Goal: Task Accomplishment & Management: Manage account settings

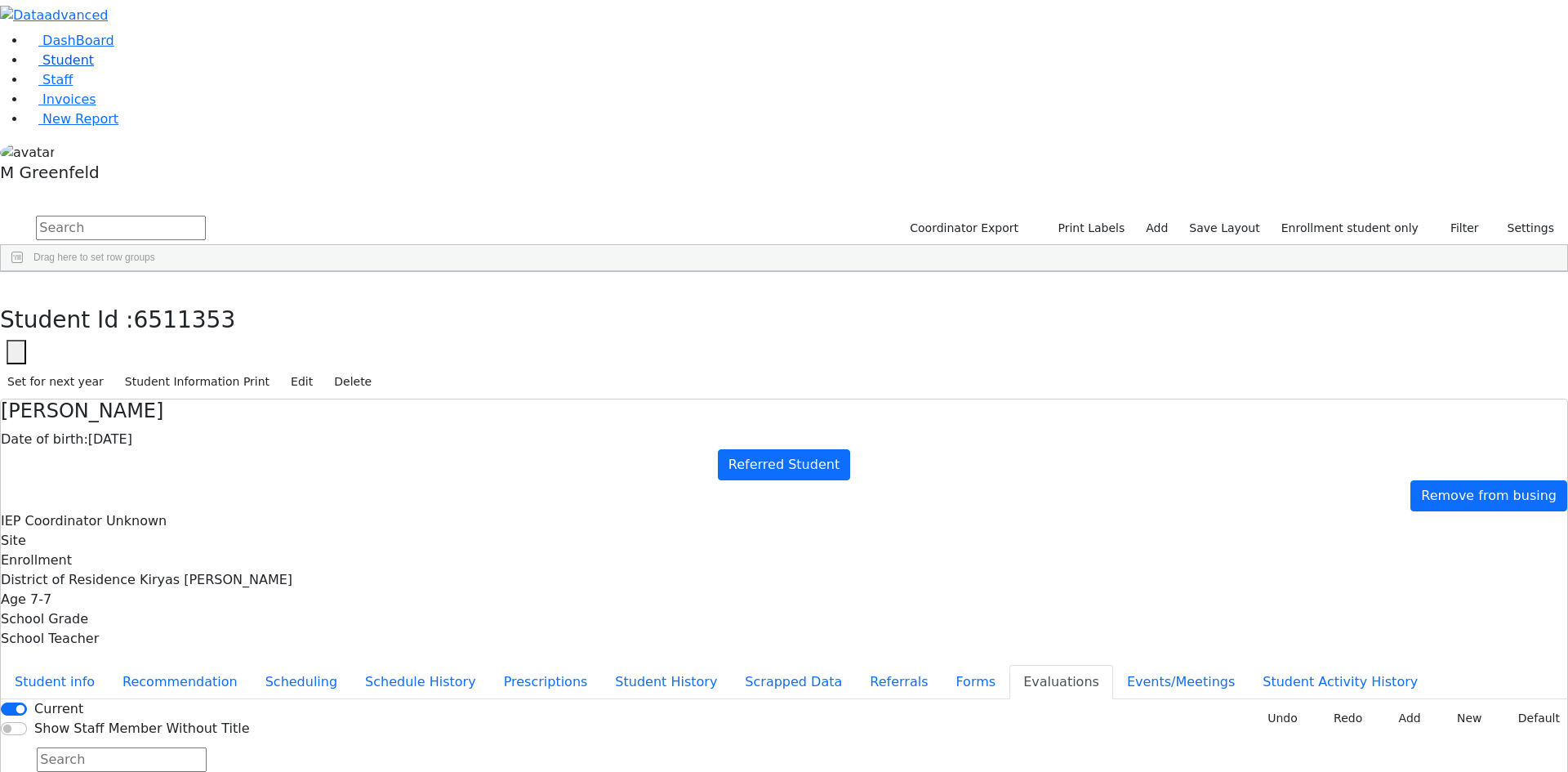
click at [94, 67] on link "Student" at bounding box center [60, 60] width 67 height 15
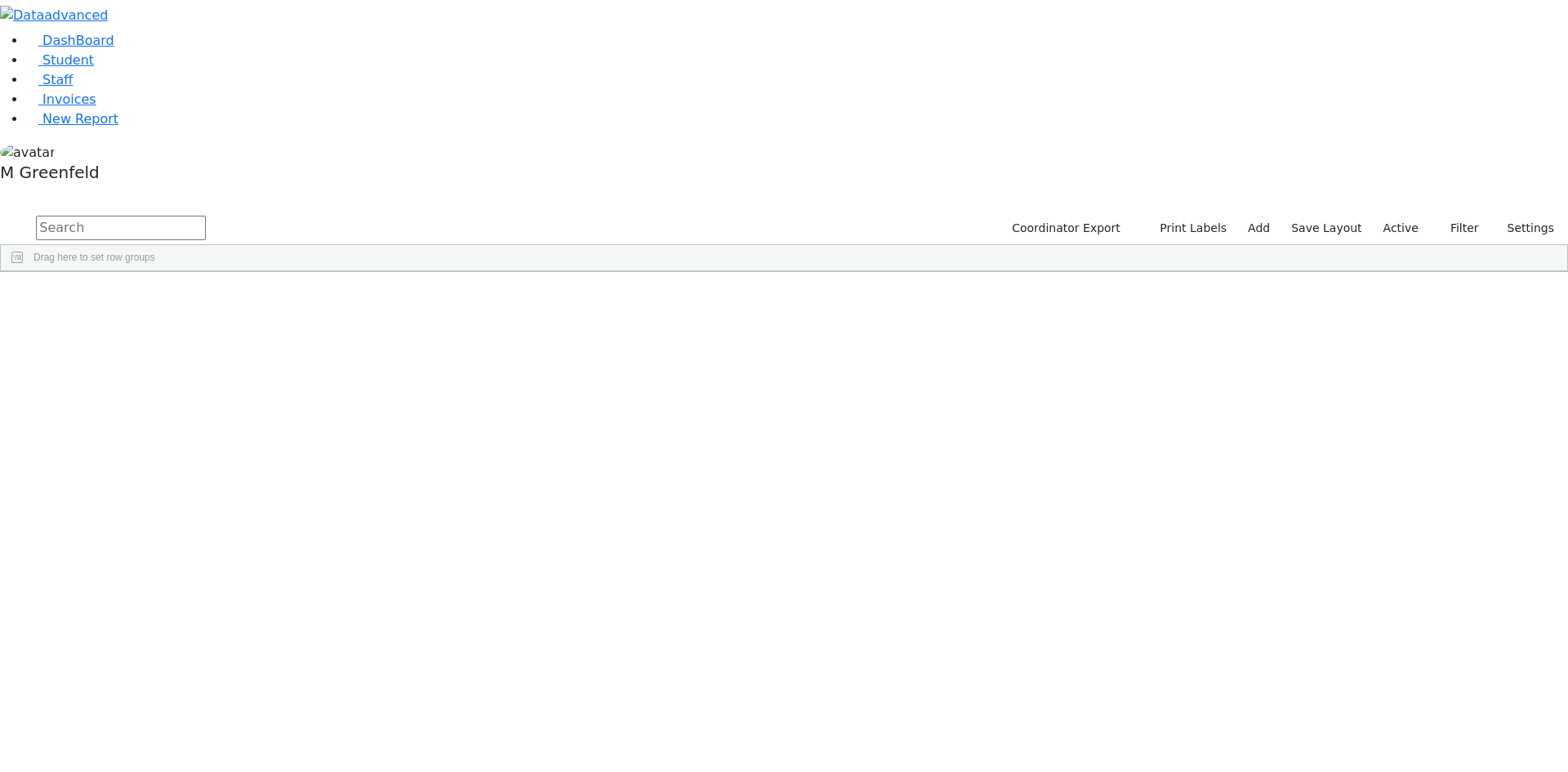
click at [1399, 216] on label "Active" at bounding box center [1401, 229] width 50 height 26
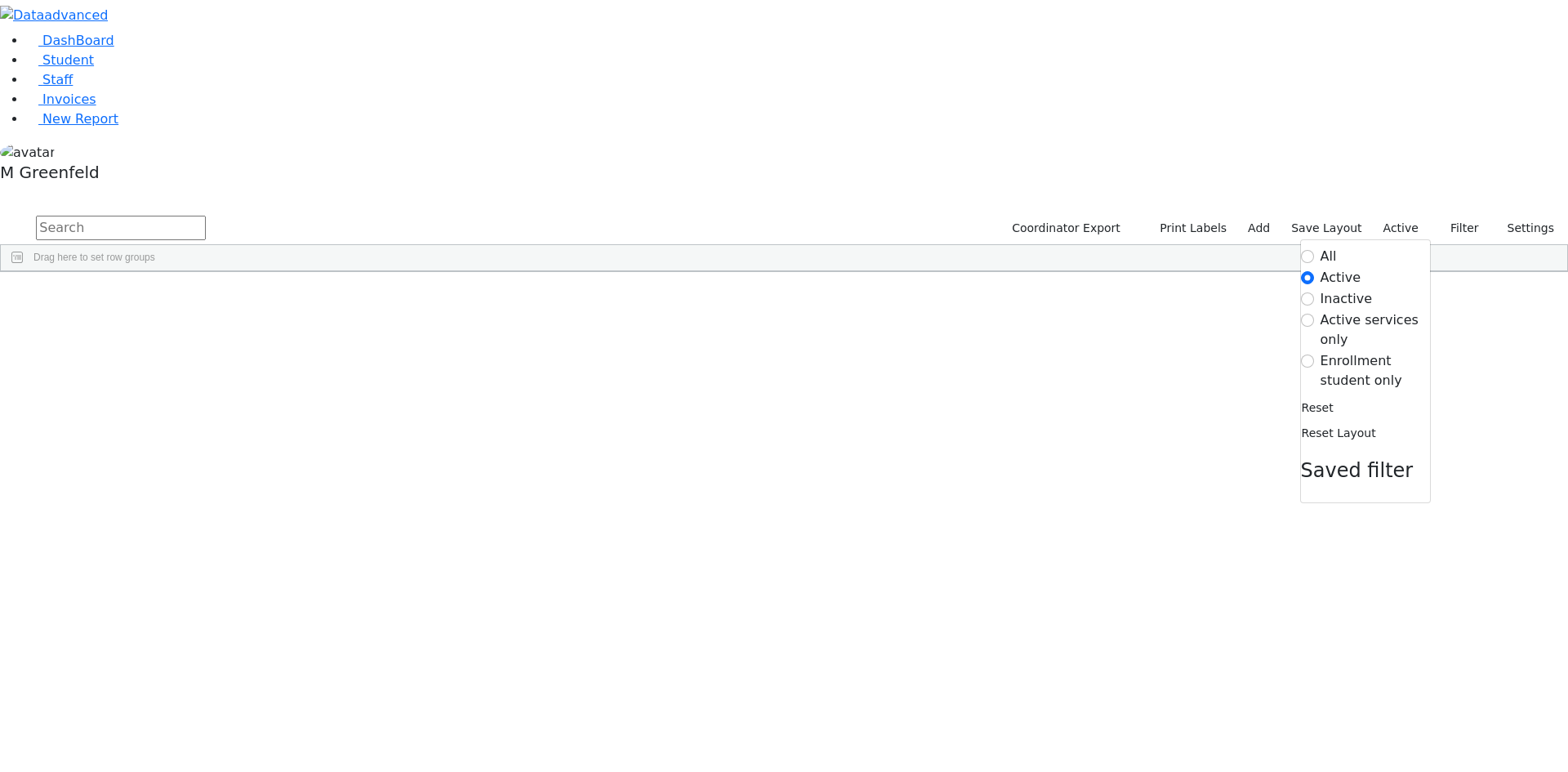
click at [1335, 351] on label "Enrollment student only" at bounding box center [1375, 371] width 109 height 39
click at [1314, 354] on input "Enrollment student only" at bounding box center [1307, 360] width 13 height 13
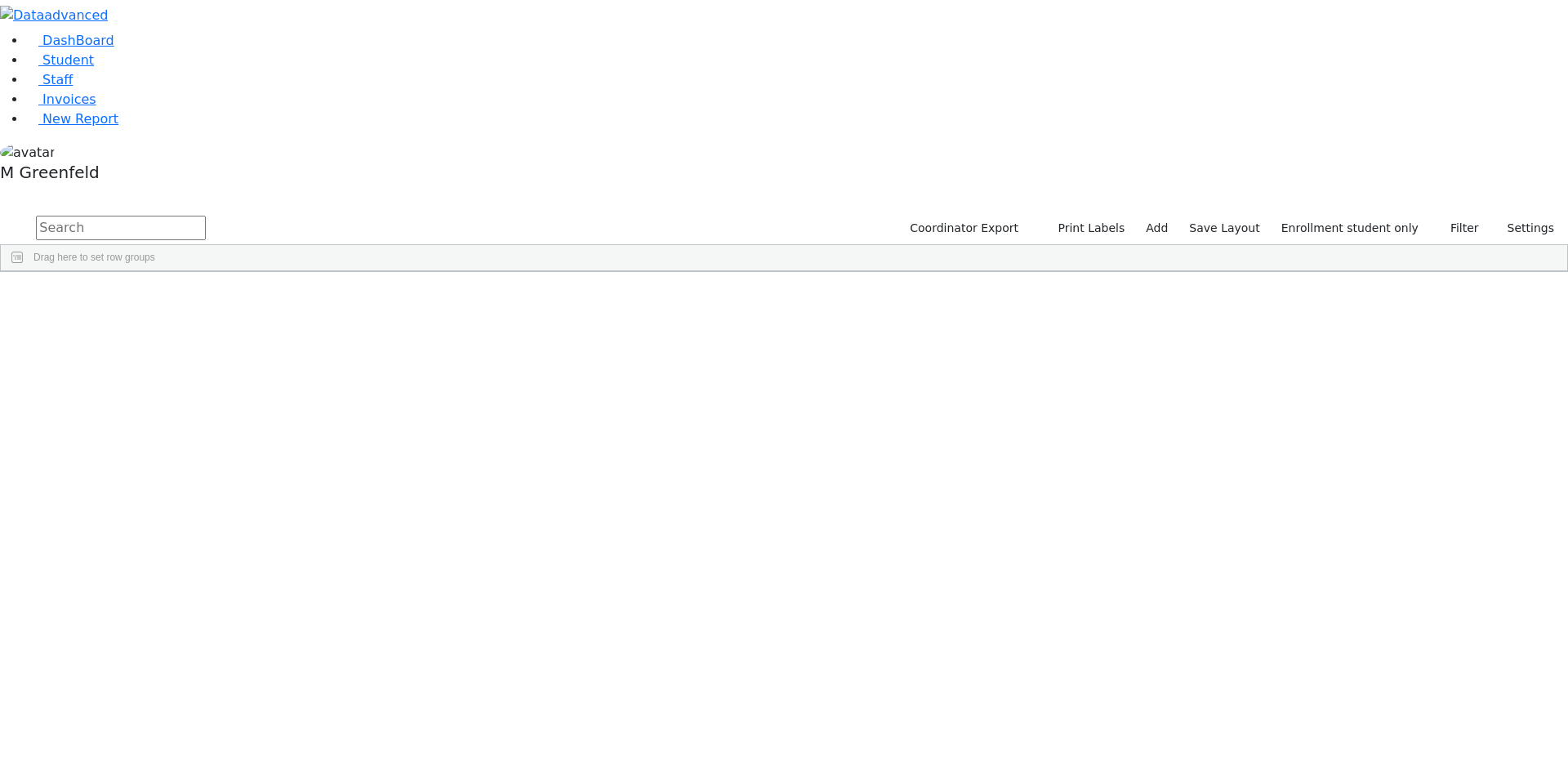
scroll to position [144, 0]
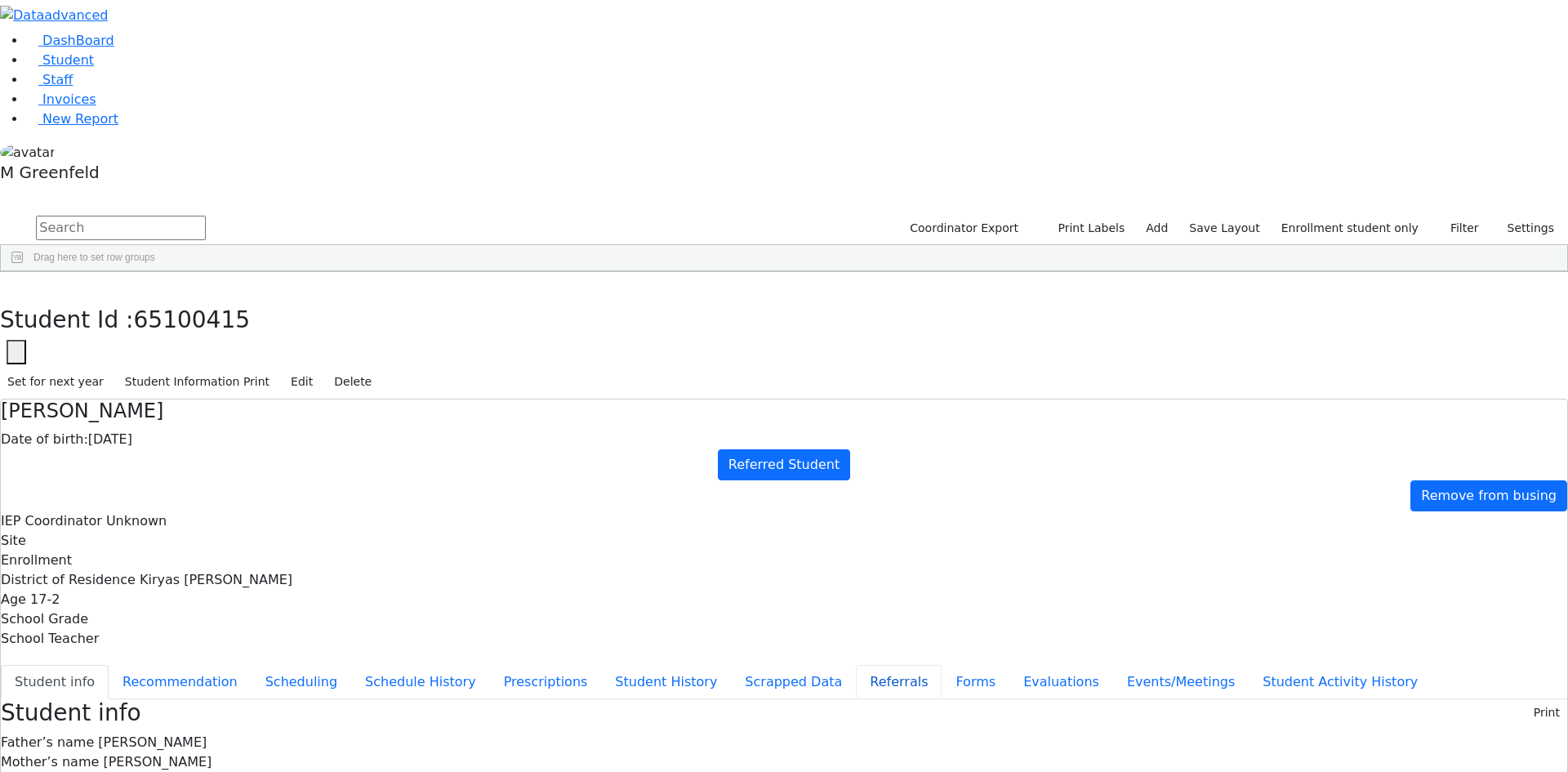
click at [856, 665] on button "Referrals" at bounding box center [899, 682] width 85 height 34
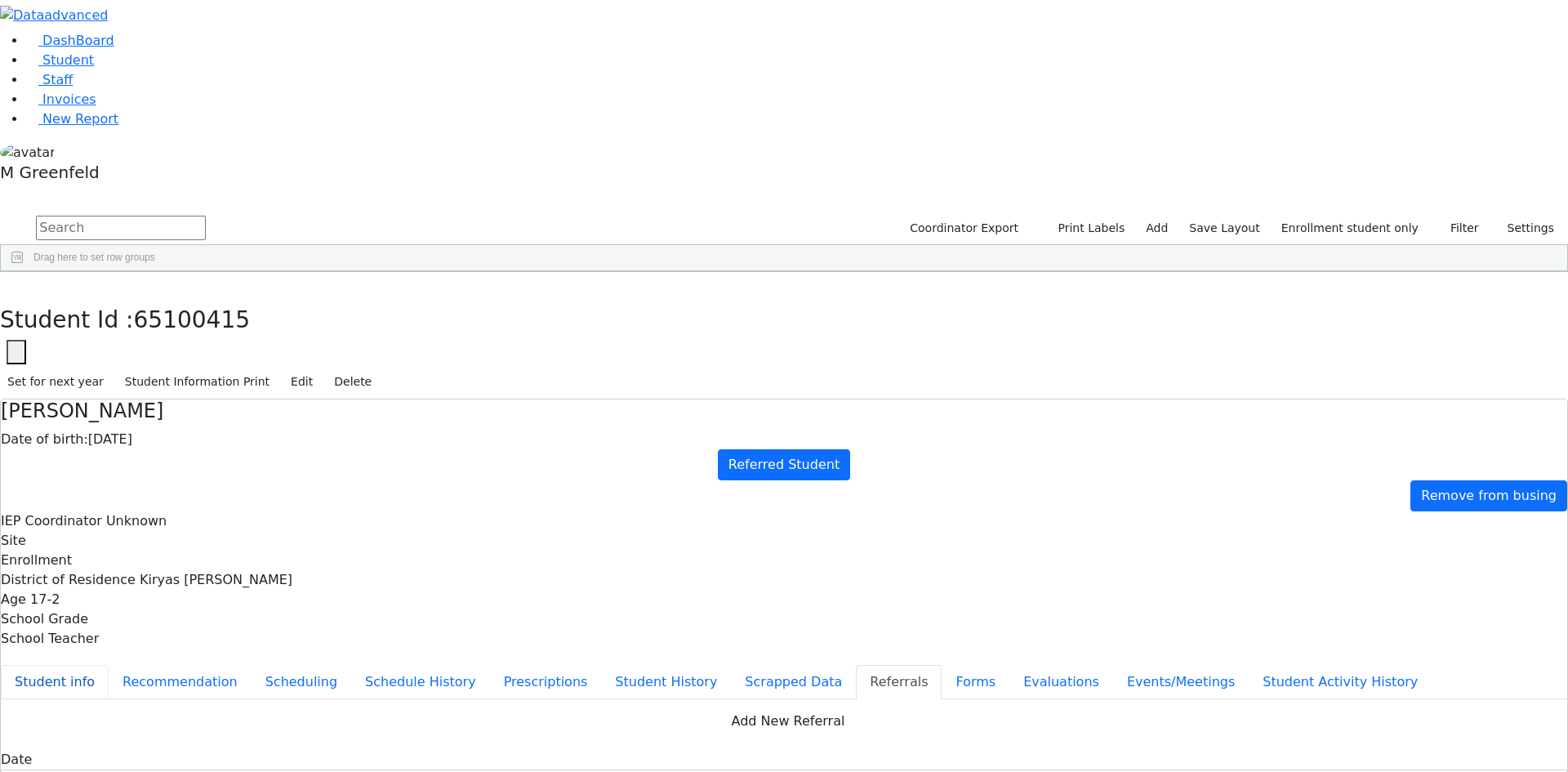
click at [108, 665] on button "Student info" at bounding box center [55, 682] width 108 height 34
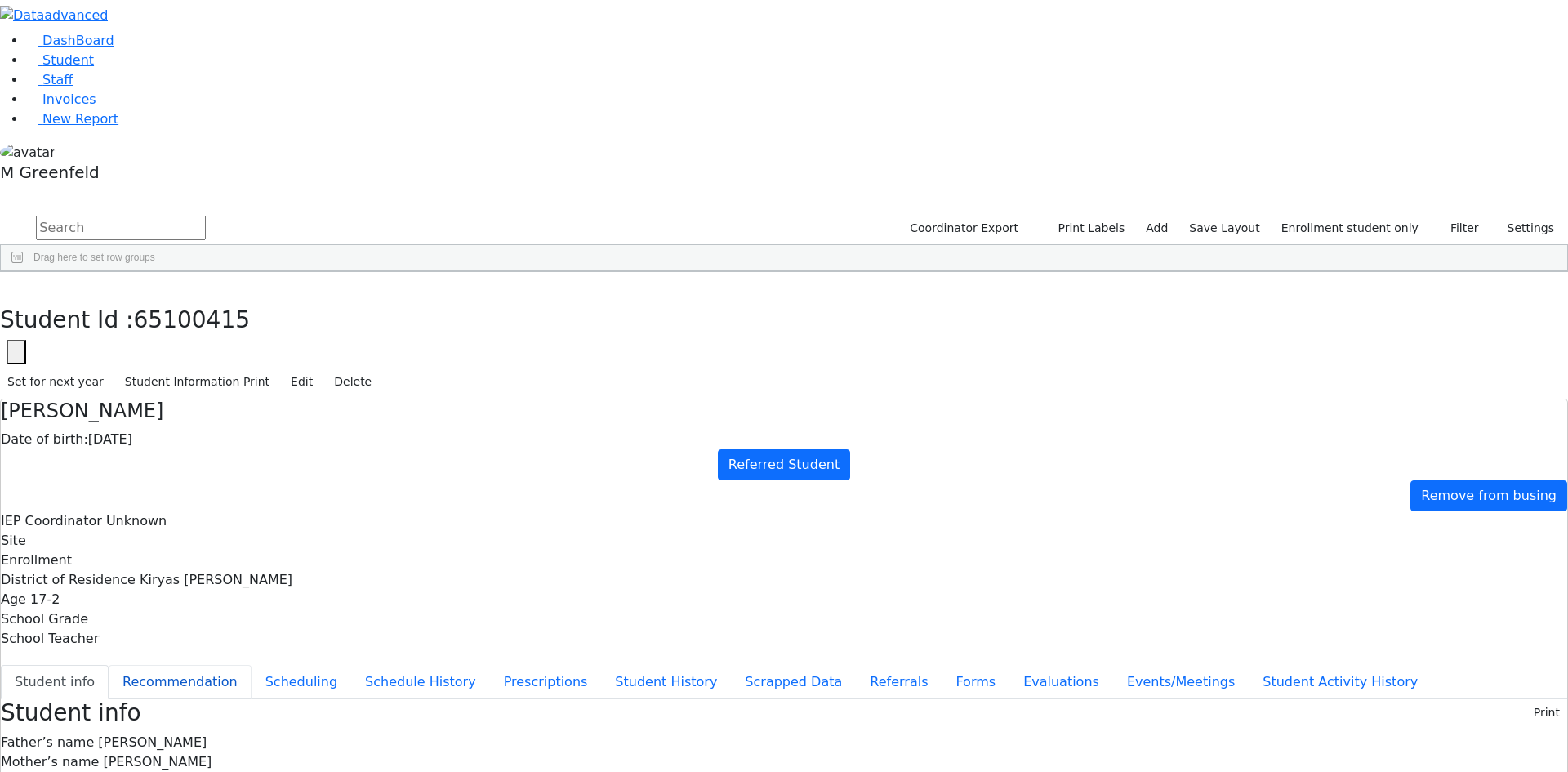
click at [252, 665] on button "Recommendation" at bounding box center [179, 682] width 143 height 34
checkbox input "true"
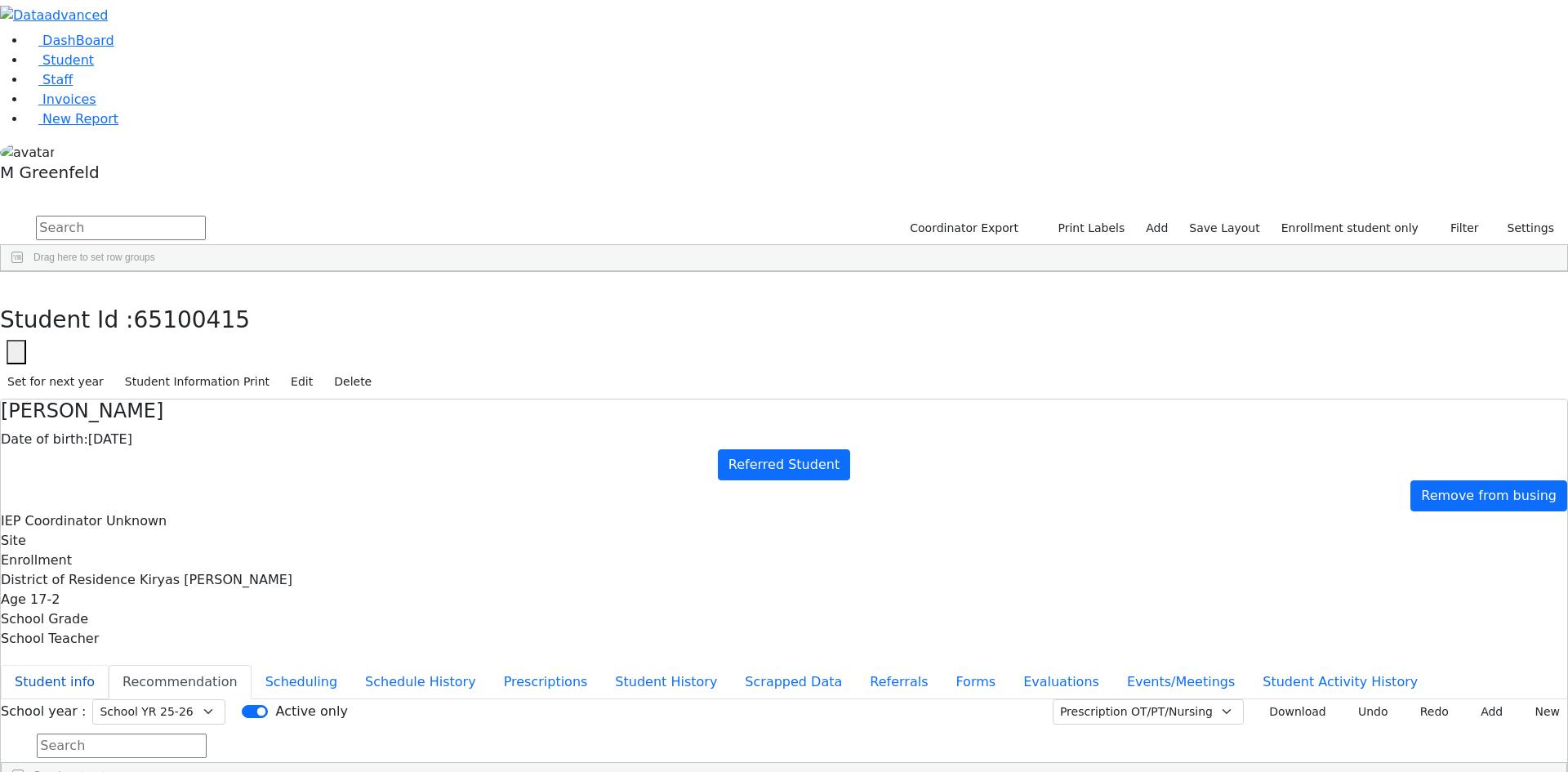
click at [108, 665] on button "Student info" at bounding box center [55, 682] width 108 height 34
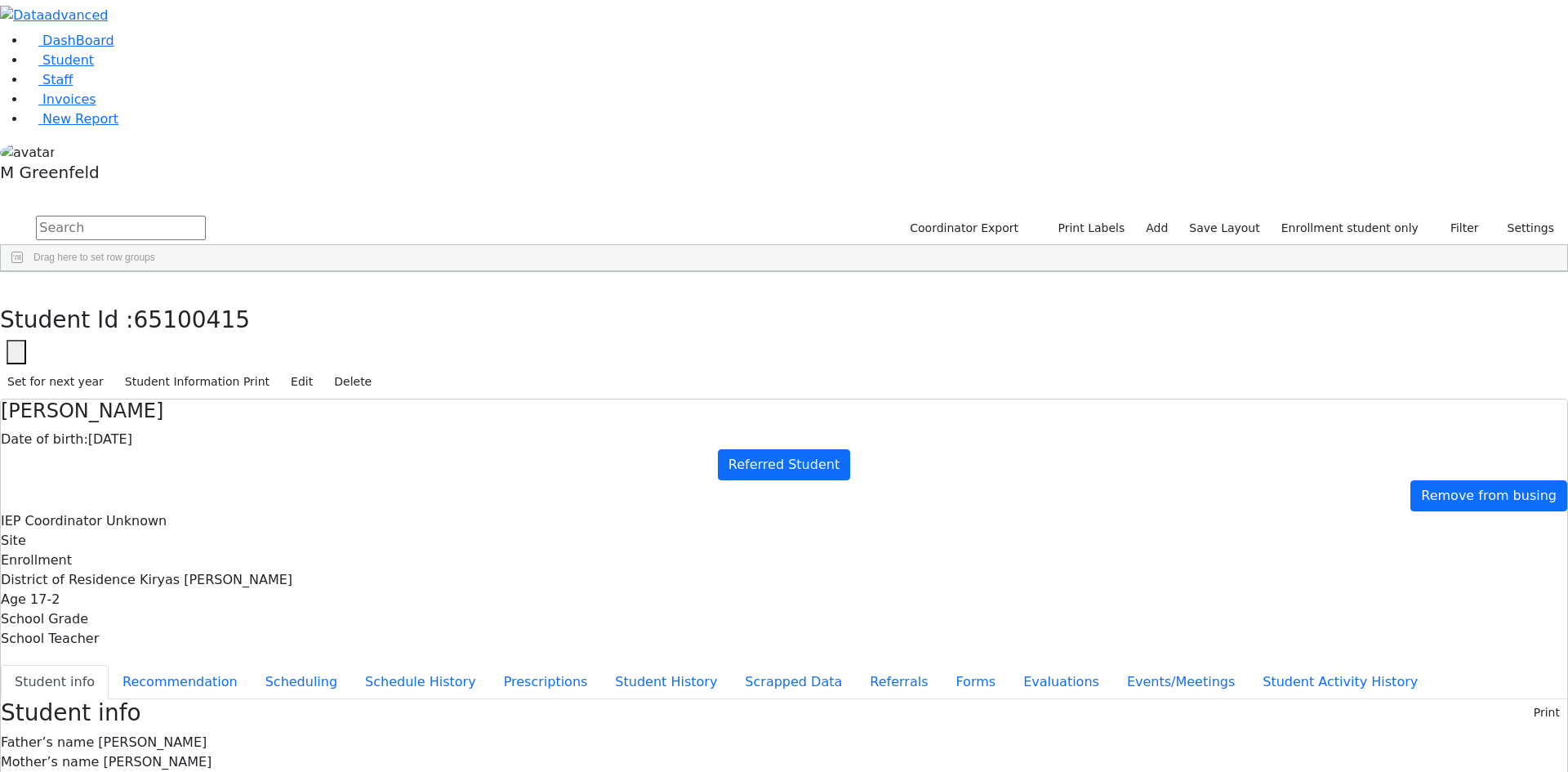
click at [206, 216] on input "text" at bounding box center [120, 228] width 170 height 25
click at [24, 272] on button "button" at bounding box center [12, 290] width 24 height 34
click at [242, 749] on div "[PERSON_NAME]" at bounding box center [203, 760] width 79 height 23
click at [1010, 665] on button "Evaluations" at bounding box center [1062, 682] width 104 height 34
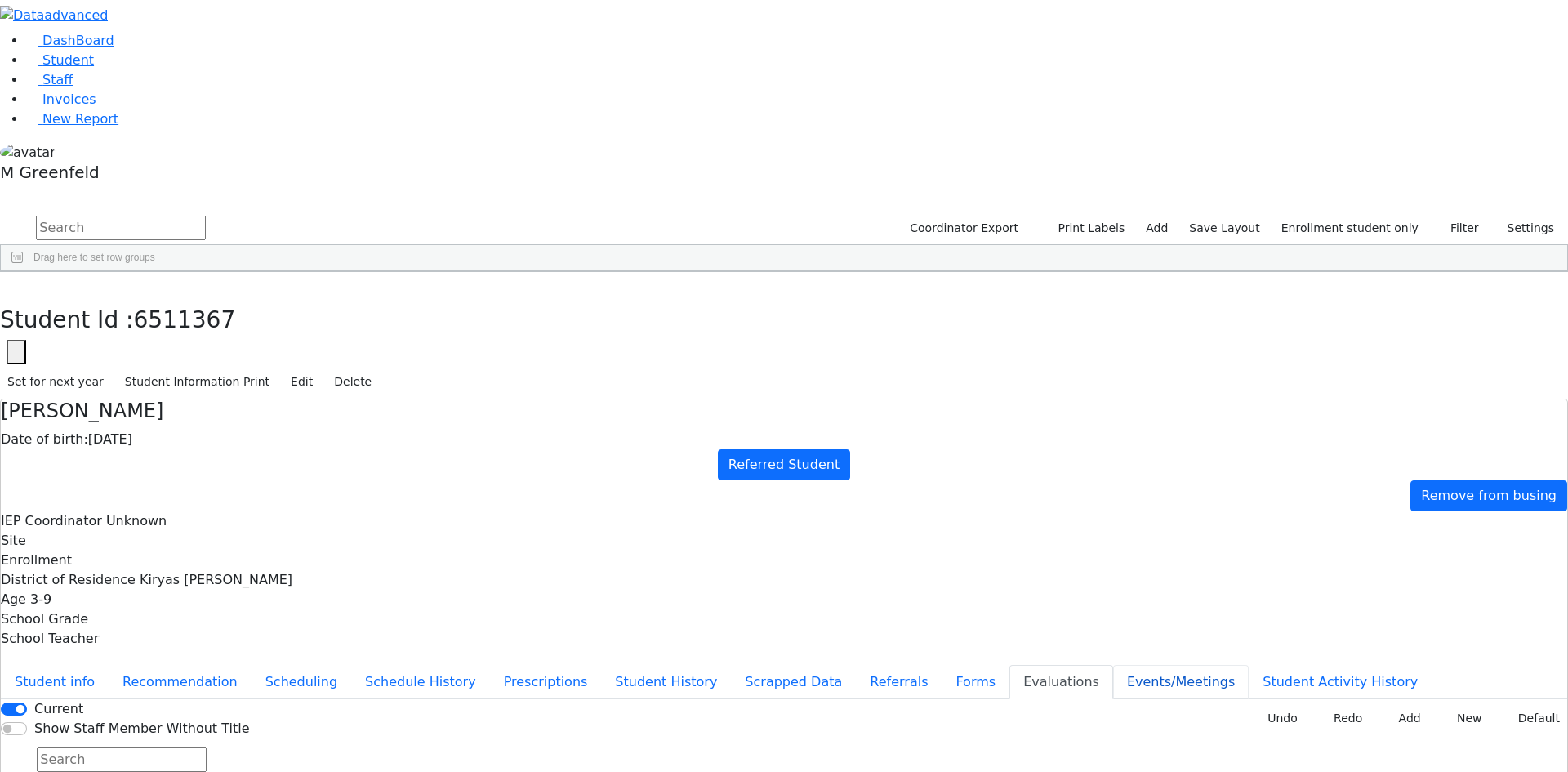
click at [1113, 665] on button "Events/Meetings" at bounding box center [1180, 682] width 136 height 34
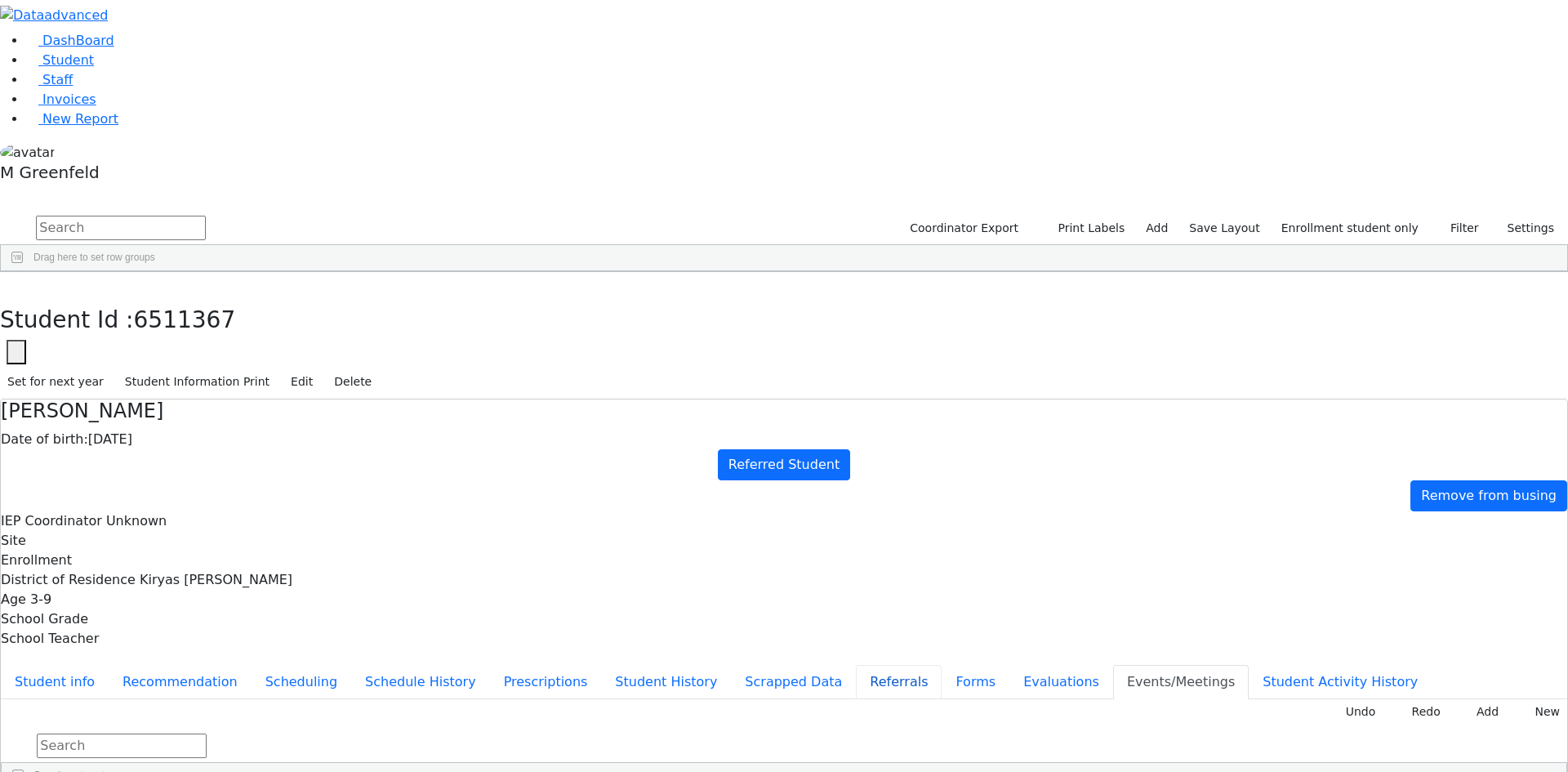
click at [856, 665] on button "Referrals" at bounding box center [899, 682] width 85 height 34
click at [58, 67] on span "Student" at bounding box center [68, 60] width 51 height 15
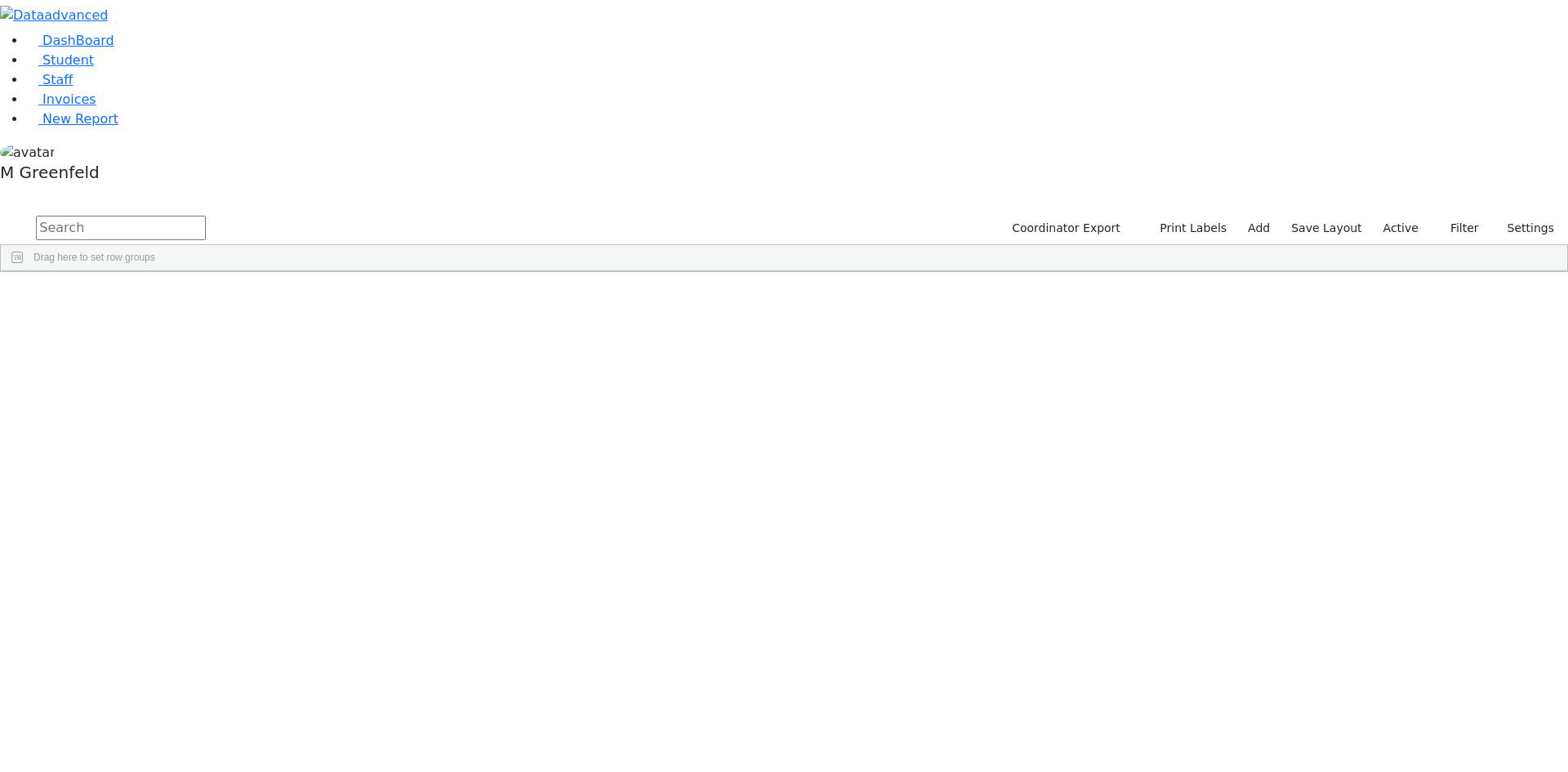
drag, startPoint x: 0, startPoint y: 0, endPoint x: 271, endPoint y: 62, distance: 278.0
click at [206, 216] on input "text" at bounding box center [120, 228] width 170 height 25
type input "katz"
click at [321, 459] on div "01/31/2022" at bounding box center [282, 470] width 79 height 23
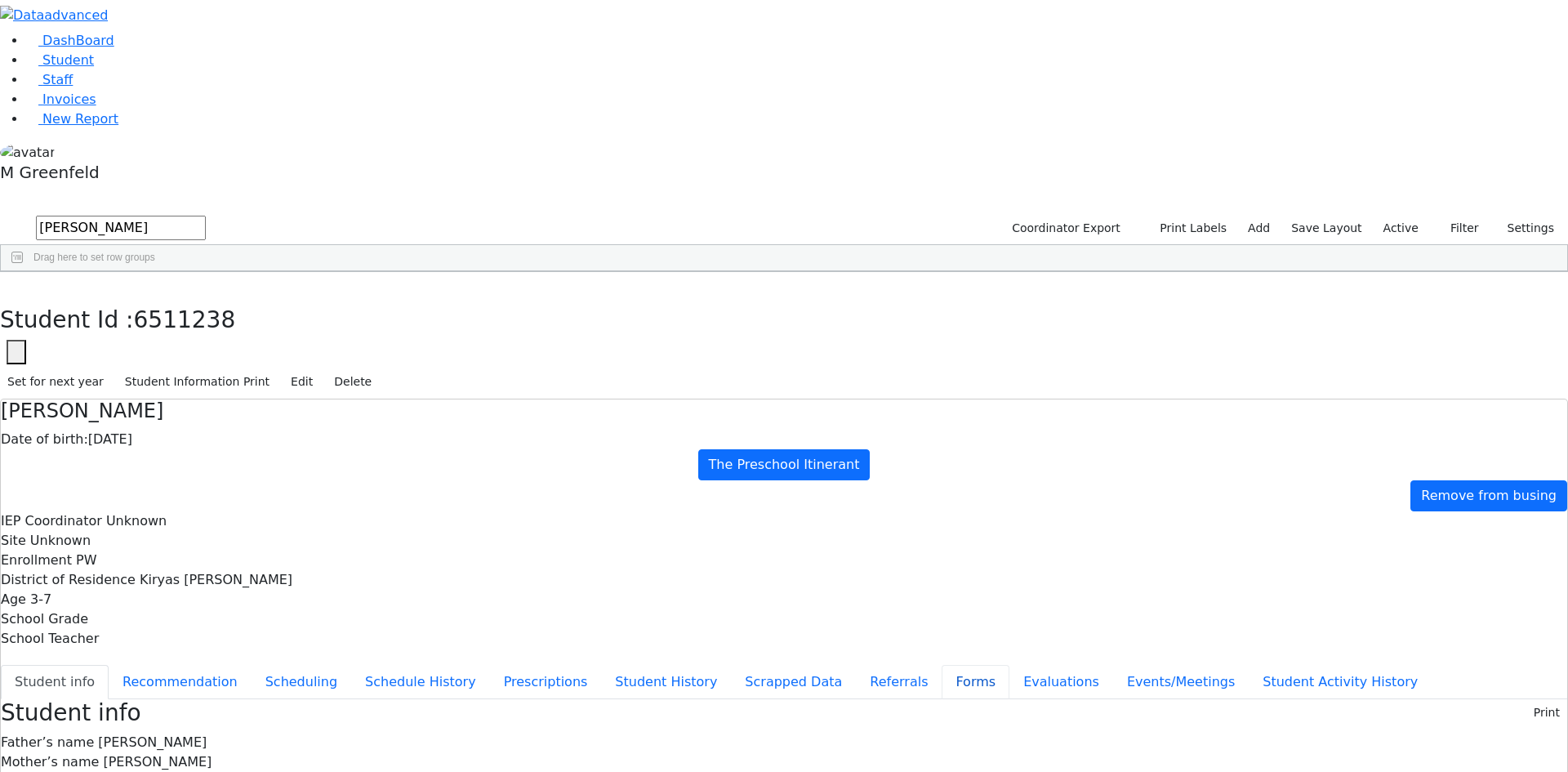
click at [941, 665] on button "Forms" at bounding box center [975, 682] width 67 height 34
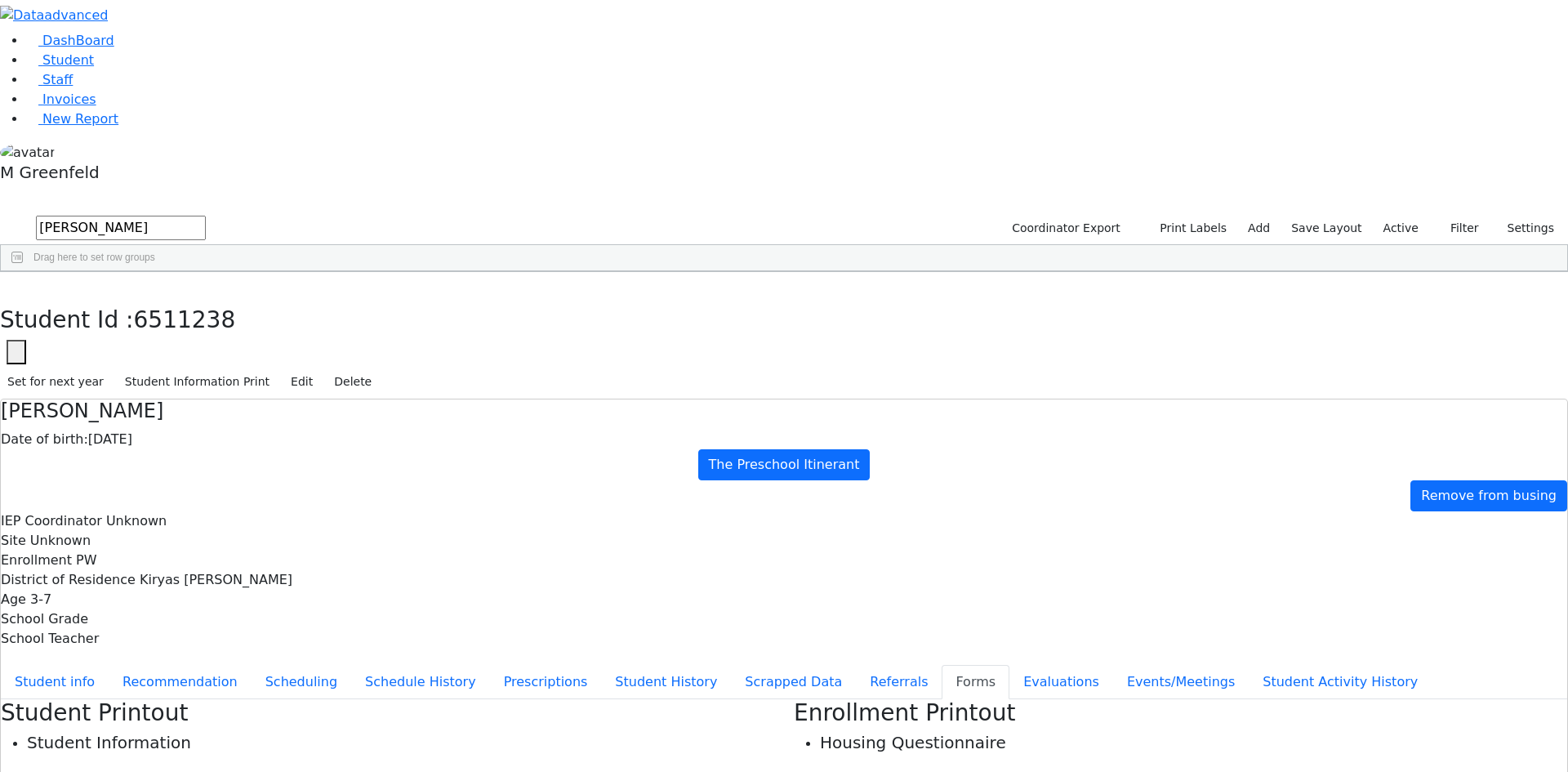
type input "Mrs. Miriam Katz"
click at [856, 665] on button "Referrals" at bounding box center [899, 682] width 85 height 34
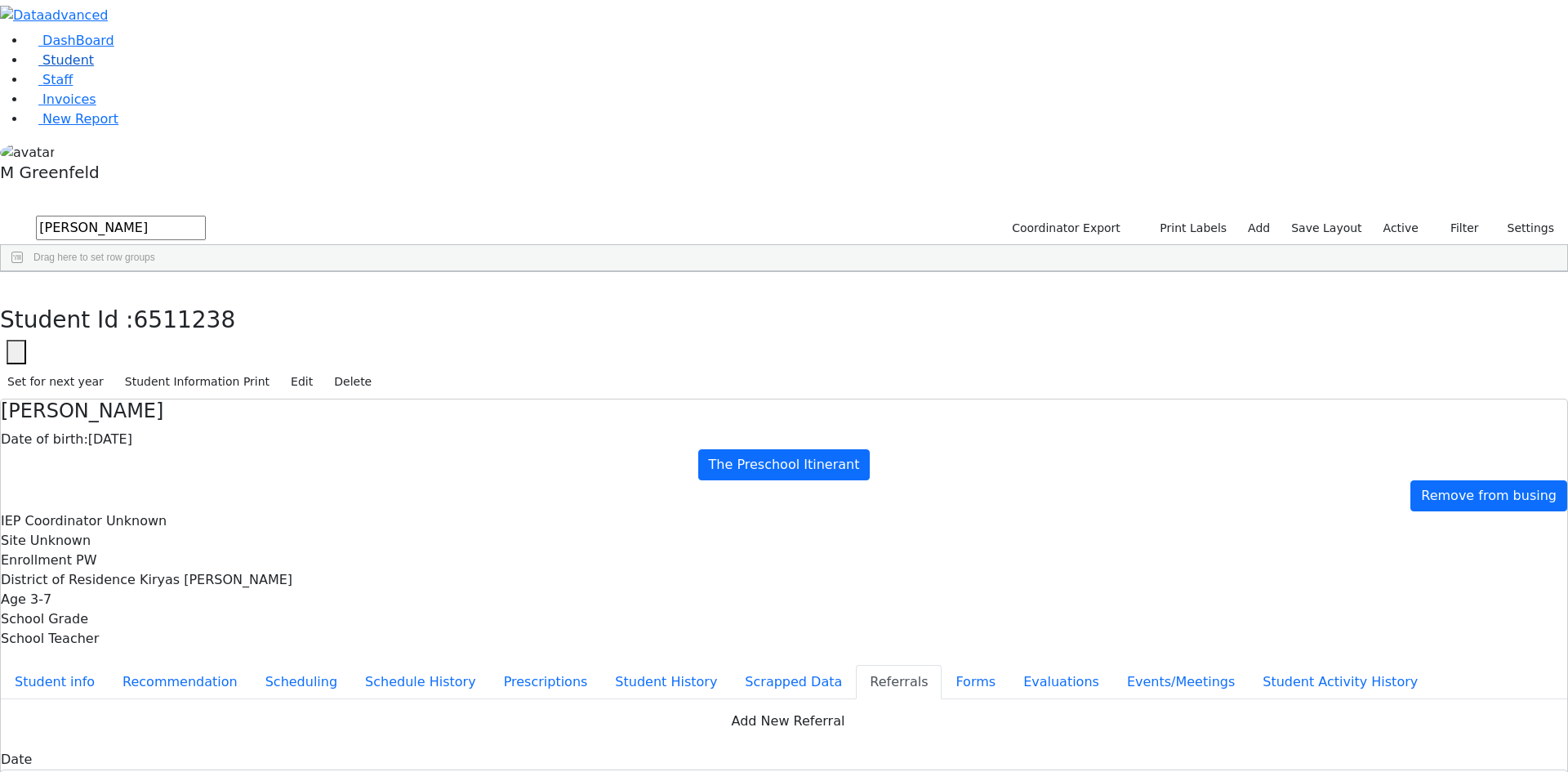
click at [98, 70] on li "Student" at bounding box center [797, 60] width 1542 height 20
click at [8, 284] on use "button" at bounding box center [8, 284] width 0 height 0
click at [94, 67] on link "Student" at bounding box center [60, 60] width 67 height 15
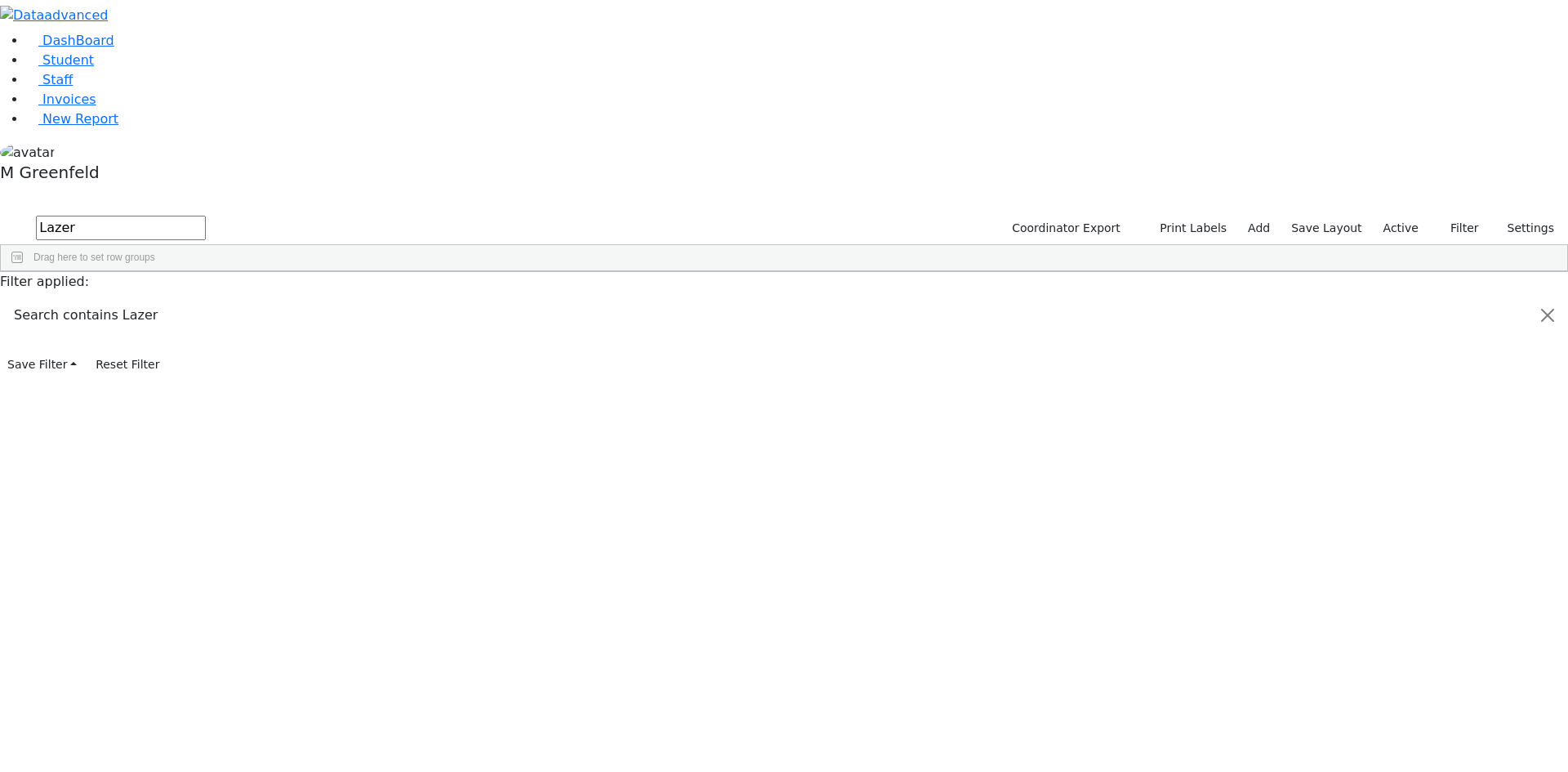
type input "Lazer"
click at [321, 344] on div "[DATE]" at bounding box center [282, 355] width 79 height 23
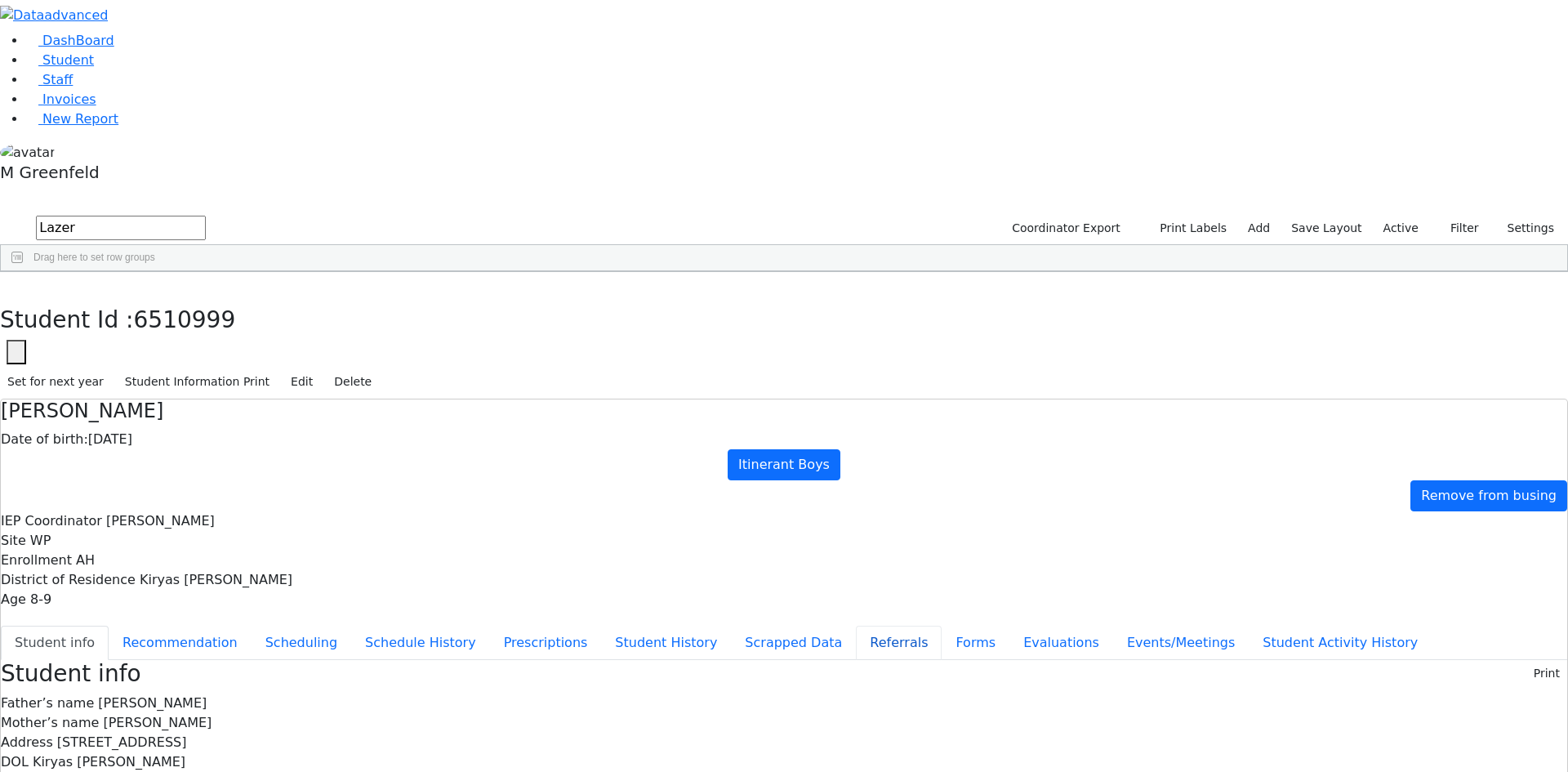
click at [856, 626] on button "Referrals" at bounding box center [899, 643] width 85 height 34
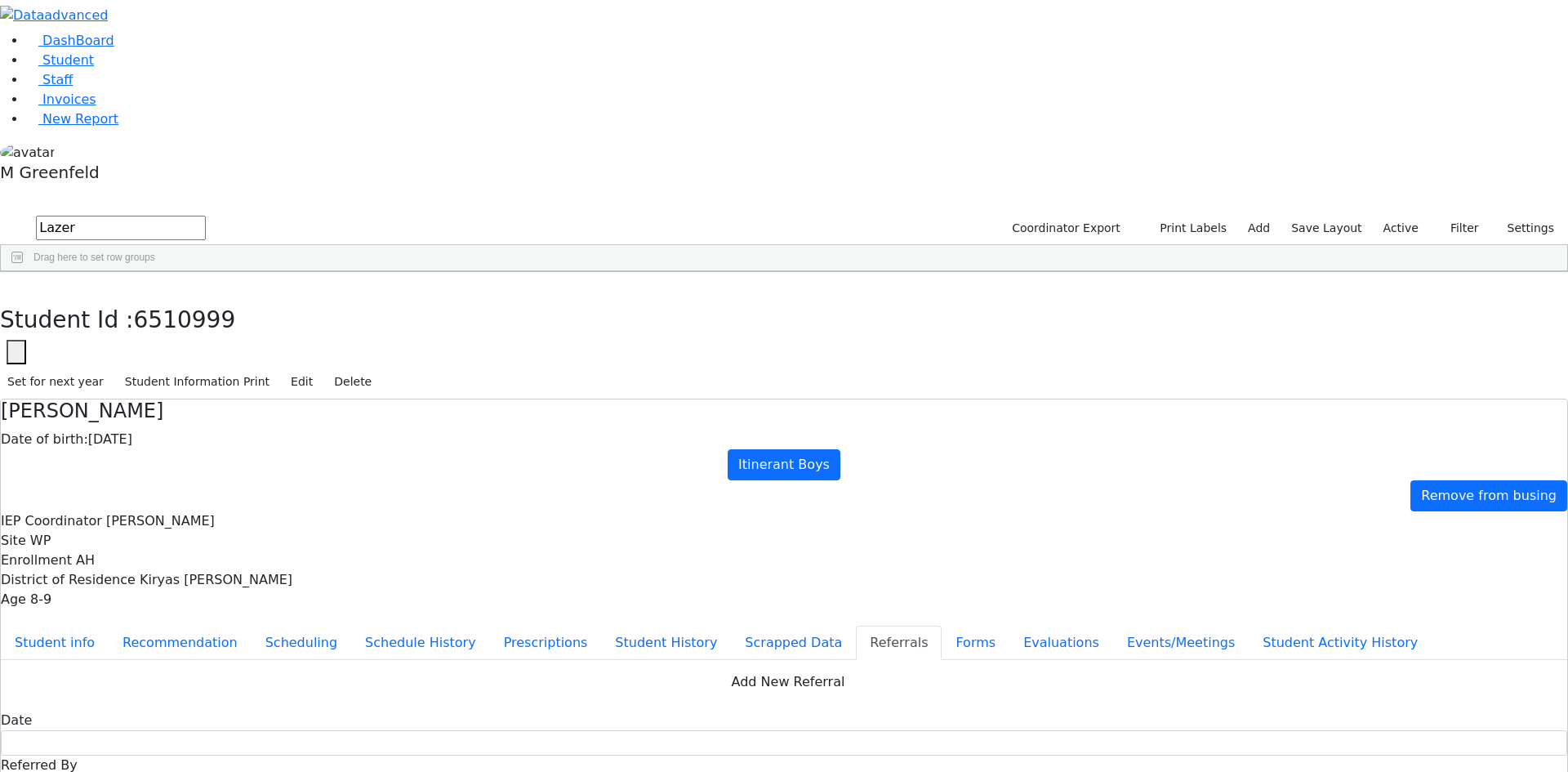
drag, startPoint x: 774, startPoint y: 317, endPoint x: 843, endPoint y: 339, distance: 72.4
drag, startPoint x: 782, startPoint y: 315, endPoint x: 883, endPoint y: 332, distance: 102.4
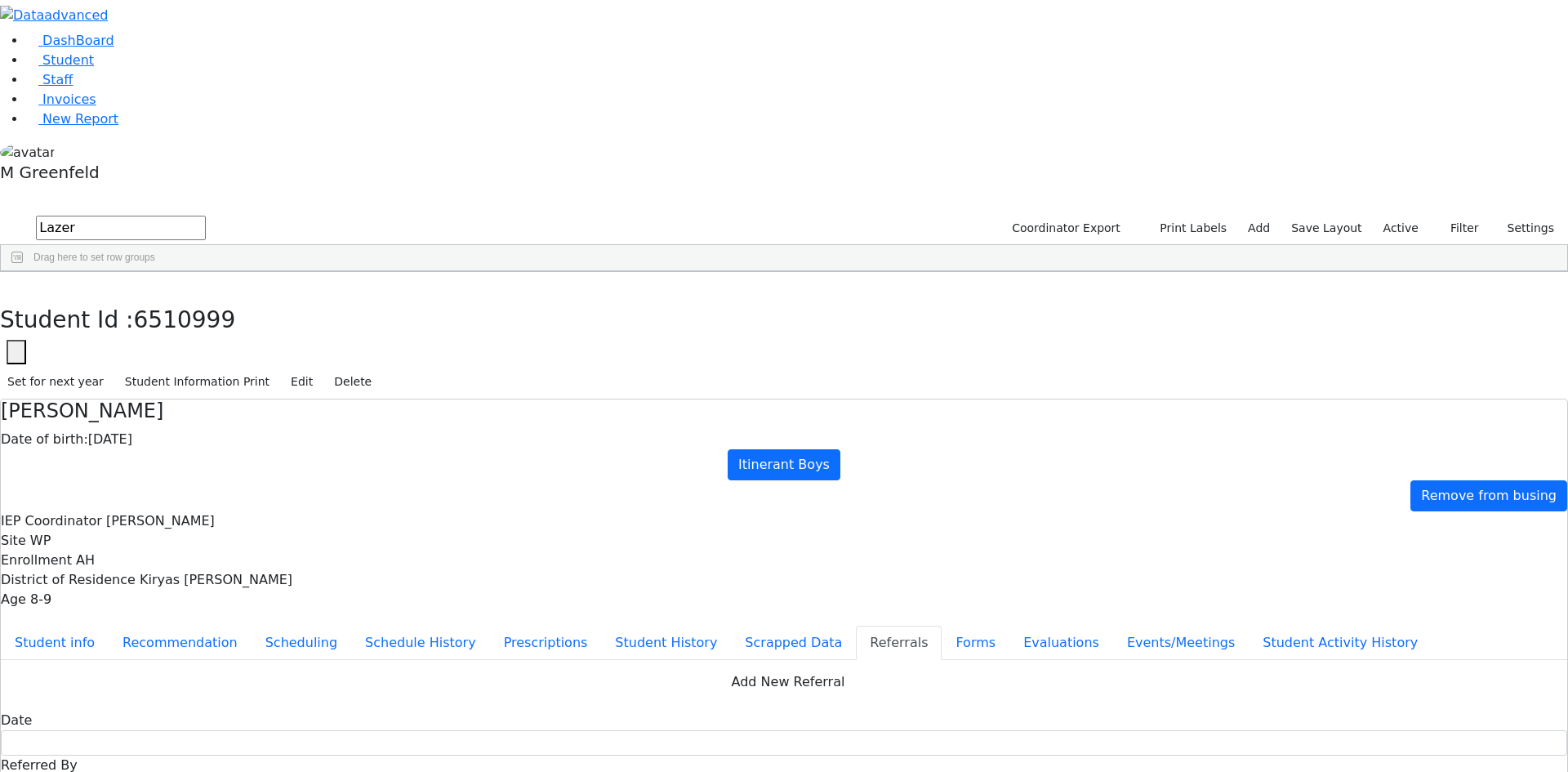
drag, startPoint x: 883, startPoint y: 332, endPoint x: 871, endPoint y: 327, distance: 13.0
drag, startPoint x: 889, startPoint y: 320, endPoint x: 929, endPoint y: 332, distance: 41.8
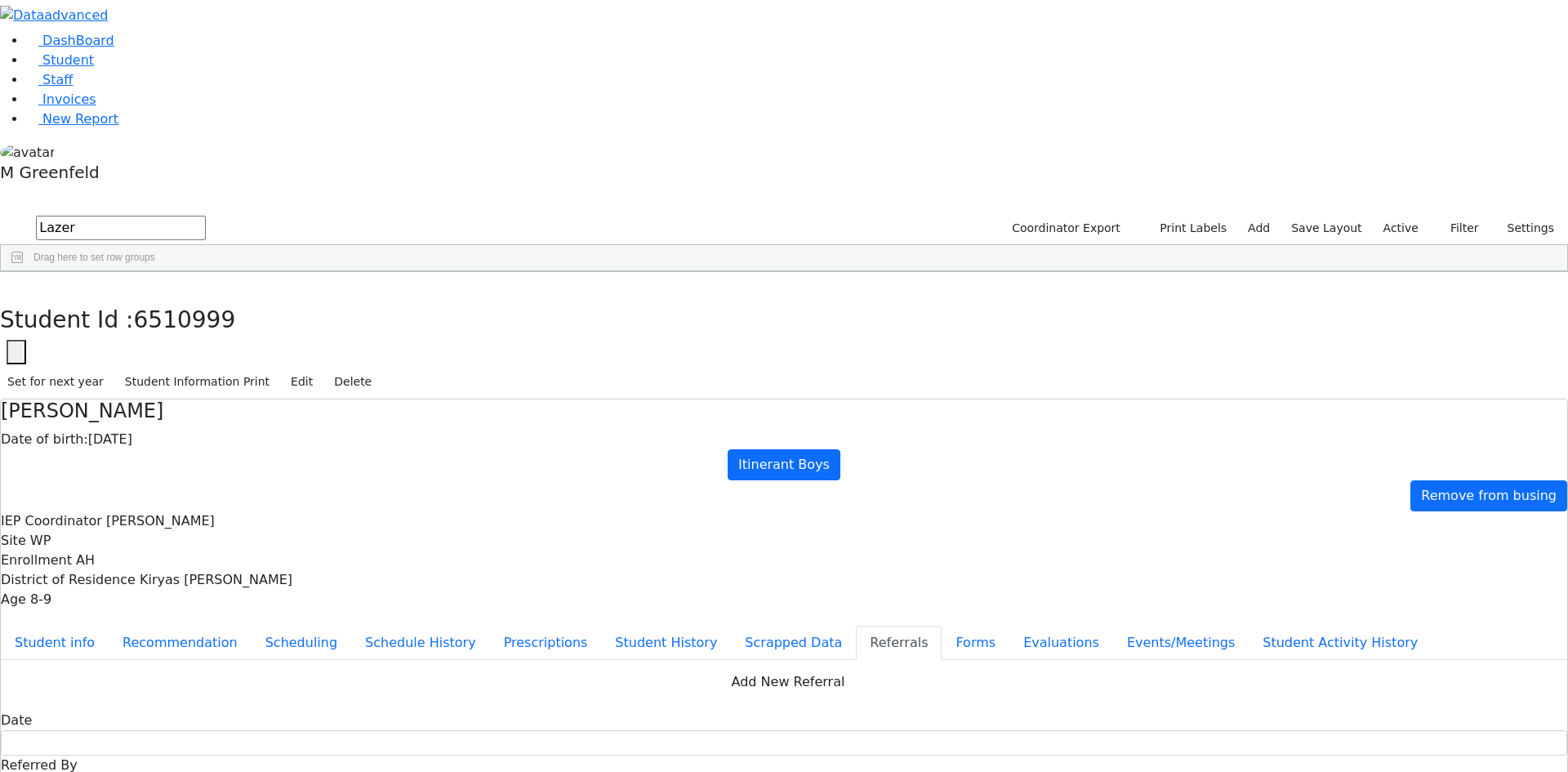
drag, startPoint x: 942, startPoint y: 356, endPoint x: 973, endPoint y: 360, distance: 31.3
type textarea "Lazer has a hard time with academics and socializing with his peers."
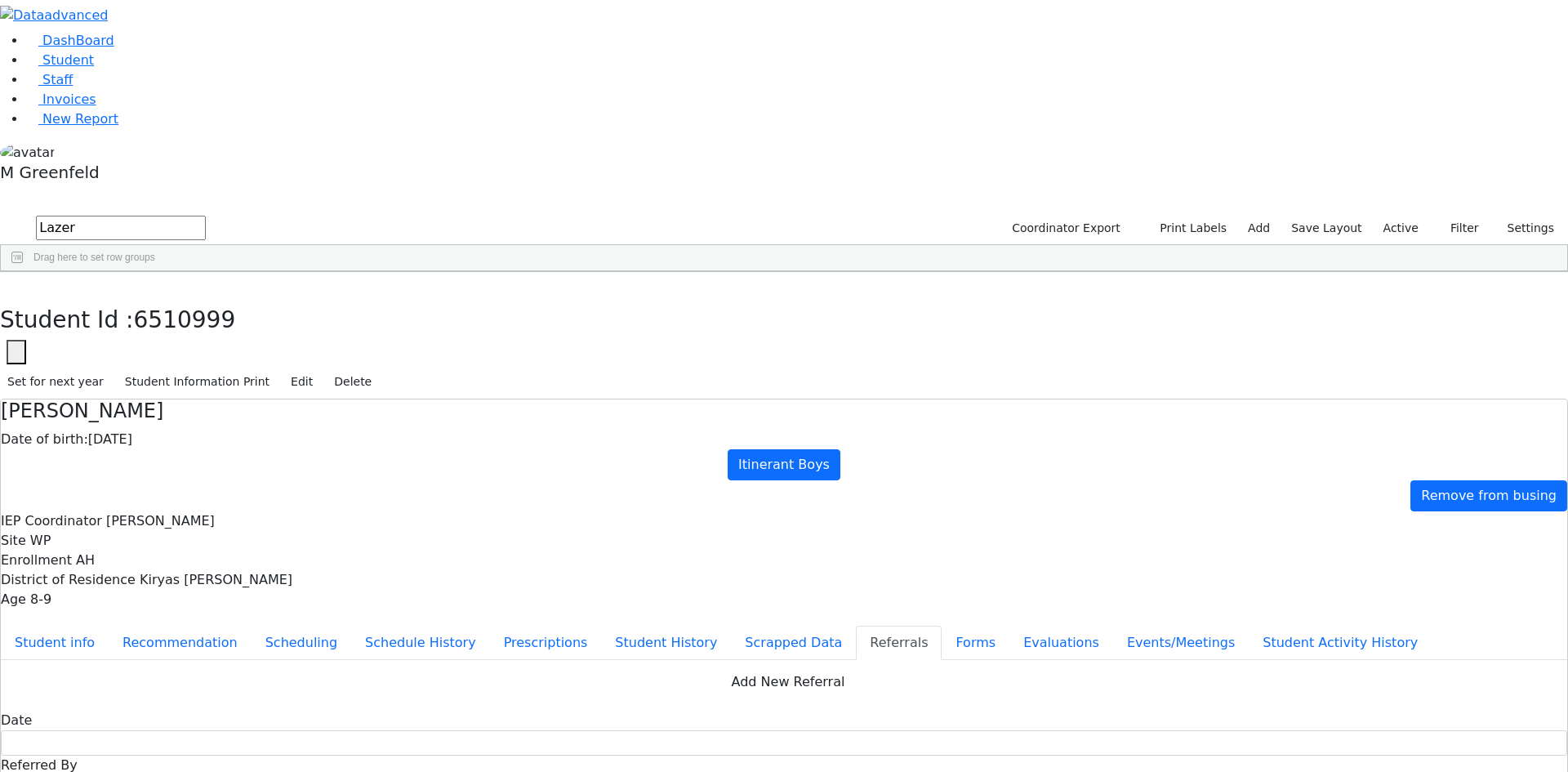
drag, startPoint x: 941, startPoint y: 348, endPoint x: 787, endPoint y: 283, distance: 167.2
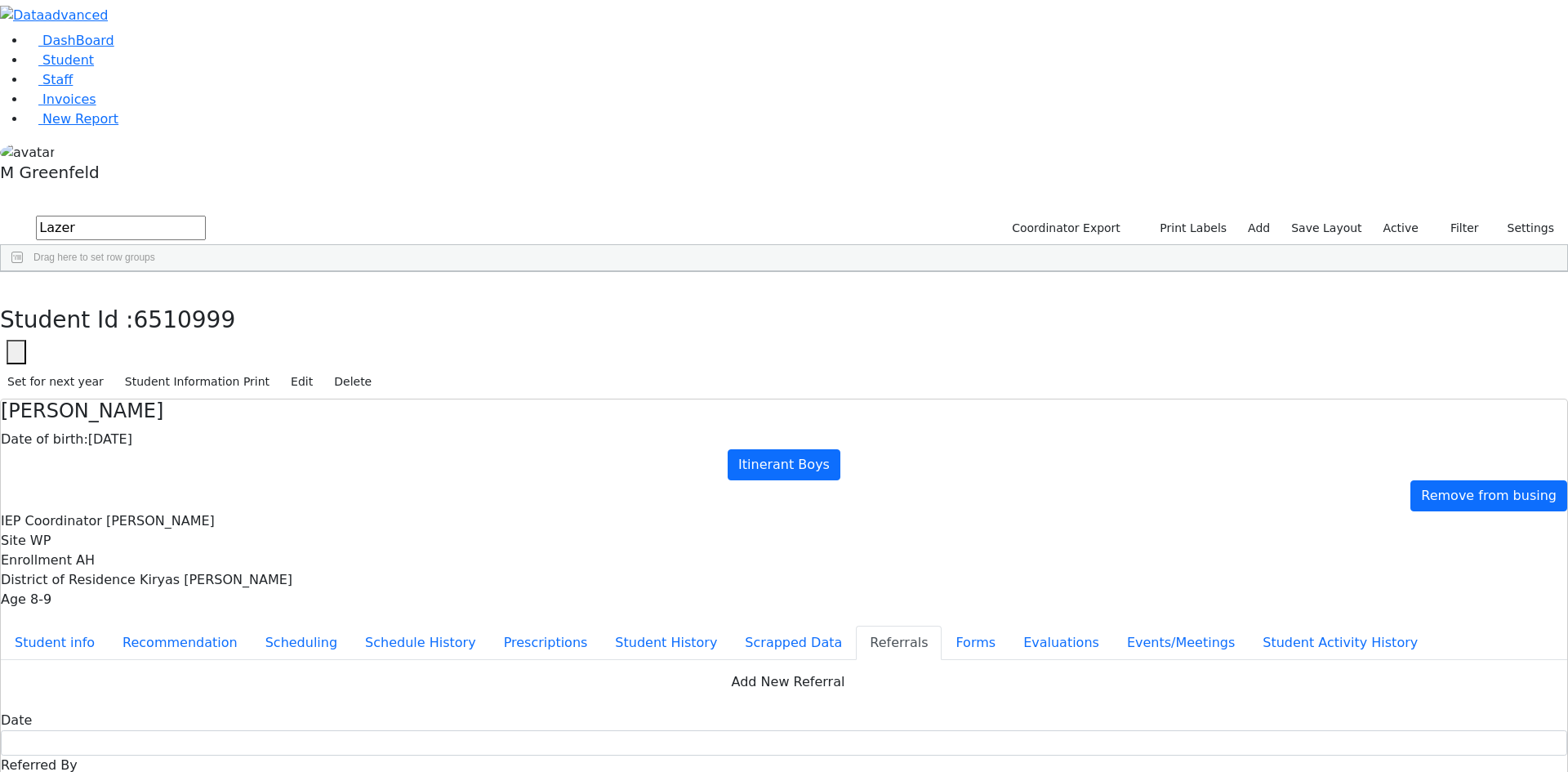
drag, startPoint x: 930, startPoint y: 336, endPoint x: 773, endPoint y: 276, distance: 168.1
drag, startPoint x: 934, startPoint y: 328, endPoint x: 771, endPoint y: 313, distance: 163.7
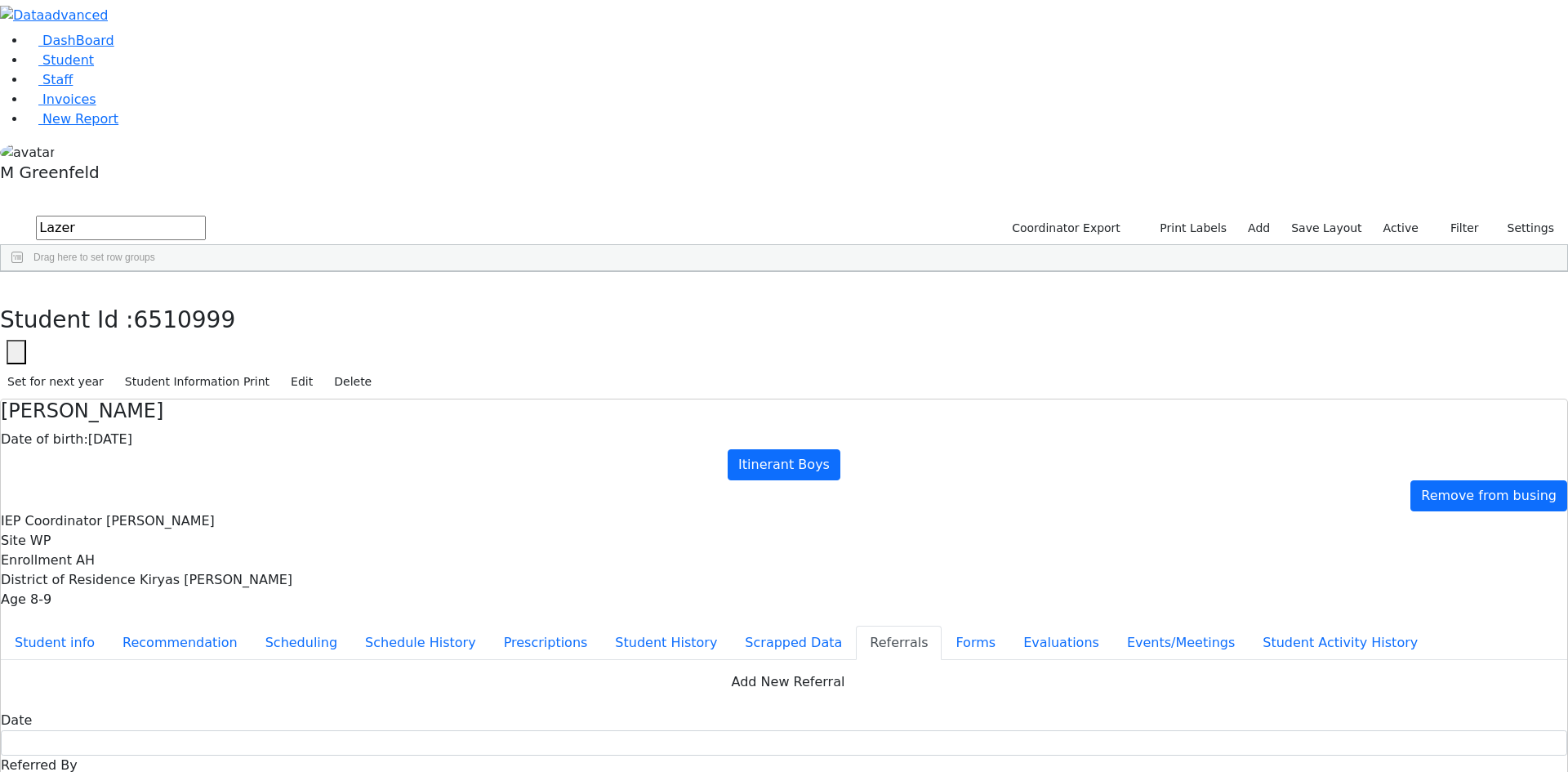
drag, startPoint x: 916, startPoint y: 339, endPoint x: 763, endPoint y: 313, distance: 155.2
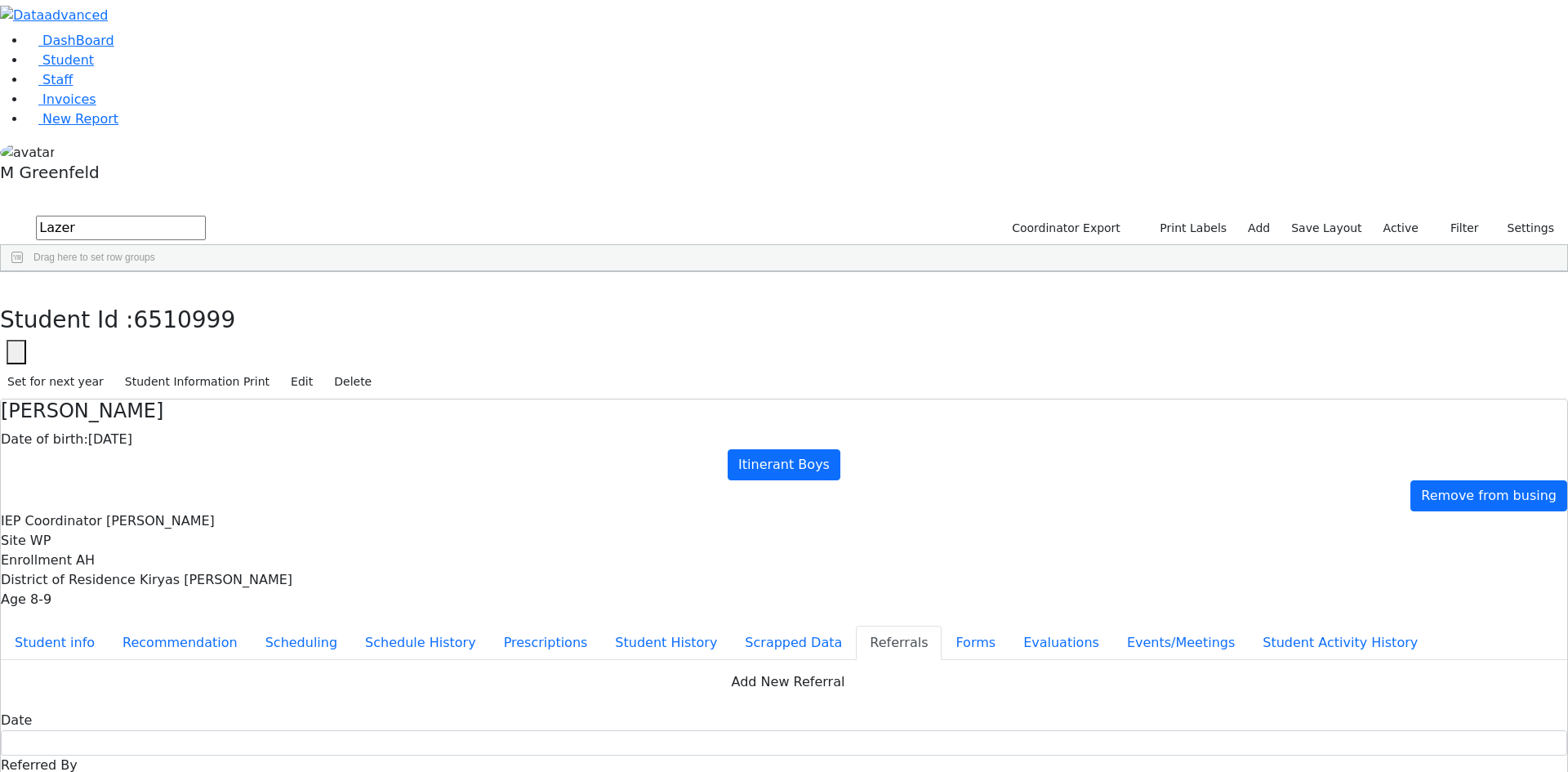
copy div "Lazer has a hard time with academics and socializing with his peers. Lazer has …"
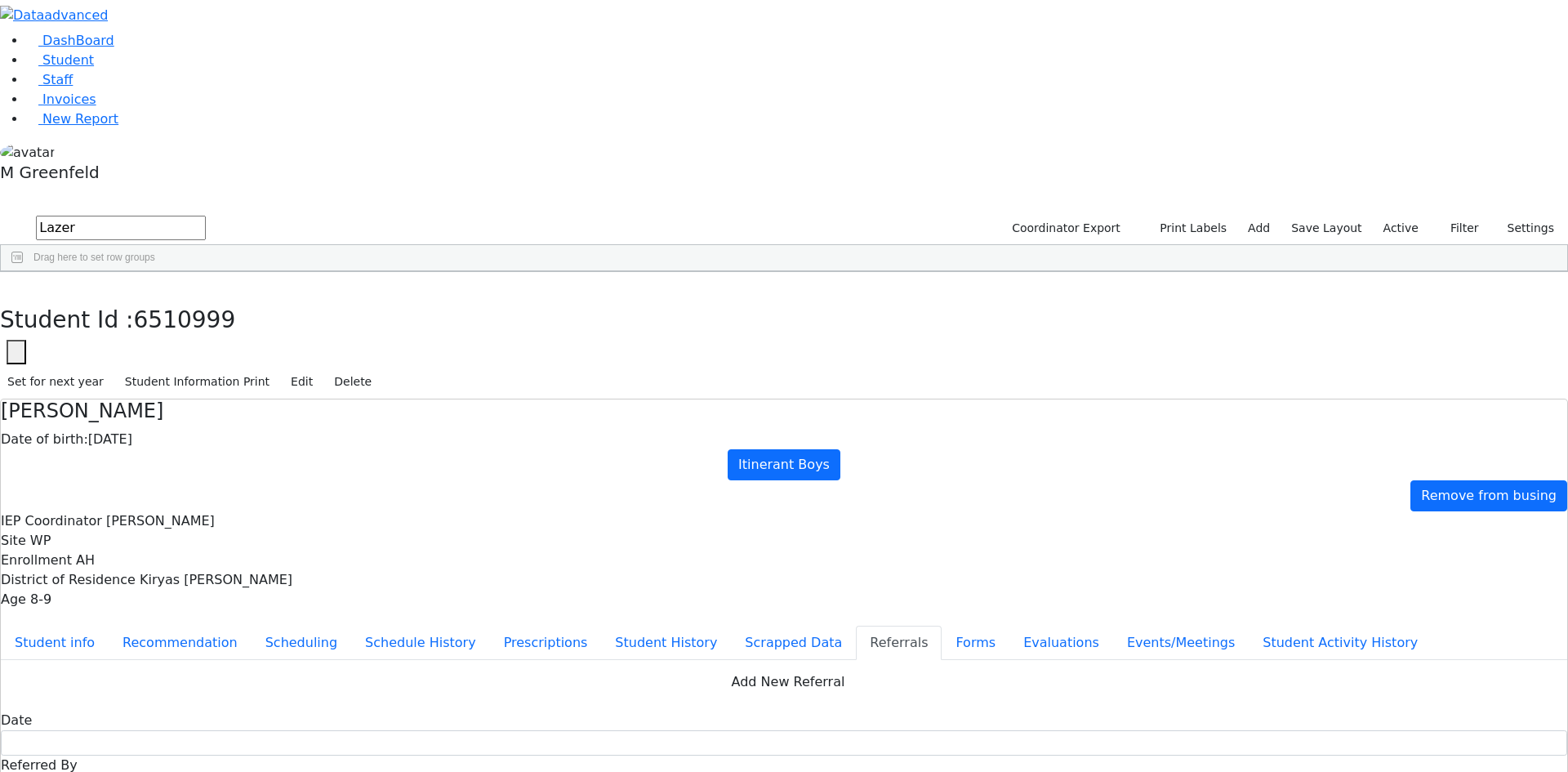
copy div "Lazer has a hard time with academics and socializing with his peers. Lazer has …"
click at [108, 626] on button "Student info" at bounding box center [55, 643] width 108 height 34
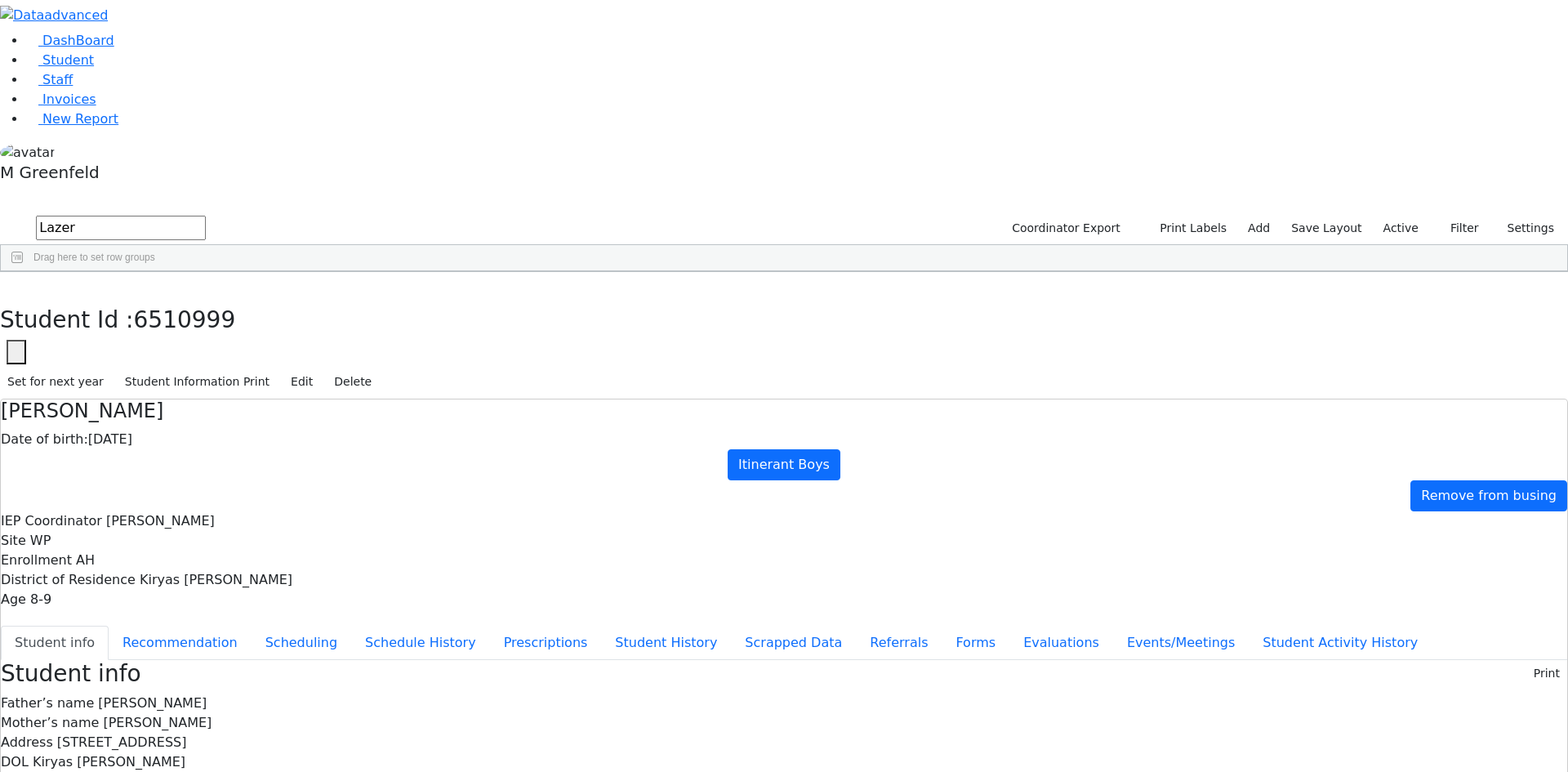
copy div "ms41325255@gmail.com"
click at [731, 626] on button "Scrapped Data" at bounding box center [793, 643] width 125 height 34
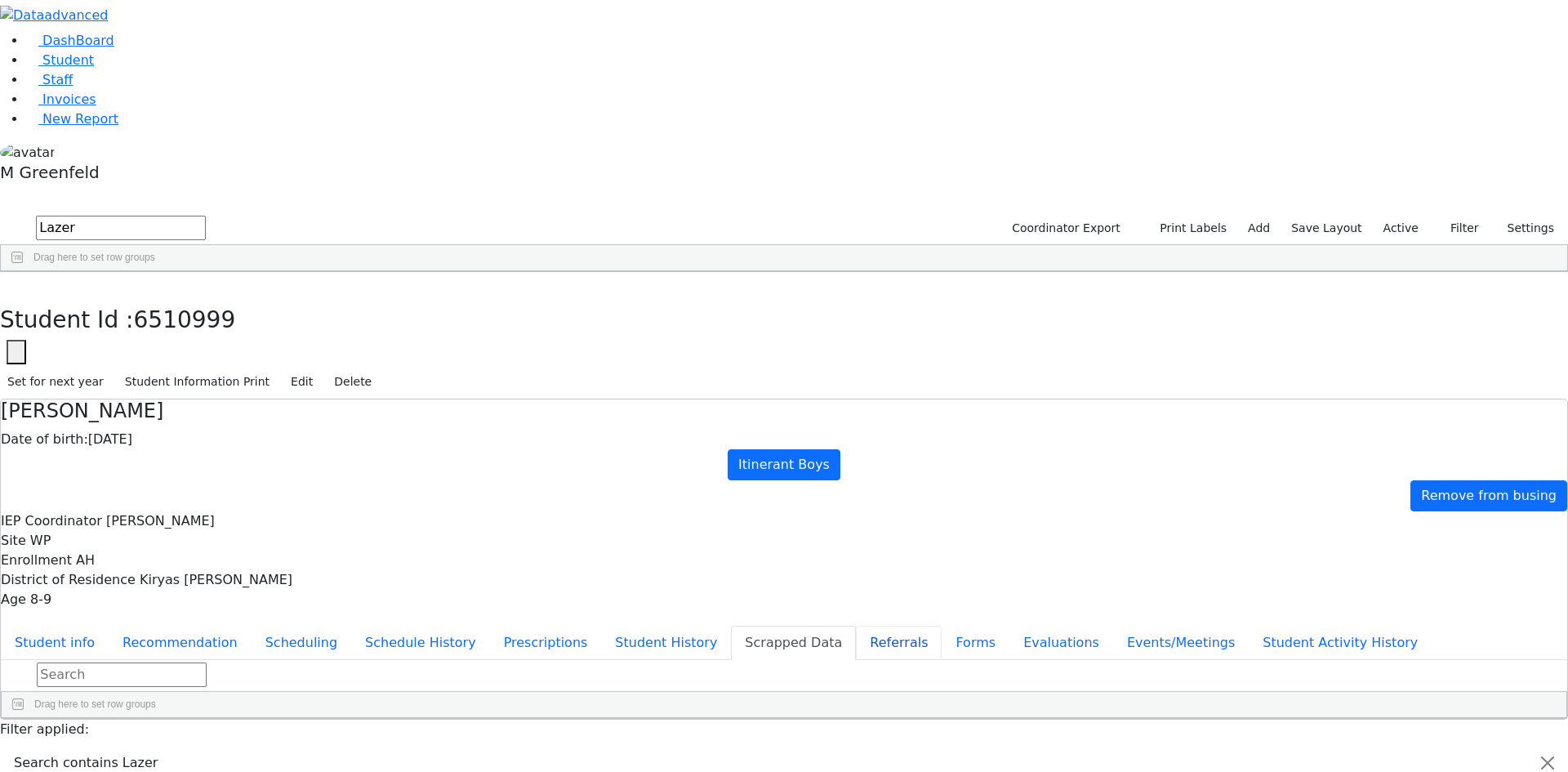
click at [856, 626] on button "Referrals" at bounding box center [899, 643] width 85 height 34
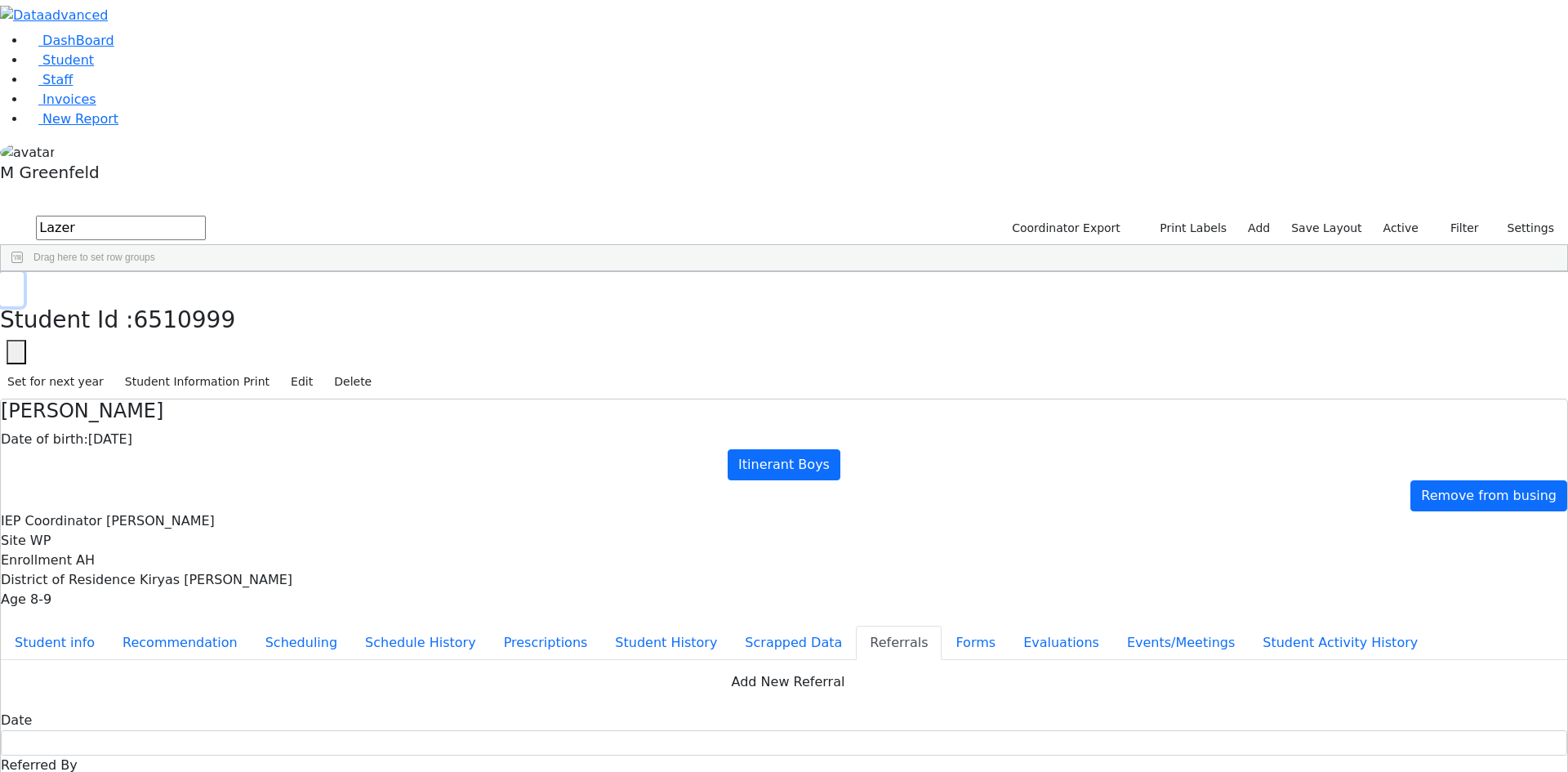
click at [24, 272] on button "button" at bounding box center [12, 290] width 24 height 34
click at [206, 216] on input "Lazer" at bounding box center [120, 228] width 170 height 25
click at [1458, 216] on button "Filter" at bounding box center [1458, 229] width 57 height 26
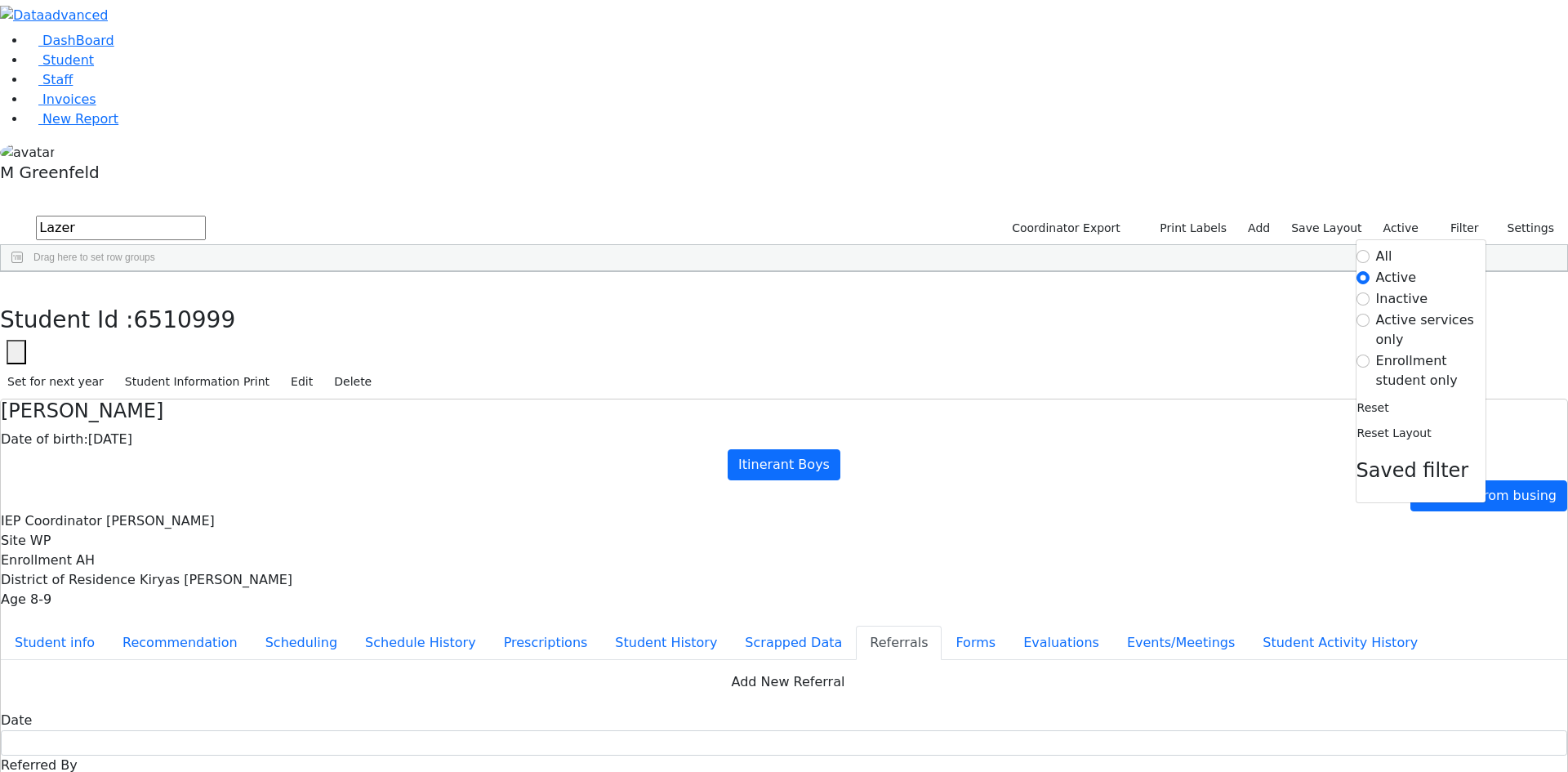
click at [1406, 351] on label "Enrollment student only" at bounding box center [1431, 371] width 109 height 39
click at [1370, 354] on input "Enrollment student only" at bounding box center [1363, 360] width 13 height 13
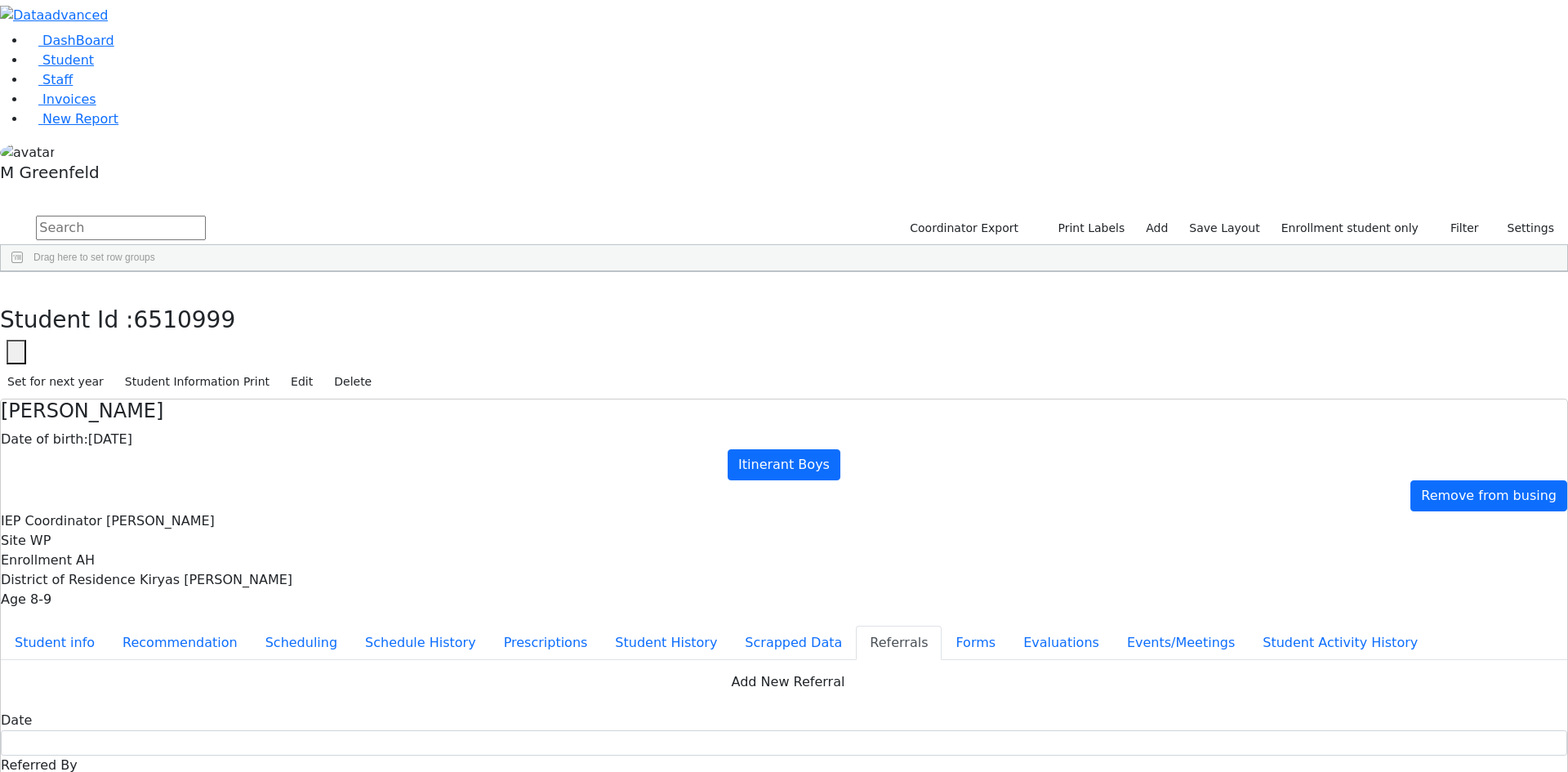
scroll to position [144, 0]
click at [206, 216] on input "text" at bounding box center [120, 228] width 170 height 25
type input "l"
click at [85, 67] on link "Student" at bounding box center [60, 60] width 67 height 15
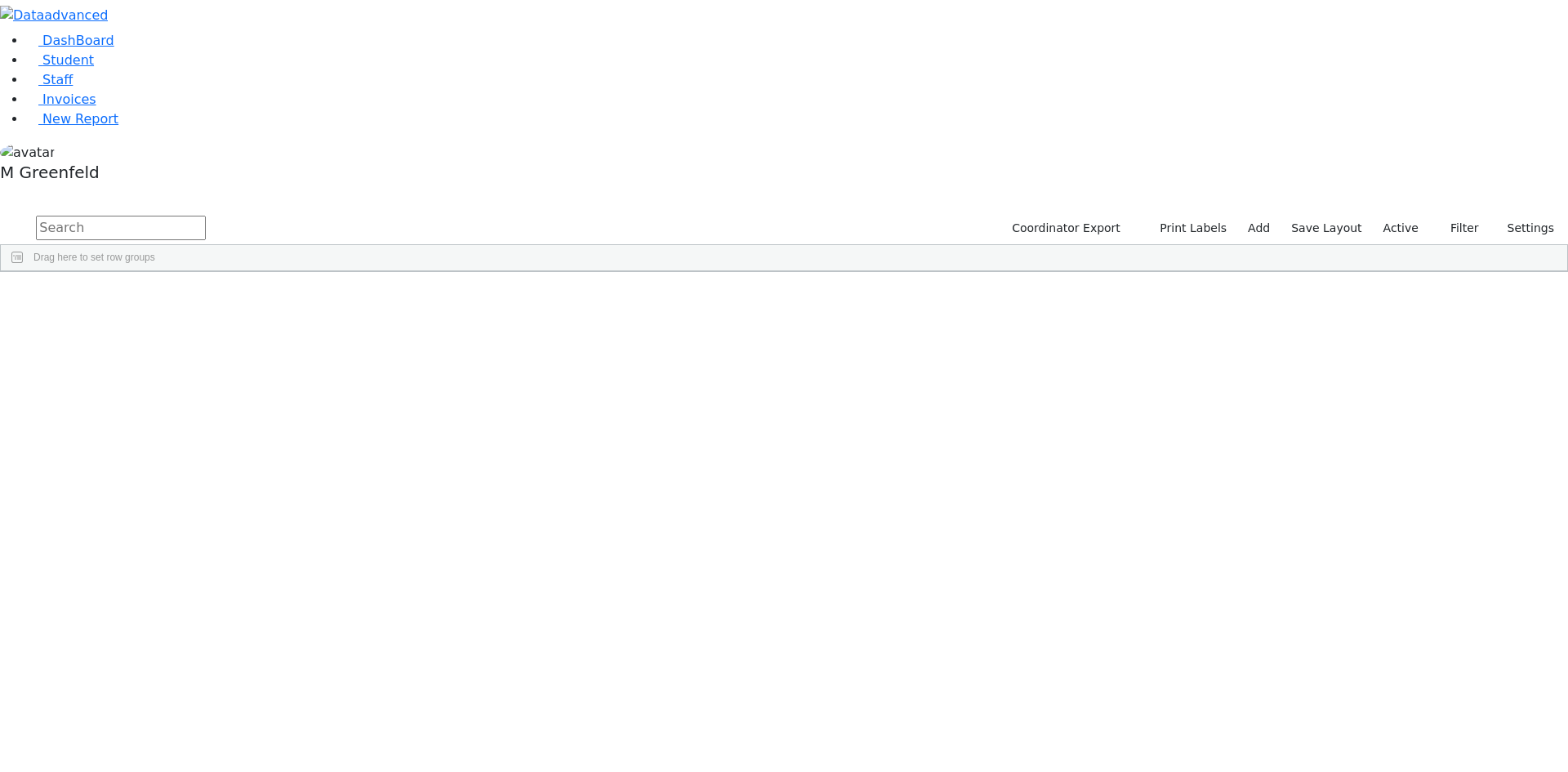
click at [206, 216] on input "text" at bounding box center [120, 228] width 170 height 25
type input "lazer"
click at [635, 321] on div "Itinerant Boys" at bounding box center [596, 332] width 79 height 23
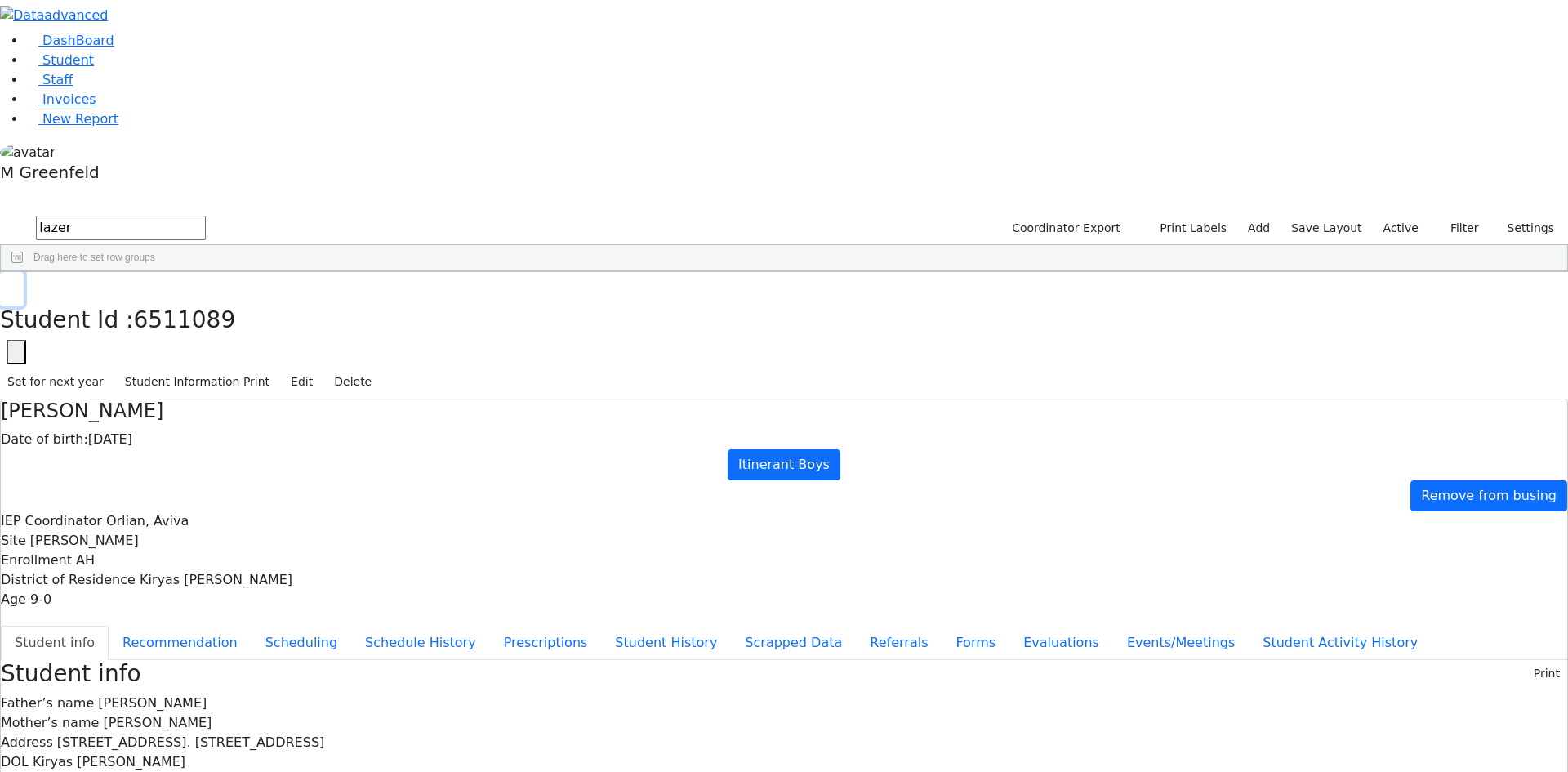
click at [16, 284] on icon "button" at bounding box center [12, 289] width 9 height 9
click at [164, 344] on div "[PERSON_NAME]" at bounding box center [125, 355] width 79 height 23
click at [300, 189] on div "Students 4 A 24 K 24 W 24 A 24 K 24 W 24 876" at bounding box center [784, 201] width 1568 height 25
click at [16, 284] on icon "button" at bounding box center [12, 289] width 9 height 9
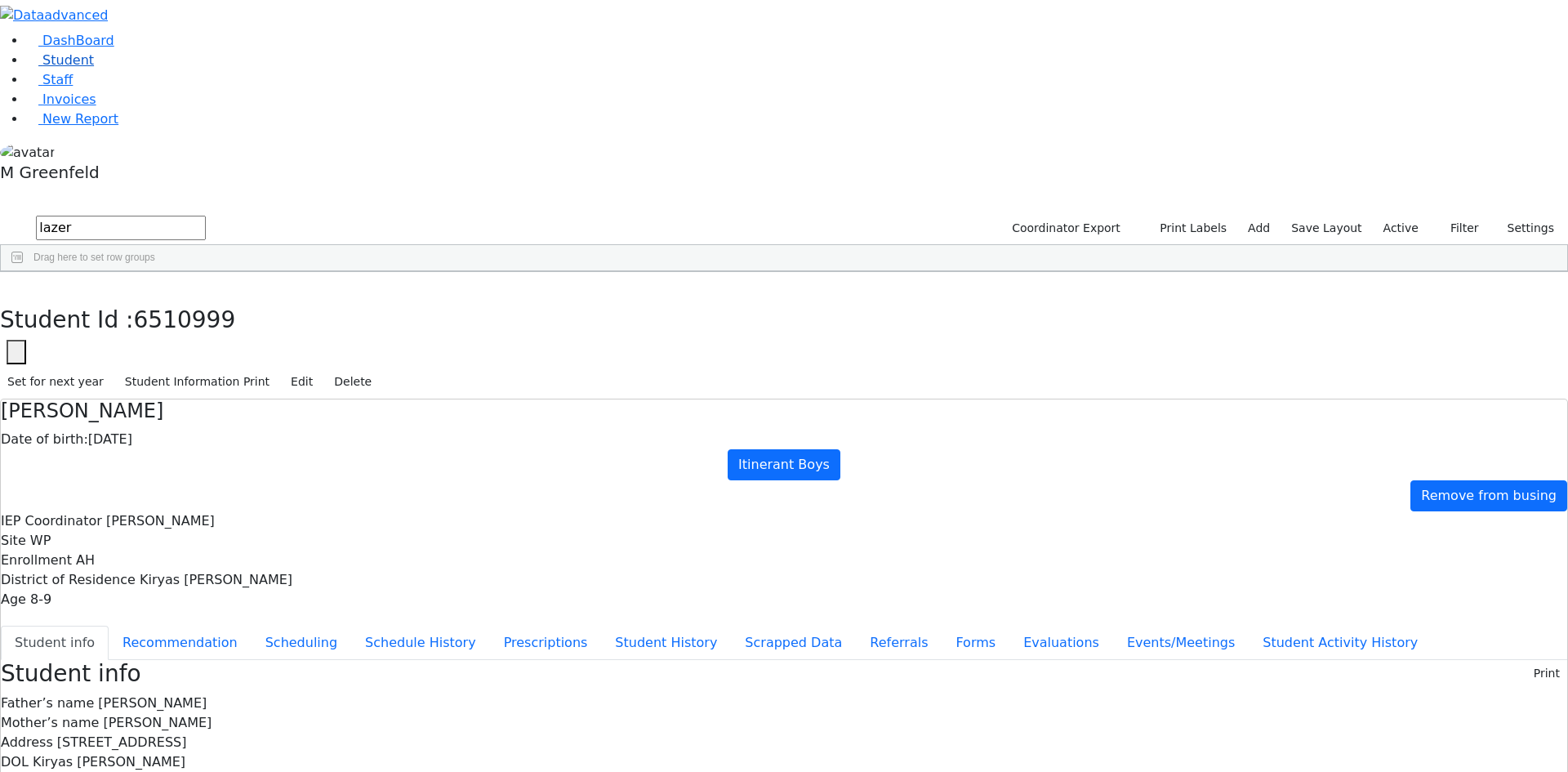
click at [94, 67] on link "Student" at bounding box center [60, 60] width 67 height 15
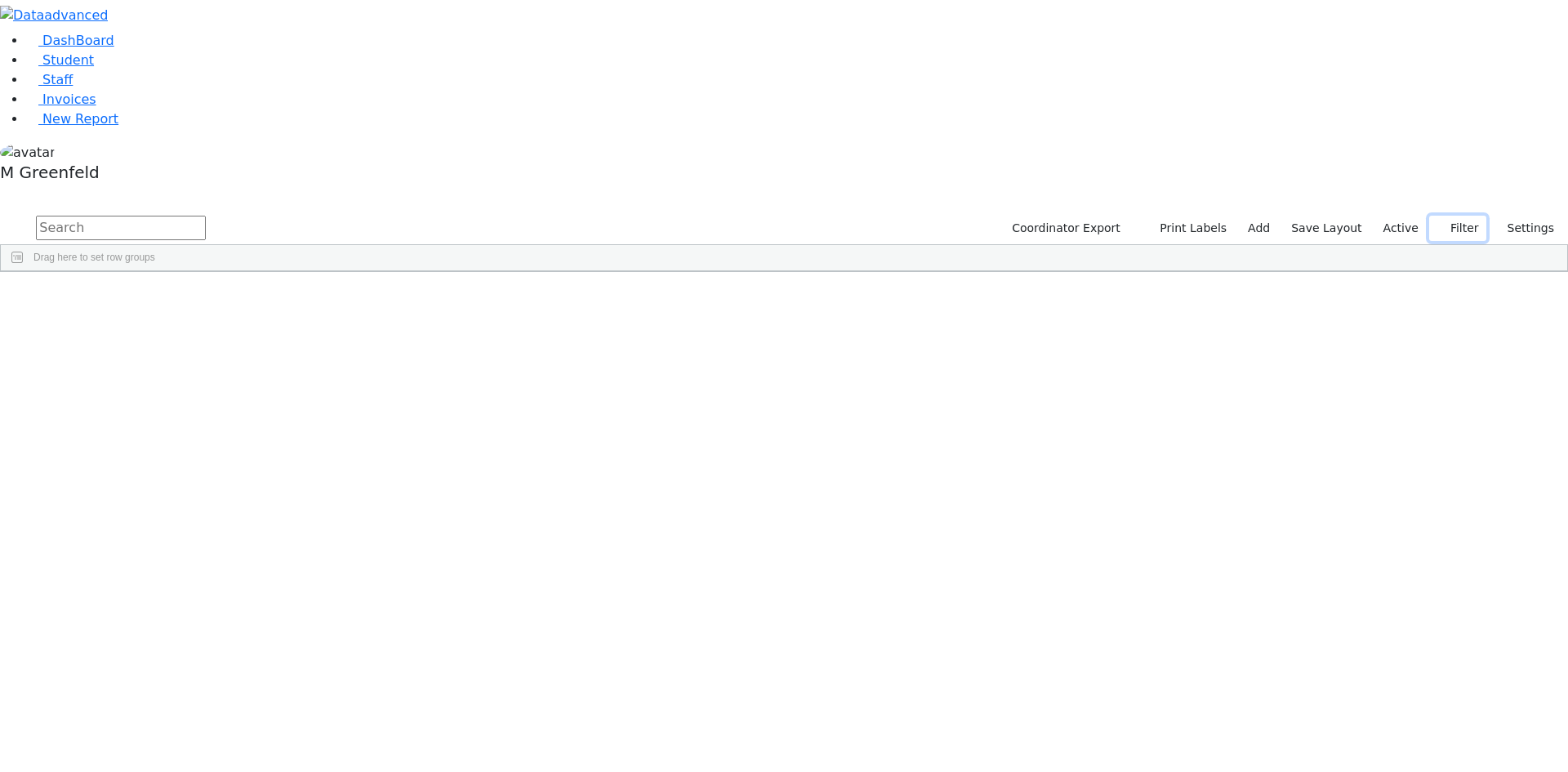
click at [1444, 216] on button "Filter" at bounding box center [1458, 229] width 57 height 26
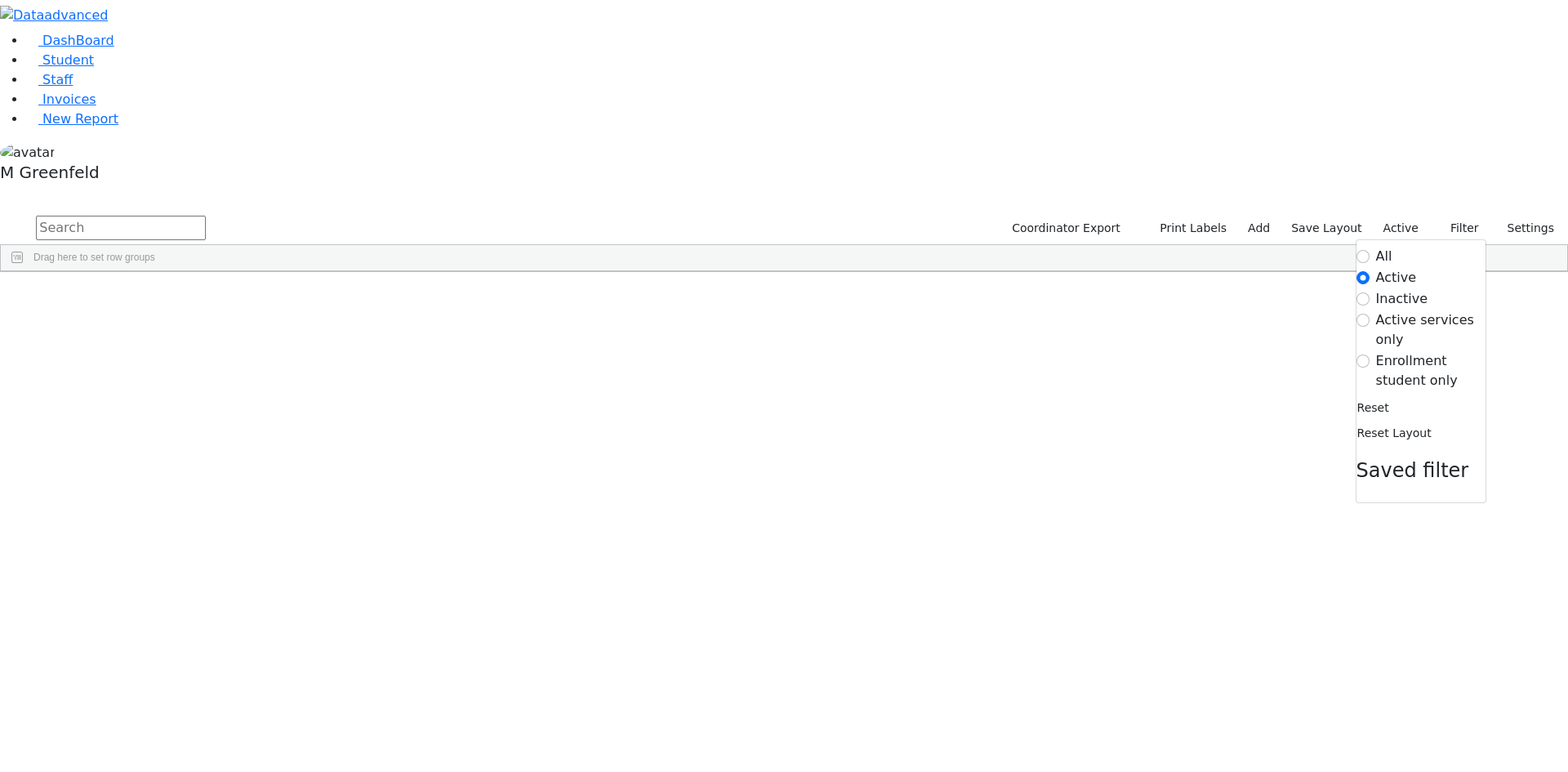
click at [1412, 351] on label "Enrollment student only" at bounding box center [1431, 371] width 109 height 39
click at [1370, 354] on input "Enrollment student only" at bounding box center [1363, 360] width 13 height 13
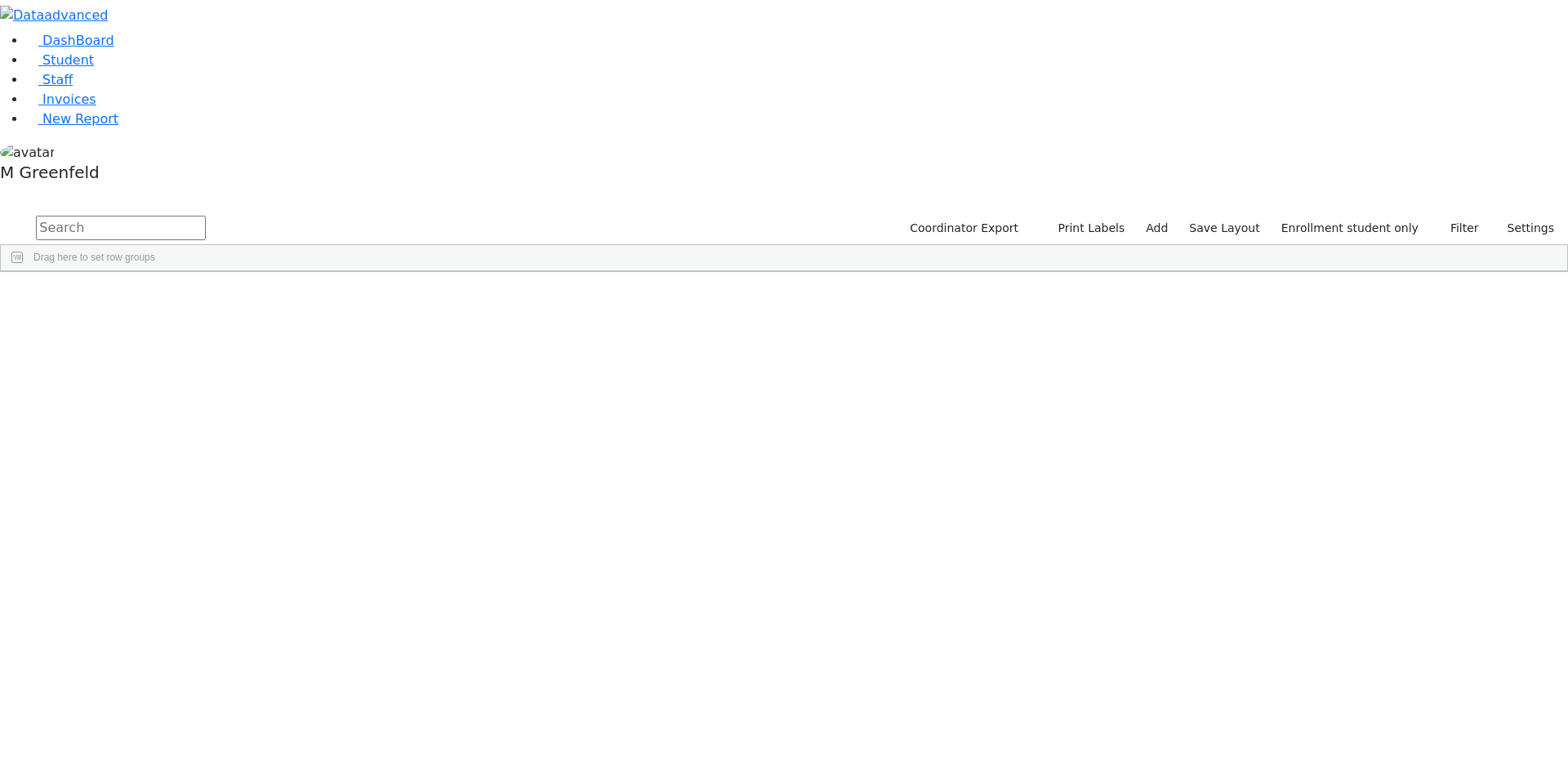
scroll to position [144, 0]
click at [310, 189] on div "Students 33 A 24 K 24 W 24 A 24 K 24 W 24 A" at bounding box center [784, 201] width 1568 height 25
drag, startPoint x: 300, startPoint y: 59, endPoint x: 294, endPoint y: 39, distance: 20.9
click at [206, 216] on input "text" at bounding box center [120, 228] width 170 height 25
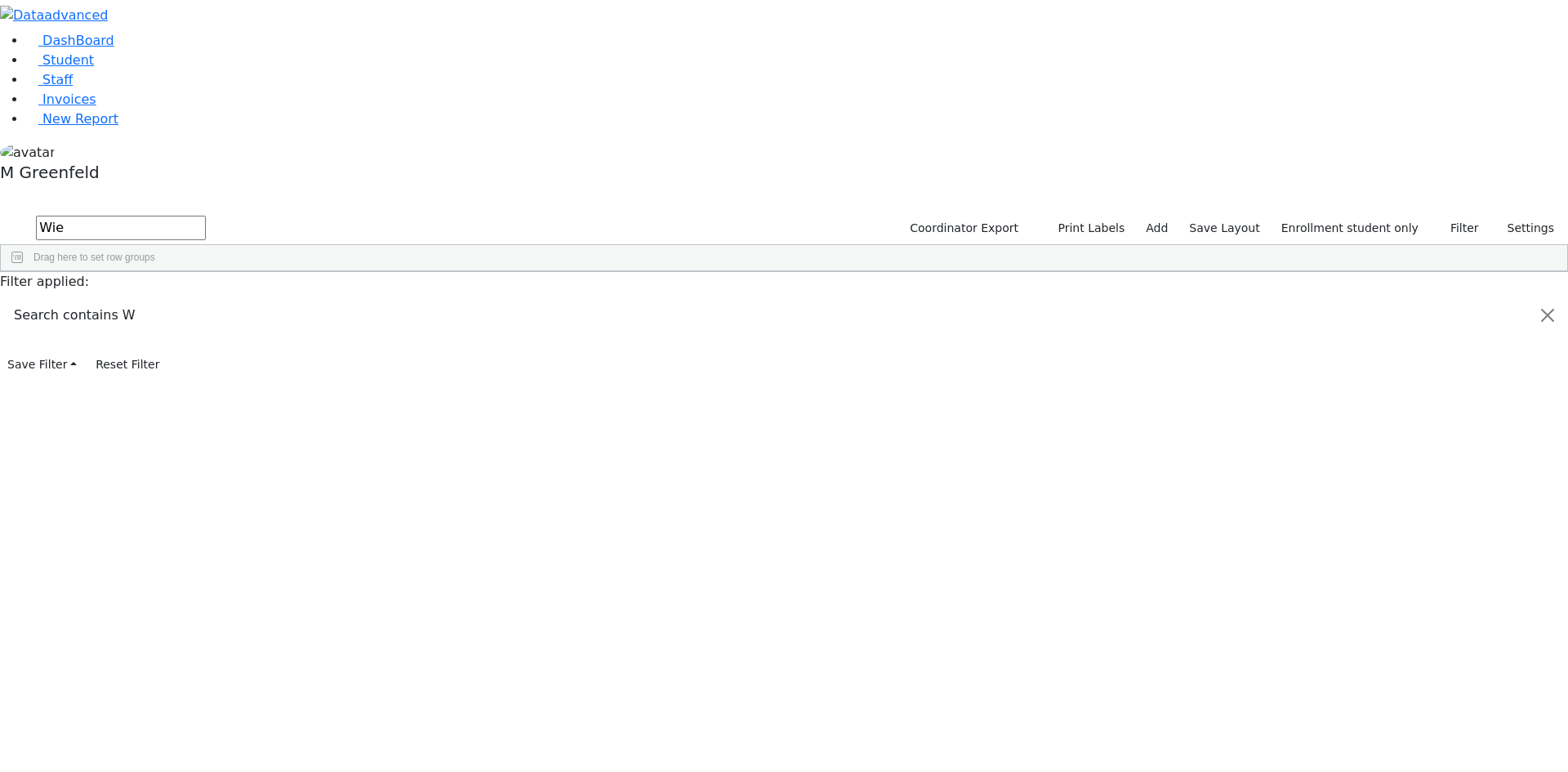
scroll to position [0, 0]
type input "Wie"
click at [94, 67] on link "Student" at bounding box center [60, 60] width 67 height 15
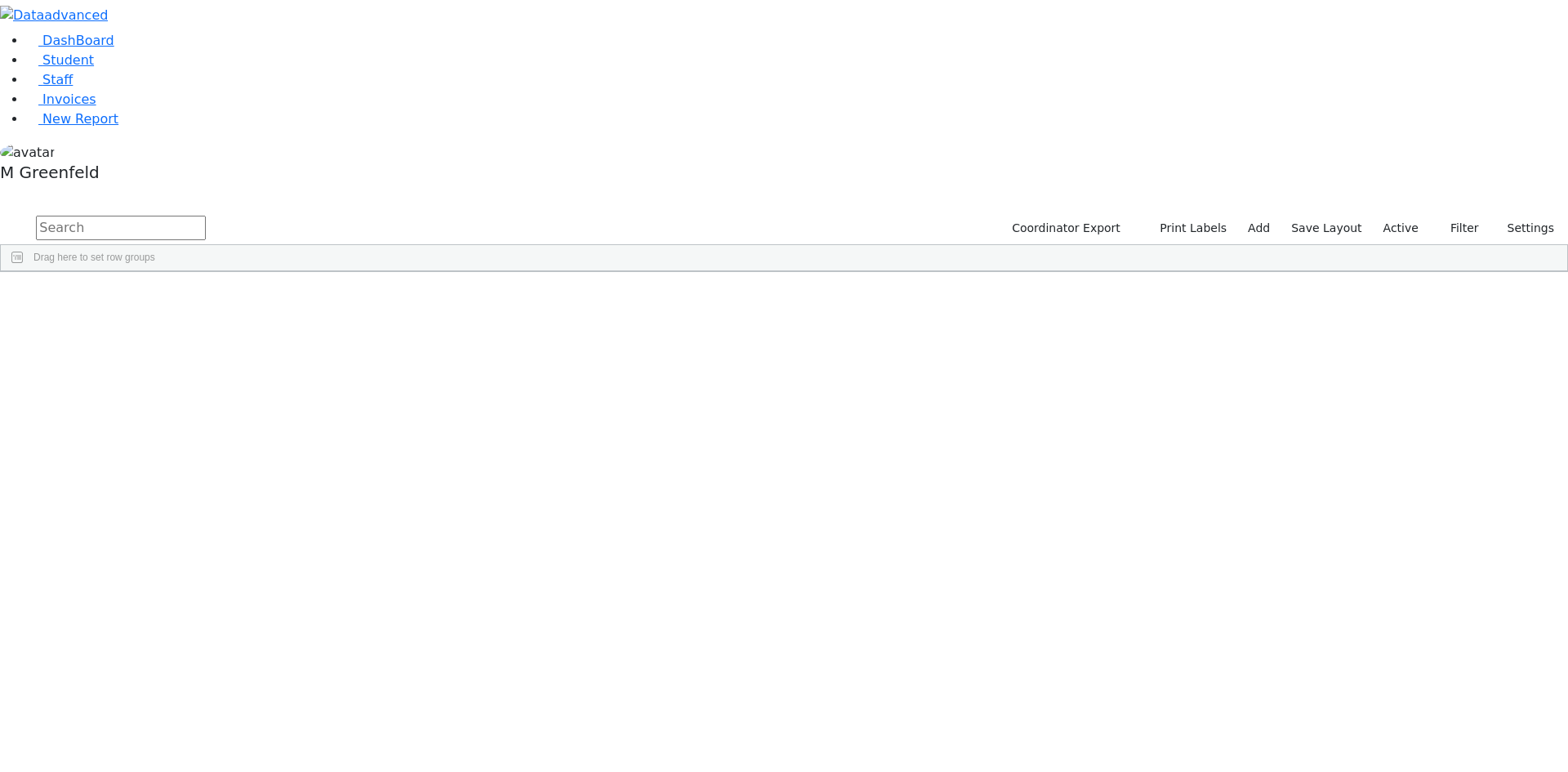
click at [206, 216] on input "text" at bounding box center [120, 228] width 170 height 25
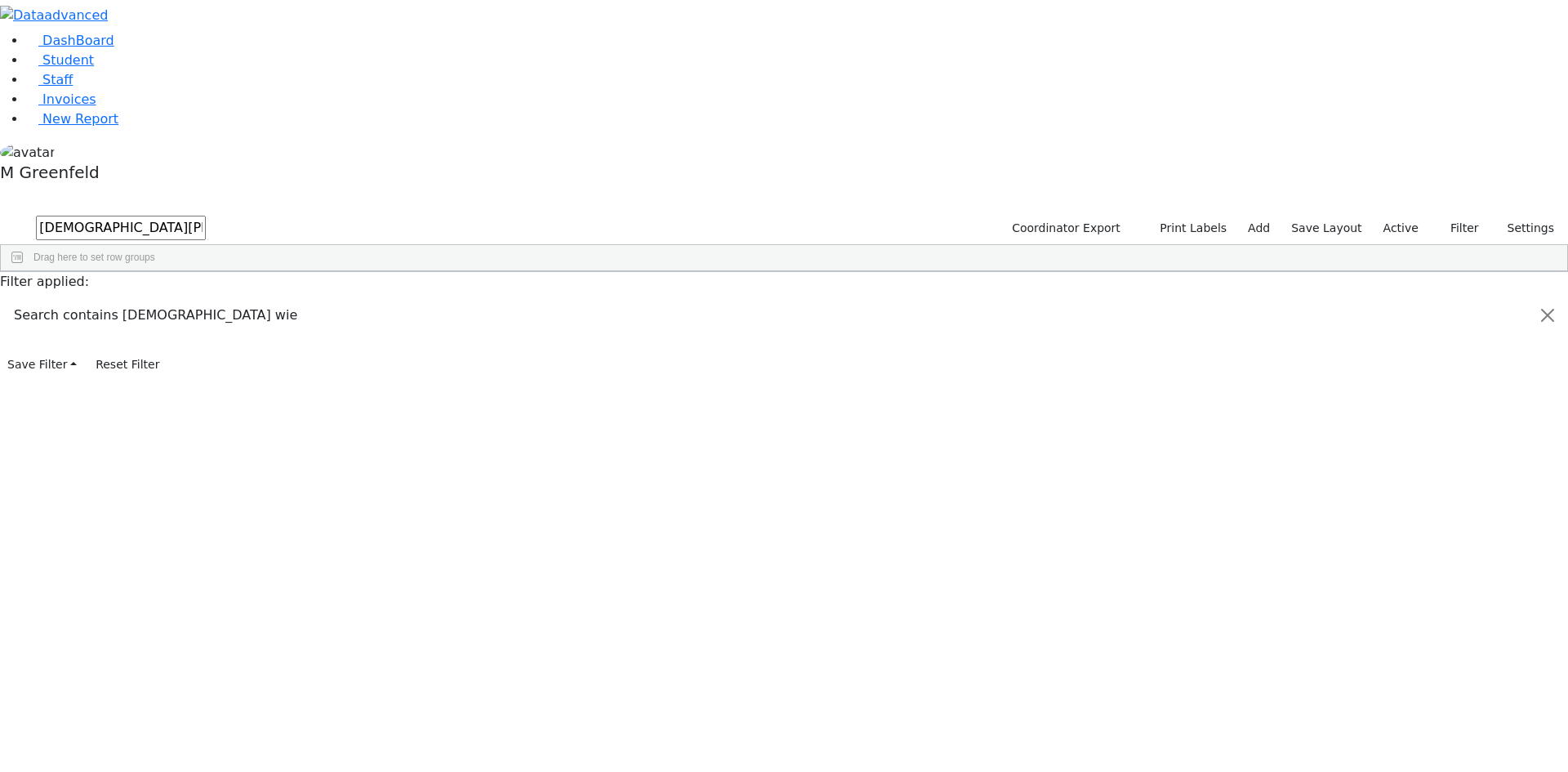
click at [0, 213] on button "submit" at bounding box center [15, 229] width 32 height 31
click at [242, 298] on div "[DEMOGRAPHIC_DATA]" at bounding box center [203, 309] width 79 height 23
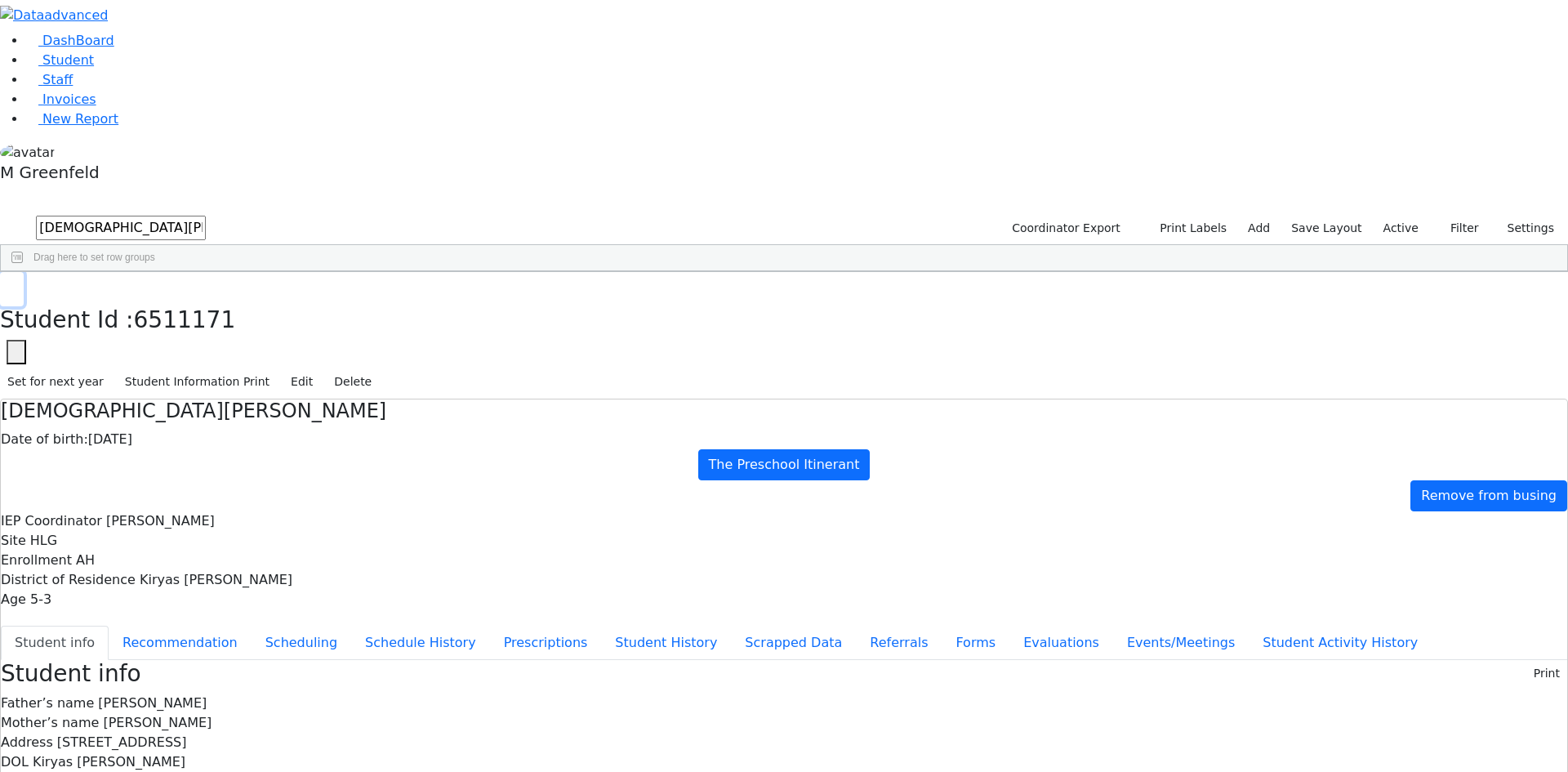
click at [24, 272] on button "button" at bounding box center [12, 290] width 24 height 34
drag, startPoint x: 277, startPoint y: 80, endPoint x: 129, endPoint y: 91, distance: 148.4
click at [129, 91] on div "DashBoard Student Staff Invoices New Report 1" at bounding box center [784, 659] width 1568 height 1319
type input "Taub"
click at [0, 213] on button "submit" at bounding box center [15, 229] width 32 height 31
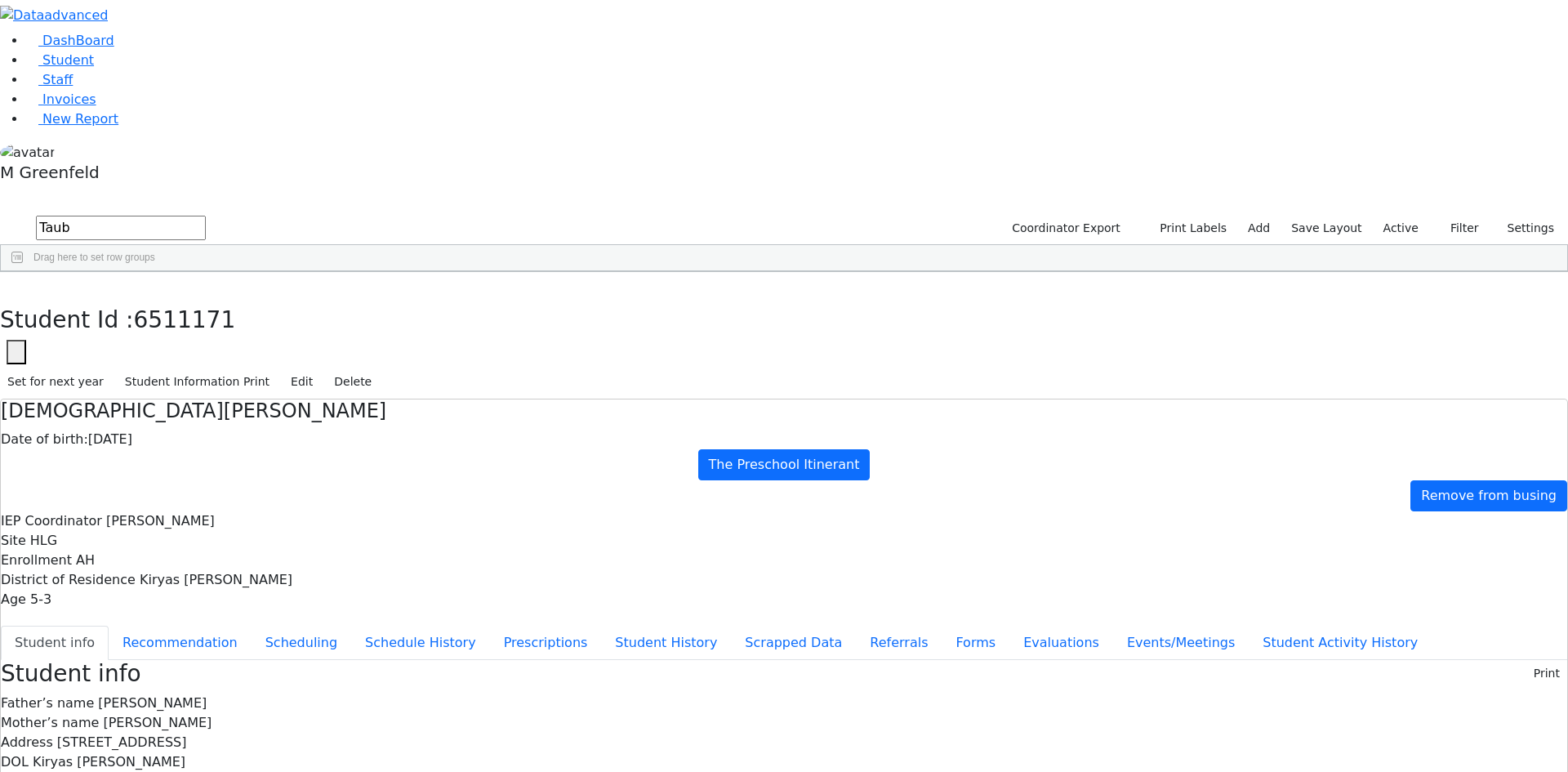
click at [164, 344] on div "Taub" at bounding box center [125, 355] width 79 height 23
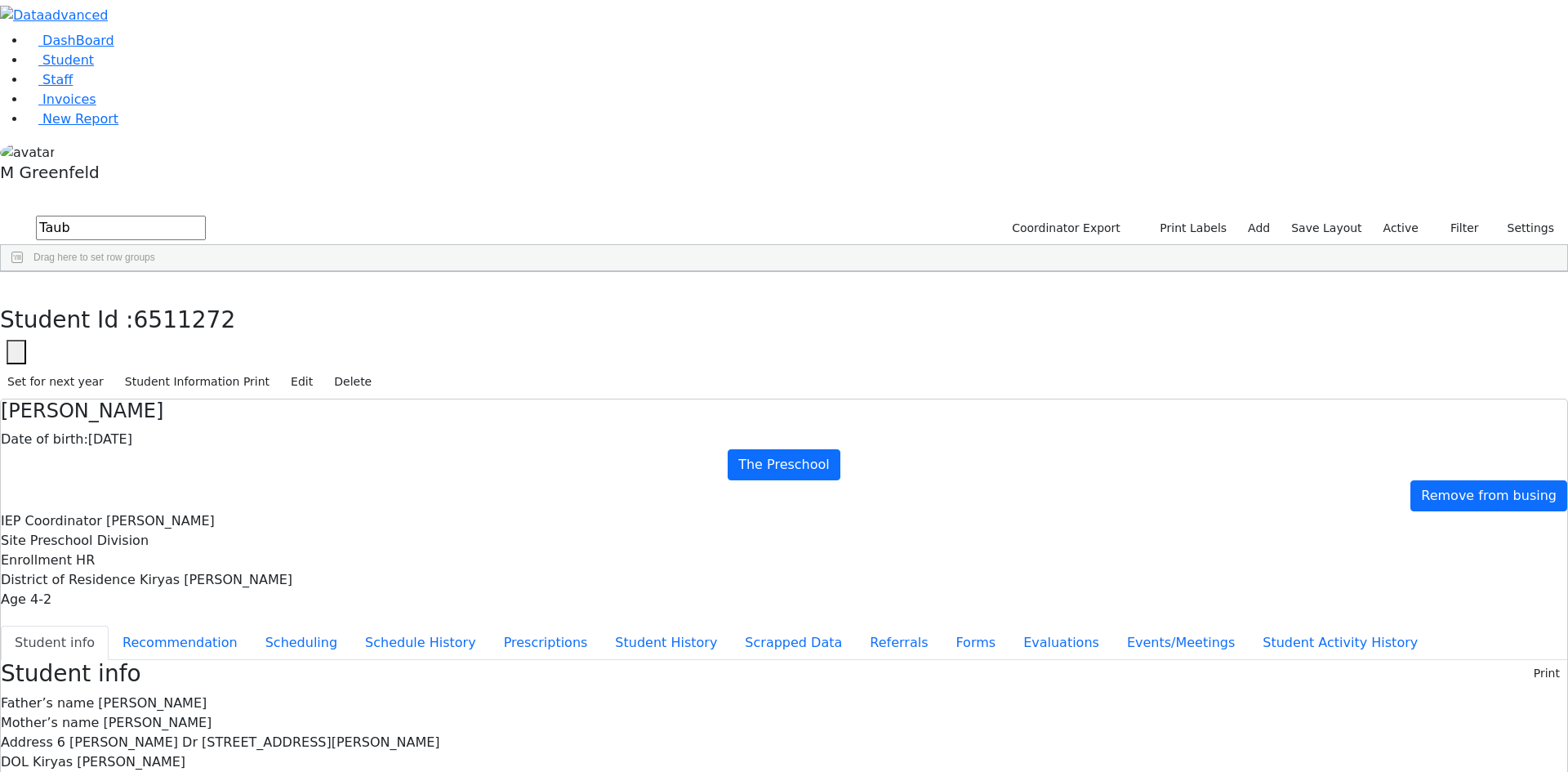
scroll to position [34, 0]
drag, startPoint x: 860, startPoint y: 744, endPoint x: 1000, endPoint y: 744, distance: 140.0
drag, startPoint x: 856, startPoint y: 705, endPoint x: 989, endPoint y: 709, distance: 133.1
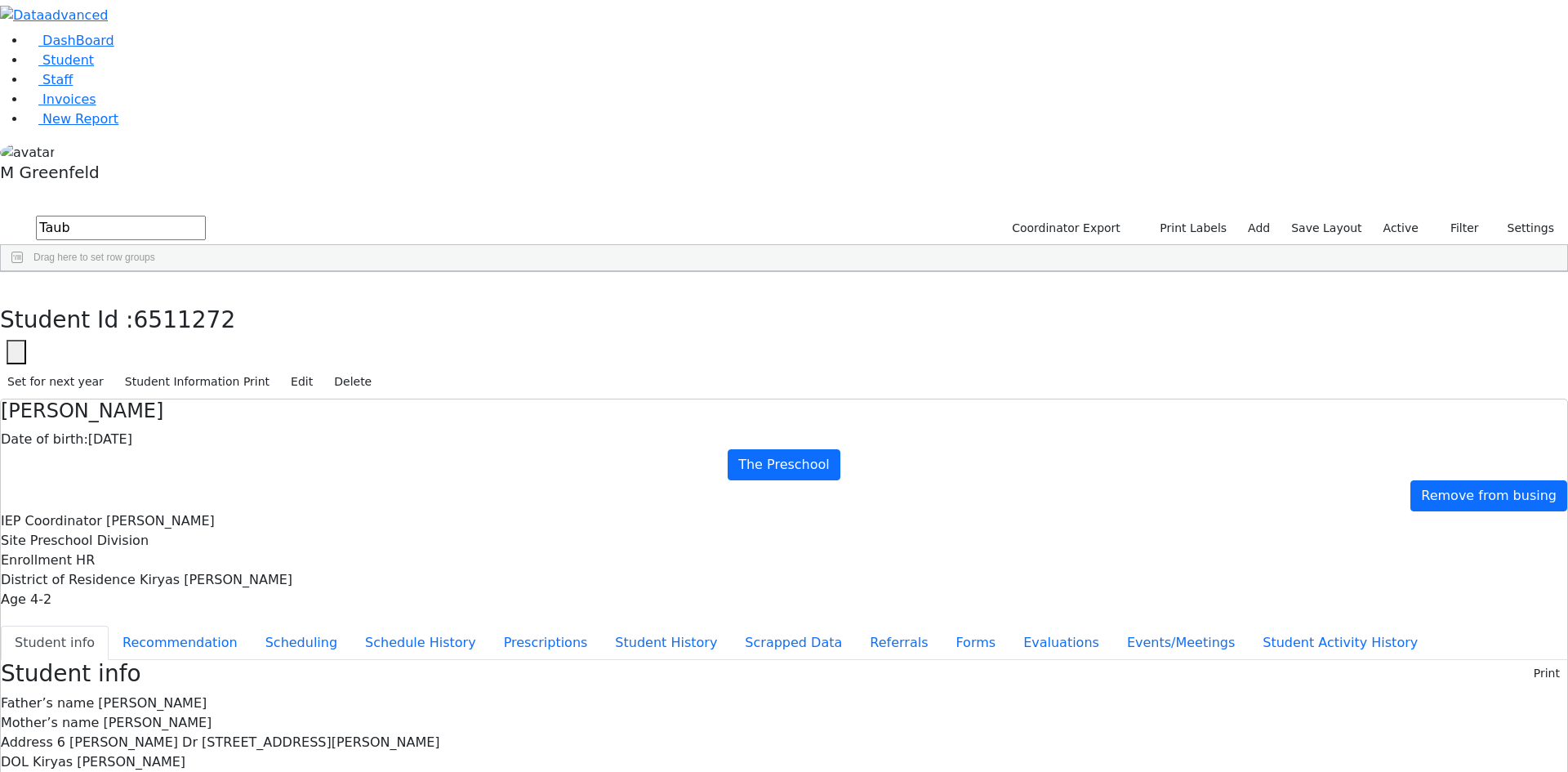
copy div "lazartaub@gmail.com"
click at [252, 626] on button "Recommendation" at bounding box center [179, 643] width 143 height 34
checkbox input "true"
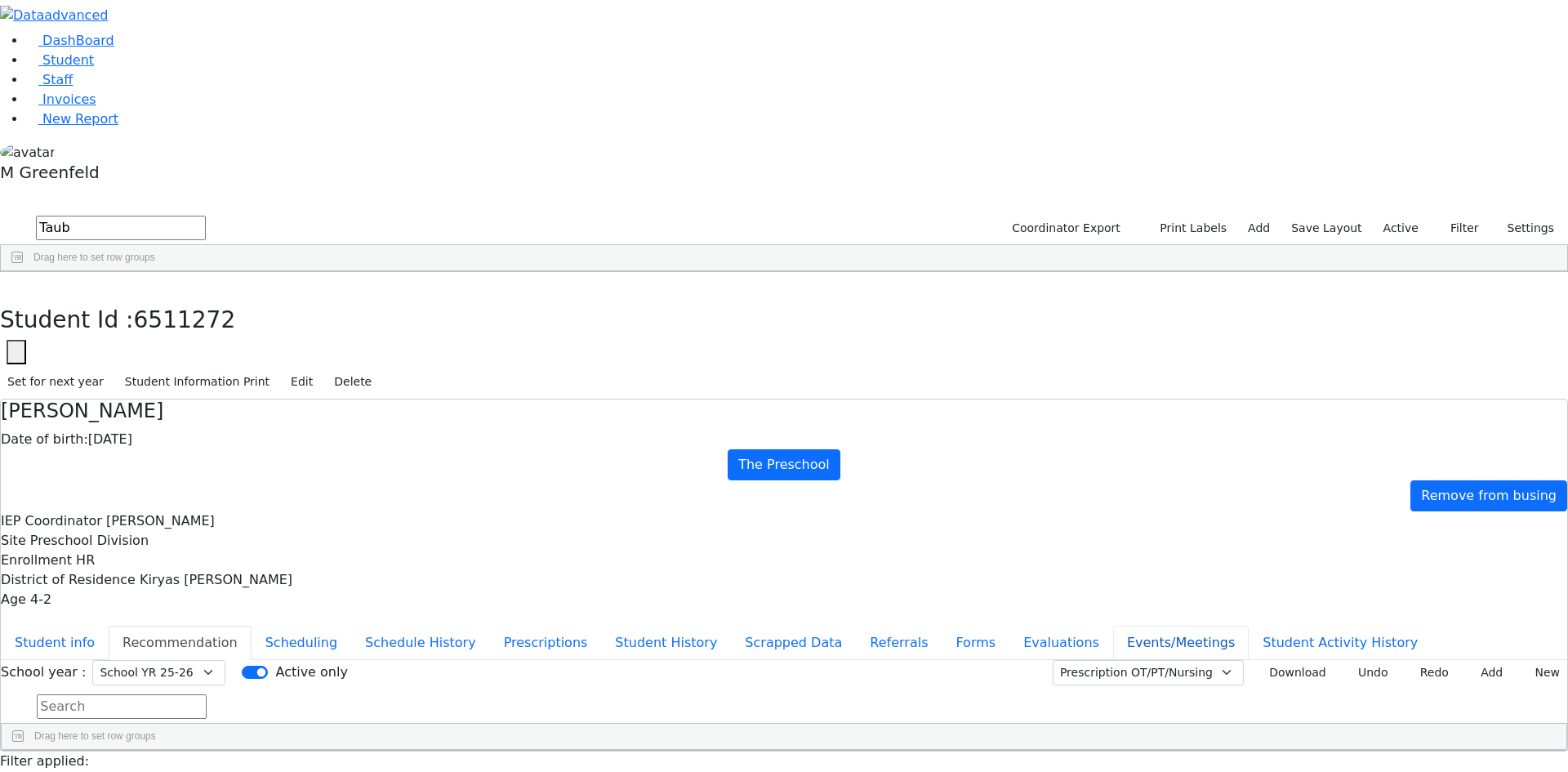
click at [1113, 626] on button "Events/Meetings" at bounding box center [1180, 643] width 136 height 34
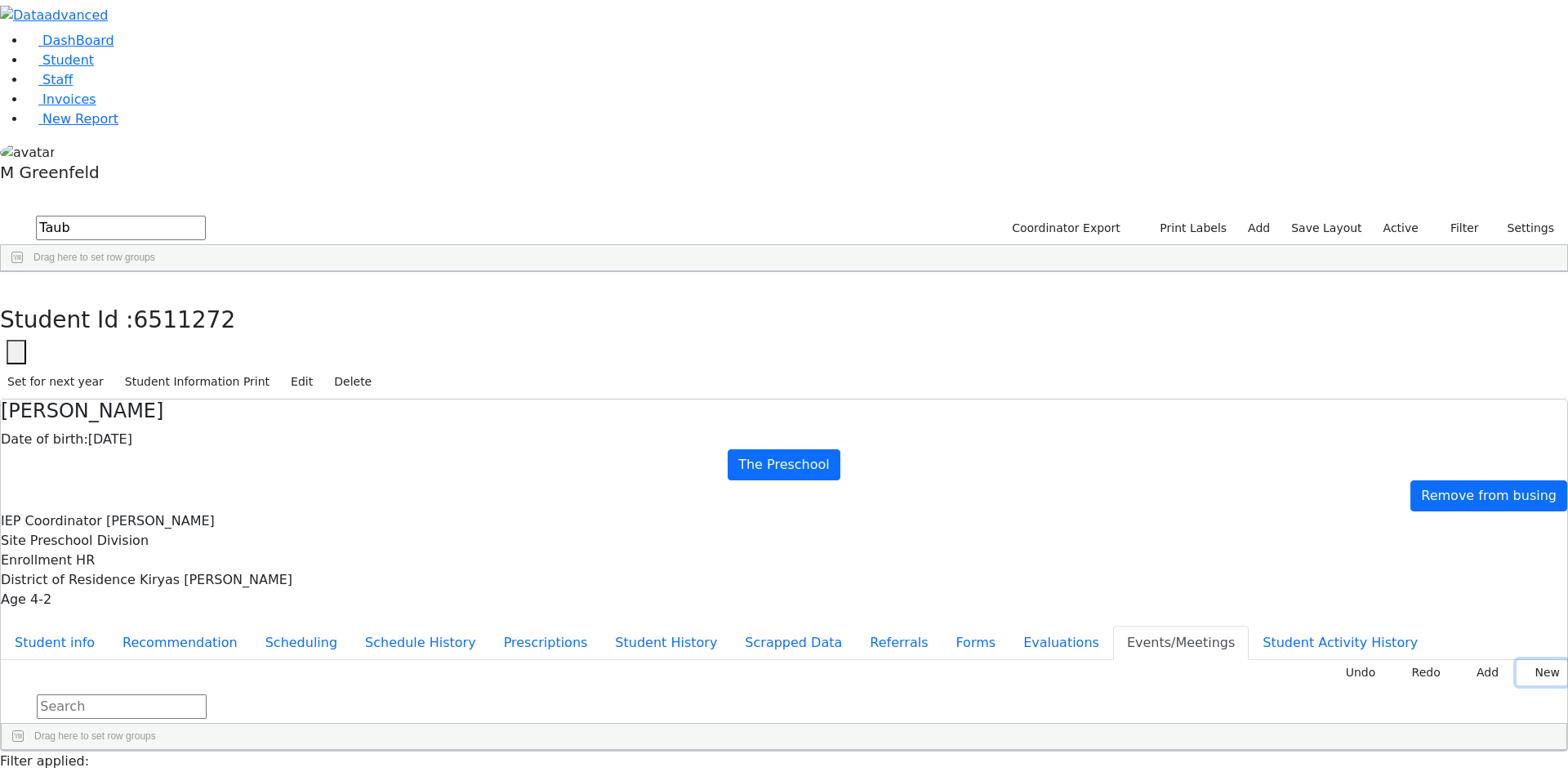
click at [1518, 660] on button "New" at bounding box center [1542, 673] width 50 height 26
type input "2025-08-19"
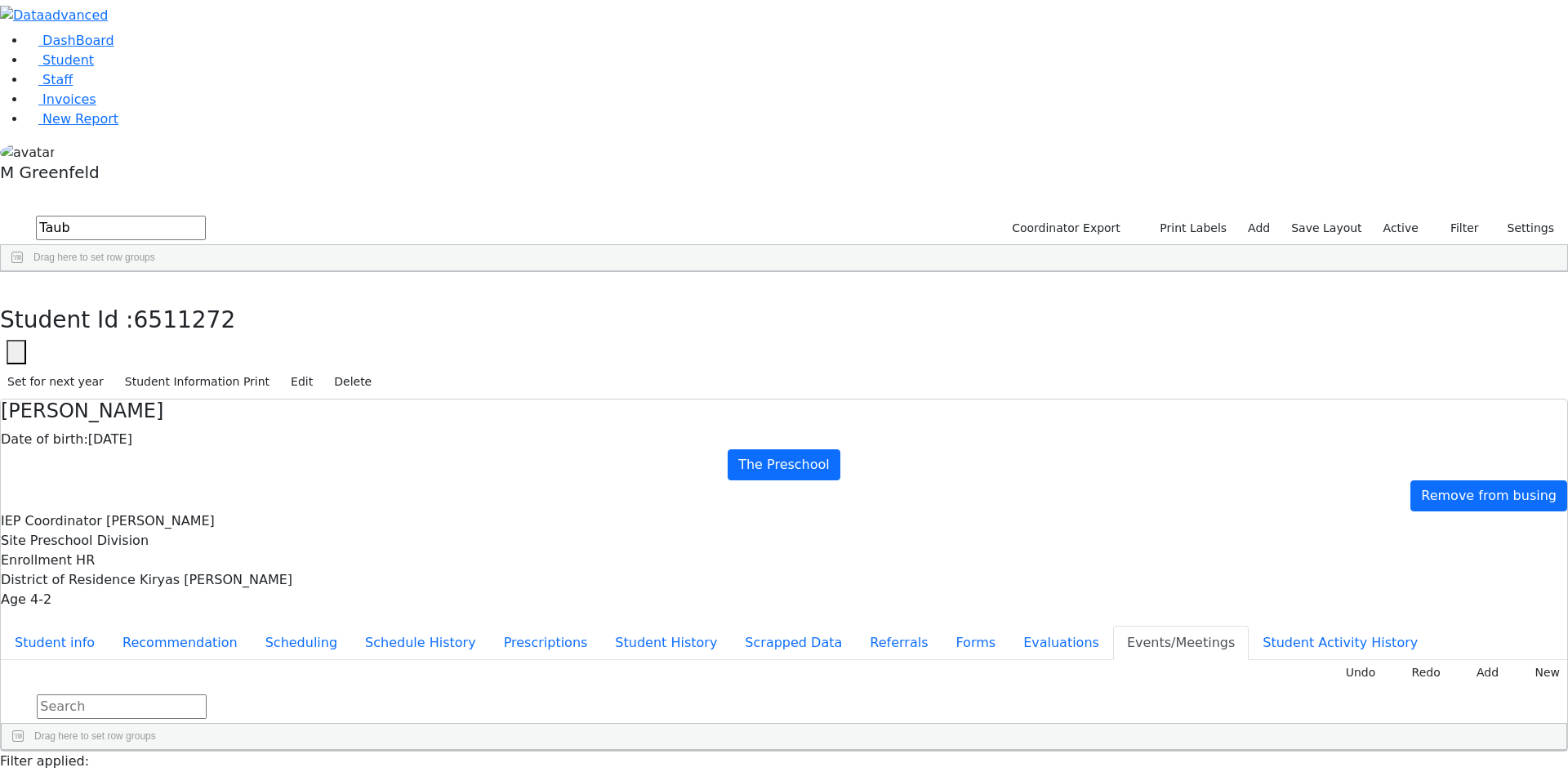
click at [631, 716] on div "Undo Redo Add New Drag here to set row groups Drag here to set column labels Da…" at bounding box center [784, 705] width 1566 height 91
type input "2025-08-26"
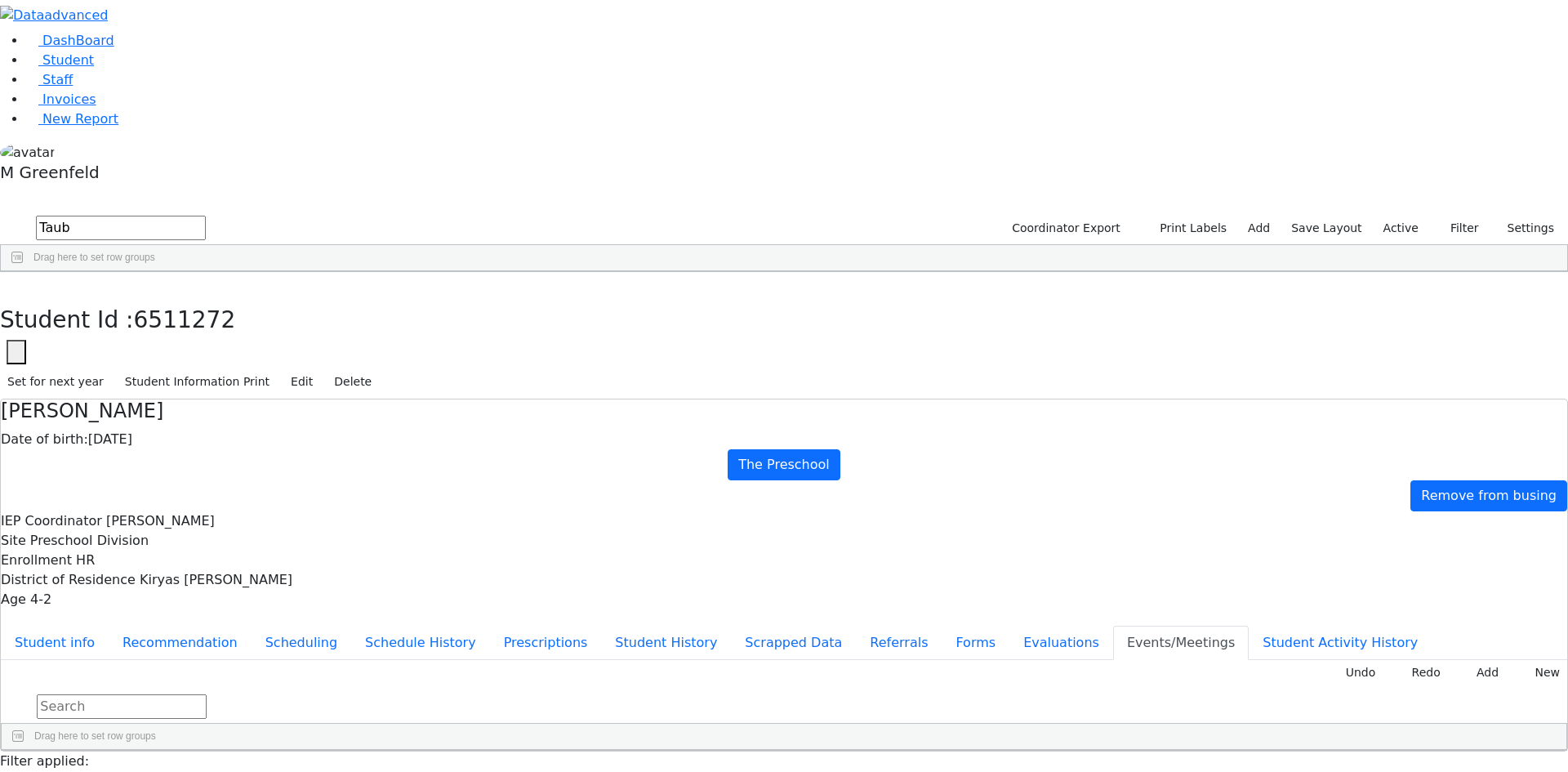
type input "Declines, Class, OT & Counseling"
drag, startPoint x: 1110, startPoint y: 473, endPoint x: 1083, endPoint y: 456, distance: 31.9
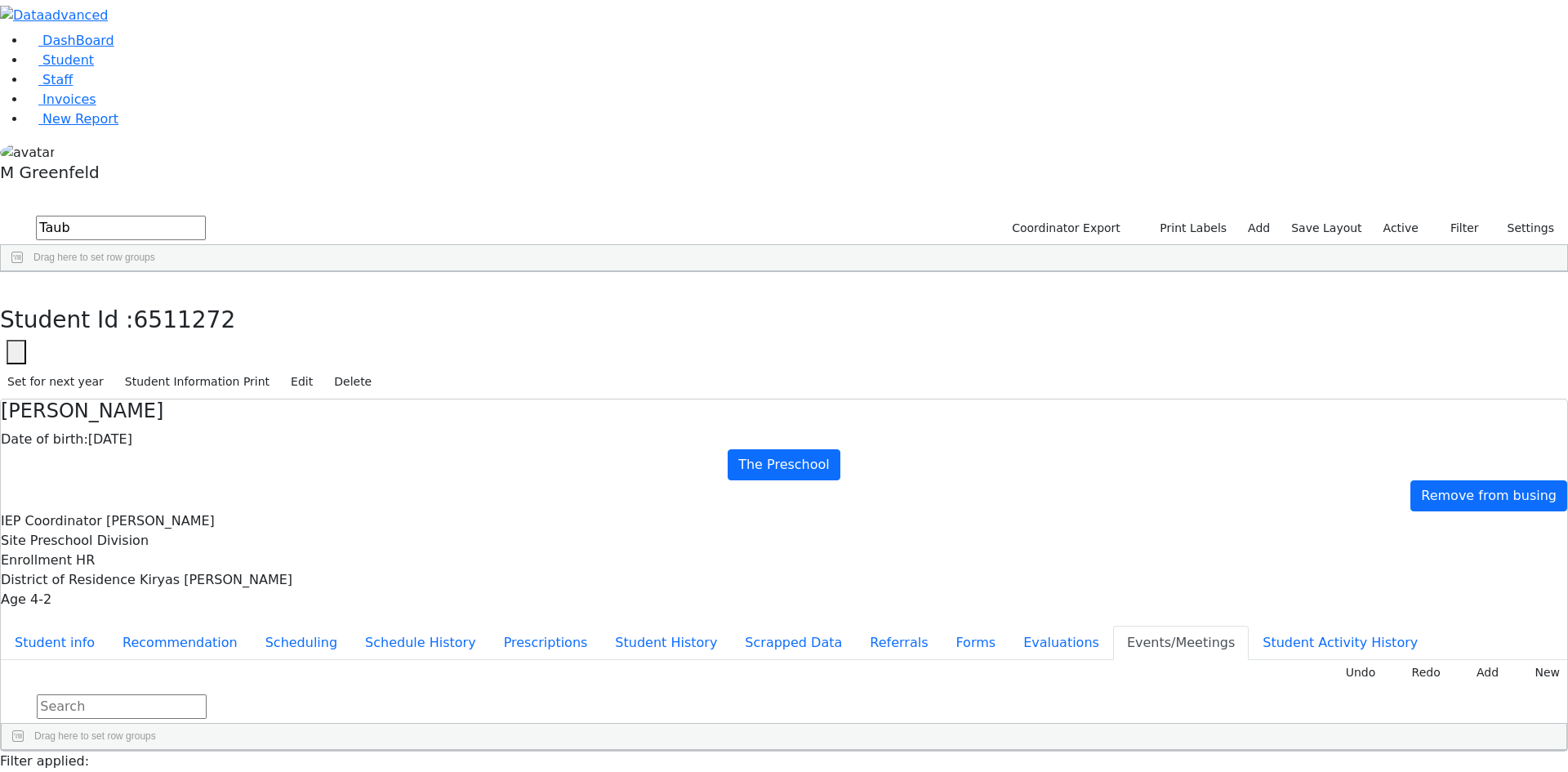
click at [302, 189] on div "Students 4 A 24 K 24 W 24 A 24 K 24 W 24 876" at bounding box center [784, 201] width 1568 height 25
click at [16, 284] on icon "button" at bounding box center [12, 289] width 9 height 9
click at [206, 216] on input "Taub" at bounding box center [120, 228] width 170 height 25
click at [236, 344] on div "Yakov" at bounding box center [196, 355] width 79 height 23
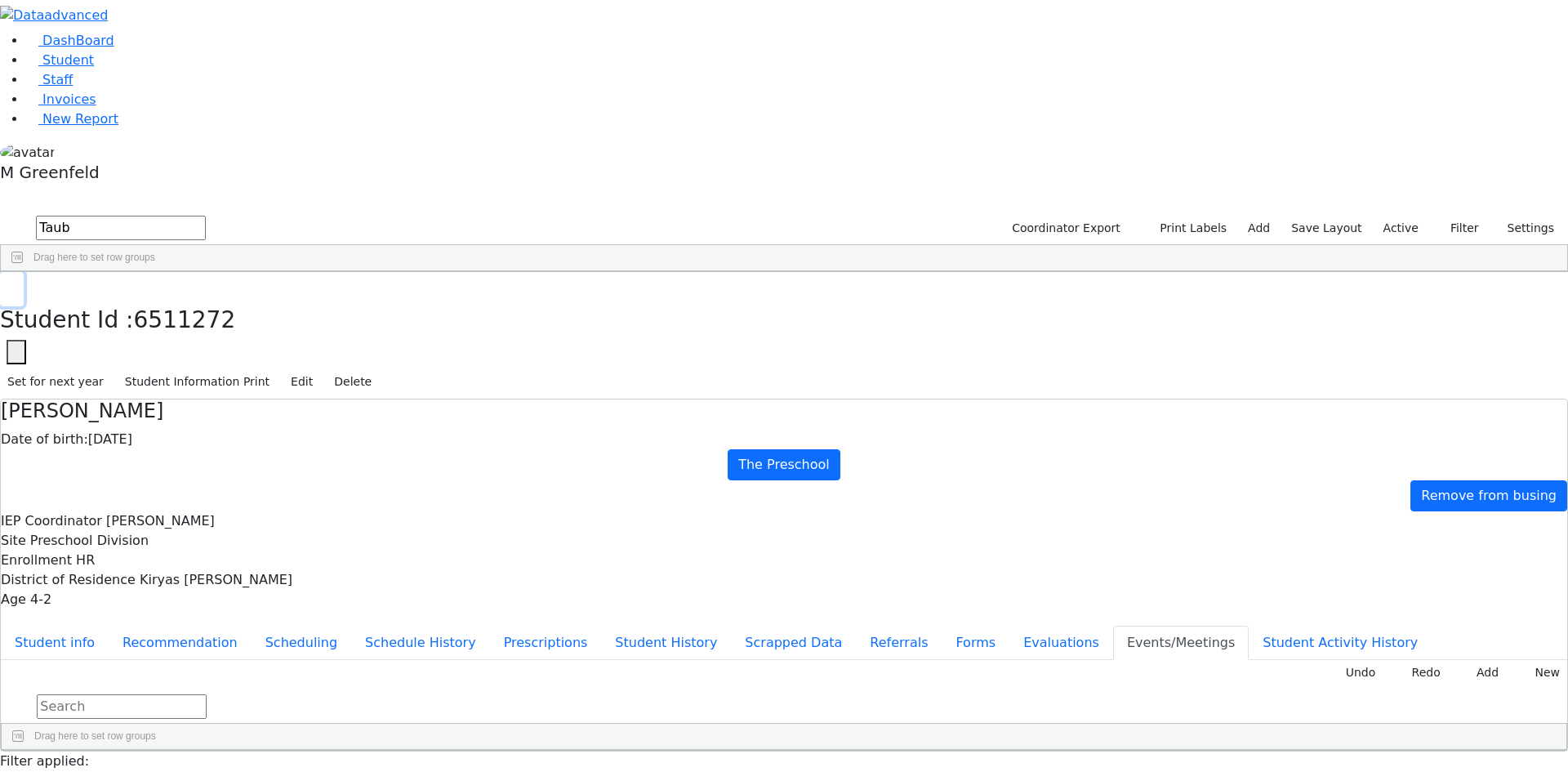
click at [8, 284] on use "button" at bounding box center [8, 284] width 0 height 0
click at [206, 216] on input "Taub" at bounding box center [120, 228] width 170 height 25
click at [236, 298] on div "[DEMOGRAPHIC_DATA]" at bounding box center [196, 309] width 79 height 23
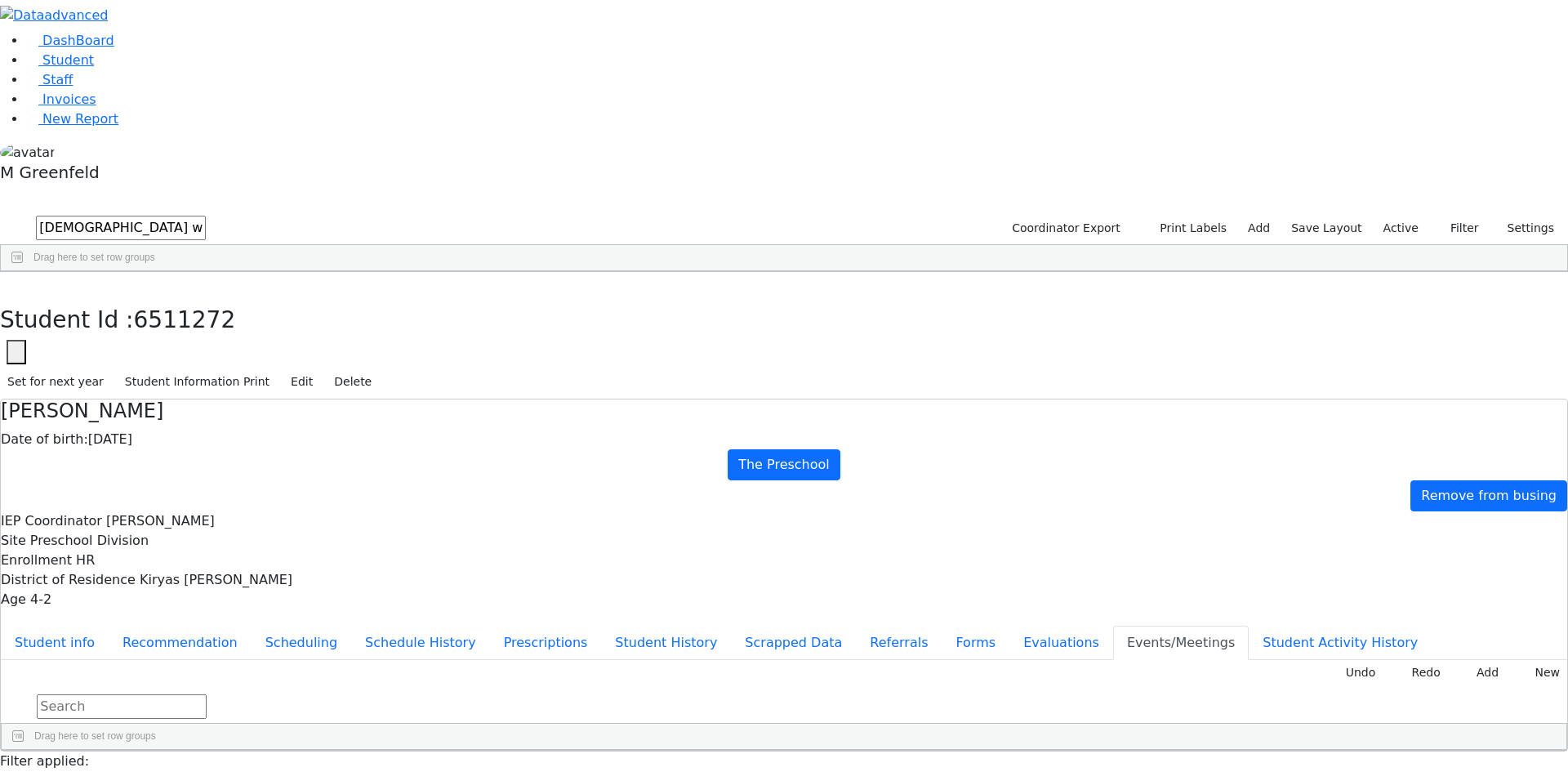
click at [236, 298] on div "[DEMOGRAPHIC_DATA]" at bounding box center [196, 309] width 79 height 23
click at [108, 626] on button "Student info" at bounding box center [55, 643] width 108 height 34
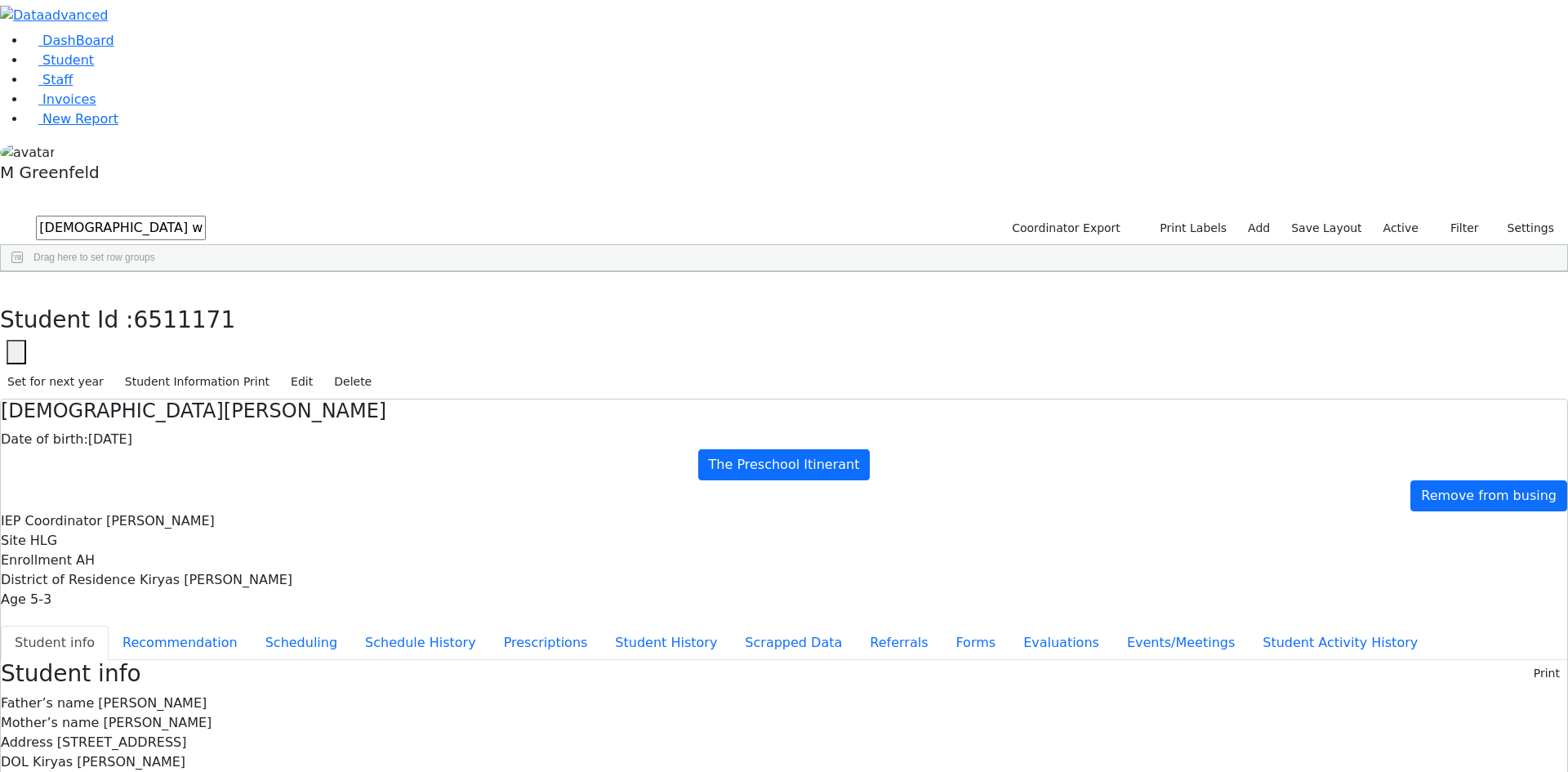
click at [308, 37] on div "DashBoard Student Staff Invoices New Report 1" at bounding box center [784, 659] width 1568 height 1319
click at [8, 284] on use "button" at bounding box center [8, 284] width 0 height 0
drag, startPoint x: 311, startPoint y: 79, endPoint x: 135, endPoint y: 73, distance: 176.1
click at [139, 69] on div "DashBoard Student Staff Invoices New Report 1" at bounding box center [784, 659] width 1568 height 1319
type input "T"
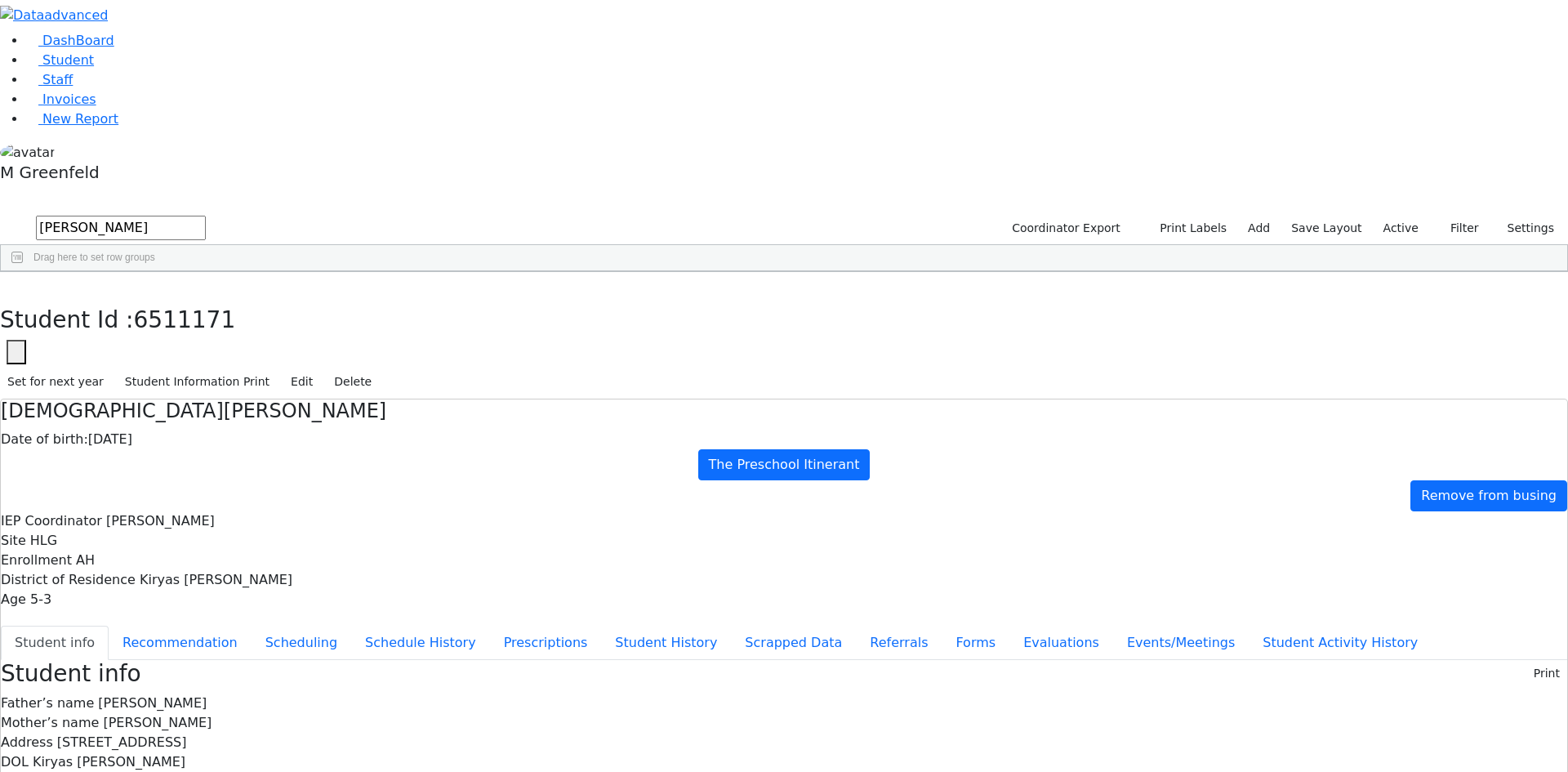
type input "pinchus"
click at [157, 321] on div "Roth" at bounding box center [117, 332] width 79 height 23
click at [24, 272] on button "button" at bounding box center [12, 290] width 24 height 34
click at [94, 67] on link "Student" at bounding box center [60, 60] width 67 height 15
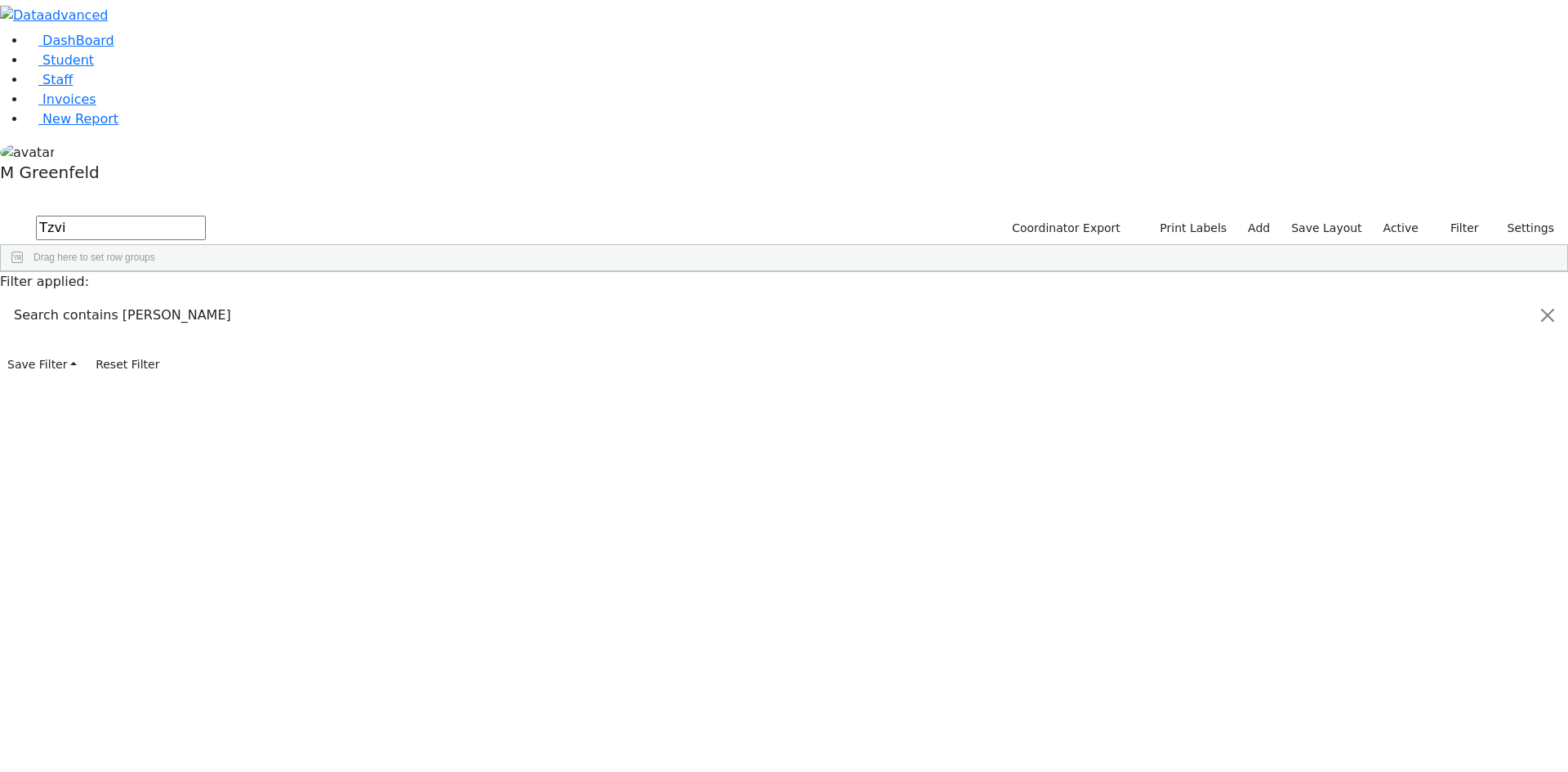
type input "Tzvi"
click at [164, 618] on div "Stauber" at bounding box center [125, 629] width 79 height 23
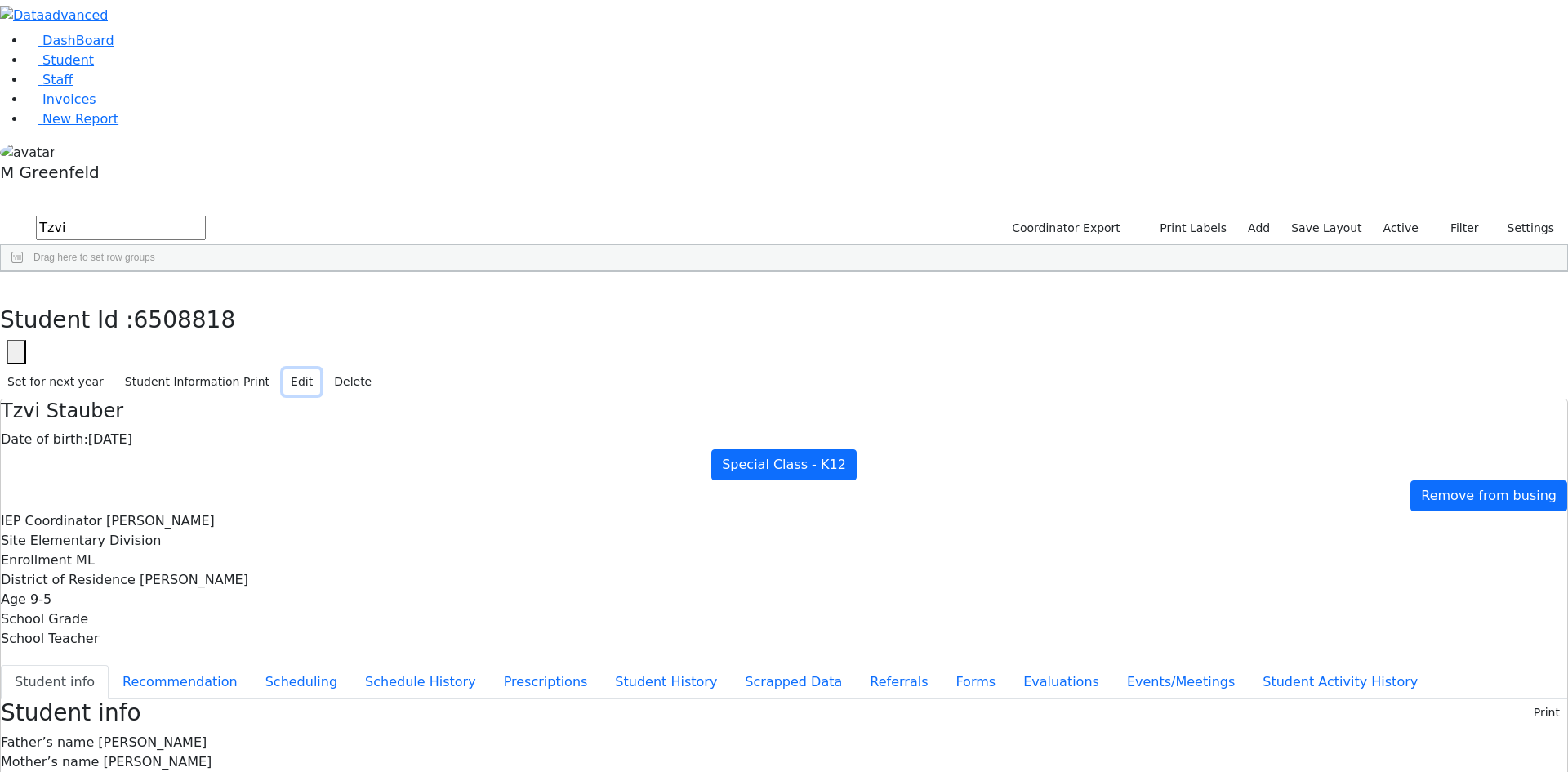
click at [320, 370] on button "Edit" at bounding box center [301, 383] width 37 height 26
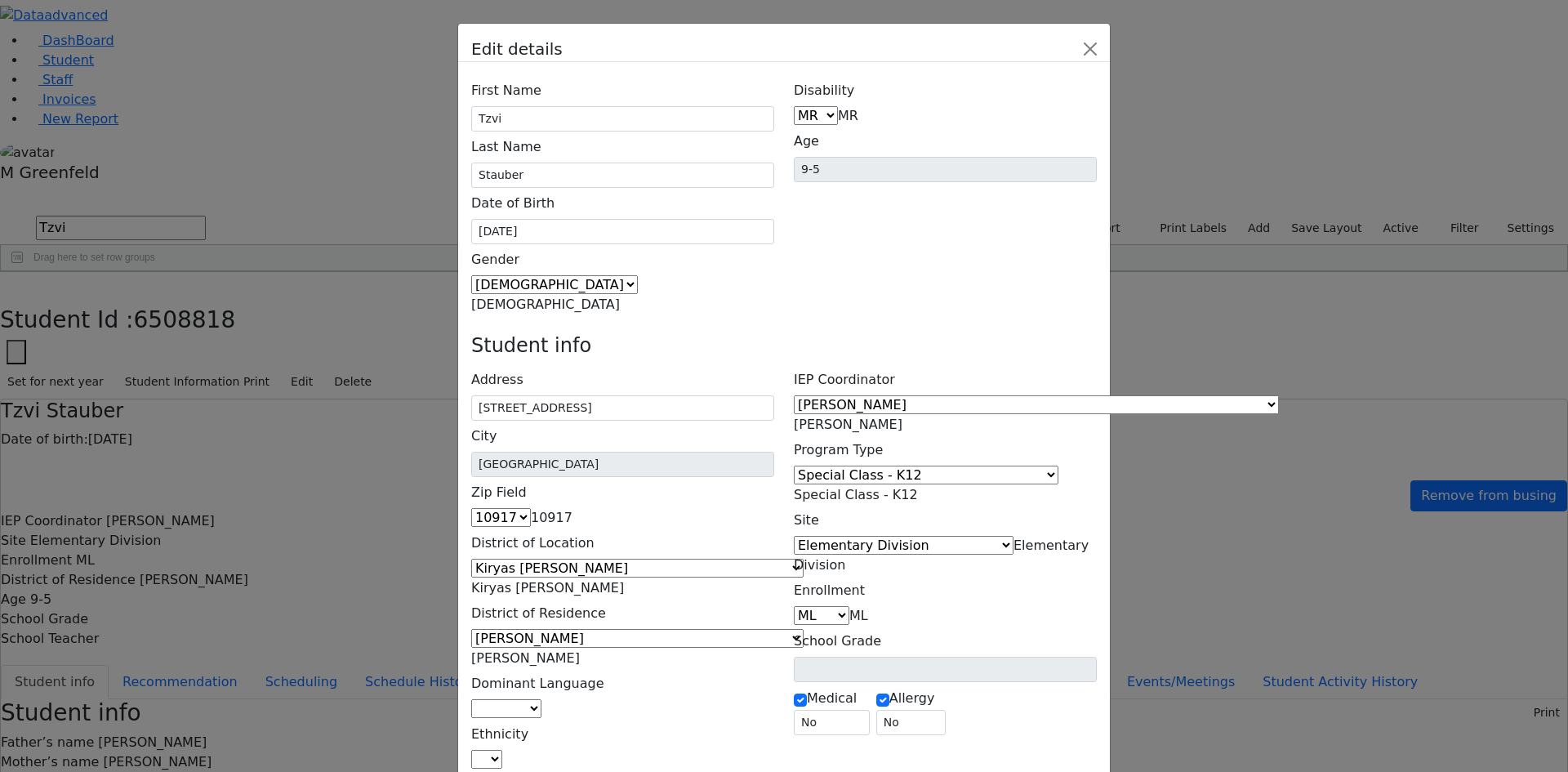
click at [918, 487] on span "Special Class - K12" at bounding box center [855, 494] width 124 height 15
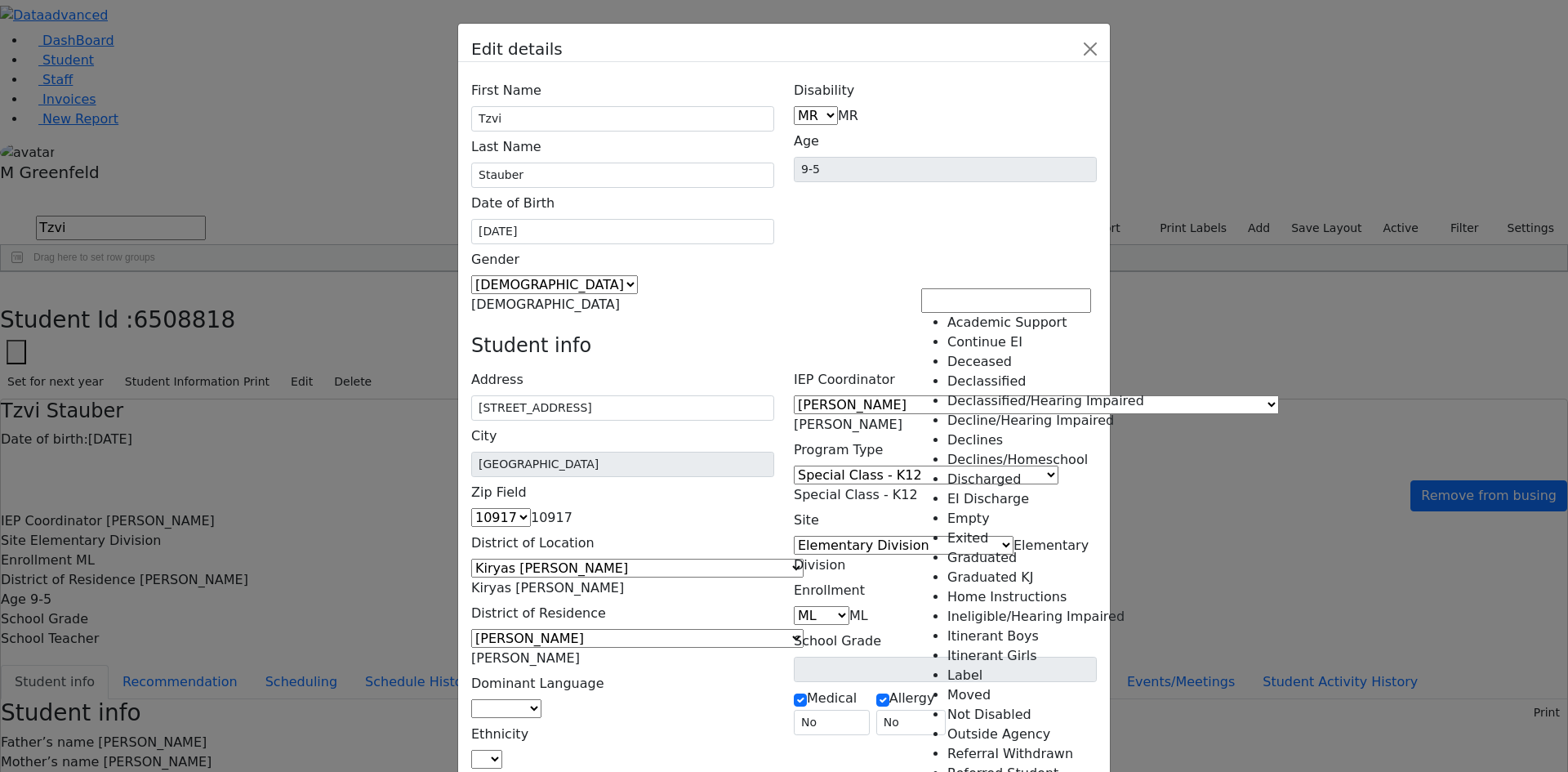
scroll to position [298, 0]
select select "18"
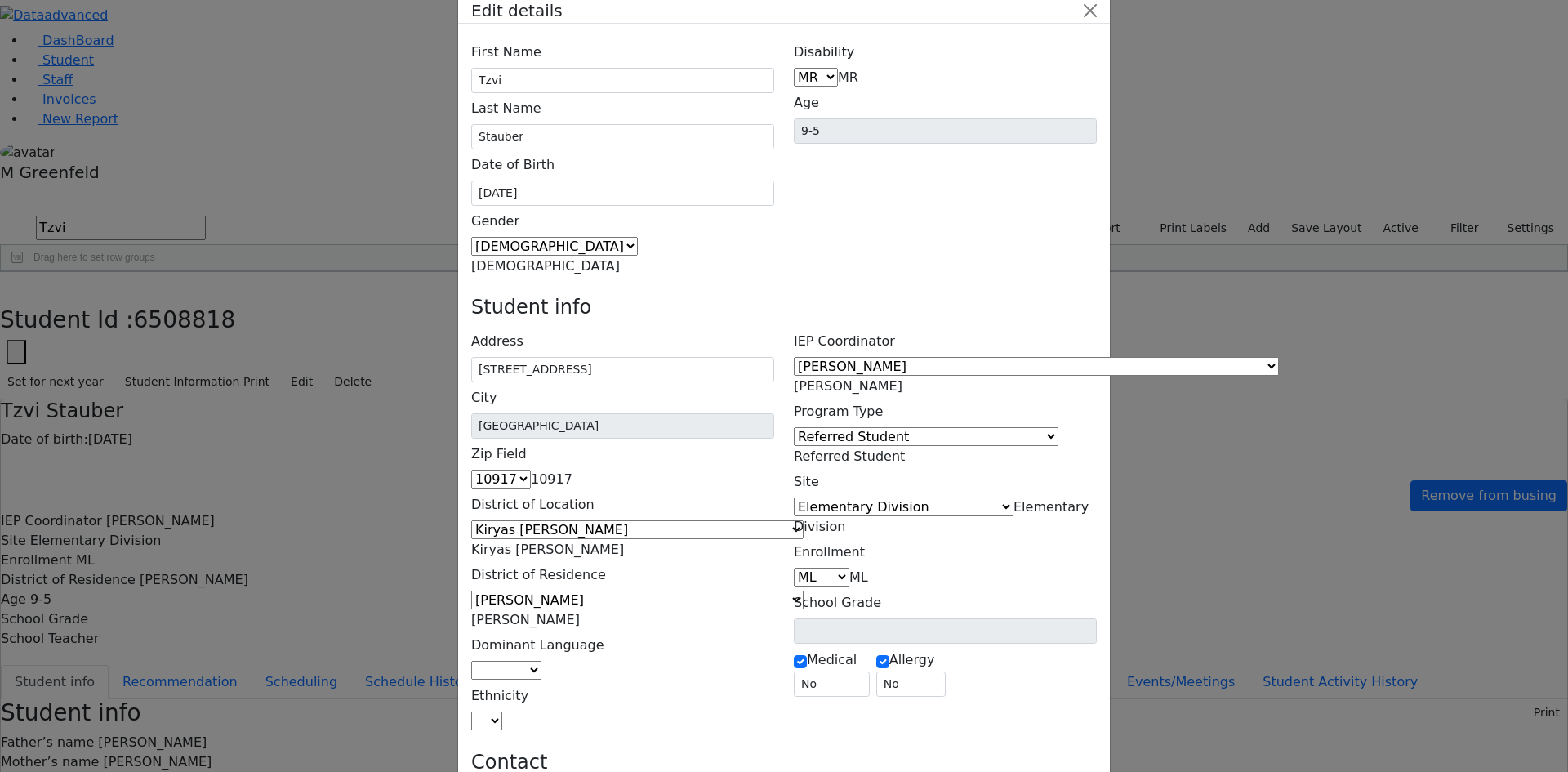
scroll to position [56, 0]
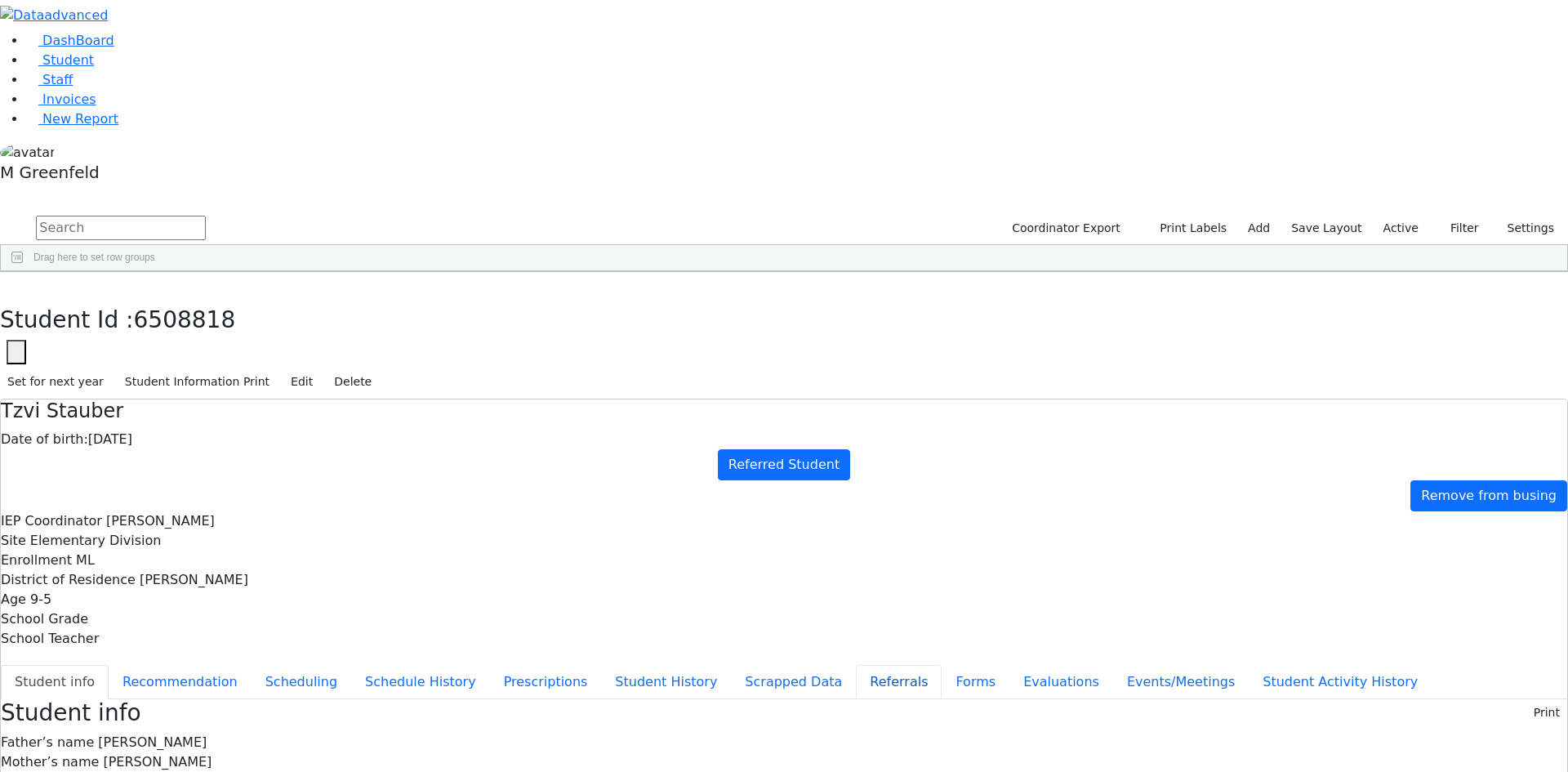
click at [856, 665] on button "Referrals" at bounding box center [899, 682] width 85 height 34
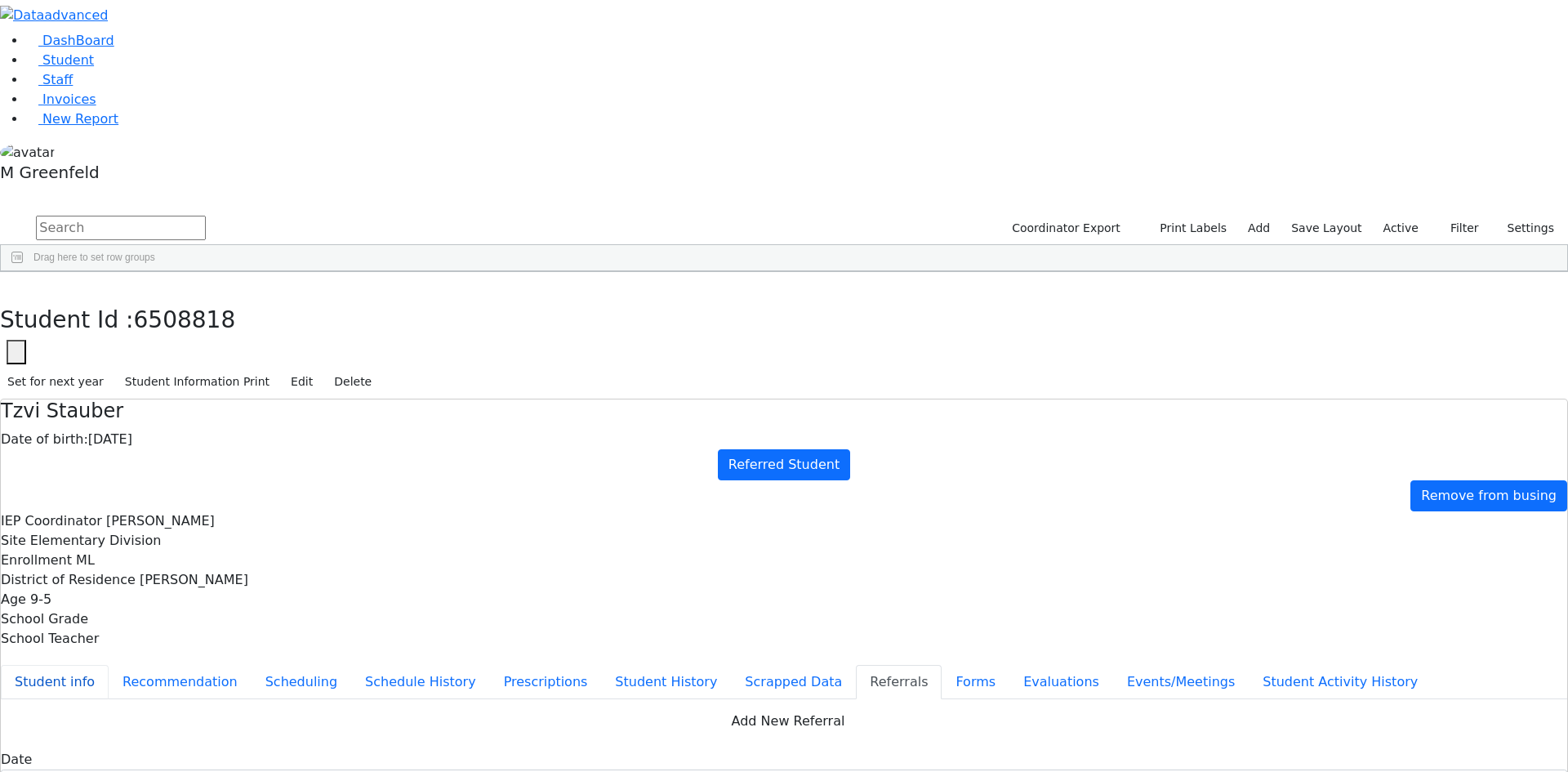
click at [108, 665] on button "Student info" at bounding box center [55, 682] width 108 height 34
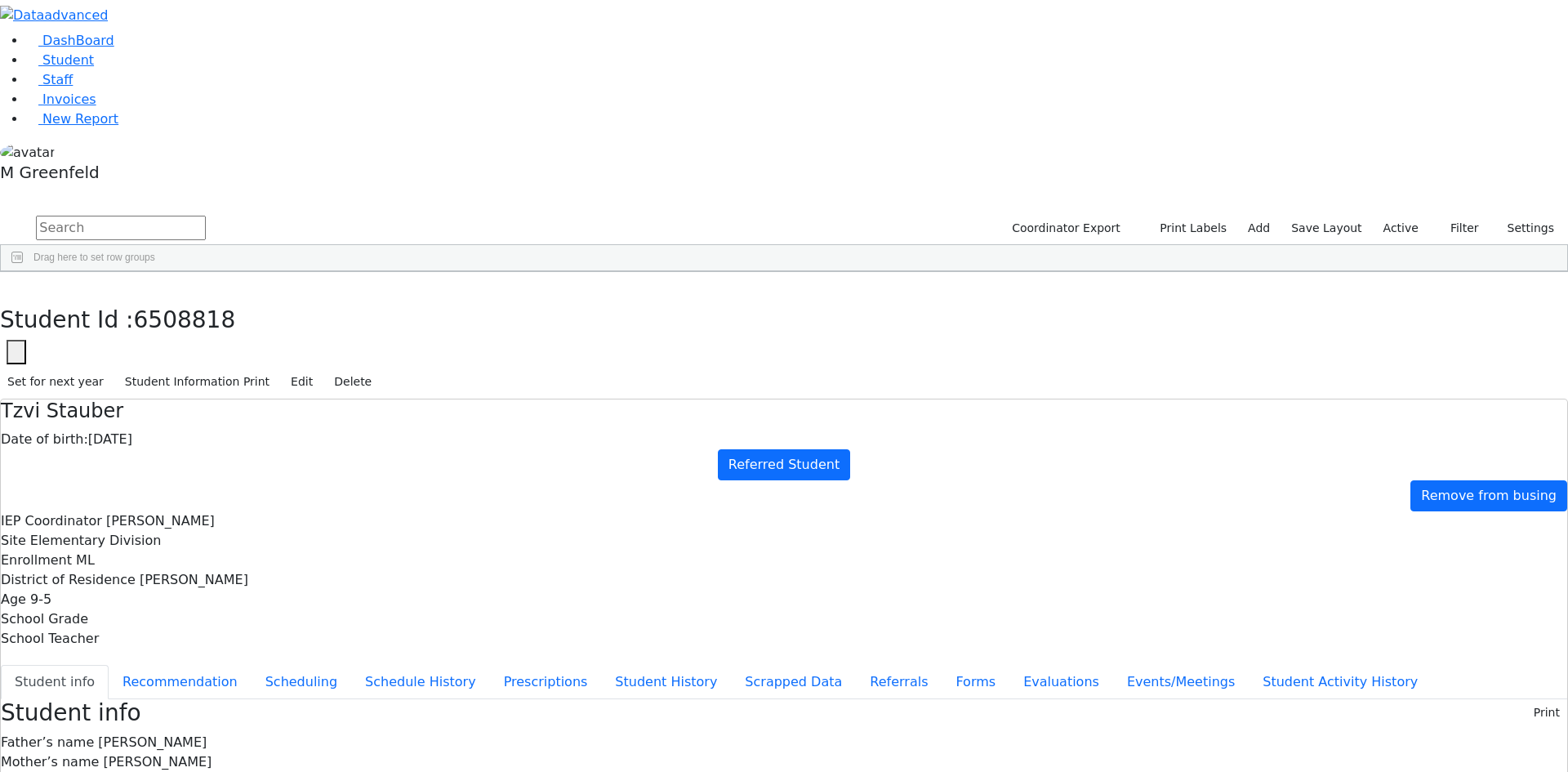
scroll to position [85, 0]
click at [252, 665] on button "Recommendation" at bounding box center [179, 682] width 143 height 34
checkbox input "true"
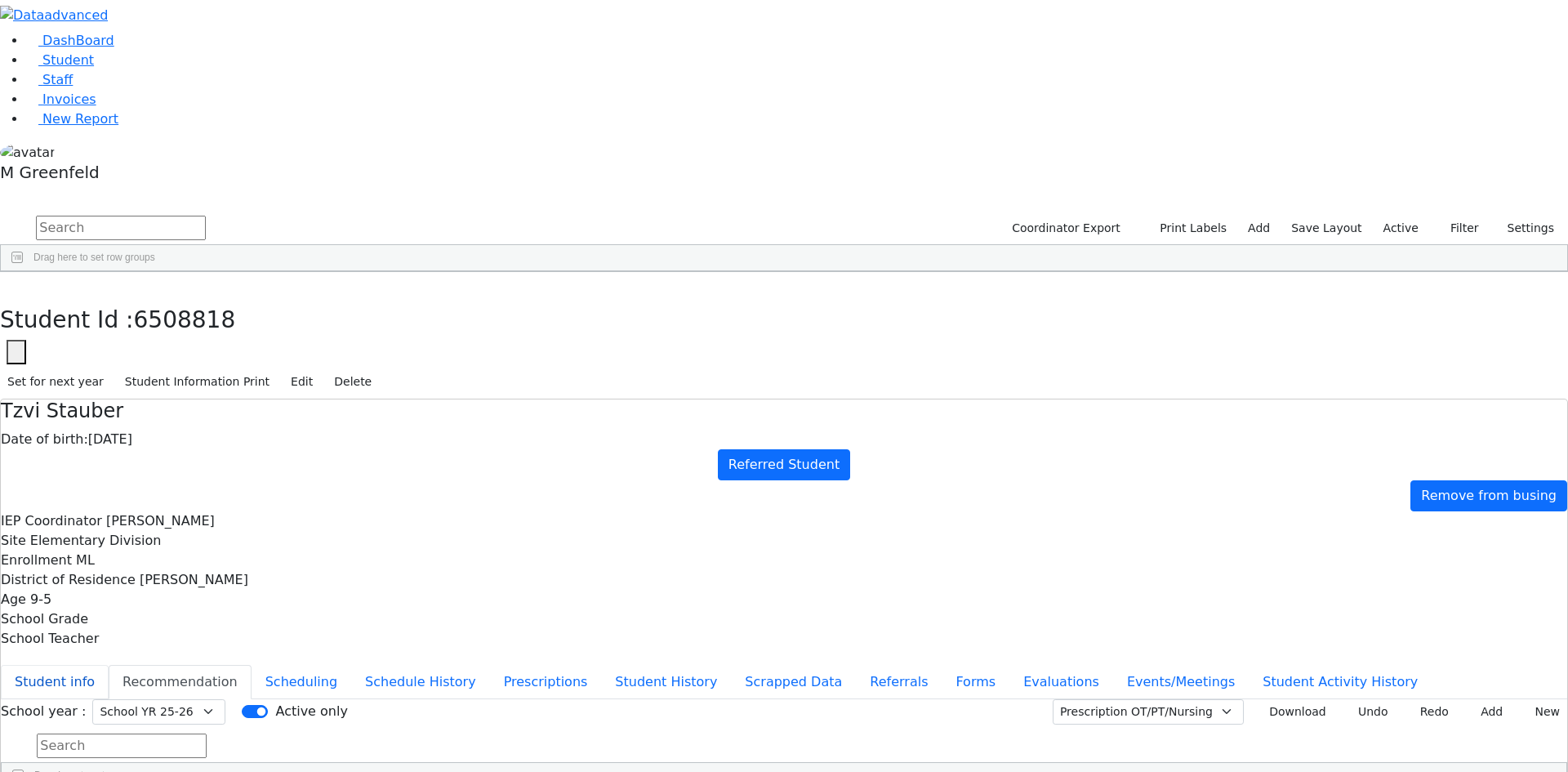
click at [108, 665] on button "Student info" at bounding box center [55, 682] width 108 height 34
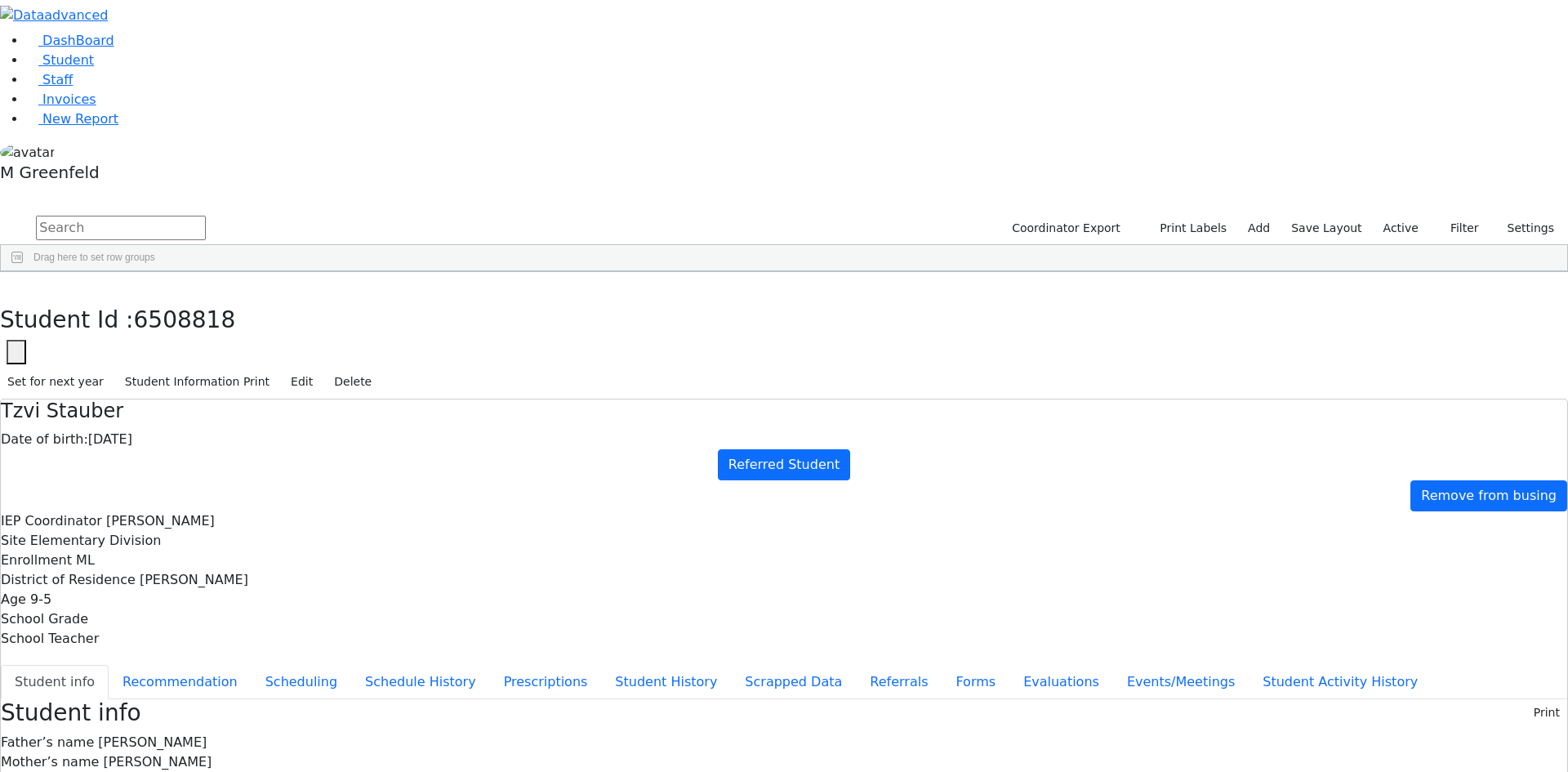
drag, startPoint x: 863, startPoint y: 586, endPoint x: 946, endPoint y: 587, distance: 83.0
copy span "845) 928-4797"
drag, startPoint x: 858, startPoint y: 582, endPoint x: 952, endPoint y: 583, distance: 94.0
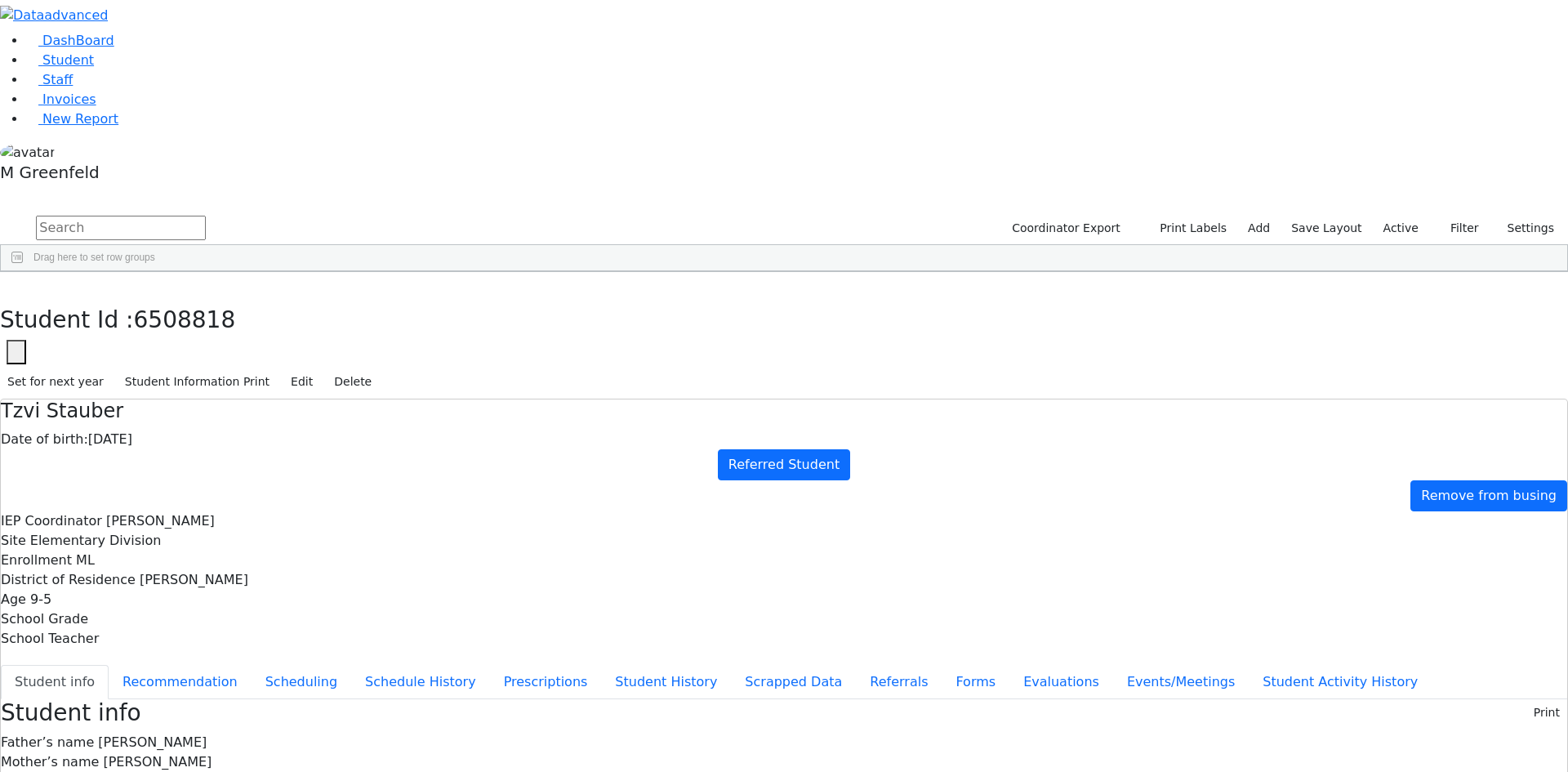
copy span "(845) 928-4797"
click at [320, 370] on button "Edit" at bounding box center [301, 383] width 37 height 26
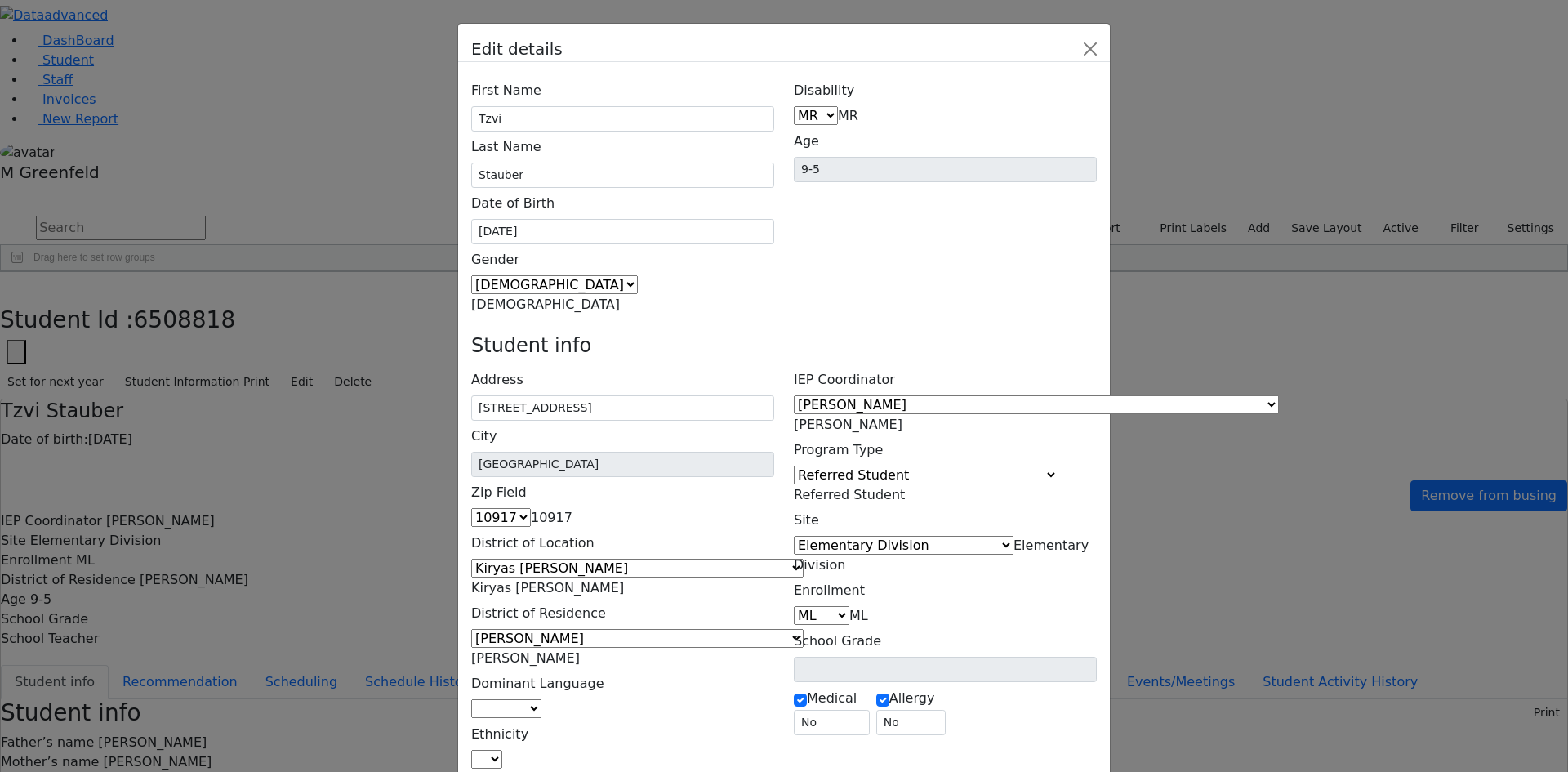
scroll to position [105, 0]
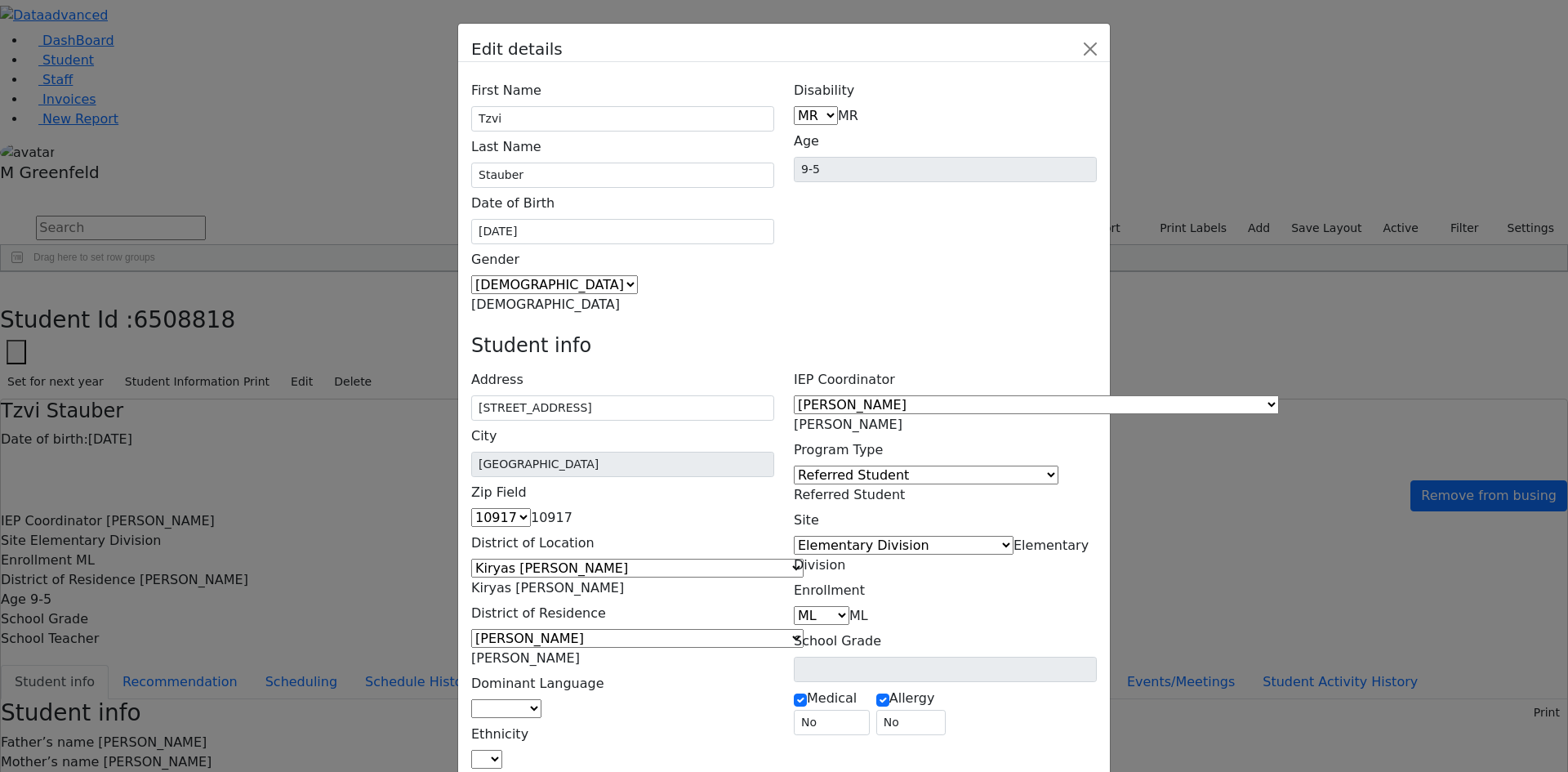
paste input "928-4"
type input "(845) 928-4797"
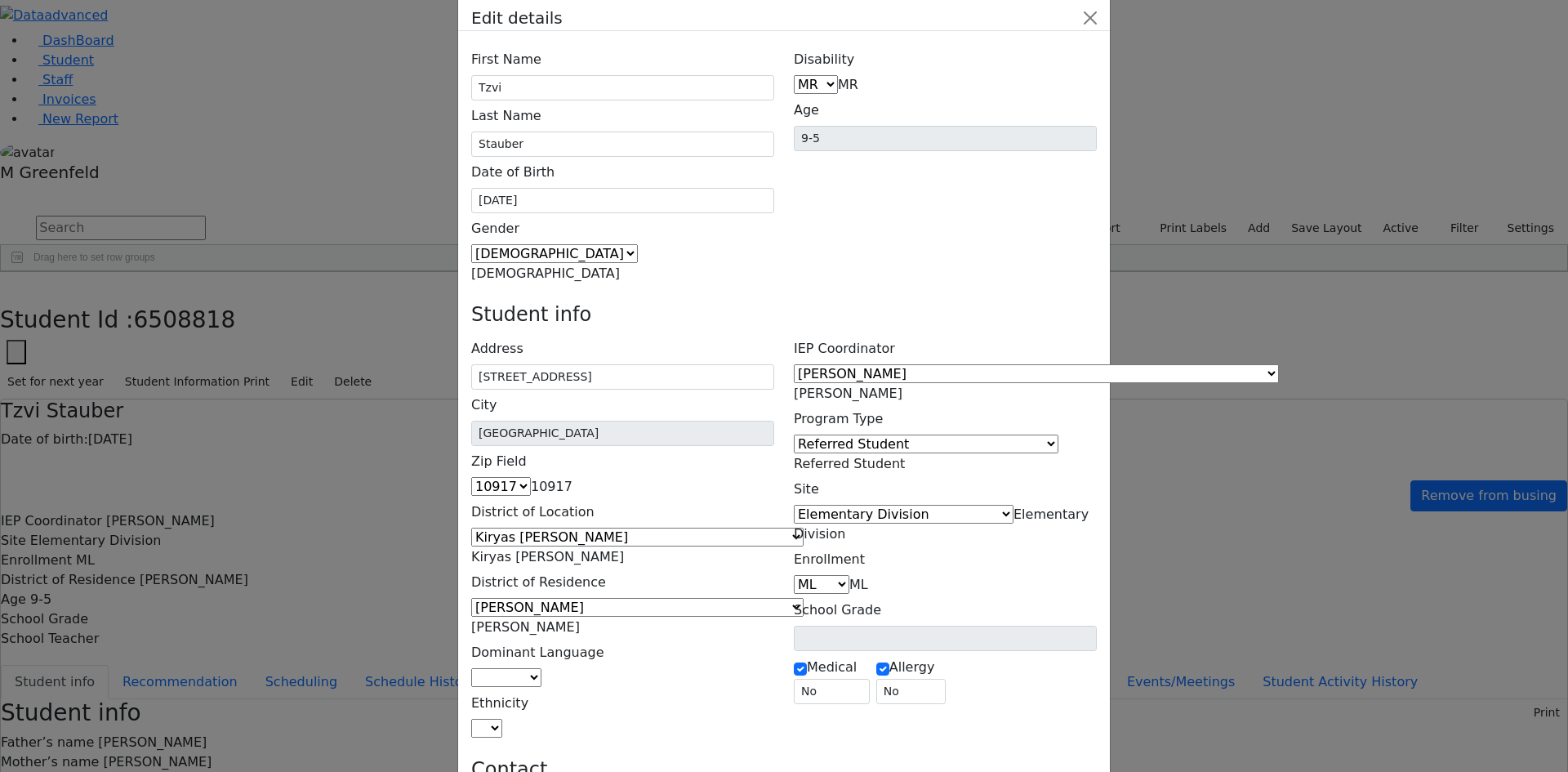
scroll to position [56, 0]
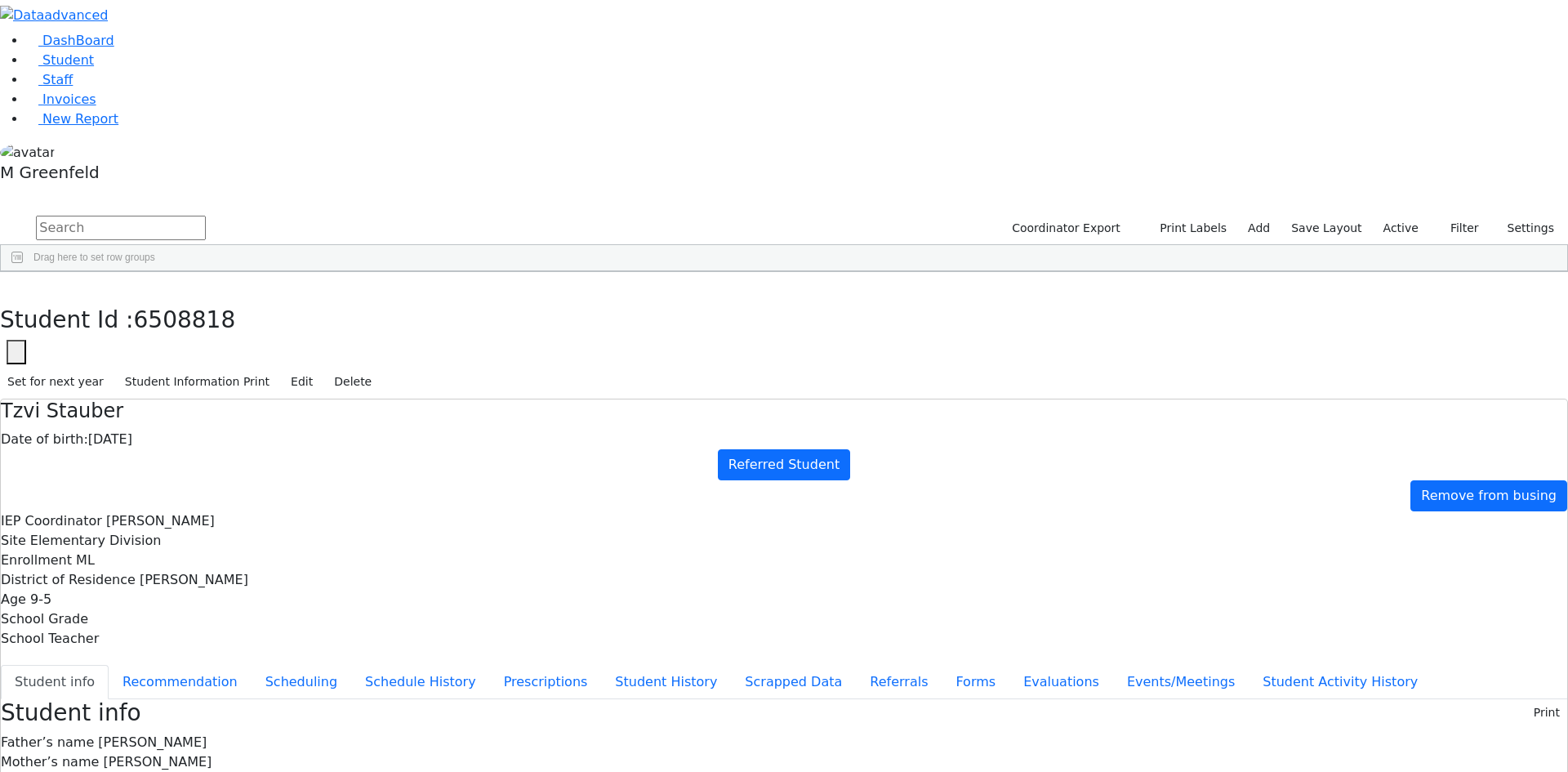
scroll to position [85, 0]
copy div "[PHONE_NUMBER]"
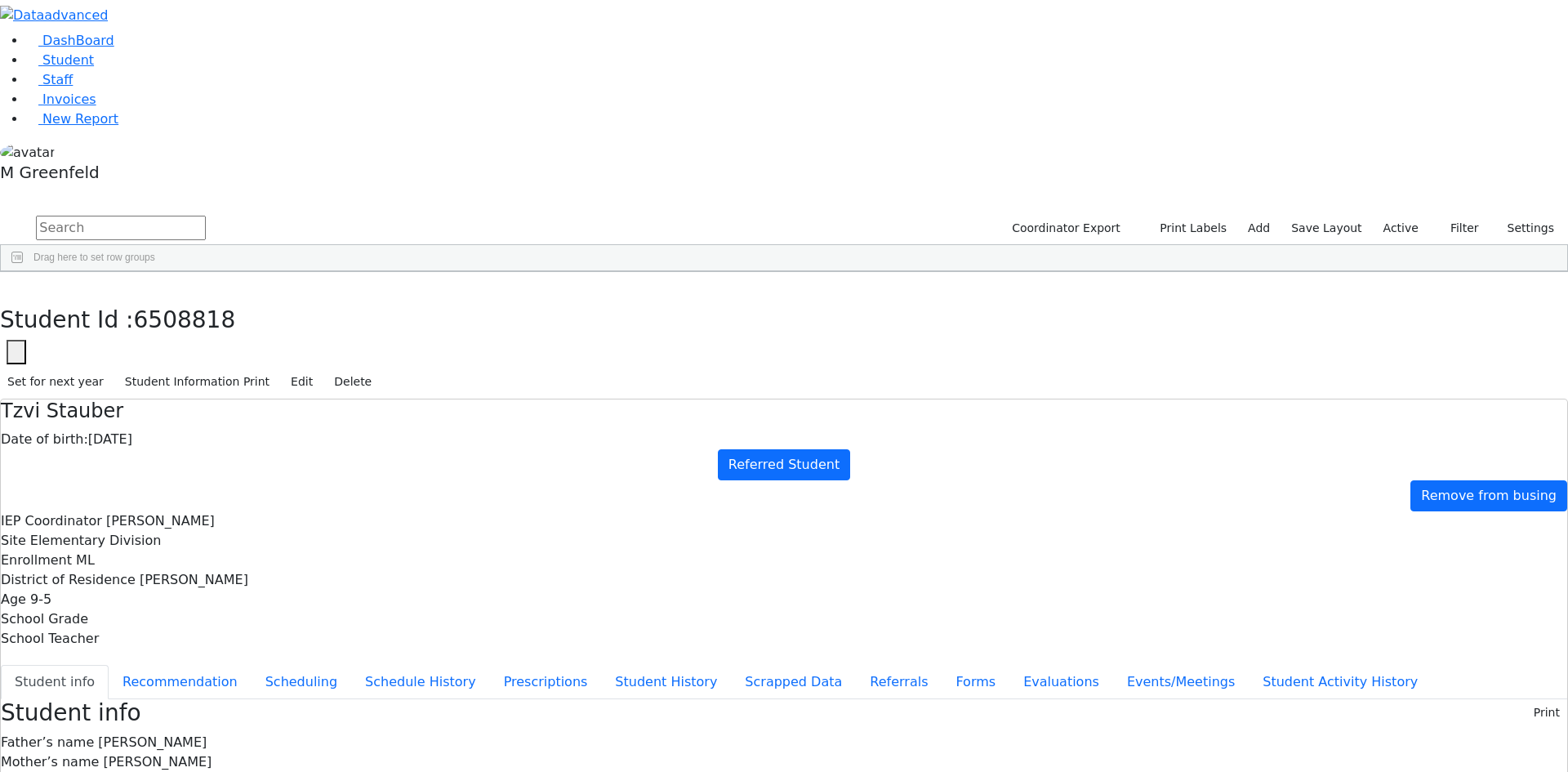
copy div "[EMAIL_ADDRESS][DOMAIN_NAME]"
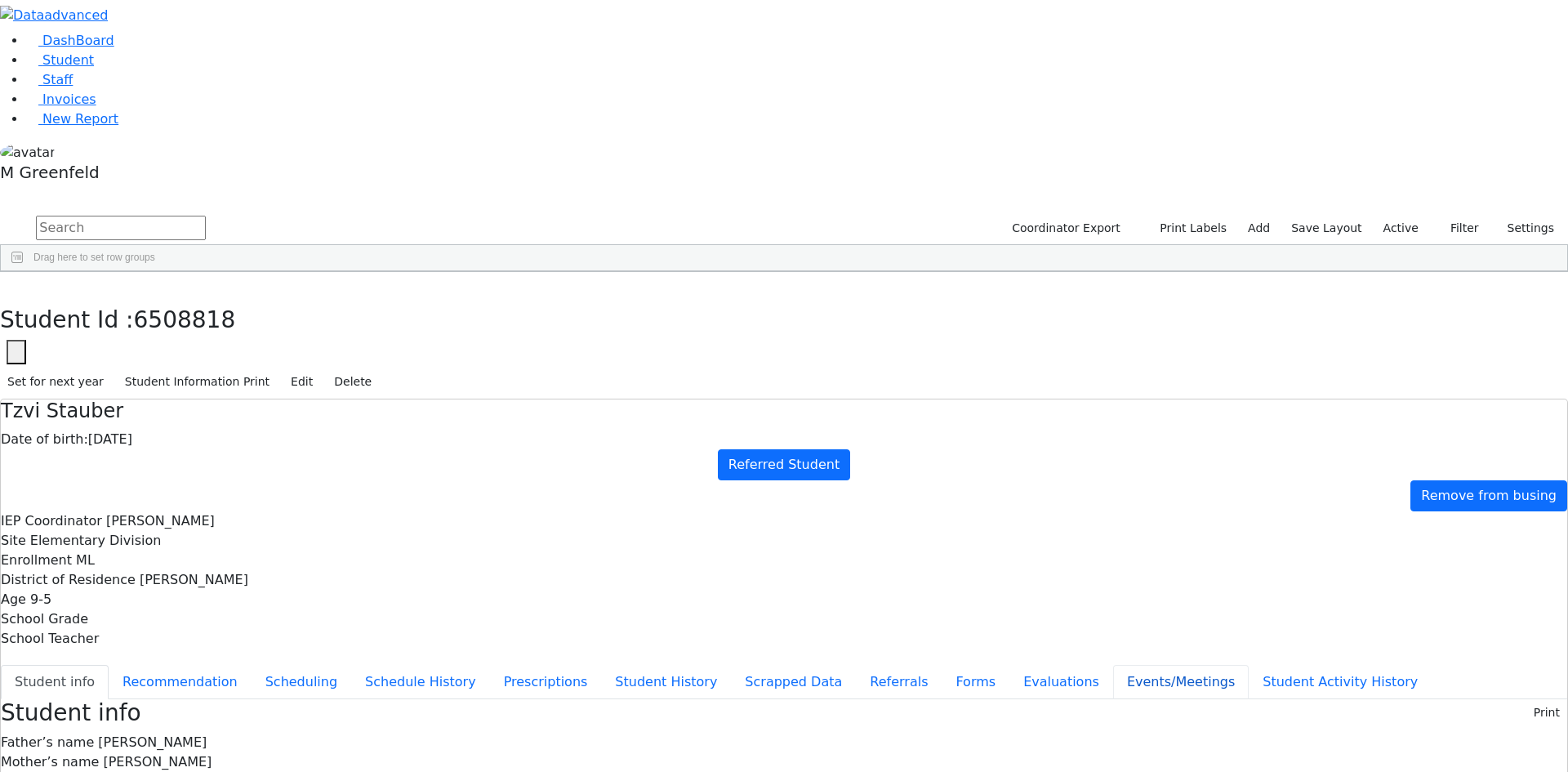
click at [1113, 665] on button "Events/Meetings" at bounding box center [1180, 682] width 136 height 34
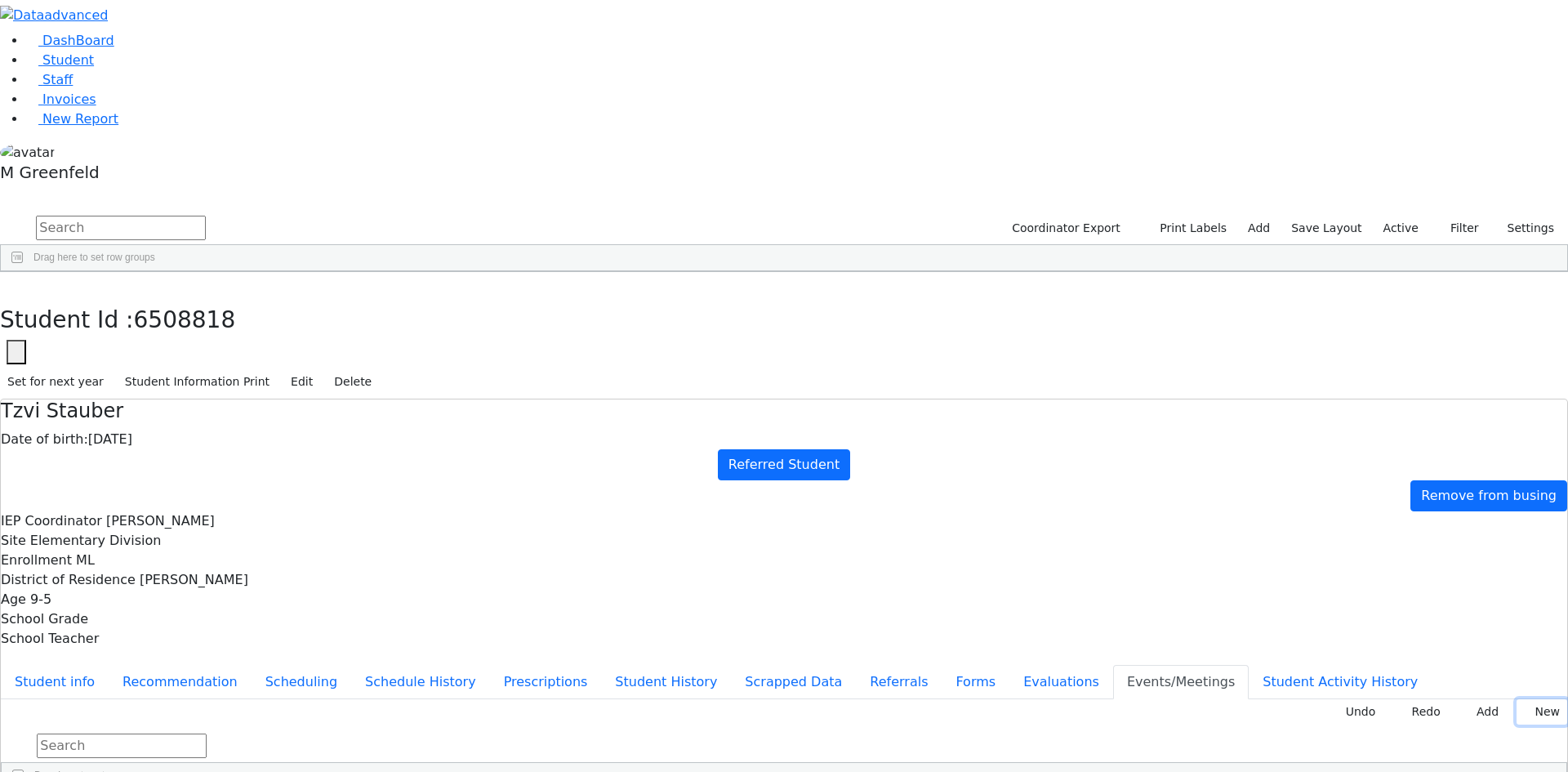
click at [1543, 699] on button "New" at bounding box center [1542, 712] width 50 height 26
type input "2025-08-28"
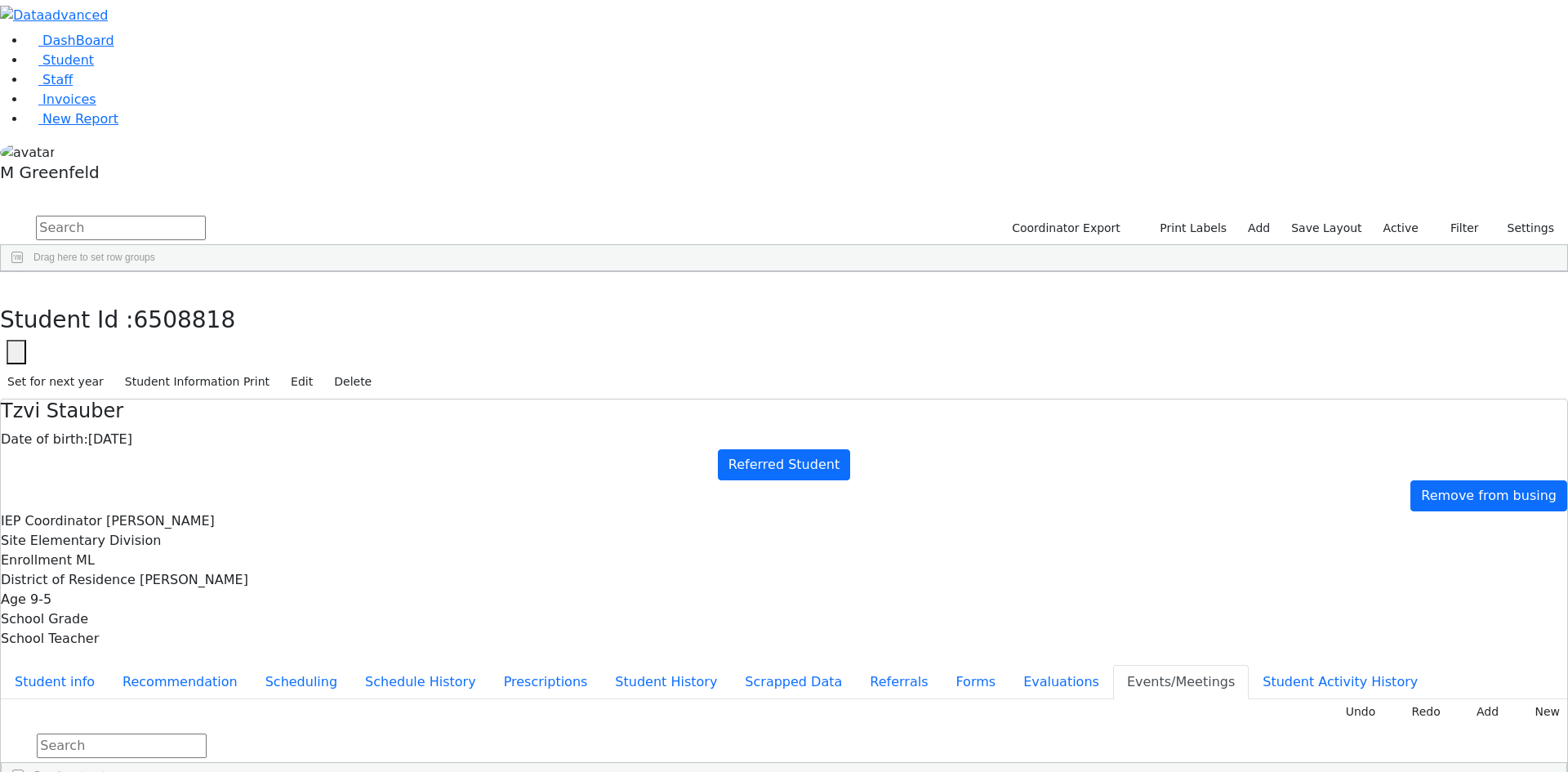
click at [252, 665] on button "Recommendation" at bounding box center [179, 682] width 143 height 34
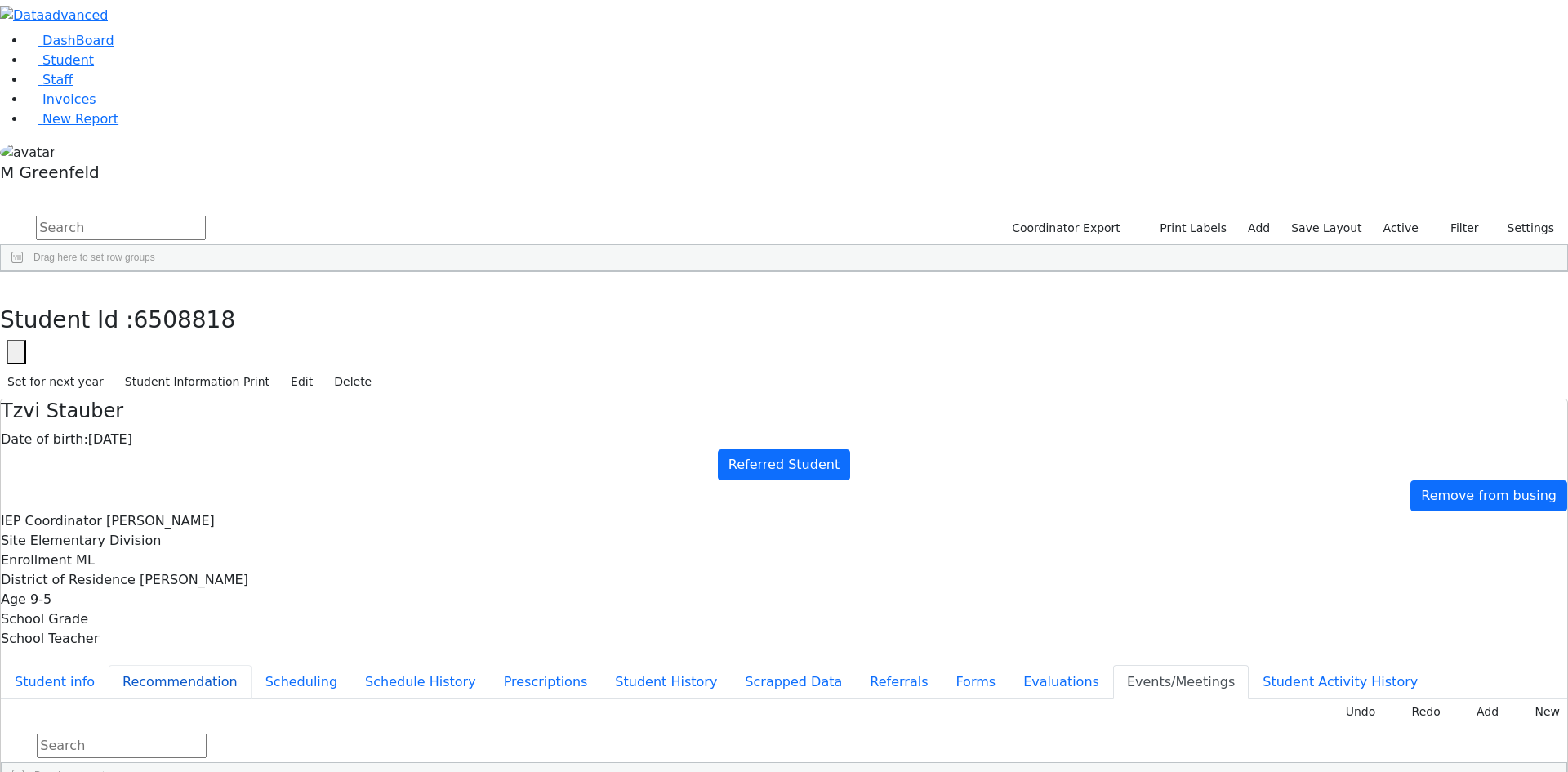
checkbox input "true"
click at [108, 665] on button "Student info" at bounding box center [55, 682] width 108 height 34
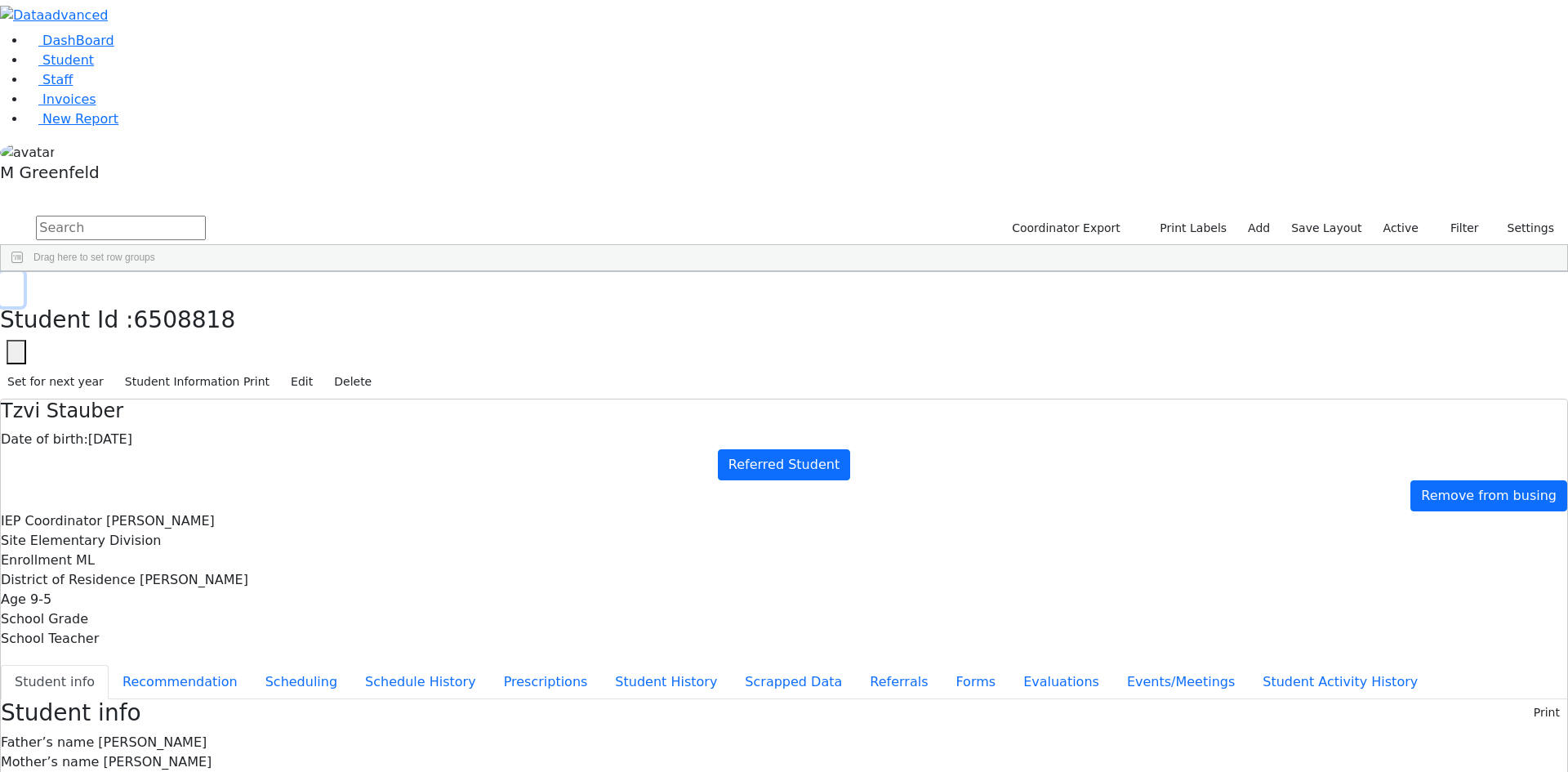
click at [24, 272] on button "button" at bounding box center [12, 290] width 24 height 34
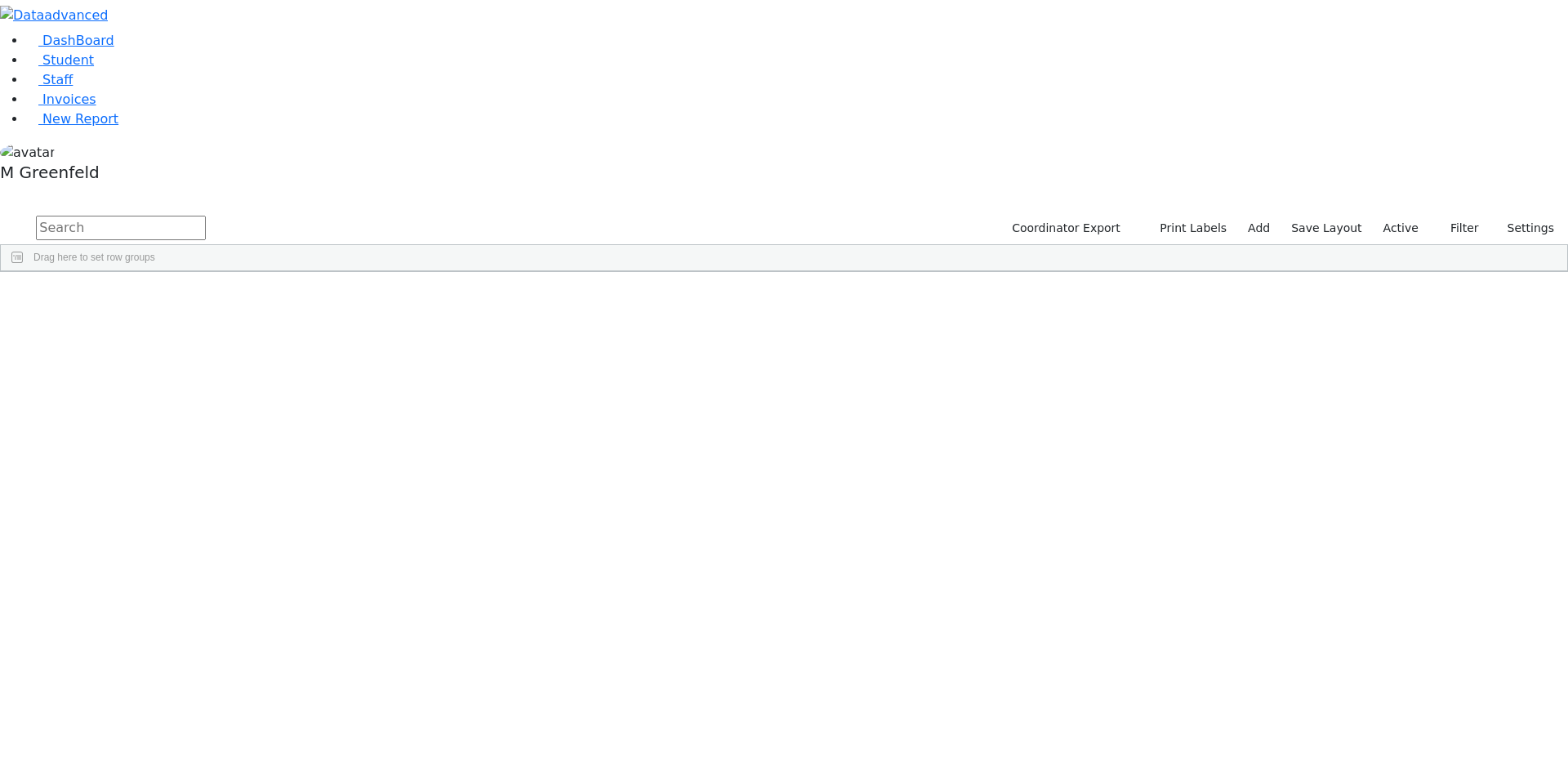
click at [1405, 216] on label "Active" at bounding box center [1401, 229] width 50 height 26
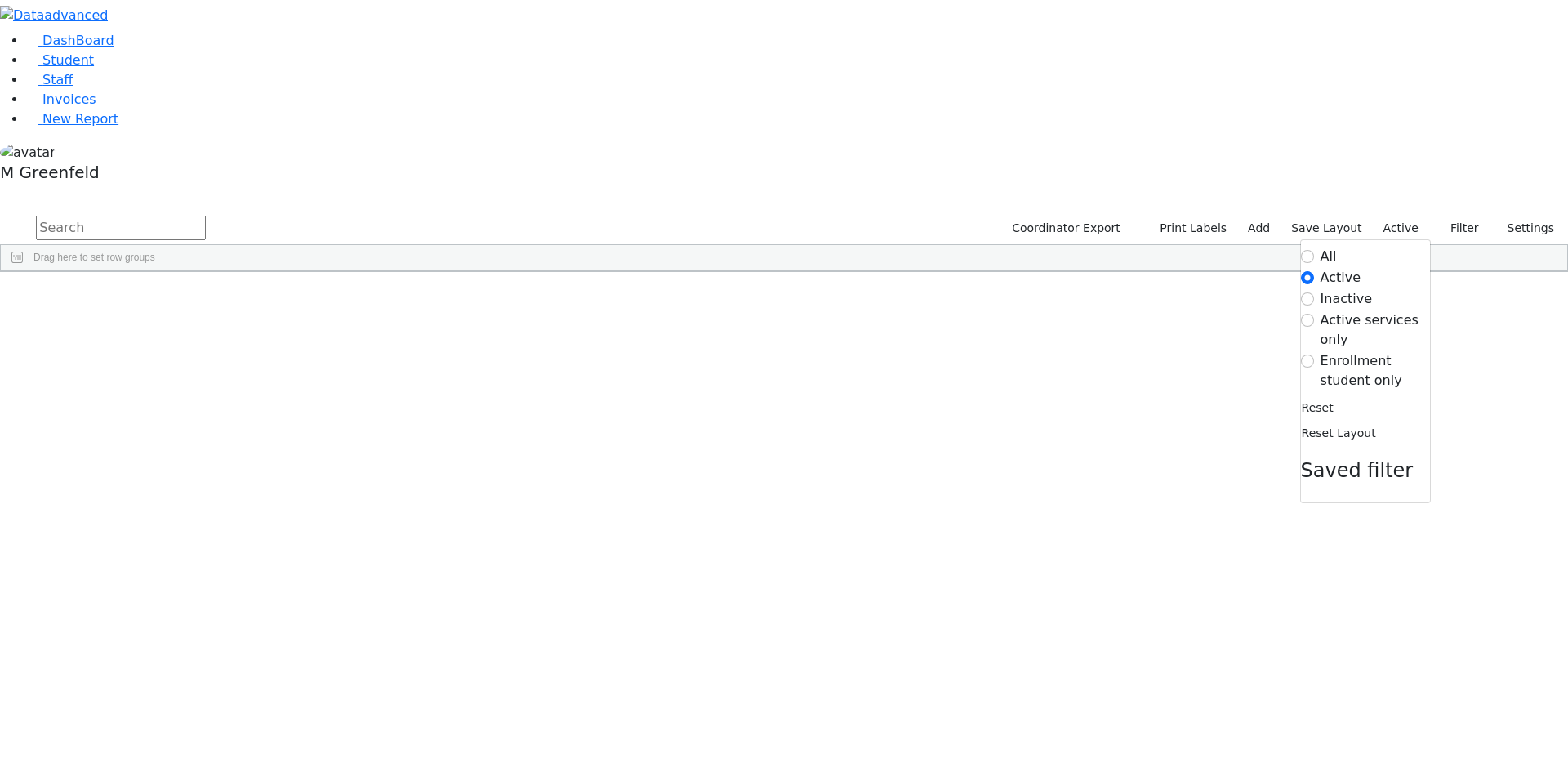
click at [1321, 351] on label "Enrollment student only" at bounding box center [1375, 371] width 109 height 39
click at [1314, 354] on input "Enrollment student only" at bounding box center [1307, 360] width 13 height 13
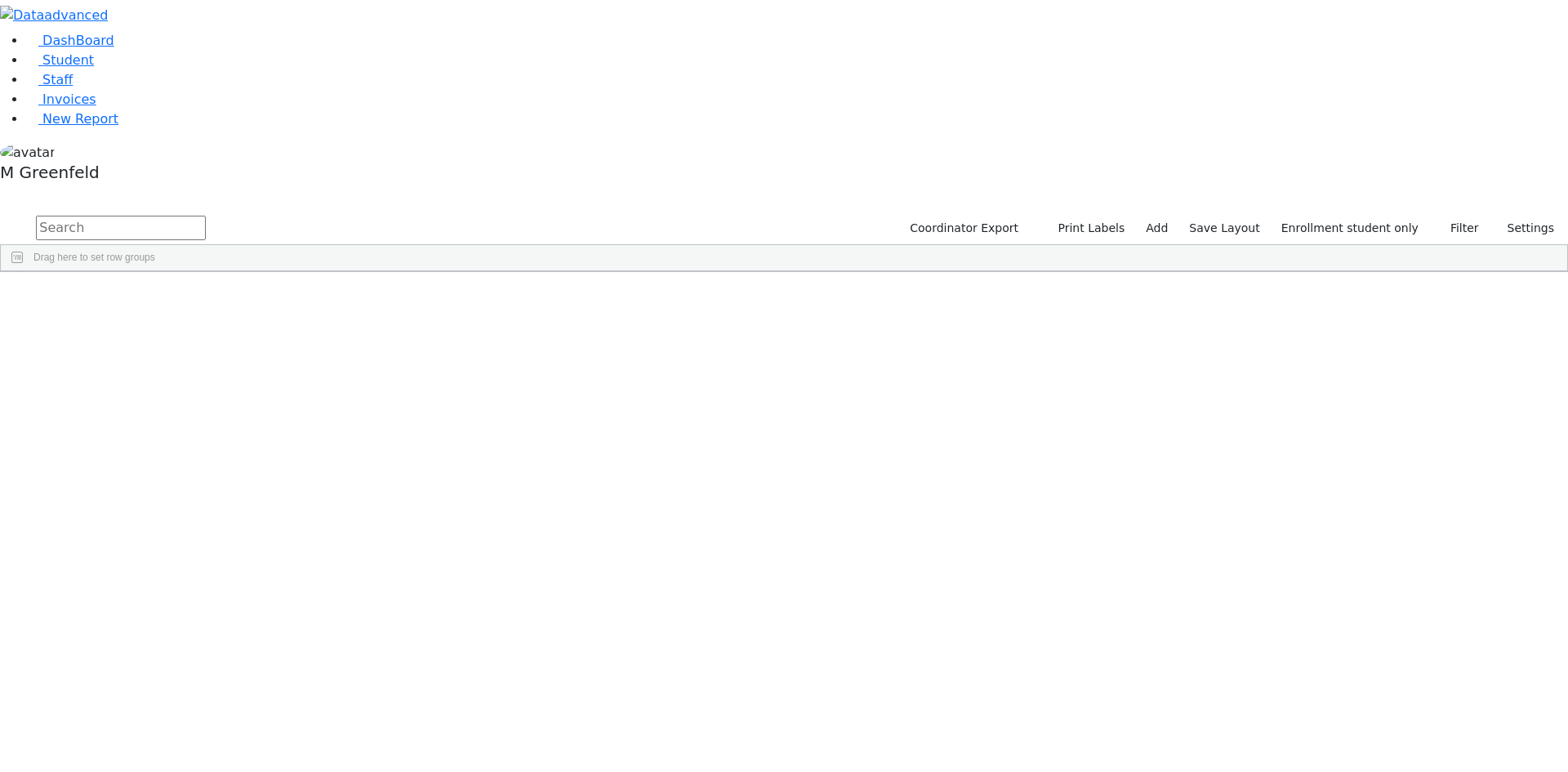
scroll to position [167, 0]
click at [164, 771] on div "Stauber" at bounding box center [125, 782] width 79 height 23
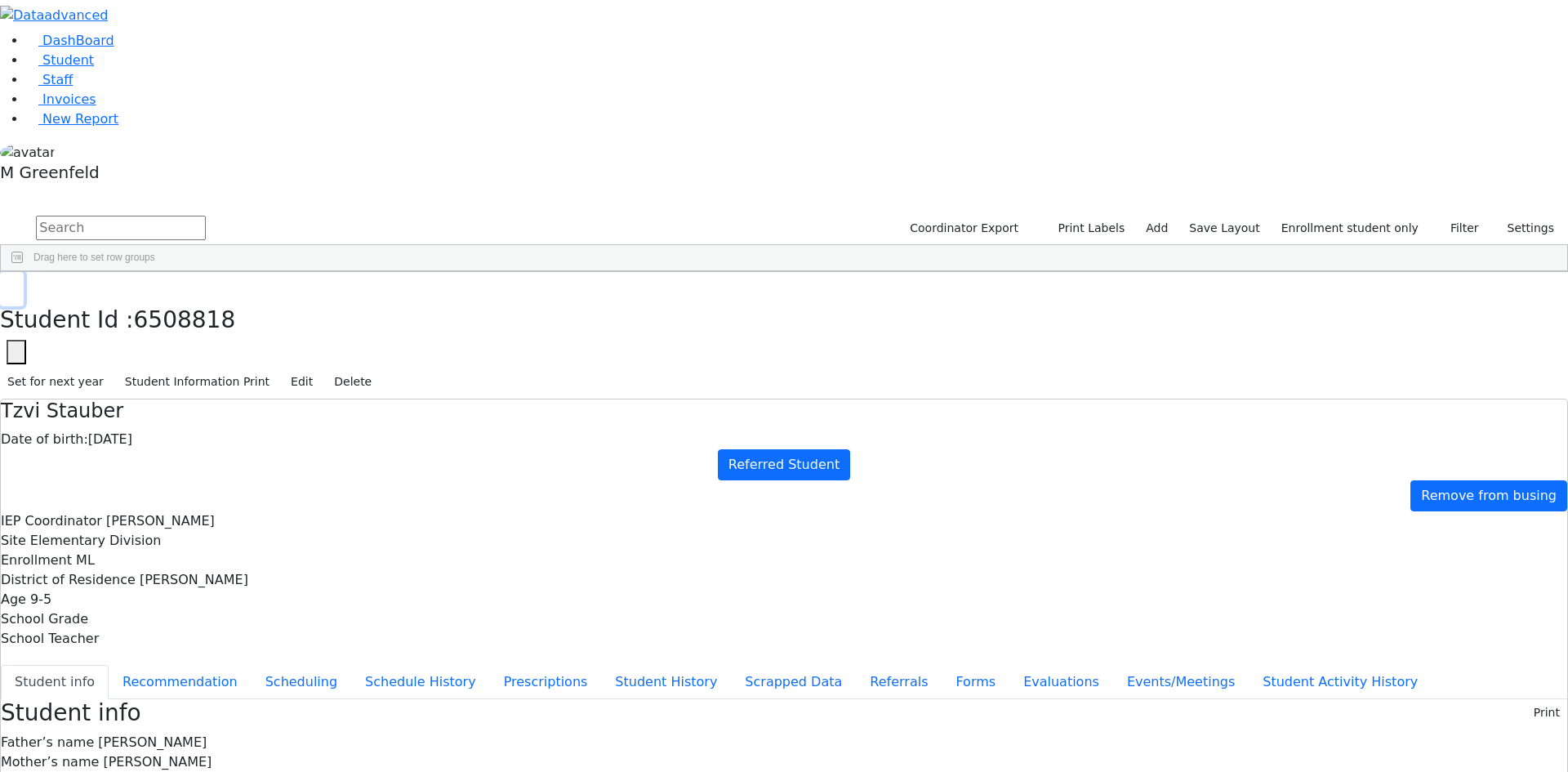
click at [16, 284] on icon "button" at bounding box center [12, 289] width 9 height 9
click at [94, 67] on link "Student" at bounding box center [60, 60] width 67 height 15
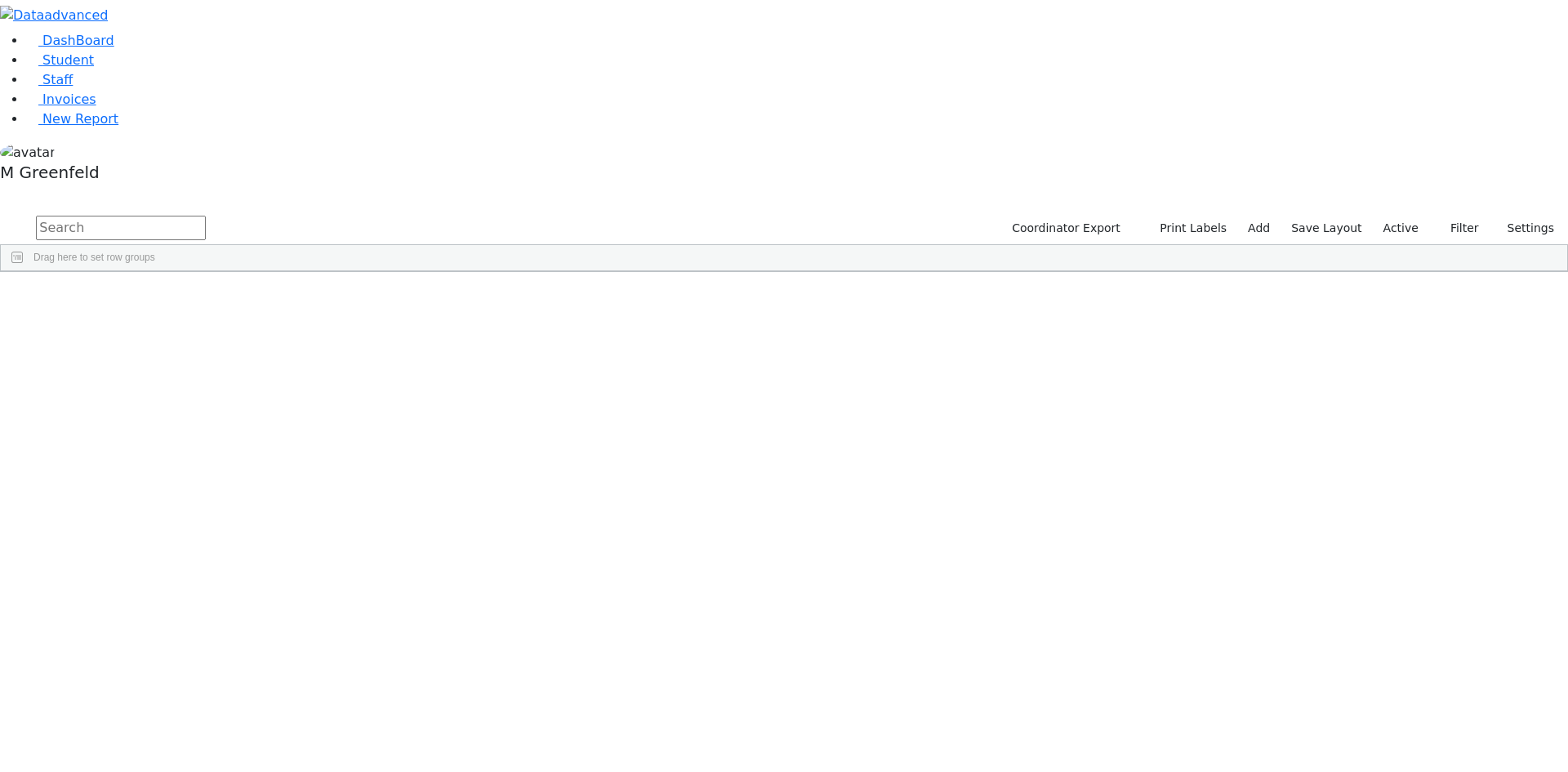
click at [270, 245] on div "Drag here to set row groups" at bounding box center [784, 258] width 1566 height 26
click at [206, 216] on input "text" at bounding box center [120, 228] width 170 height 25
type input "[PERSON_NAME] ar"
click at [164, 436] on div "Shmidman" at bounding box center [125, 447] width 79 height 23
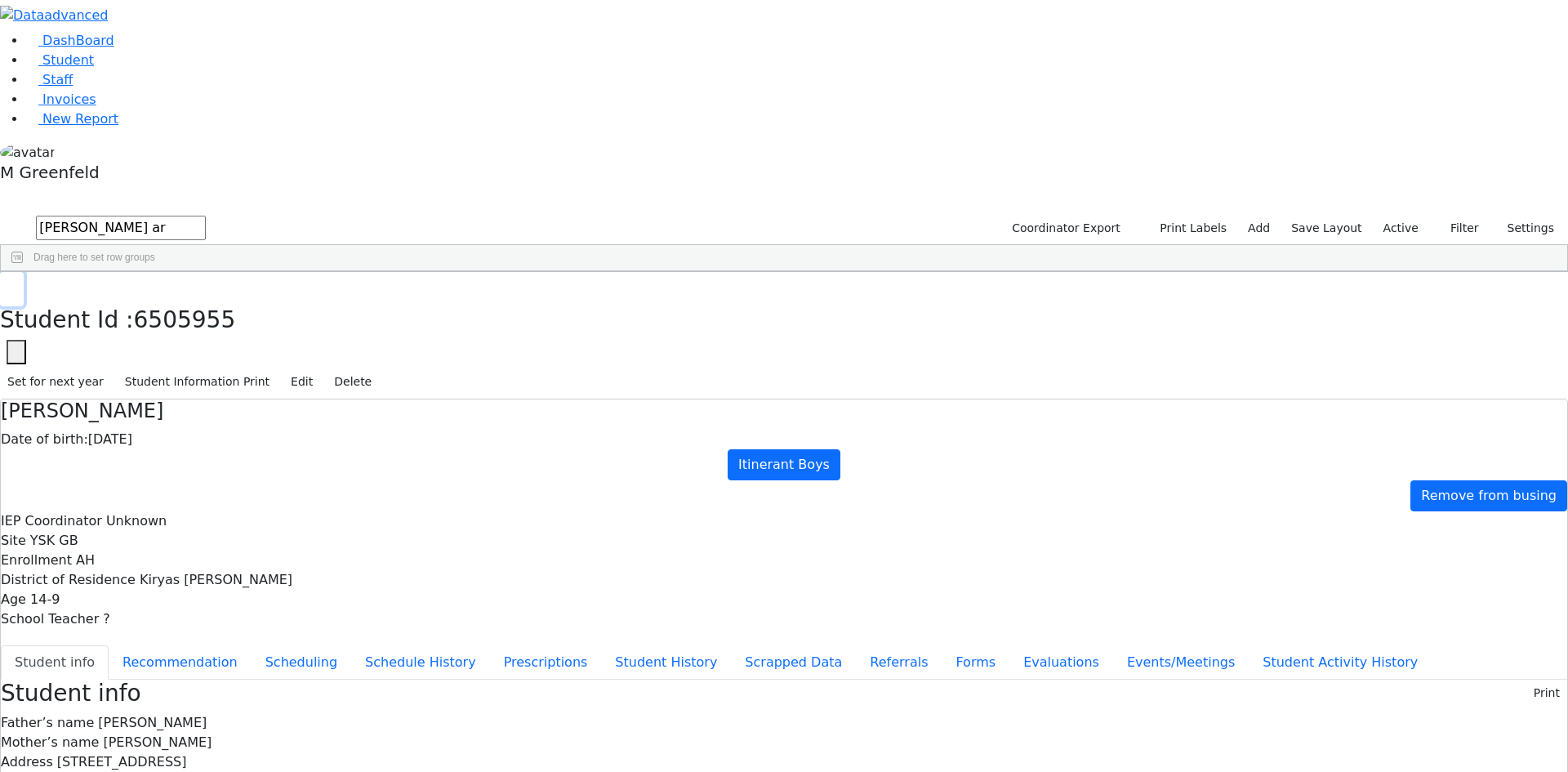
click at [16, 284] on icon "button" at bounding box center [12, 289] width 9 height 9
click at [206, 216] on input "[PERSON_NAME] ar" at bounding box center [120, 228] width 170 height 25
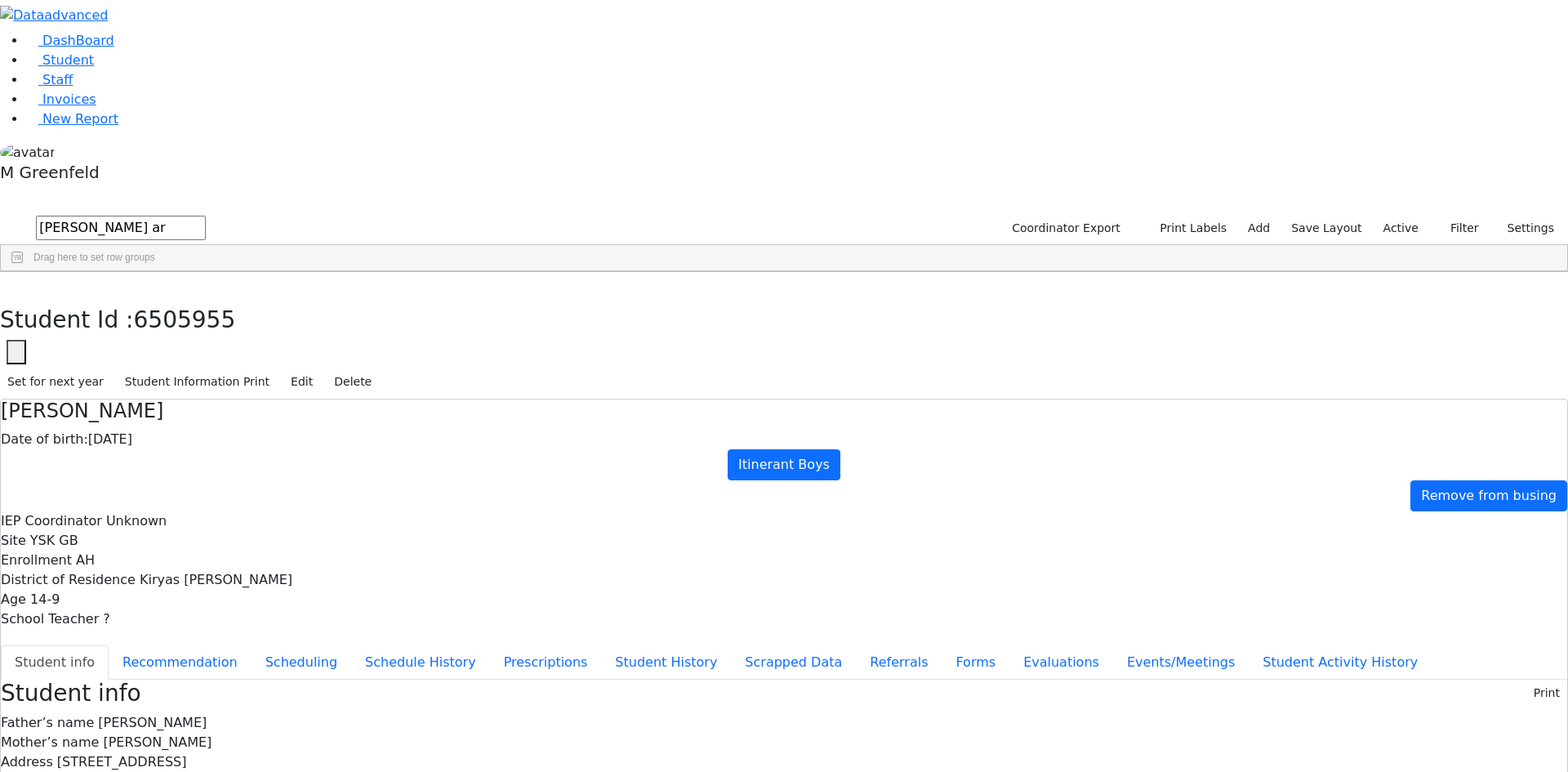
click at [206, 216] on input "[PERSON_NAME] ar" at bounding box center [120, 228] width 170 height 25
click at [206, 216] on input "text" at bounding box center [120, 228] width 170 height 25
type input "Wied"
click at [242, 596] on div "Hendel" at bounding box center [203, 607] width 79 height 23
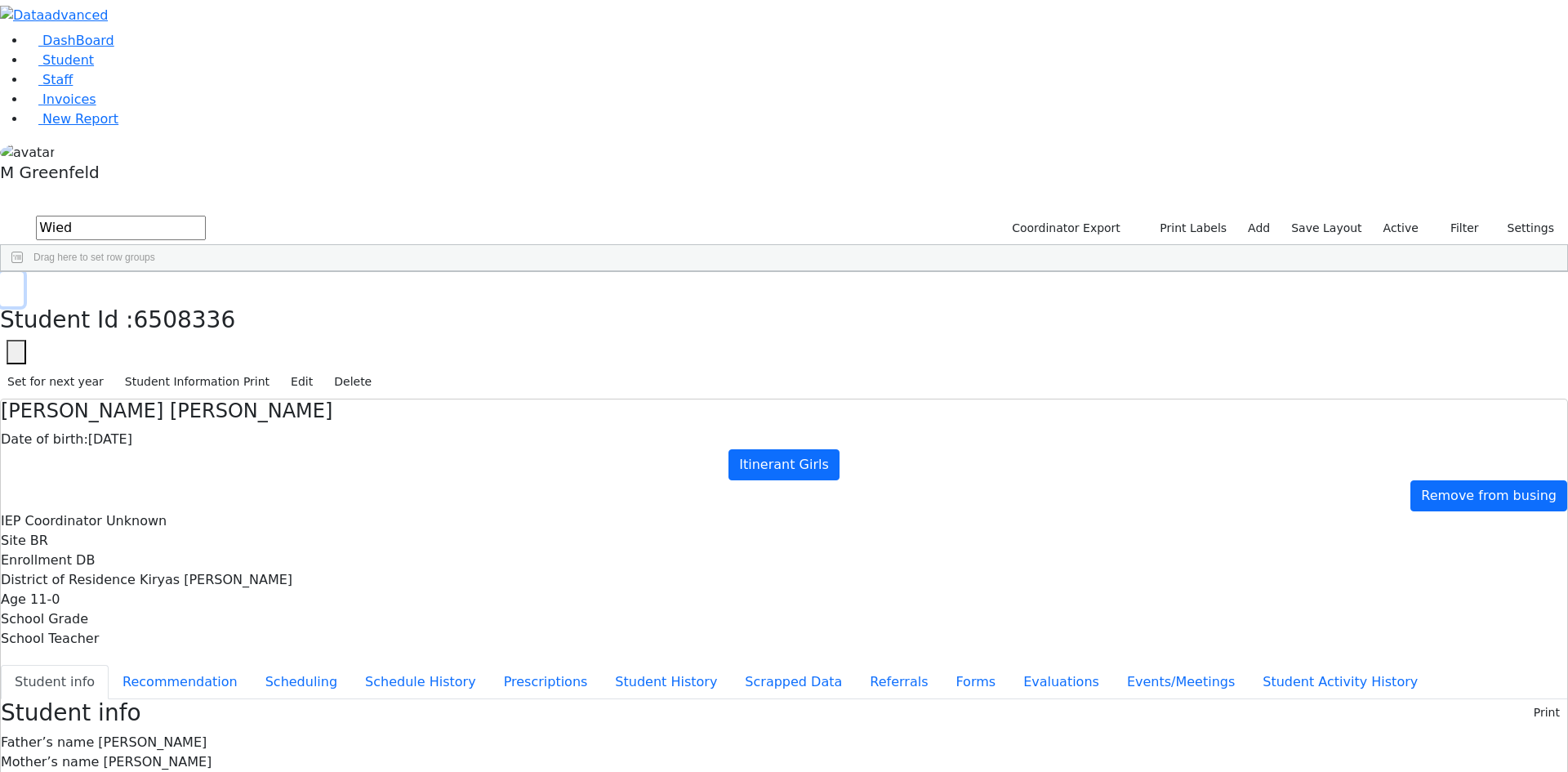
click at [24, 272] on button "button" at bounding box center [12, 290] width 24 height 34
click at [1393, 216] on label "Active" at bounding box center [1401, 229] width 50 height 26
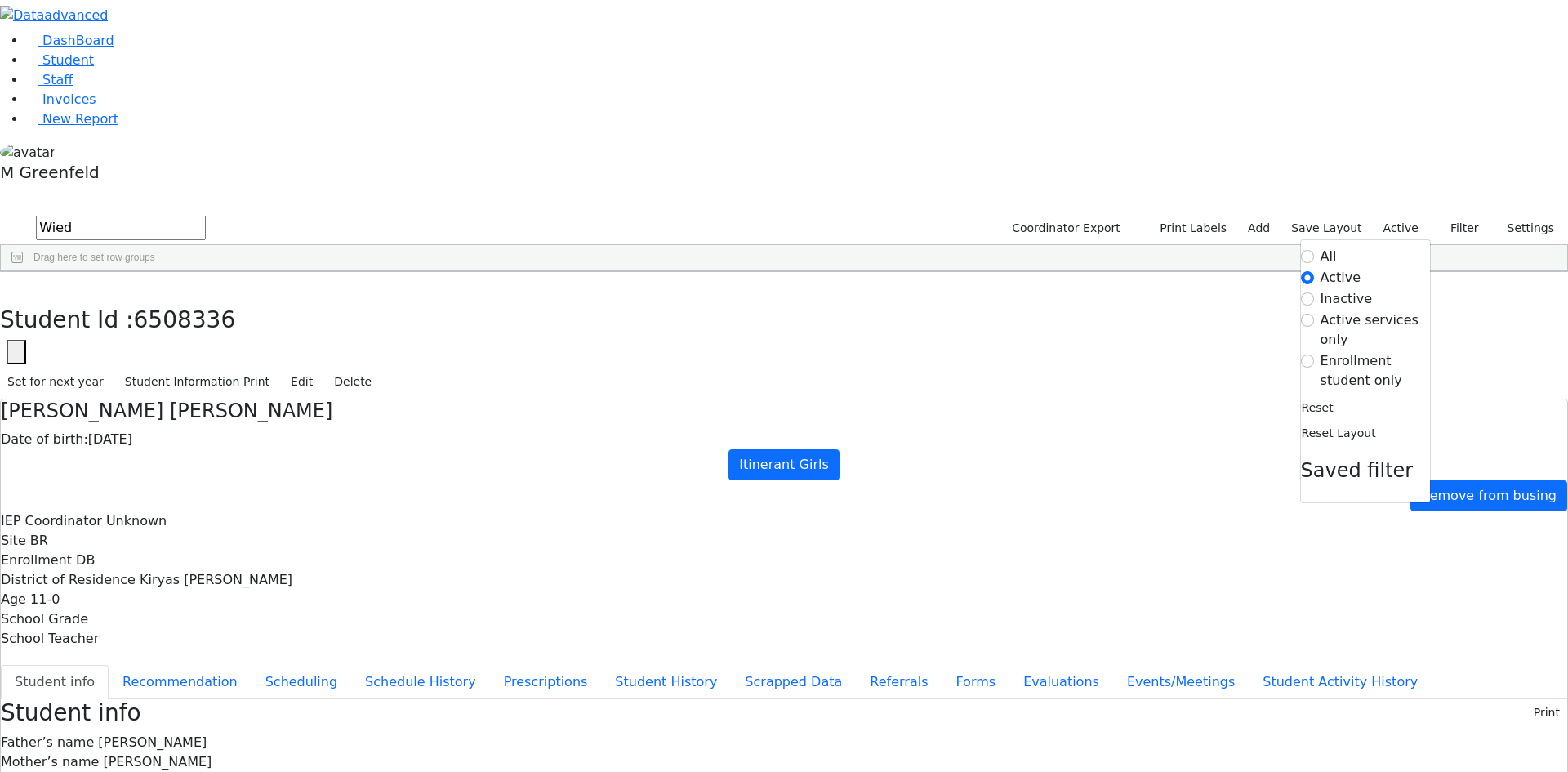
click at [1370, 351] on label "Enrollment student only" at bounding box center [1375, 371] width 109 height 39
click at [1314, 354] on input "Enrollment student only" at bounding box center [1307, 360] width 13 height 13
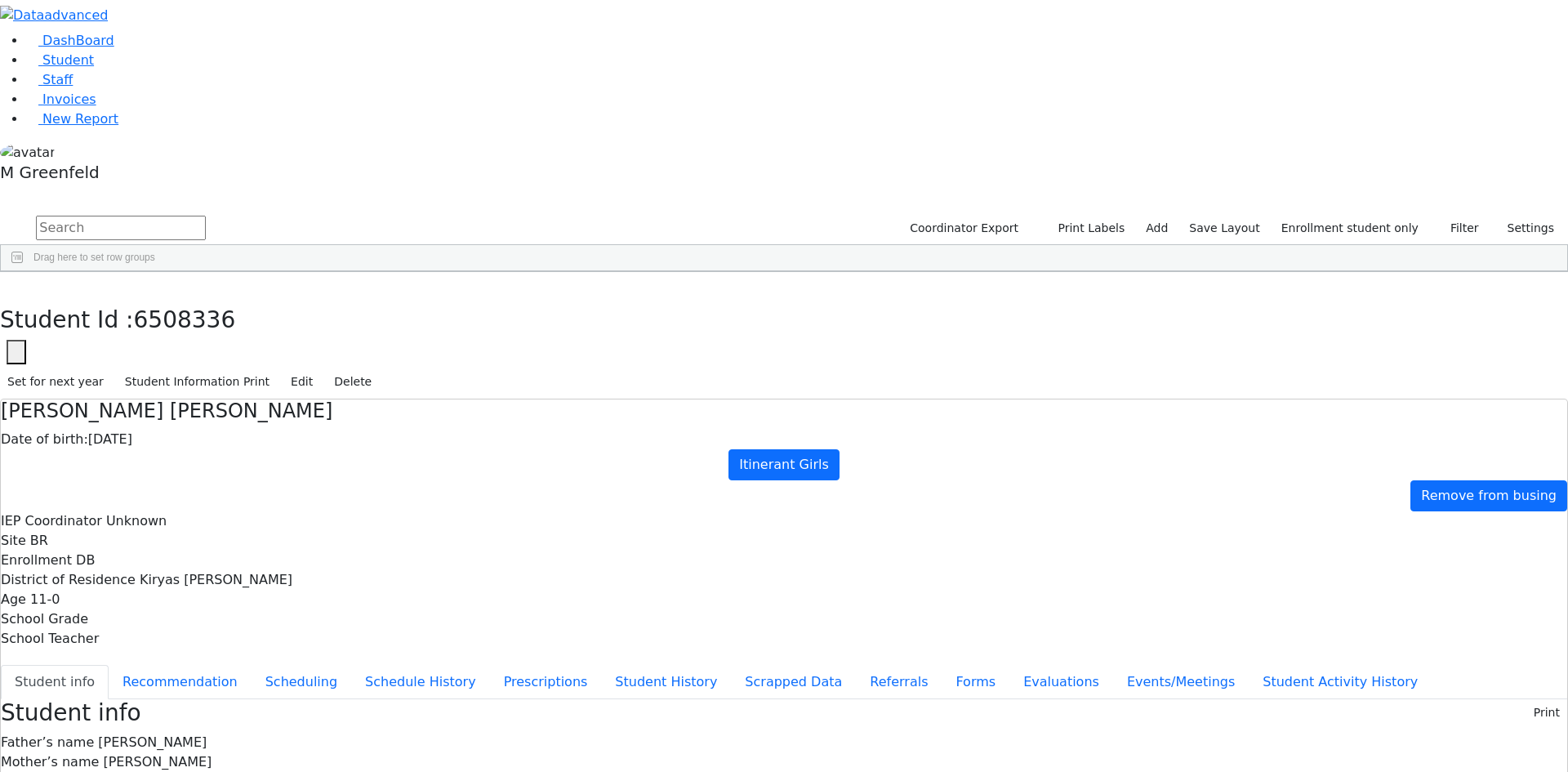
scroll to position [167, 0]
click at [94, 67] on link "Student" at bounding box center [60, 60] width 67 height 15
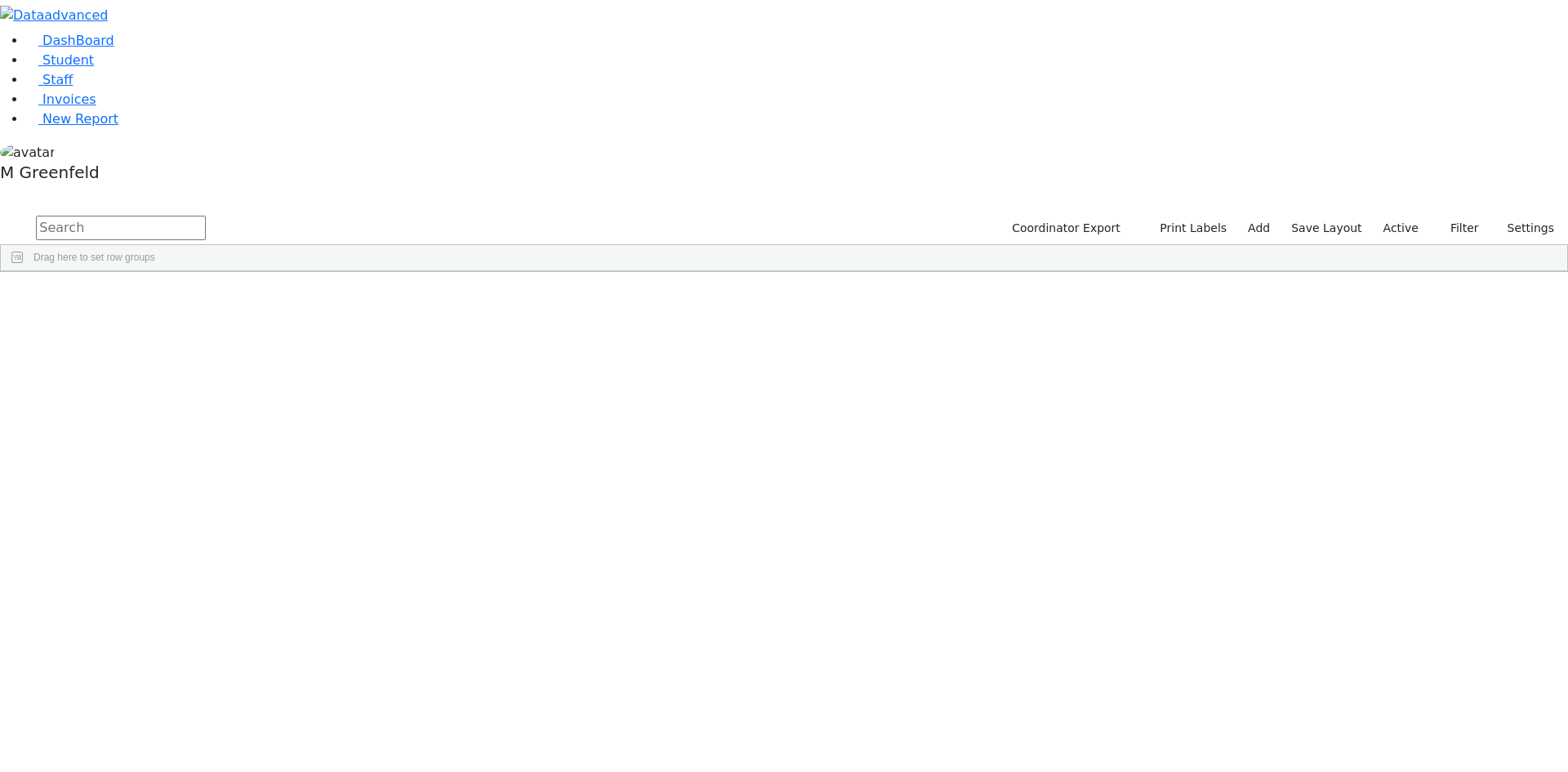
click at [206, 216] on input "text" at bounding box center [120, 228] width 170 height 25
type input "[PERSON_NAME]"
click at [242, 596] on div "[PERSON_NAME]" at bounding box center [203, 607] width 79 height 23
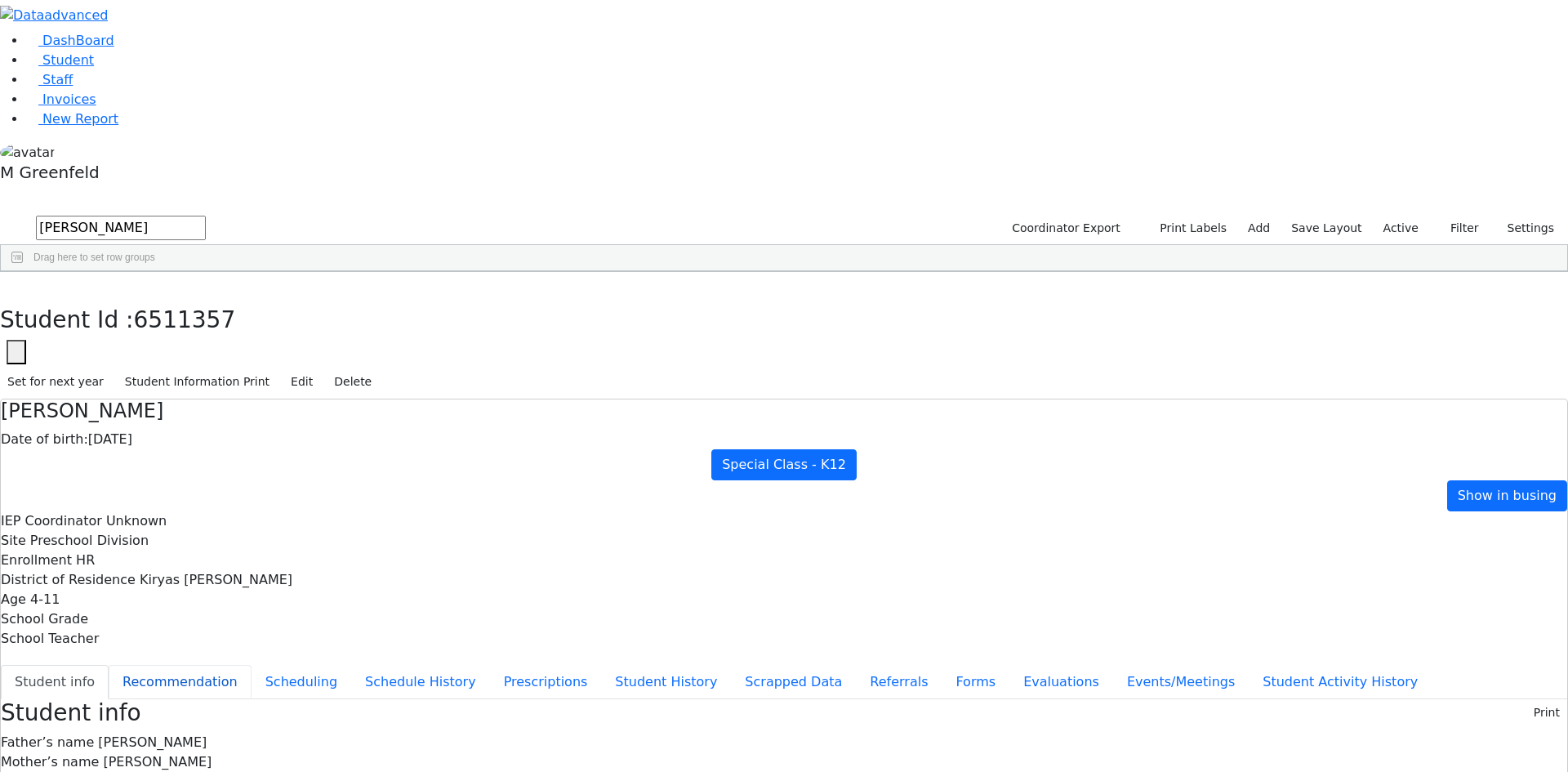
click at [252, 665] on button "Recommendation" at bounding box center [179, 682] width 143 height 34
checkbox input "true"
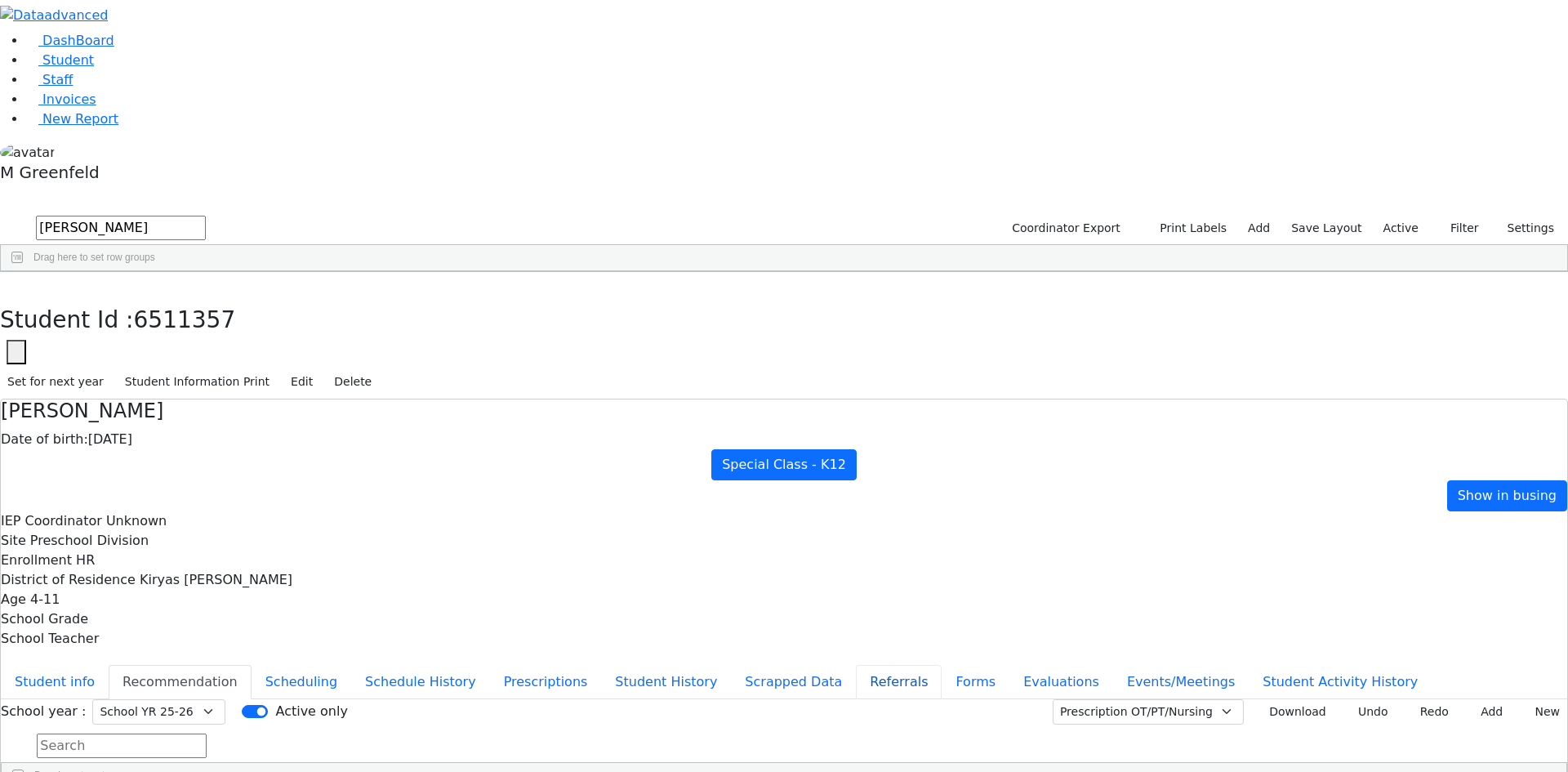
click at [856, 665] on button "Referrals" at bounding box center [899, 682] width 85 height 34
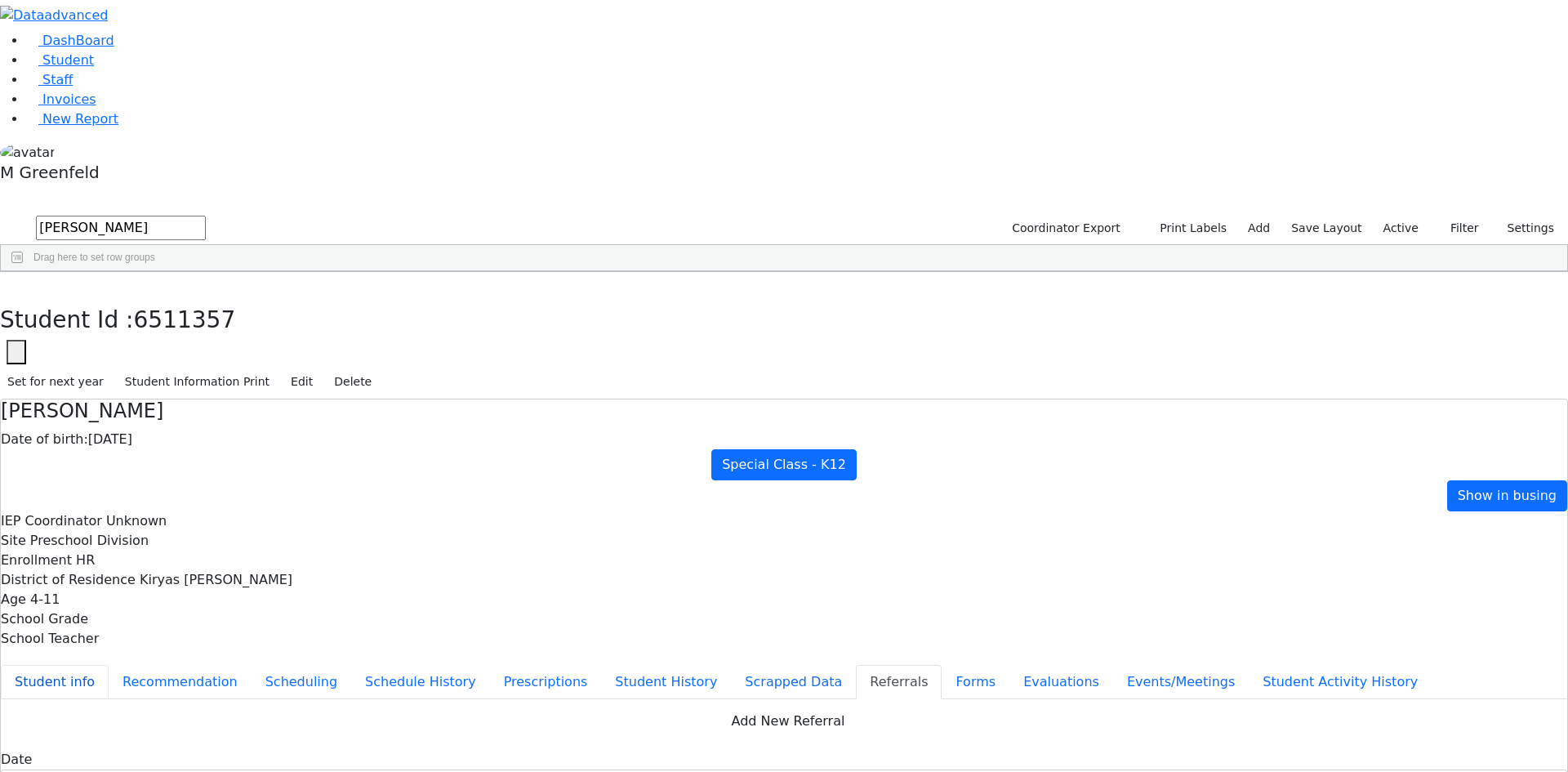
click at [108, 665] on button "Student info" at bounding box center [55, 682] width 108 height 34
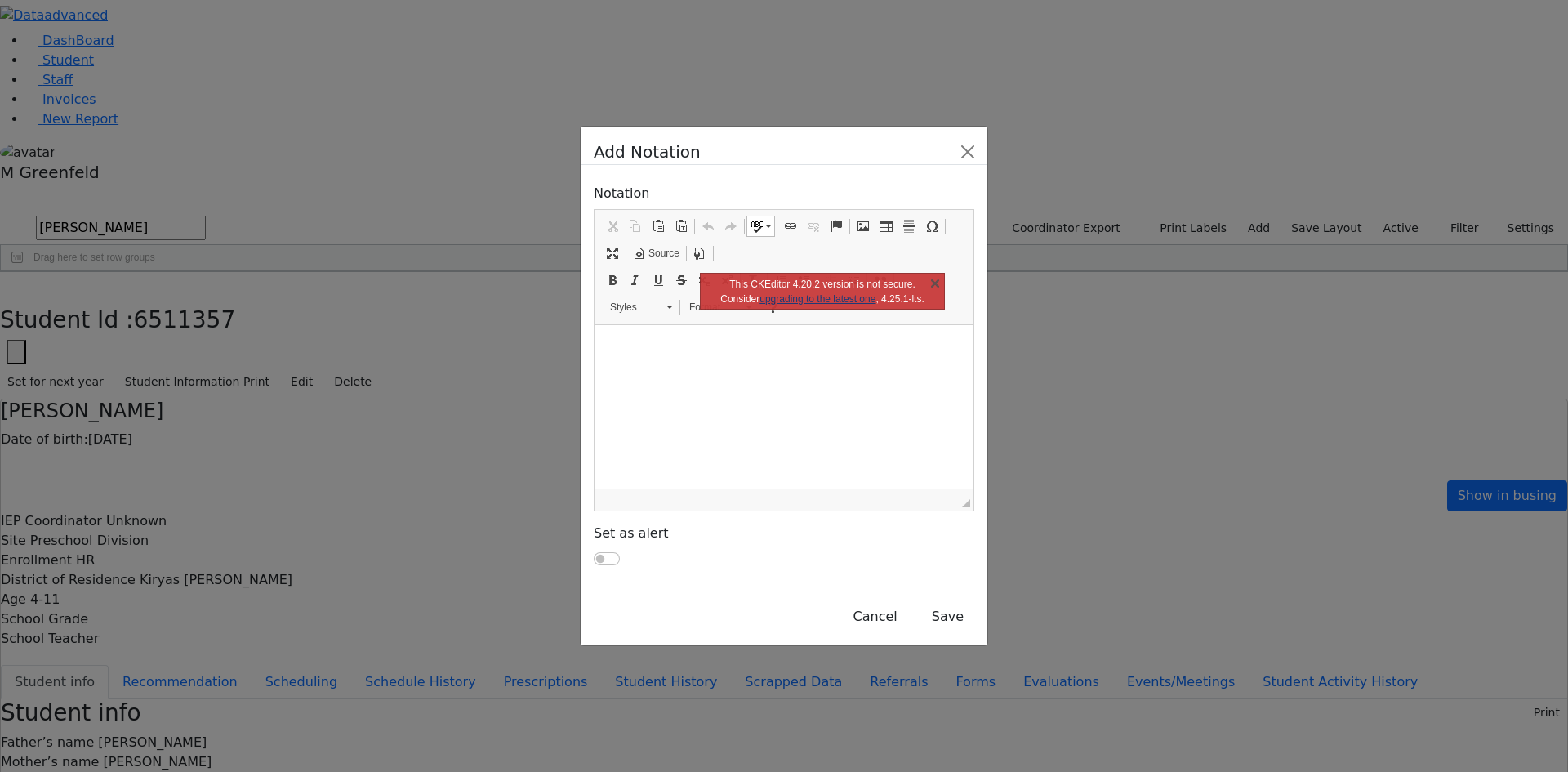
click at [624, 366] on html at bounding box center [784, 346] width 379 height 41
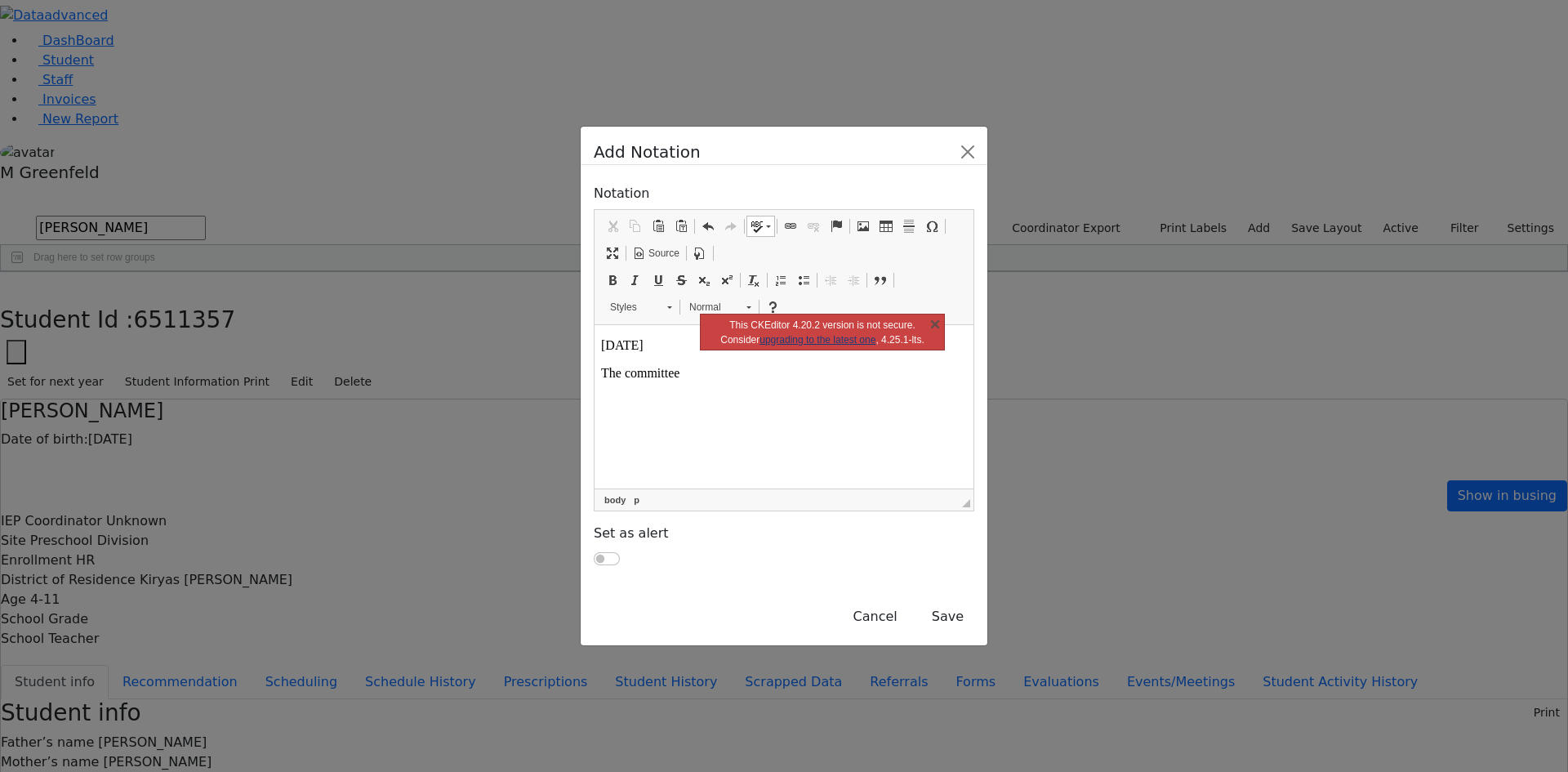
click at [619, 378] on p "The committee" at bounding box center [784, 373] width 366 height 15
click at [660, 371] on p "The committee" at bounding box center [784, 373] width 366 height 15
drag, startPoint x: 681, startPoint y: 373, endPoint x: 1160, endPoint y: 681, distance: 569.5
click at [595, 377] on html "8/20/2025 The committee" at bounding box center [784, 360] width 379 height 68
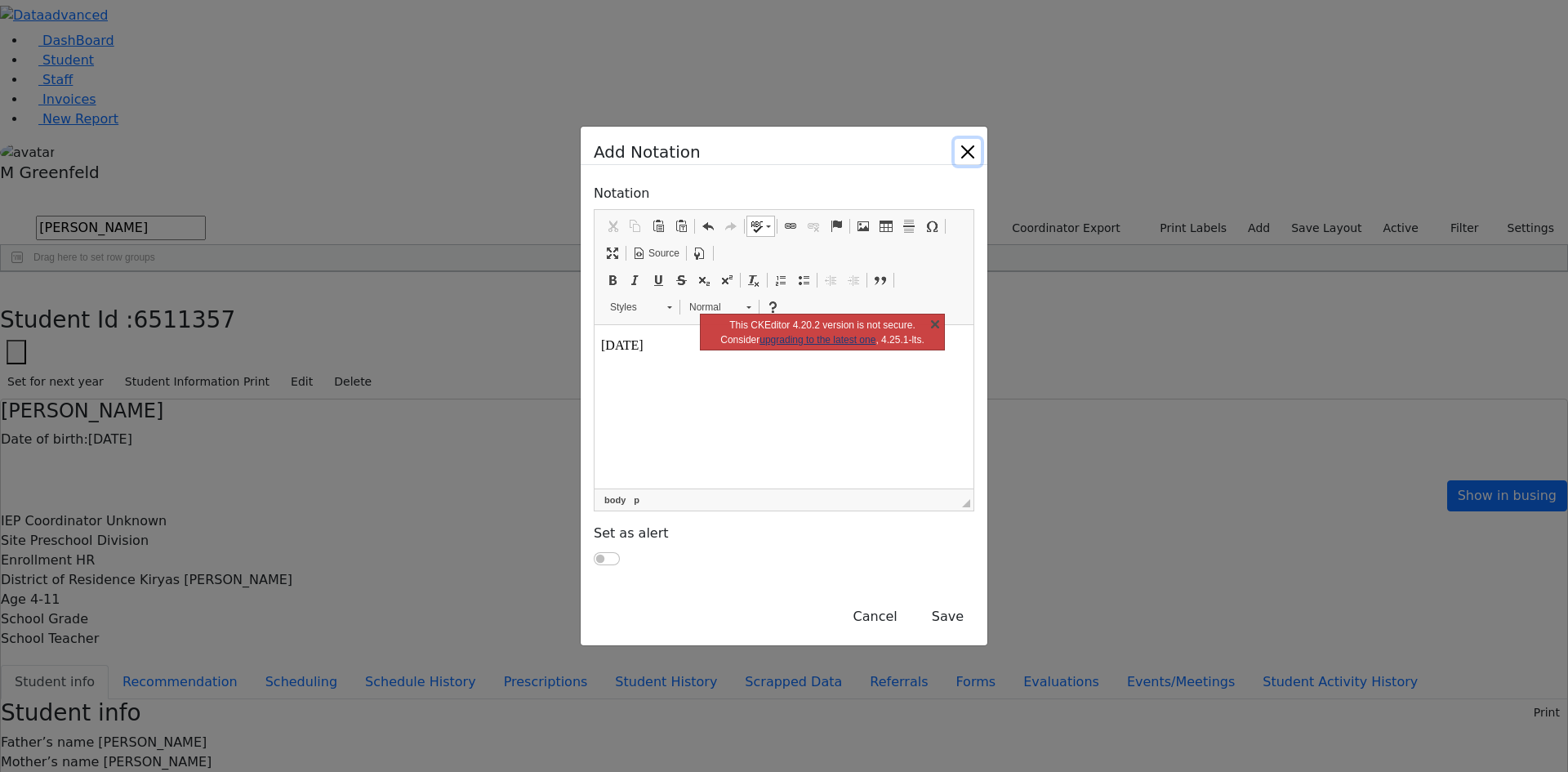
click at [930, 324] on link "X" at bounding box center [935, 323] width 16 height 16
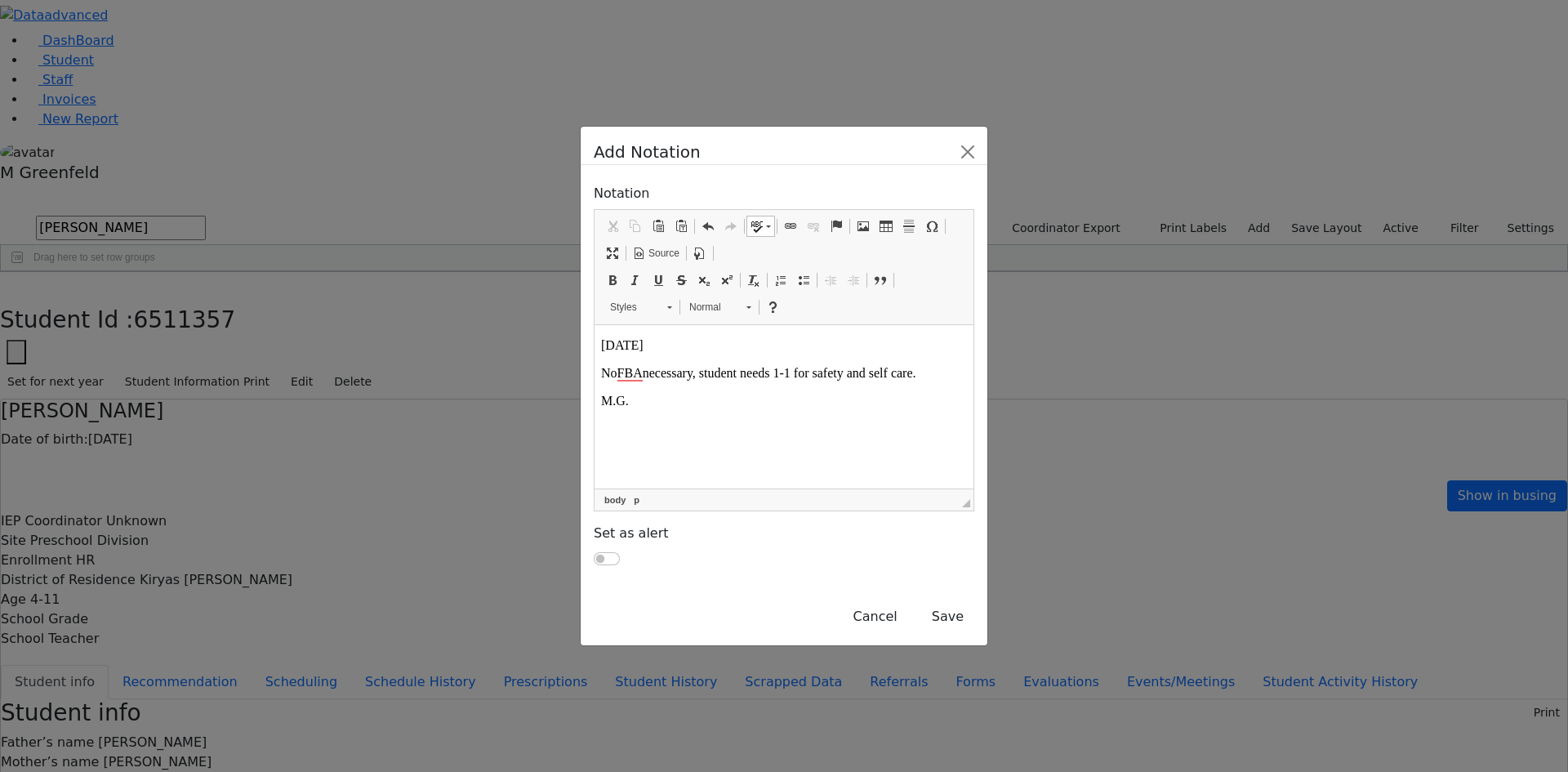
click at [733, 377] on p "No FBA necessary, student needs 1-1 for safety and self care." at bounding box center [784, 373] width 366 height 15
click at [733, 377] on p "No FBA necessary, stude nt needs 1-1 for safety and self care." at bounding box center [784, 373] width 366 height 15
copy p "No FBA necessary, stude nt needs 1-1 for safety and self care."
click at [975, 601] on button "Save" at bounding box center [947, 617] width 53 height 31
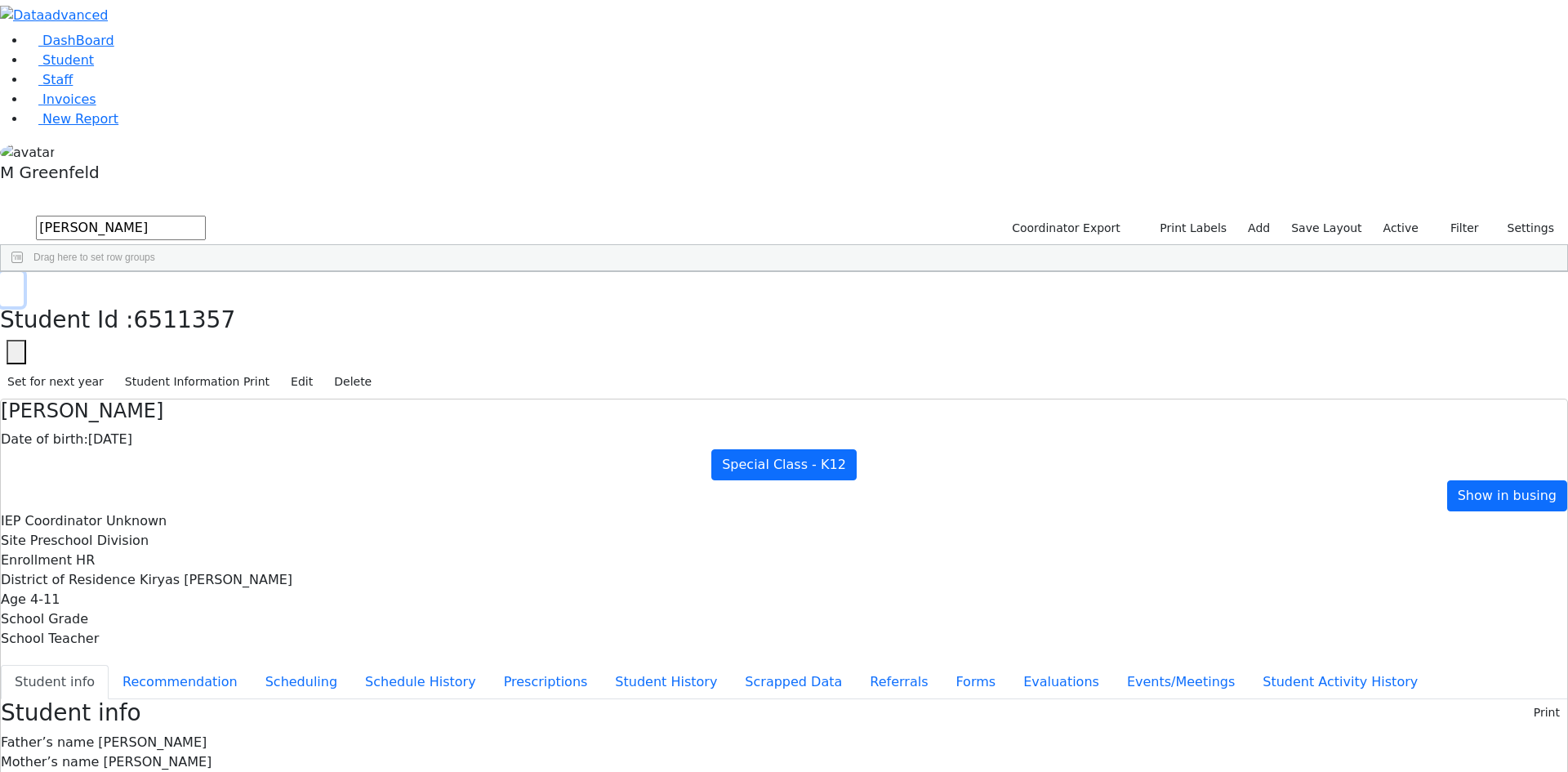
click at [24, 272] on button "button" at bounding box center [12, 290] width 24 height 34
click at [94, 67] on link "Student" at bounding box center [60, 60] width 67 height 15
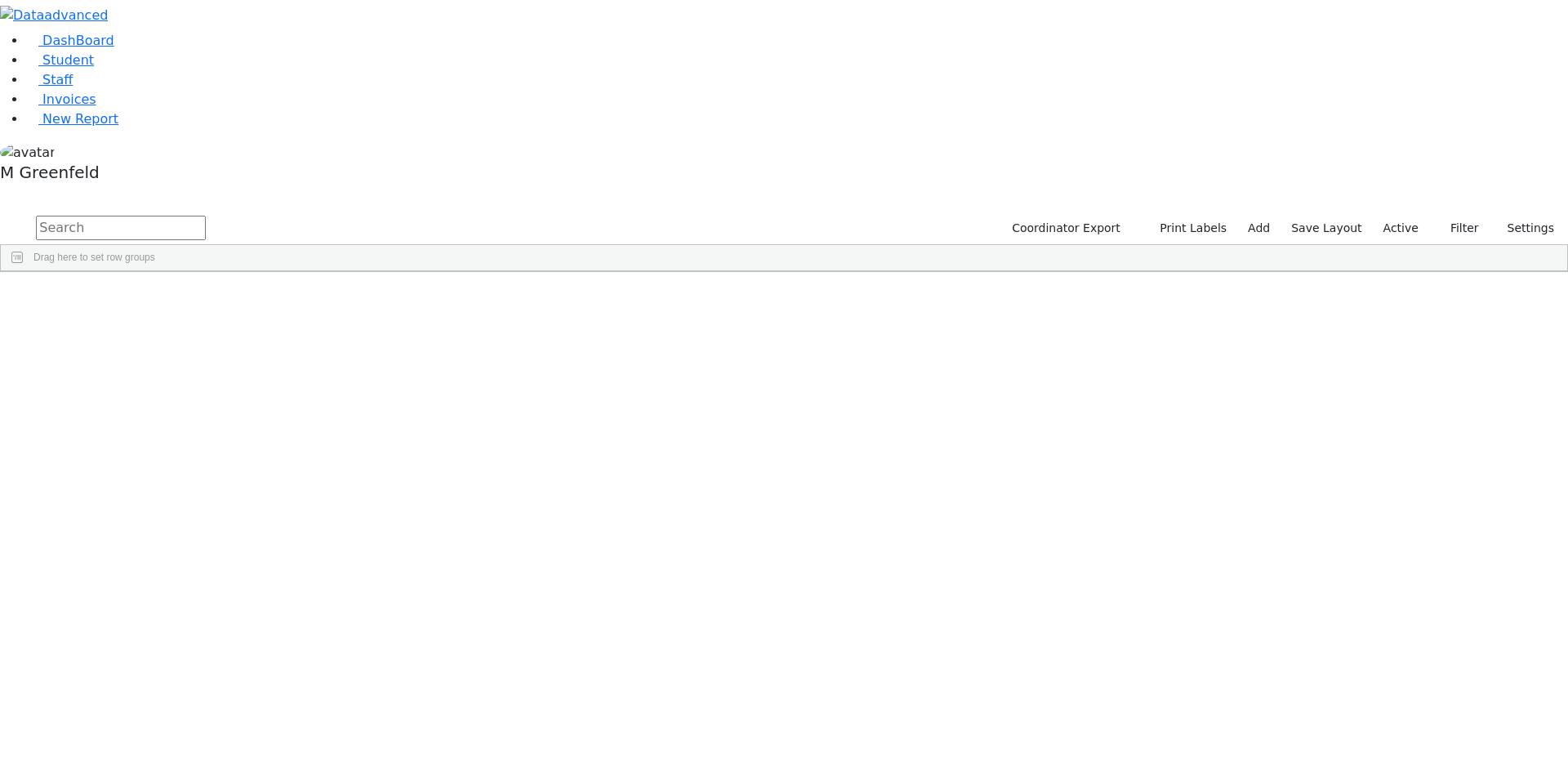
click at [206, 216] on input "text" at bounding box center [120, 228] width 170 height 25
type input "Rosenba"
click at [0, 213] on button "submit" at bounding box center [15, 229] width 32 height 31
click at [164, 298] on div "[PERSON_NAME]" at bounding box center [125, 309] width 79 height 23
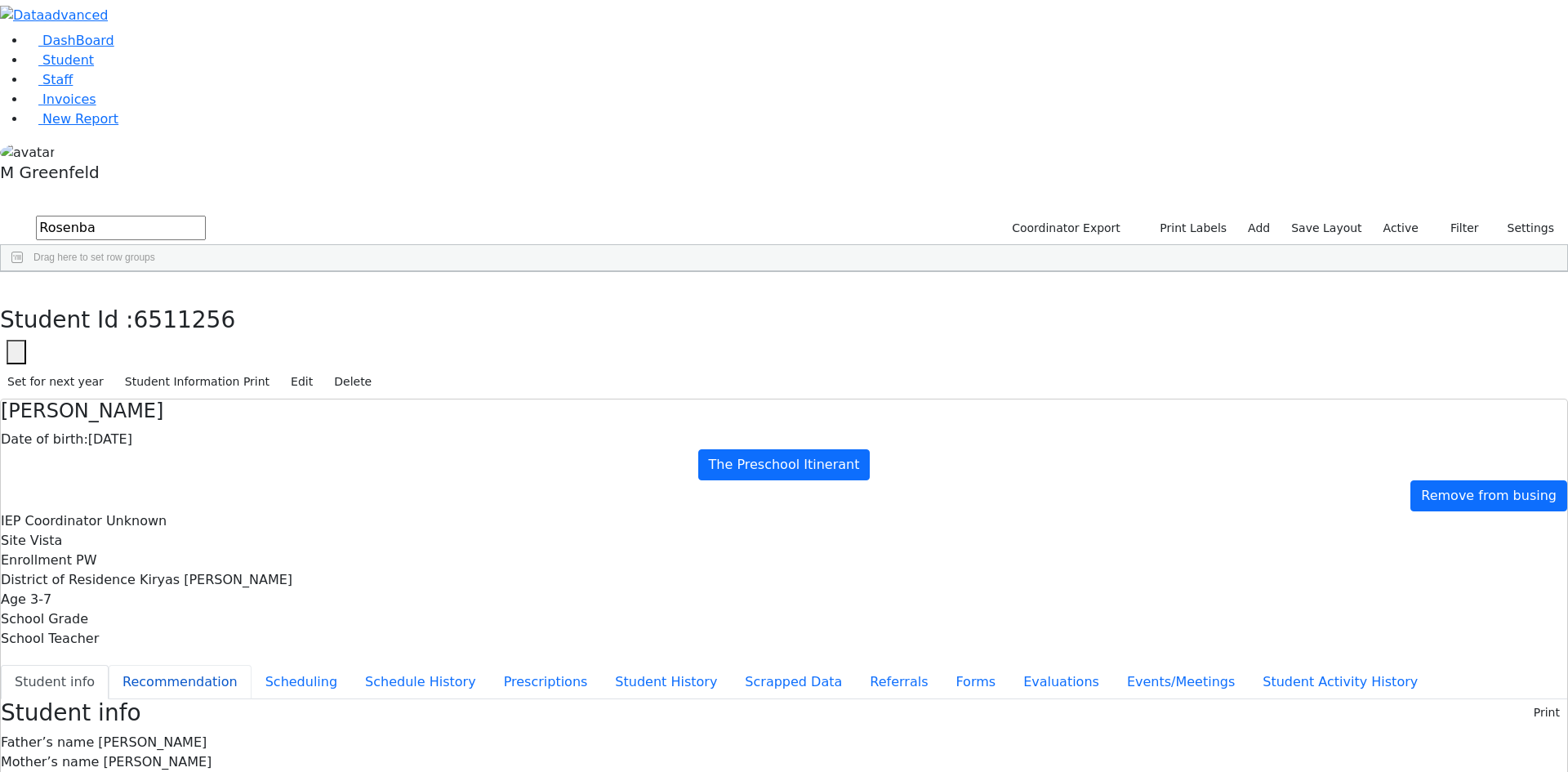
click at [252, 665] on button "Recommendation" at bounding box center [179, 682] width 143 height 34
checkbox input "true"
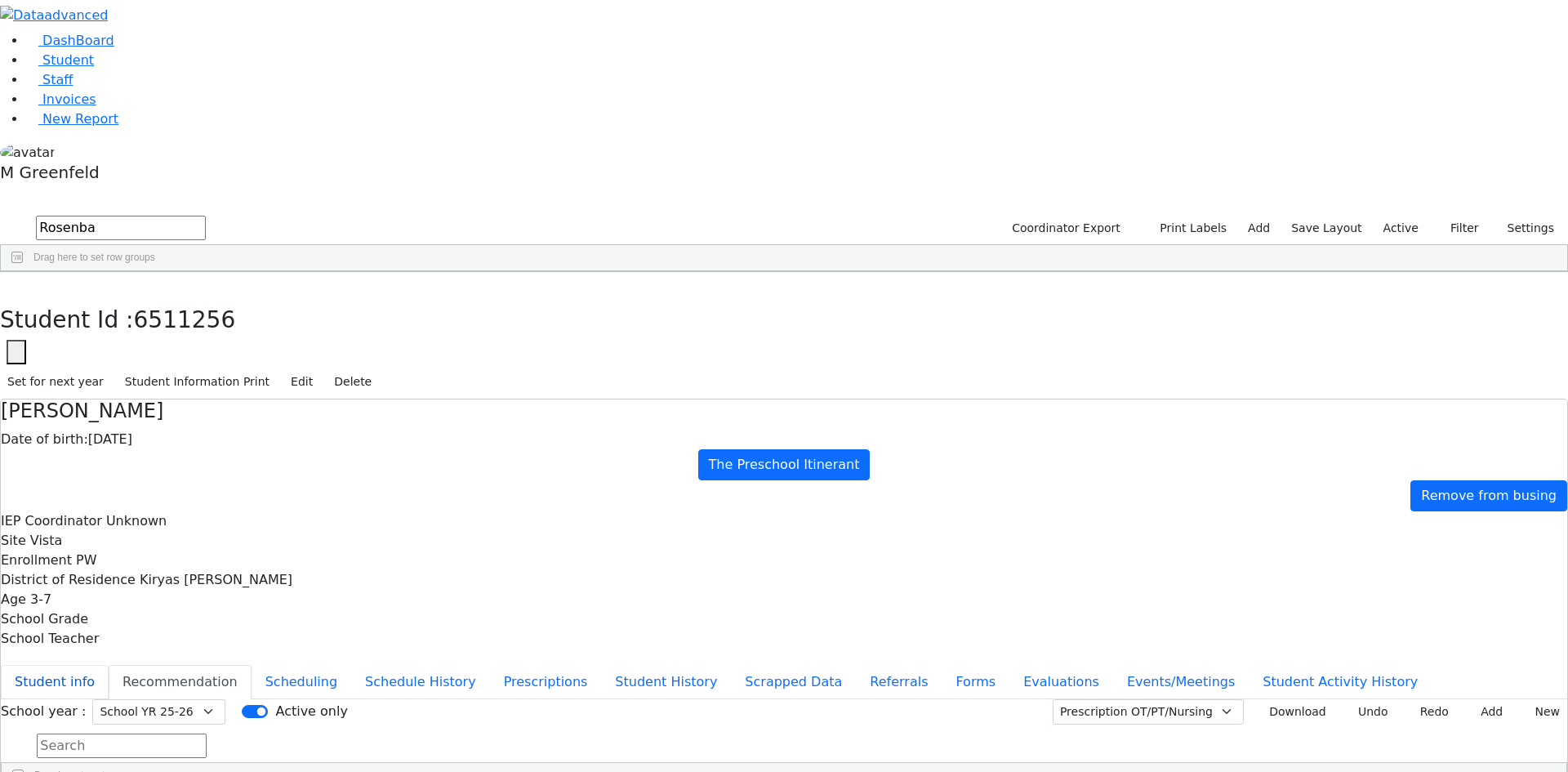
click at [108, 665] on button "Student info" at bounding box center [55, 682] width 108 height 34
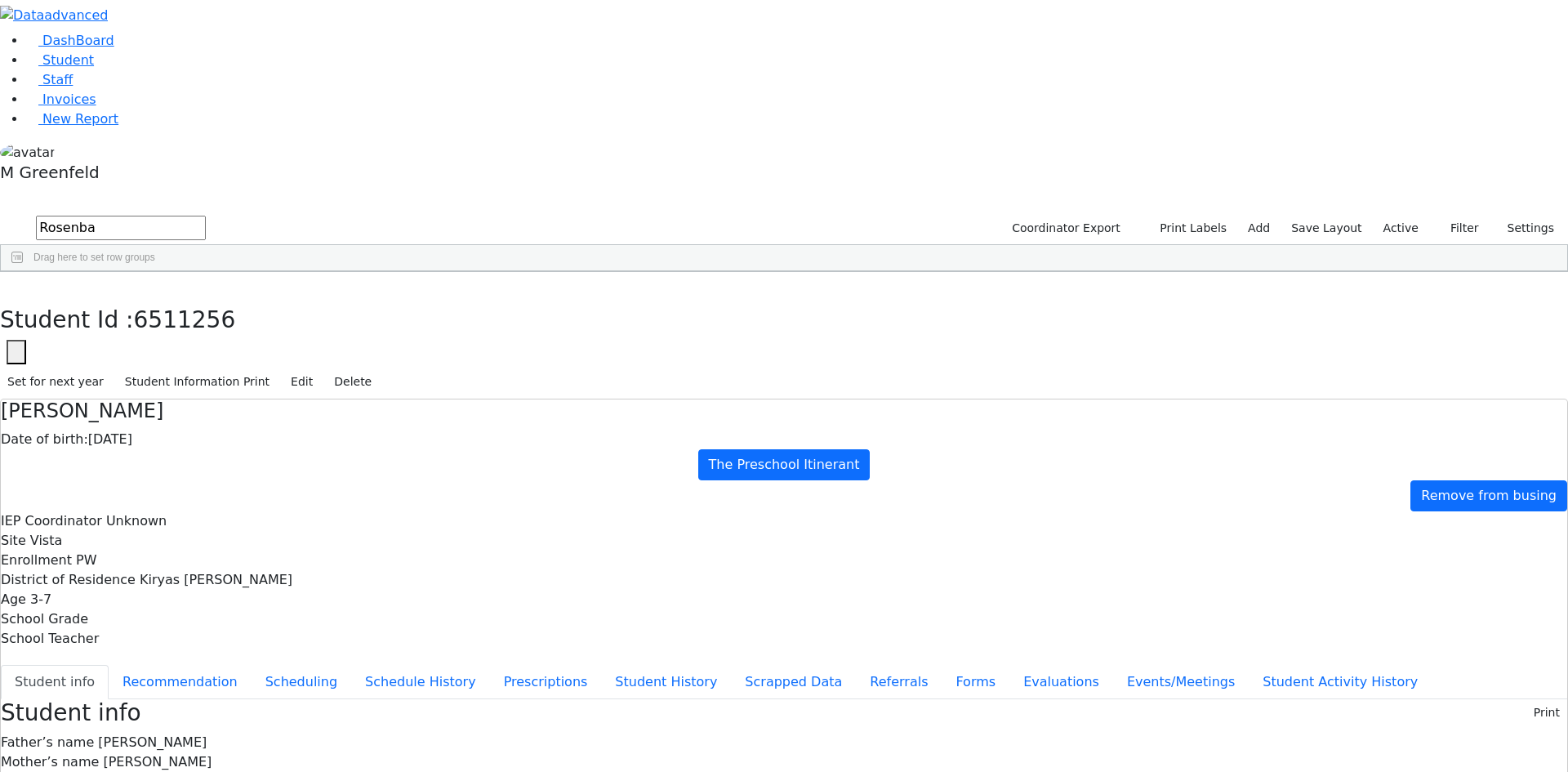
scroll to position [3, 0]
click at [320, 370] on button "Edit" at bounding box center [301, 383] width 37 height 26
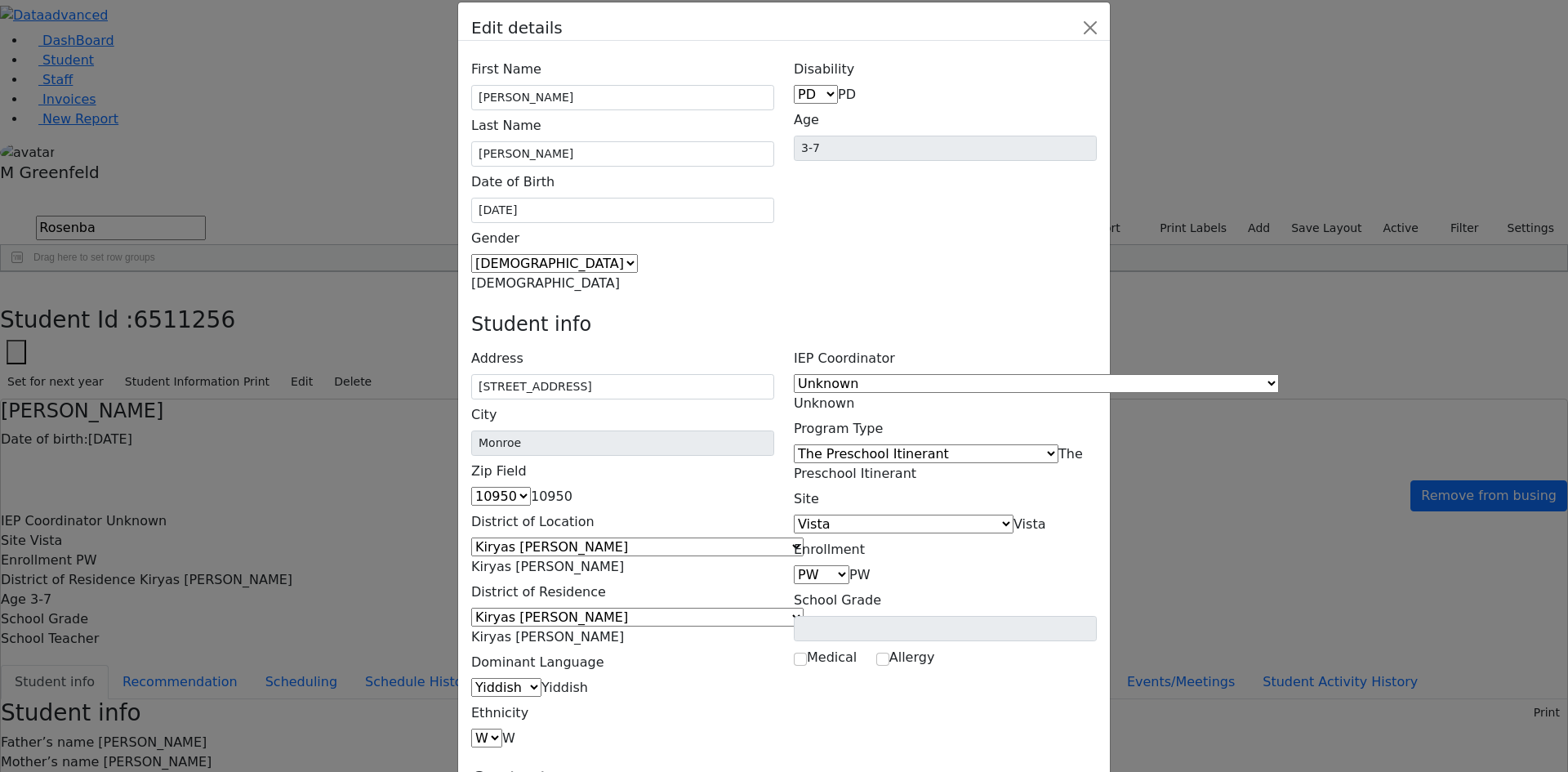
scroll to position [32, 0]
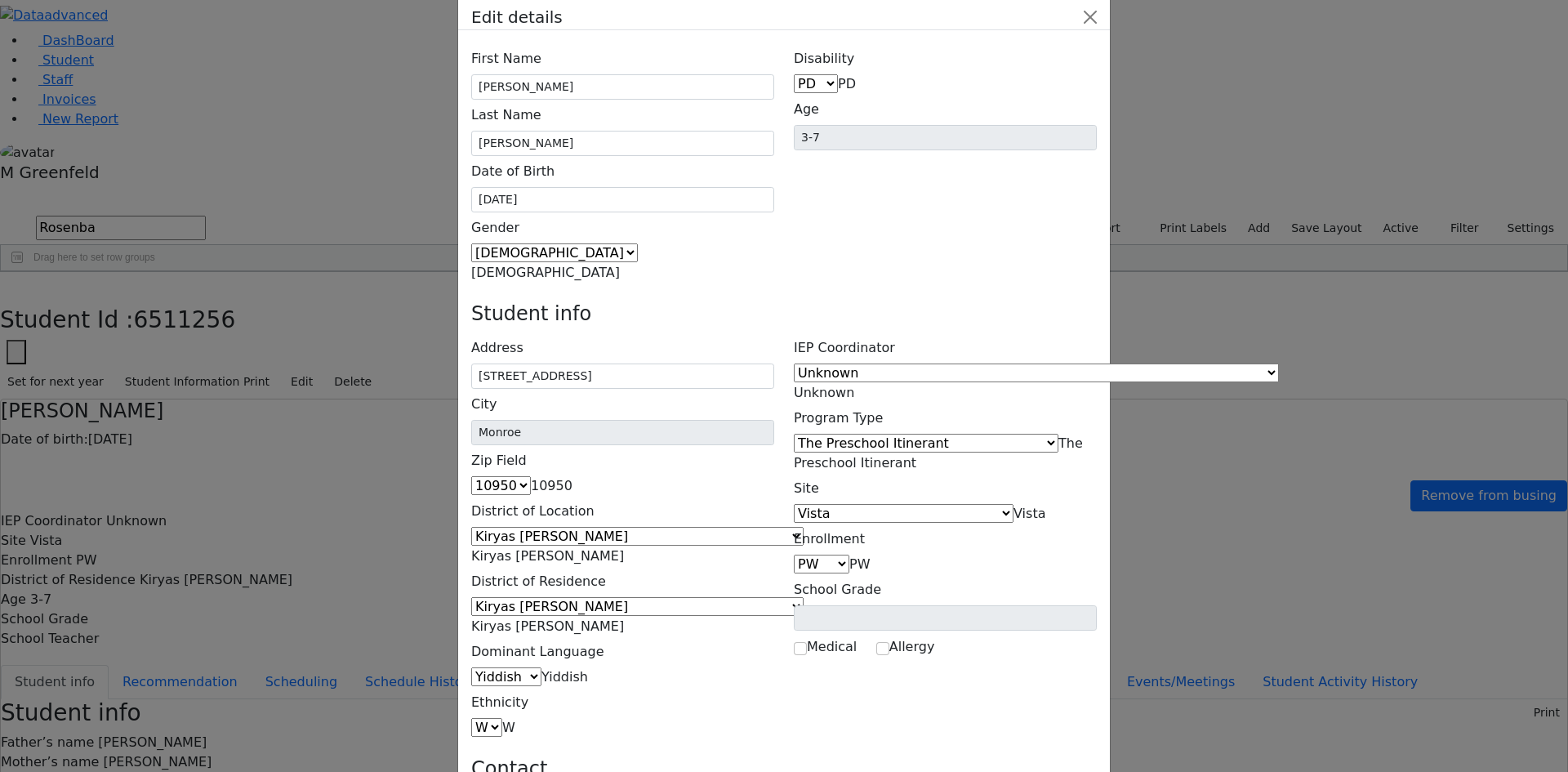
type input "grade67english@utakj.org"
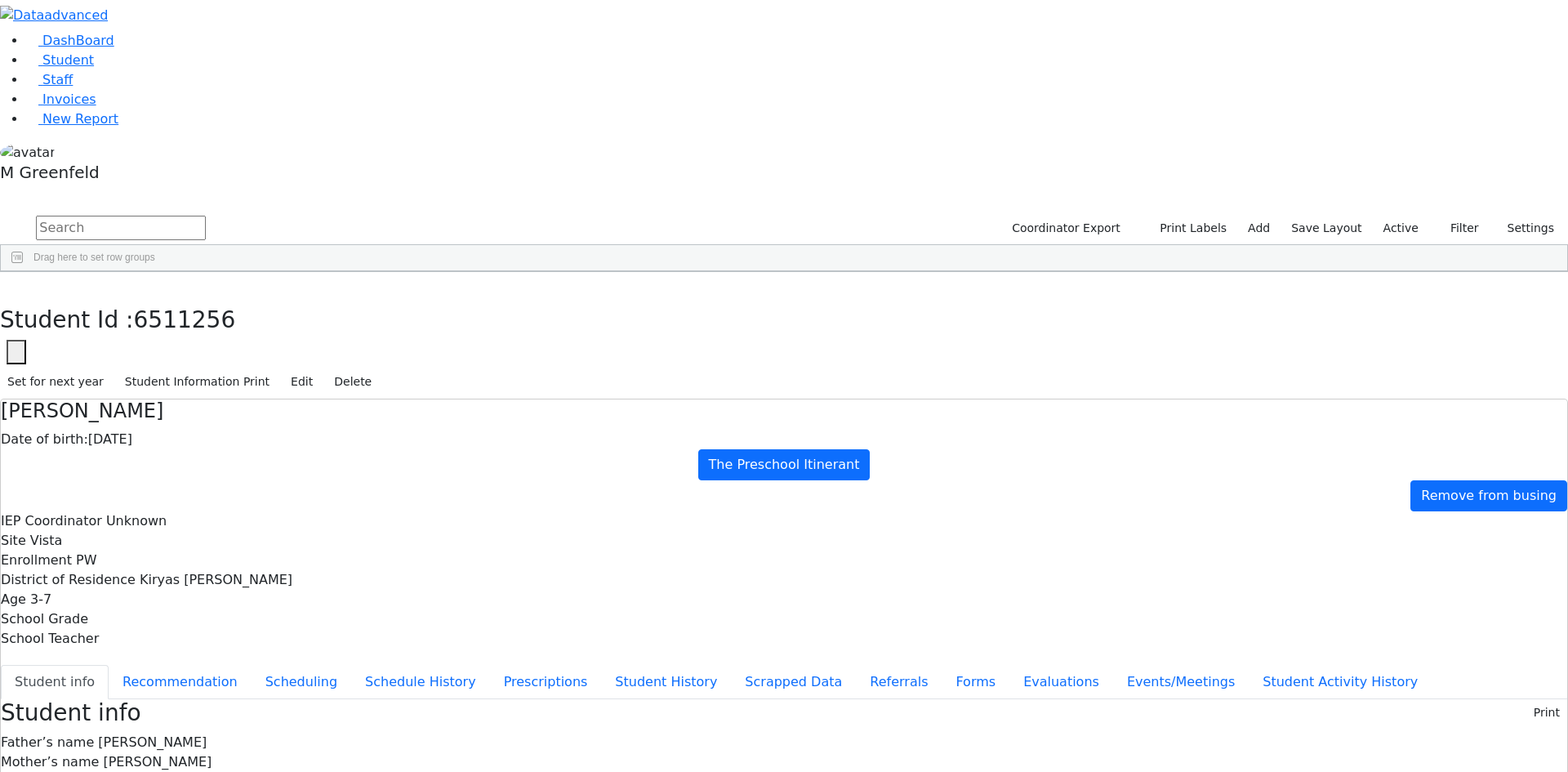
copy div "grade67english@utakj.org"
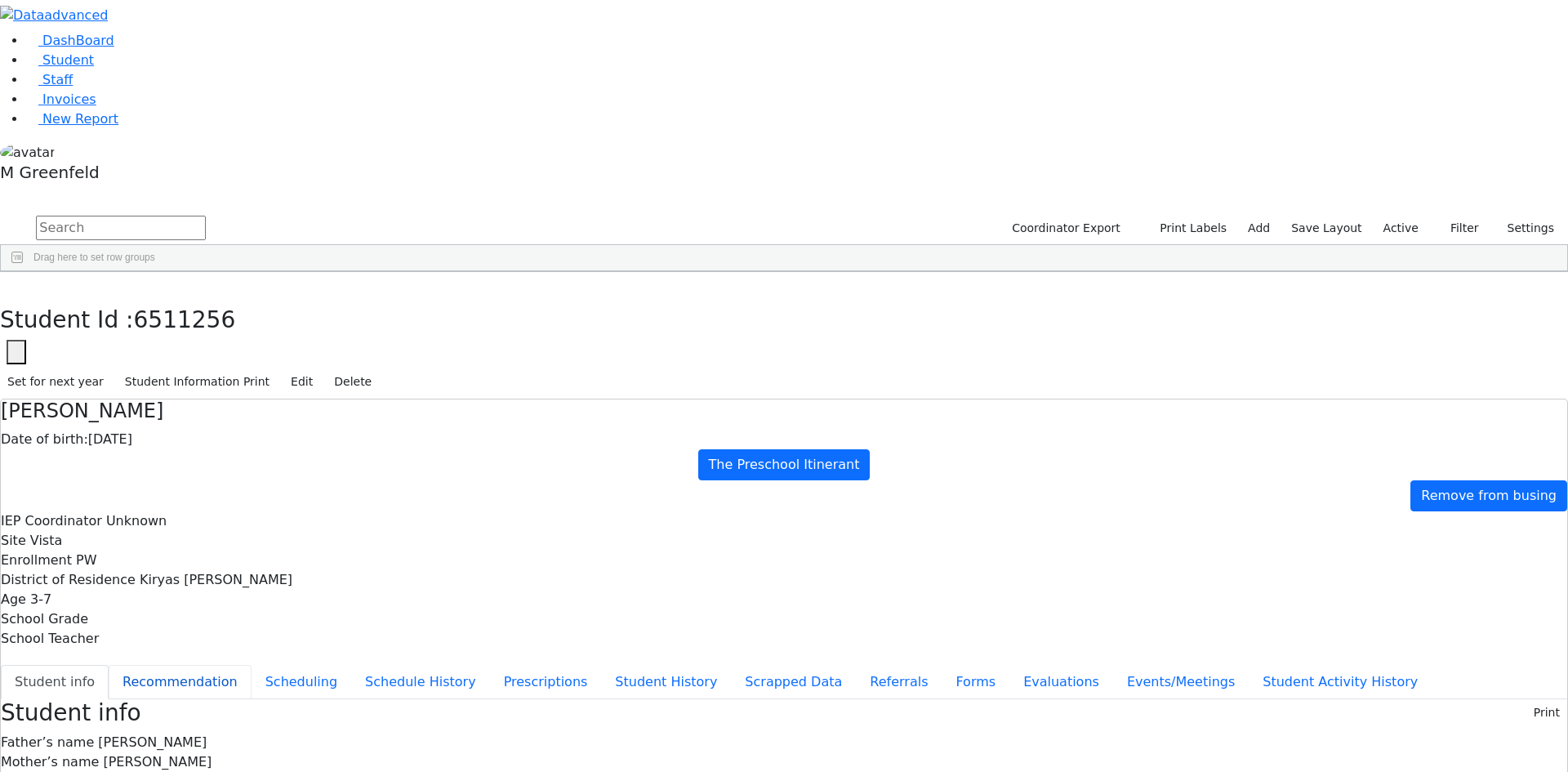
click at [252, 665] on button "Recommendation" at bounding box center [179, 682] width 143 height 34
checkbox input "true"
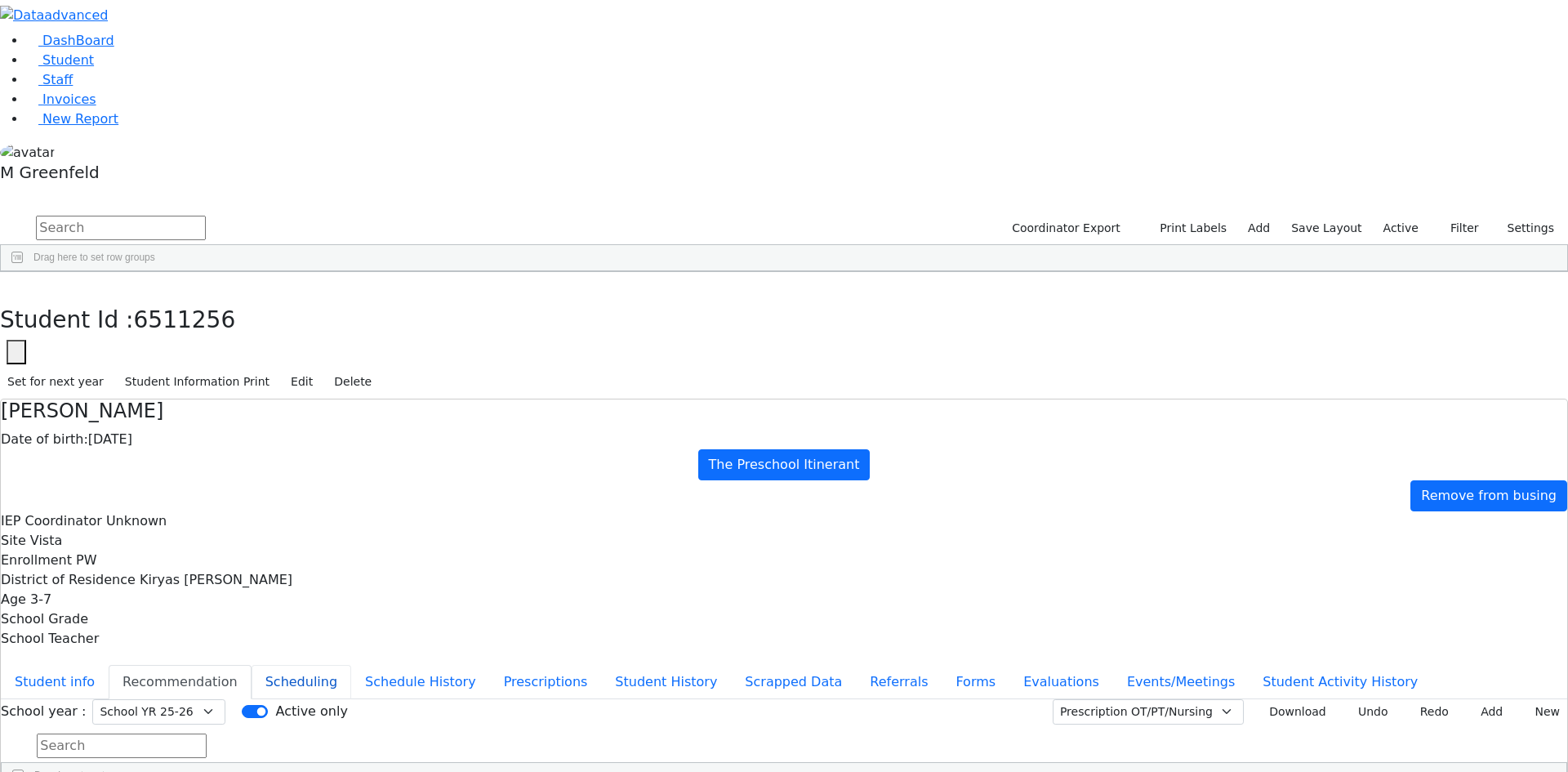
click at [351, 665] on button "Scheduling" at bounding box center [301, 682] width 100 height 34
click at [108, 665] on button "Student info" at bounding box center [55, 682] width 108 height 34
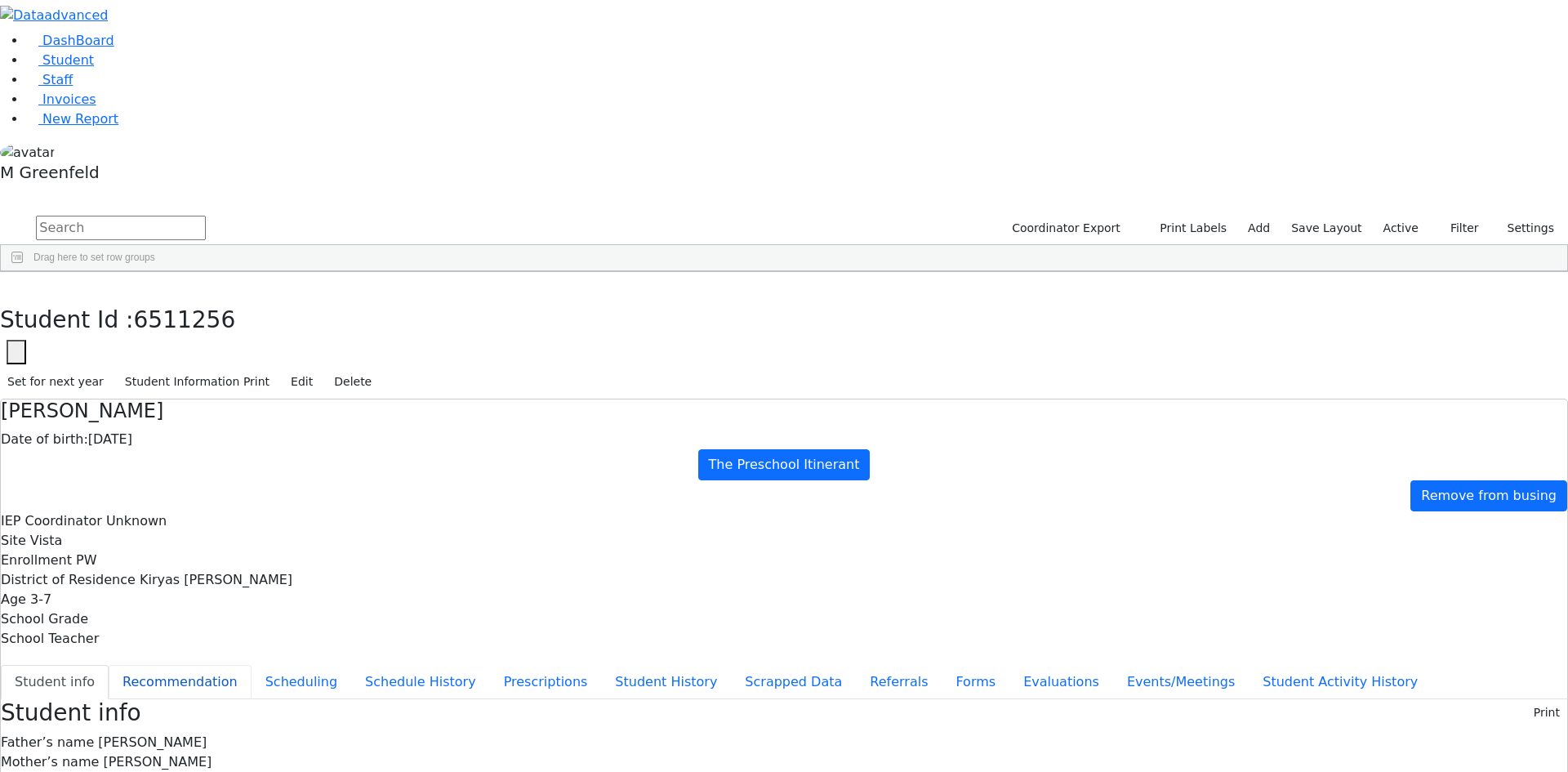
click at [252, 665] on button "Recommendation" at bounding box center [179, 682] width 143 height 34
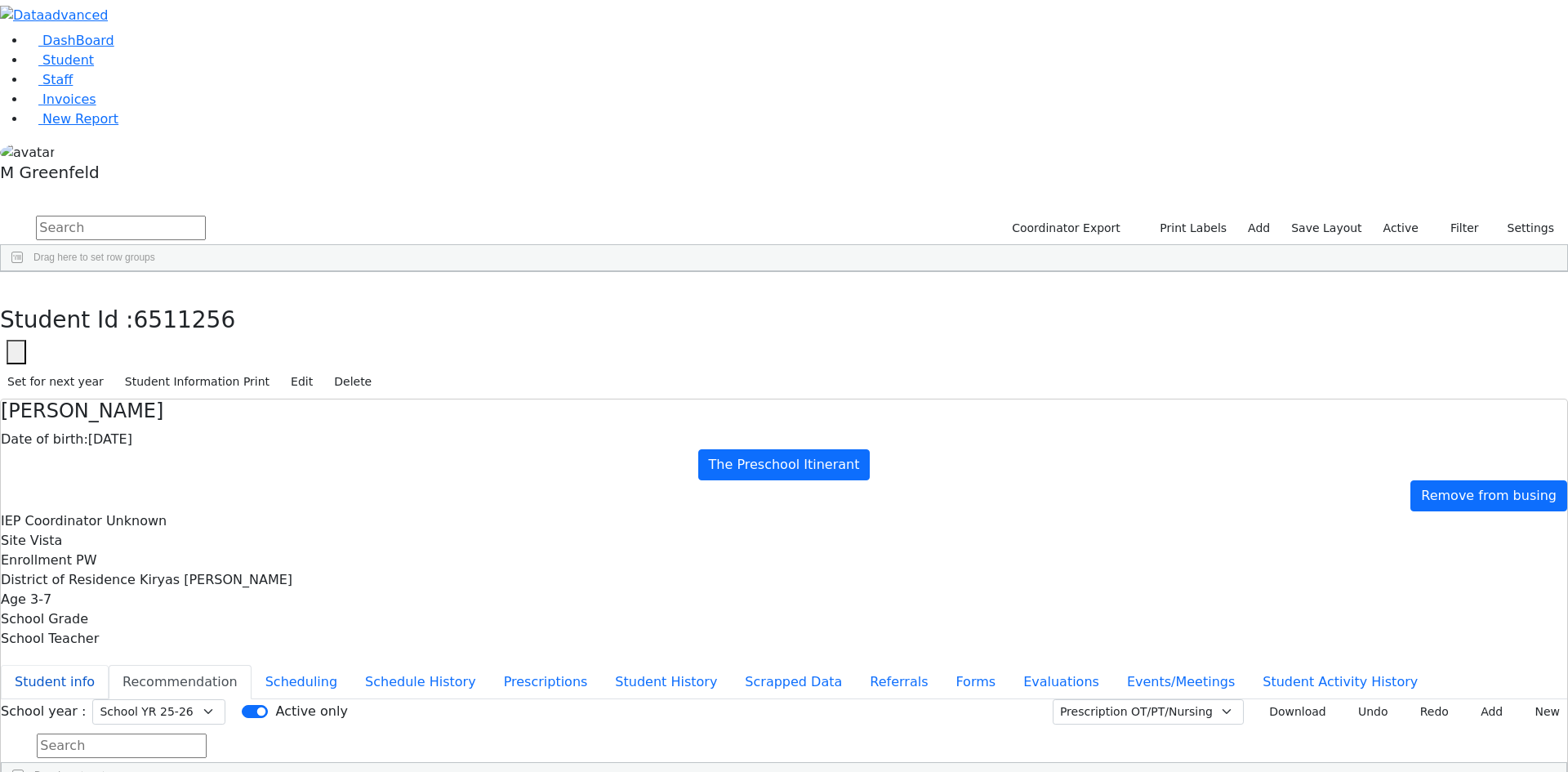
click at [108, 665] on button "Student info" at bounding box center [55, 682] width 108 height 34
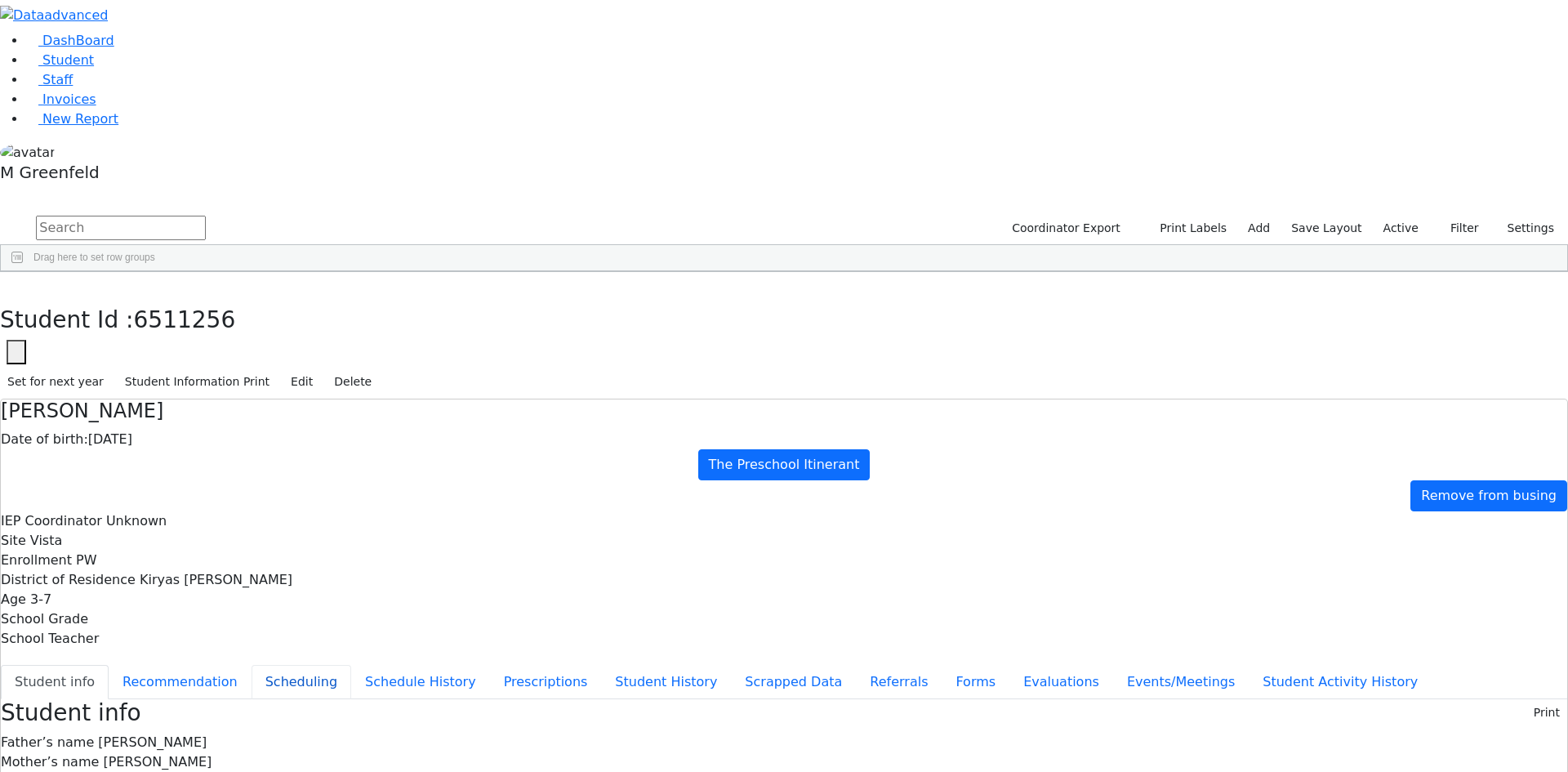
click at [351, 665] on button "Scheduling" at bounding box center [301, 682] width 100 height 34
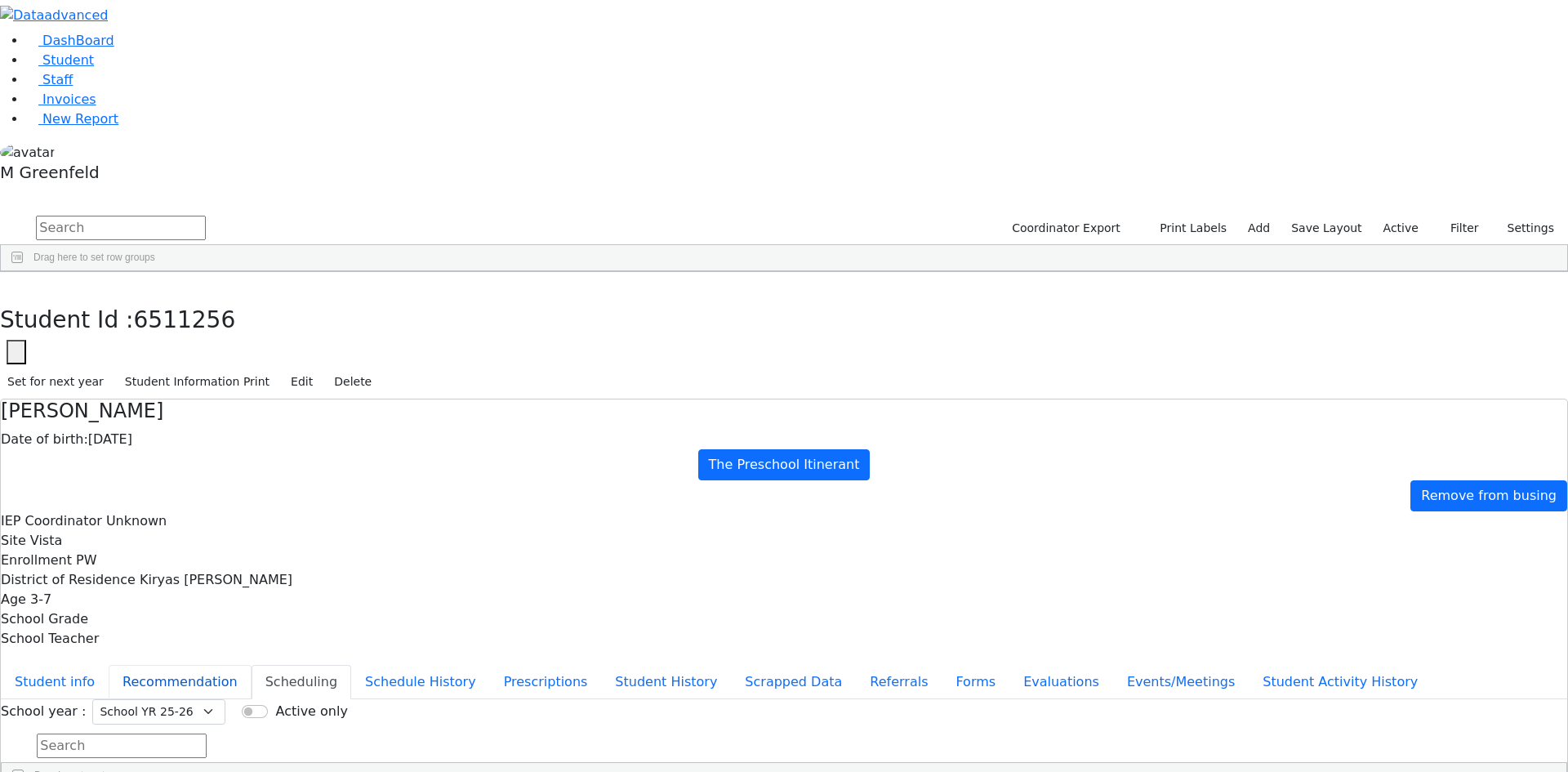
click at [252, 665] on button "Recommendation" at bounding box center [179, 682] width 143 height 34
click at [108, 665] on button "Student info" at bounding box center [55, 682] width 108 height 34
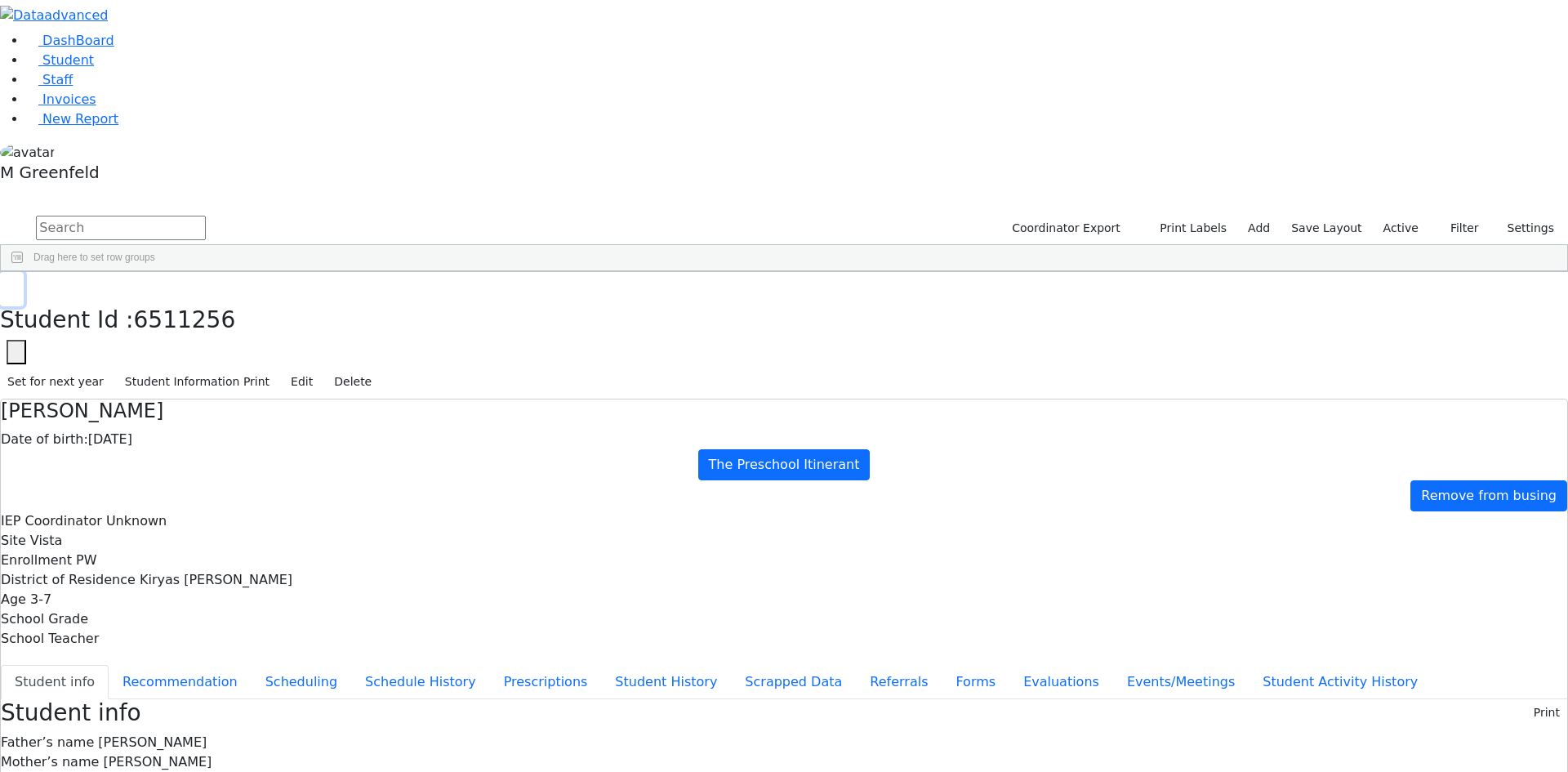
click at [24, 272] on button "button" at bounding box center [12, 290] width 24 height 34
click at [1385, 216] on label "Active" at bounding box center [1401, 229] width 50 height 26
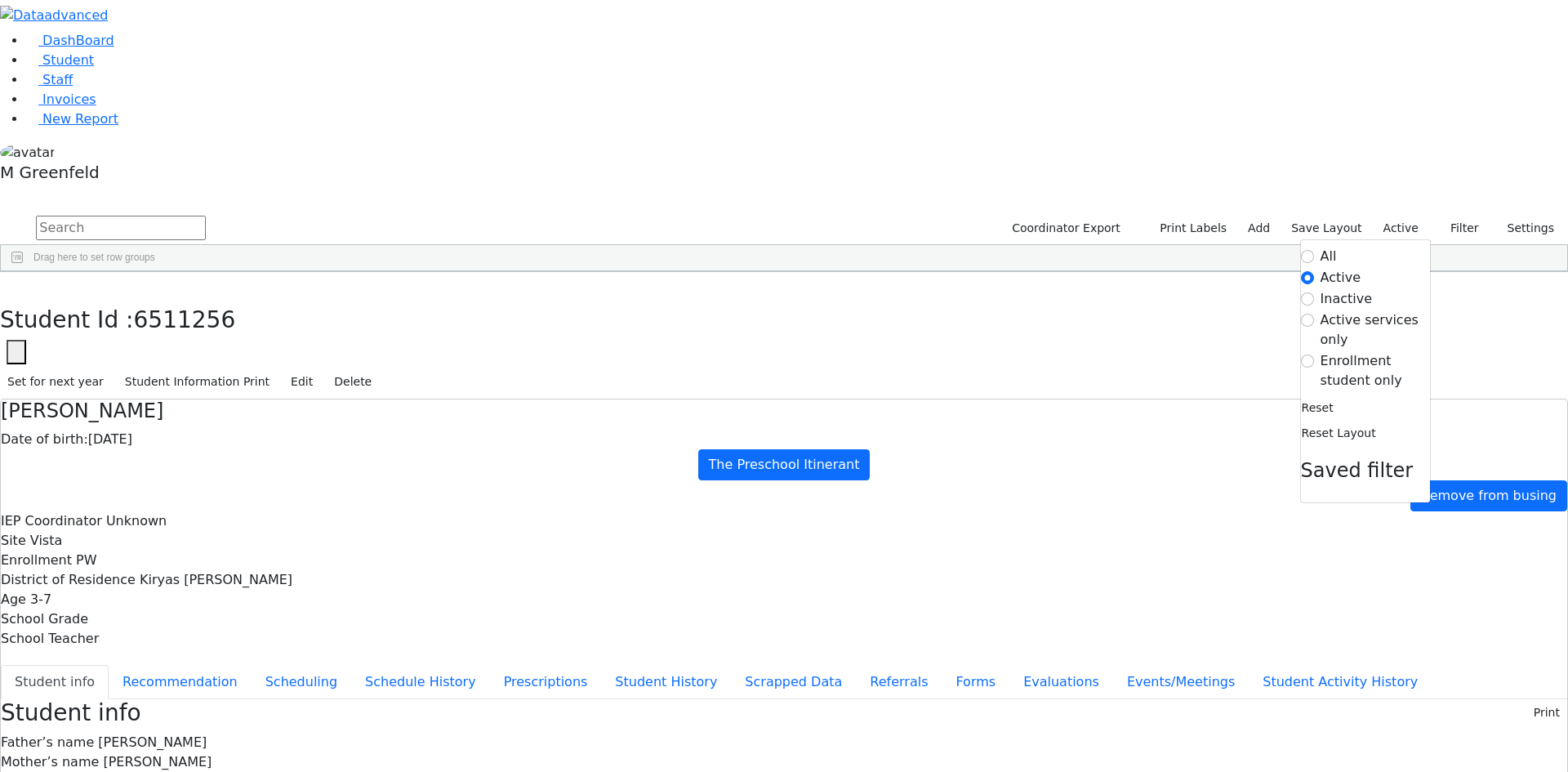
click at [1347, 351] on label "Enrollment student only" at bounding box center [1375, 371] width 109 height 39
click at [1314, 354] on input "Enrollment student only" at bounding box center [1307, 360] width 13 height 13
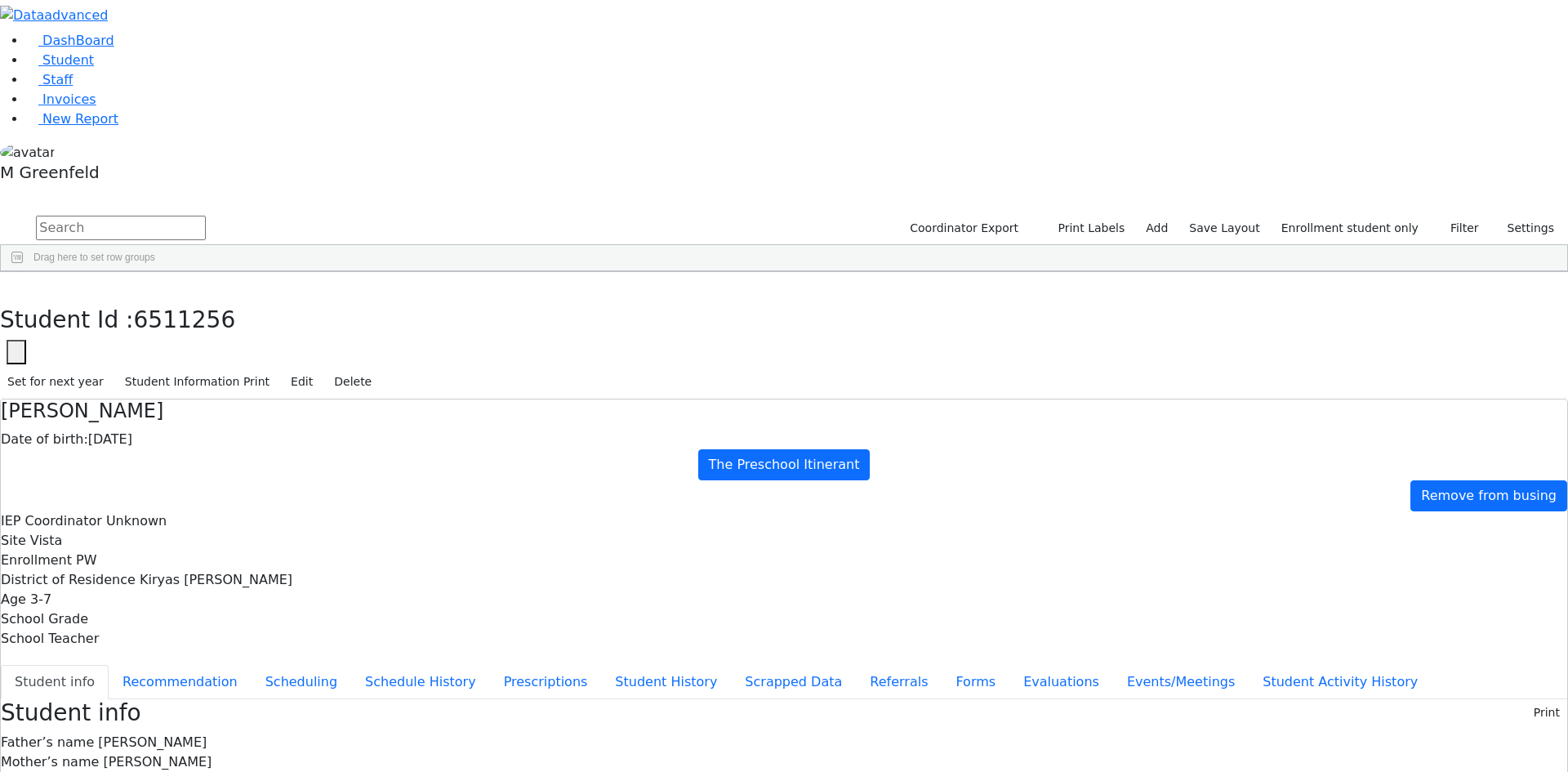
scroll to position [167, 0]
click at [94, 67] on link "Student" at bounding box center [60, 60] width 67 height 15
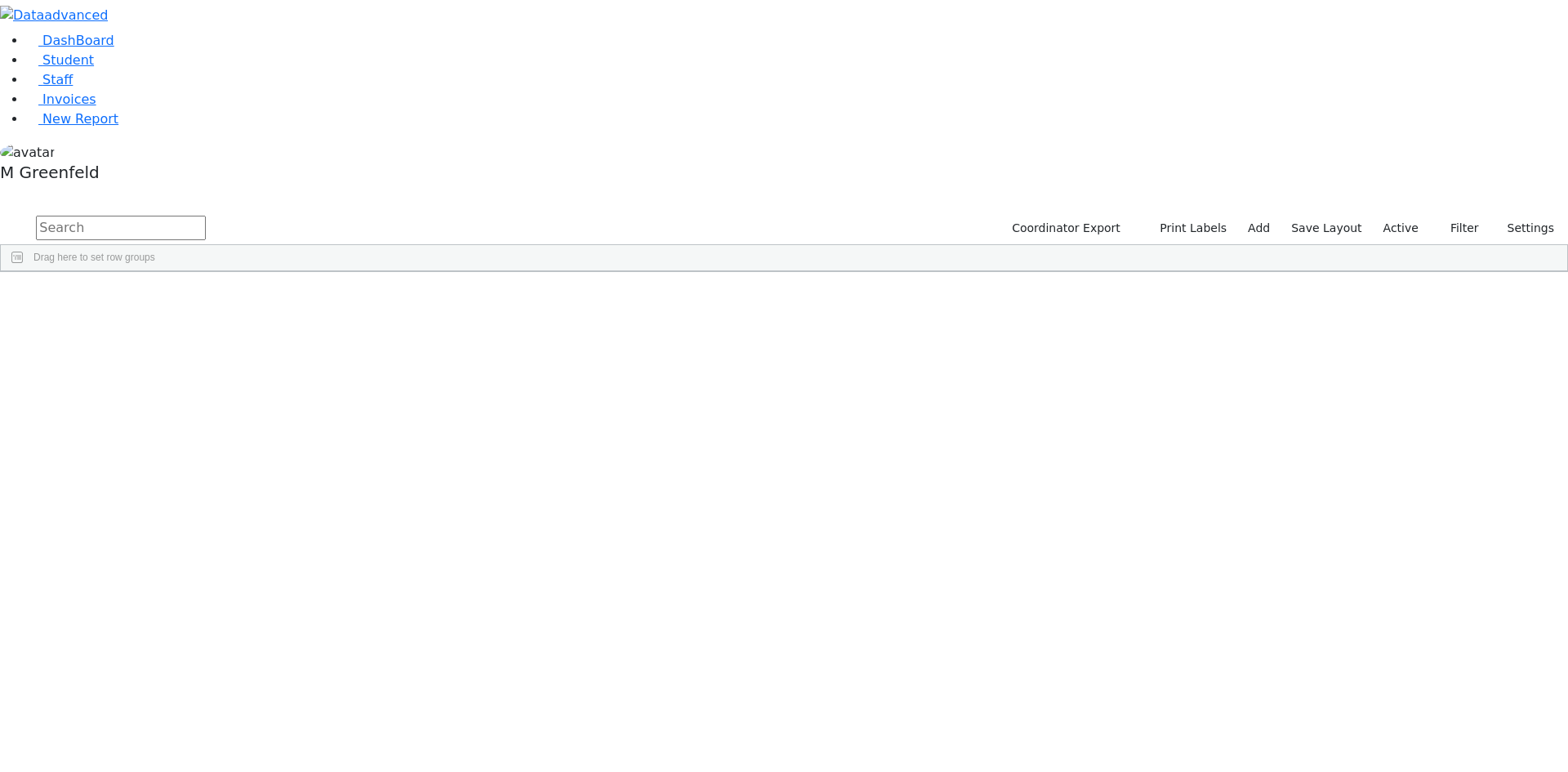
click at [206, 216] on input "text" at bounding box center [120, 228] width 170 height 25
type input "[PERSON_NAME]"
click at [242, 436] on div "[PERSON_NAME]" at bounding box center [203, 447] width 79 height 23
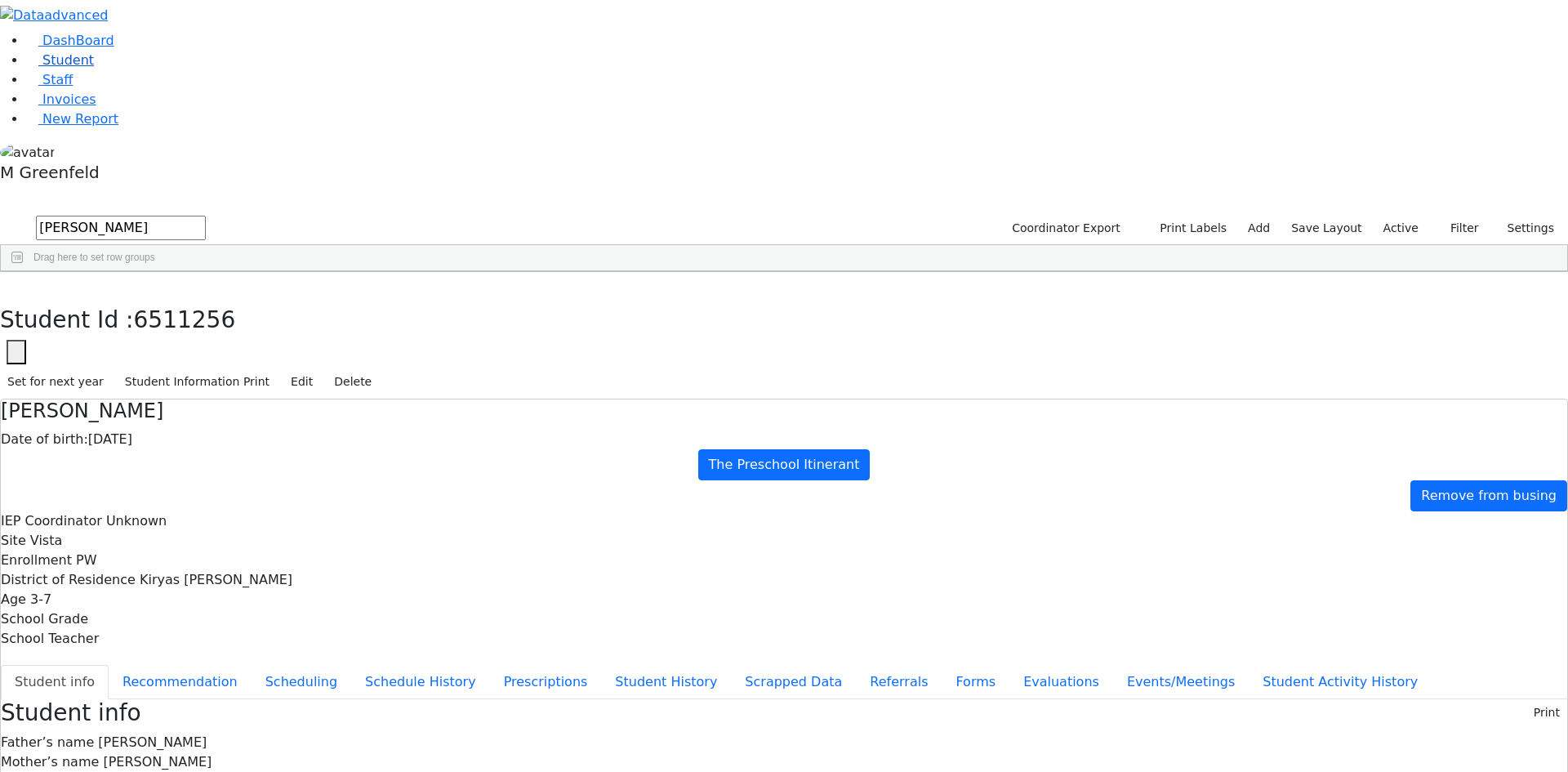
click at [94, 67] on link "Student" at bounding box center [60, 60] width 67 height 15
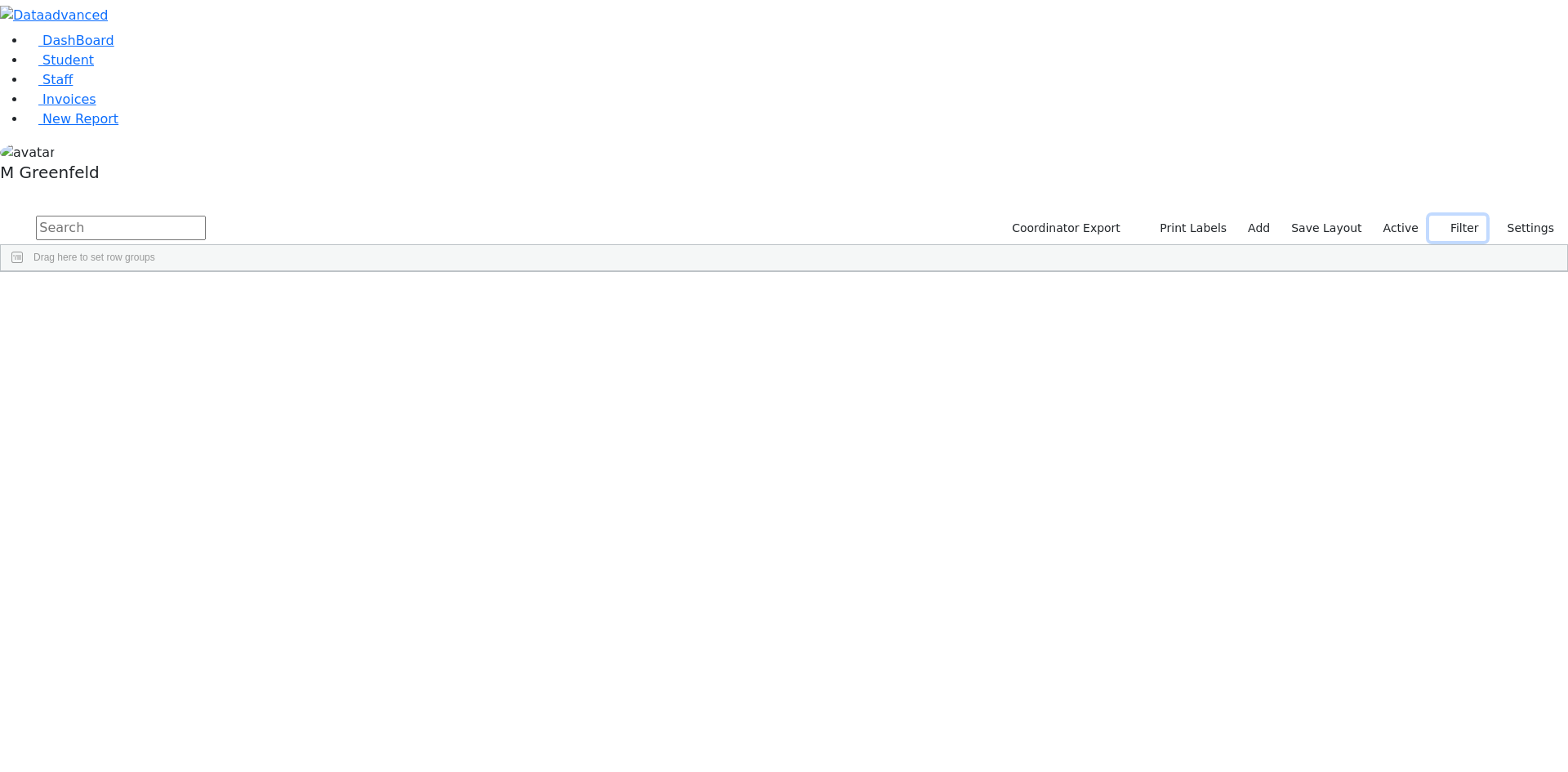
click at [1451, 216] on button "Filter" at bounding box center [1458, 229] width 57 height 26
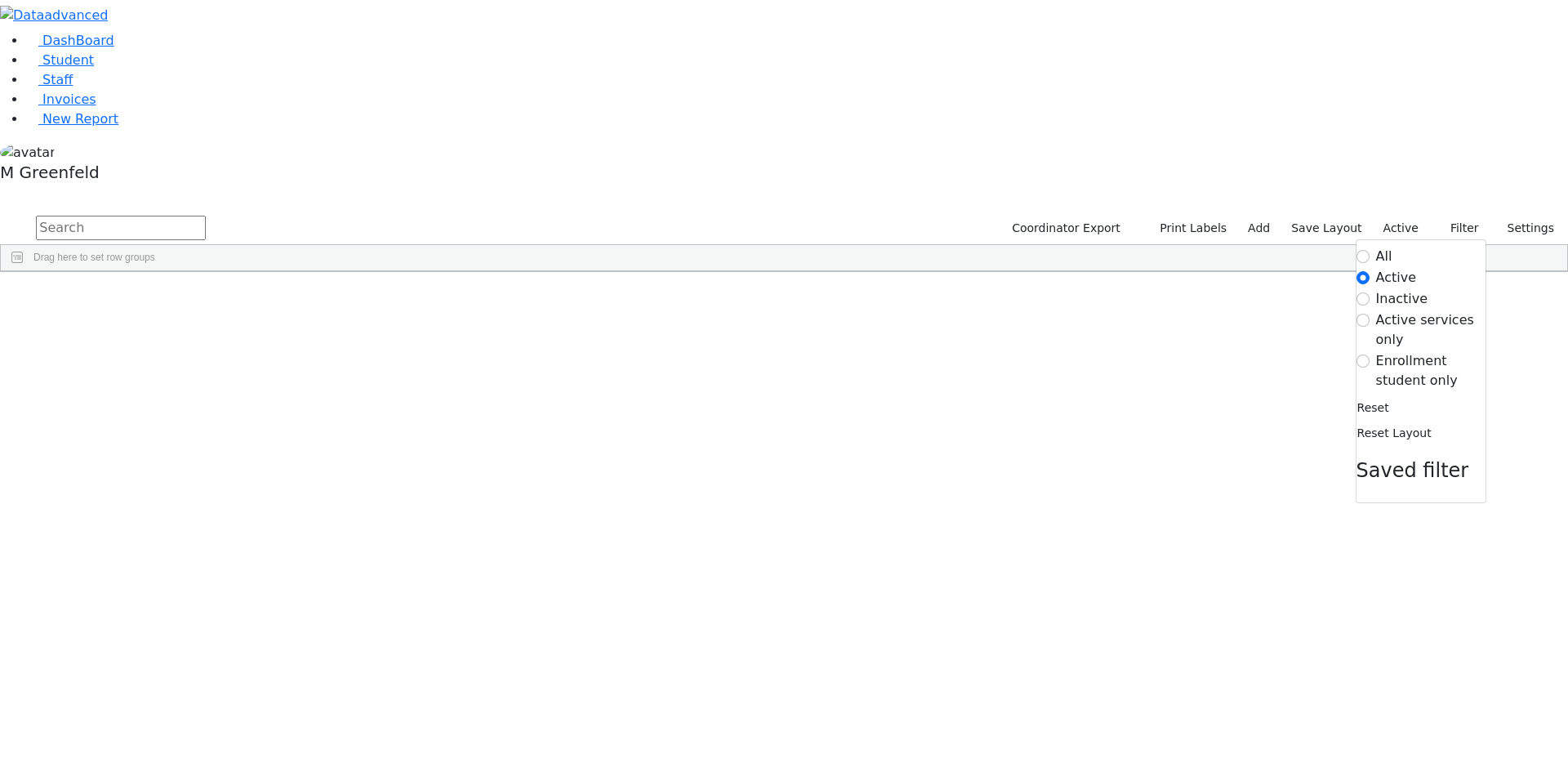
click at [1419, 351] on label "Enrollment student only" at bounding box center [1431, 371] width 109 height 39
click at [1370, 354] on input "Enrollment student only" at bounding box center [1363, 360] width 13 height 13
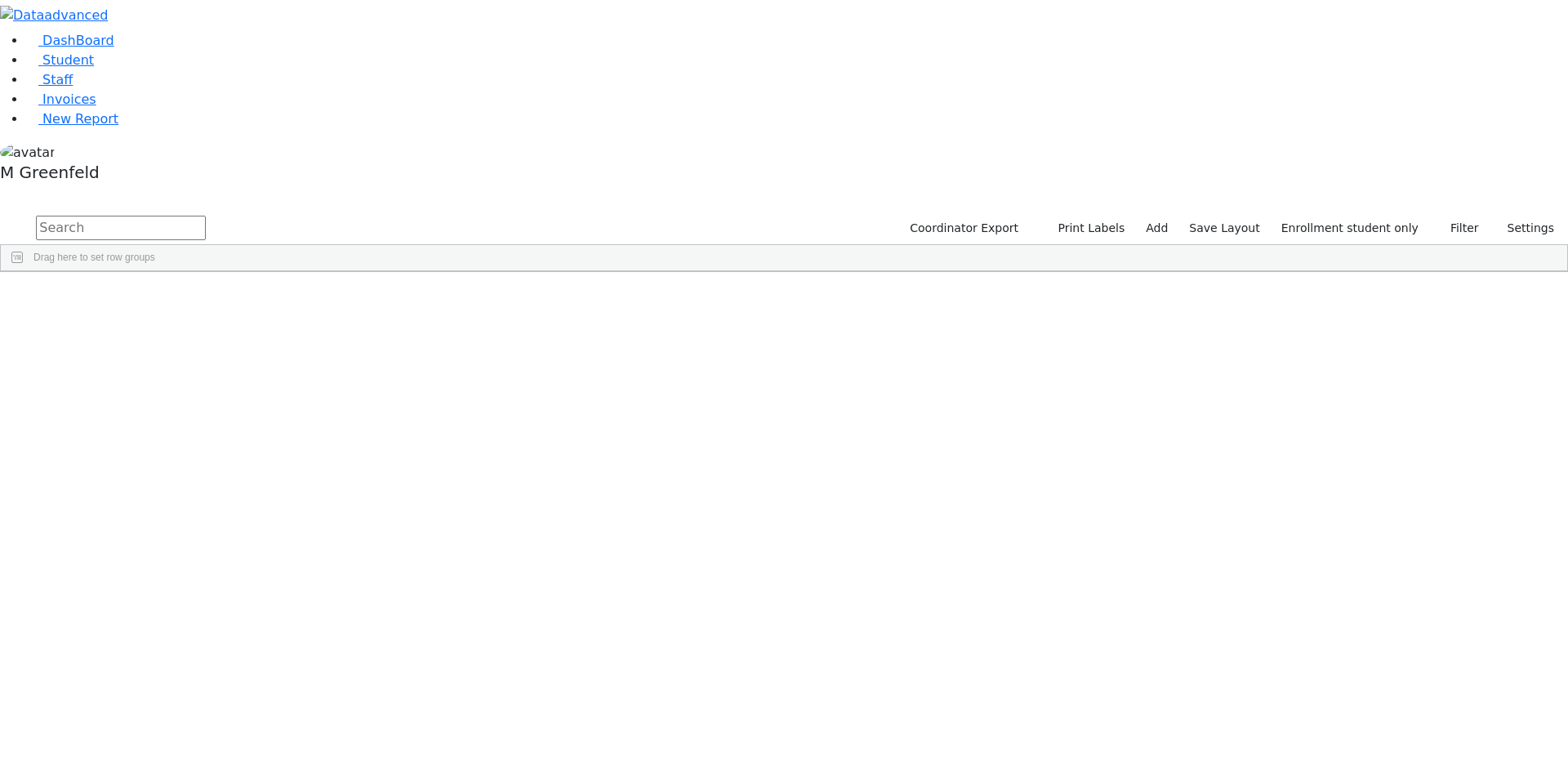
scroll to position [167, 0]
click at [164, 771] on div "Stauber" at bounding box center [125, 782] width 79 height 23
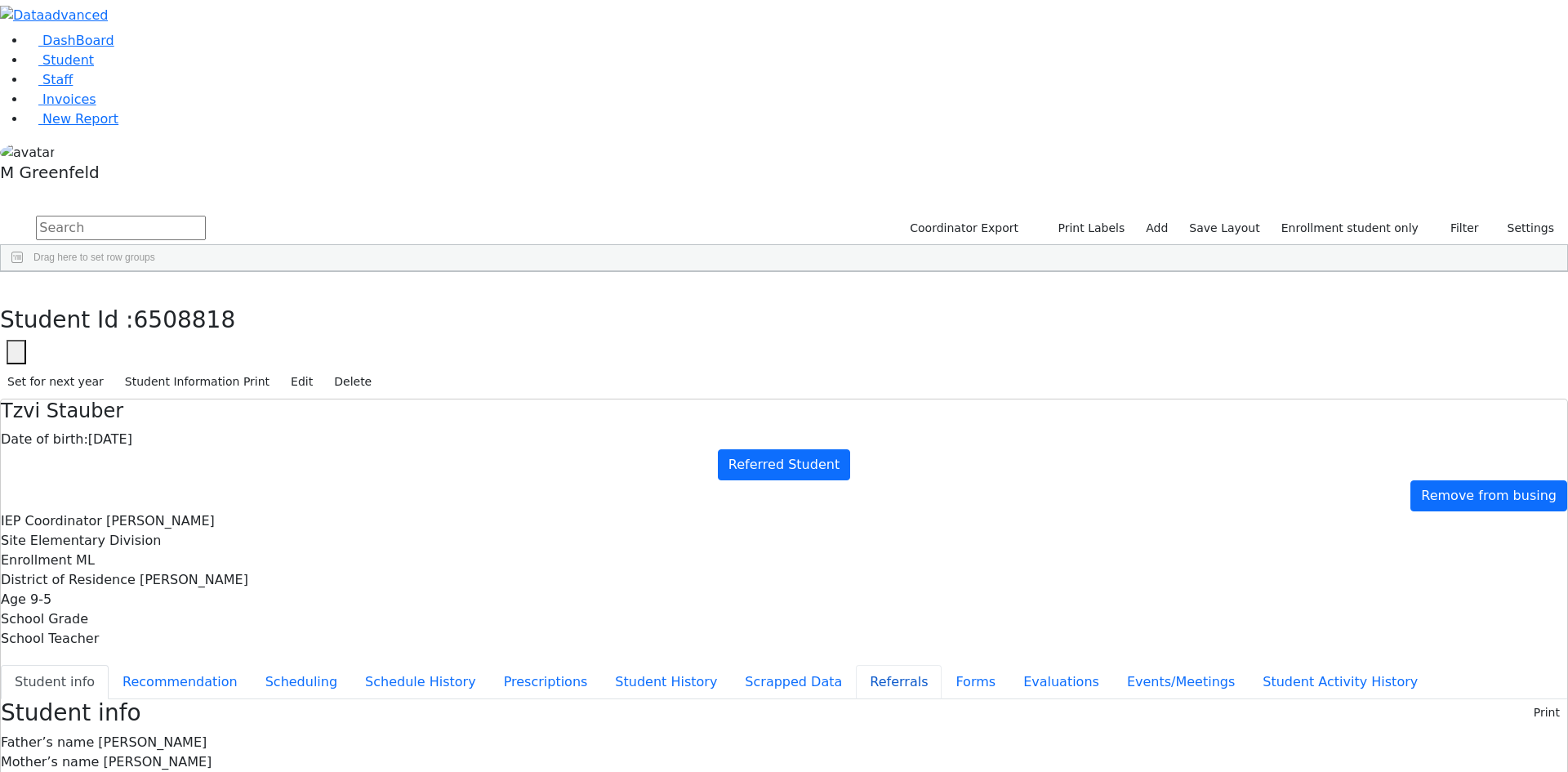
click at [856, 665] on button "Referrals" at bounding box center [899, 682] width 85 height 34
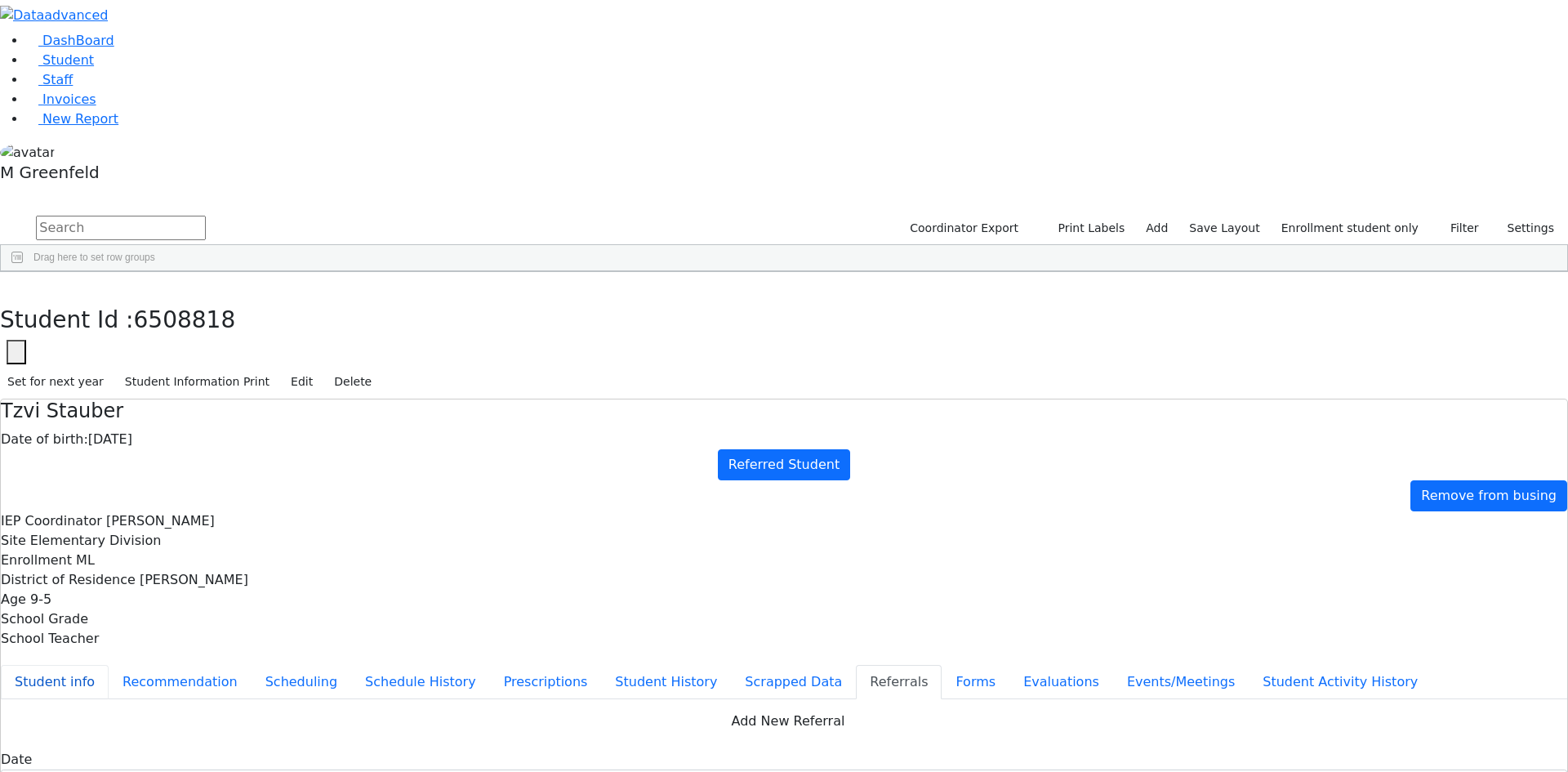
click at [108, 665] on button "Student info" at bounding box center [55, 682] width 108 height 34
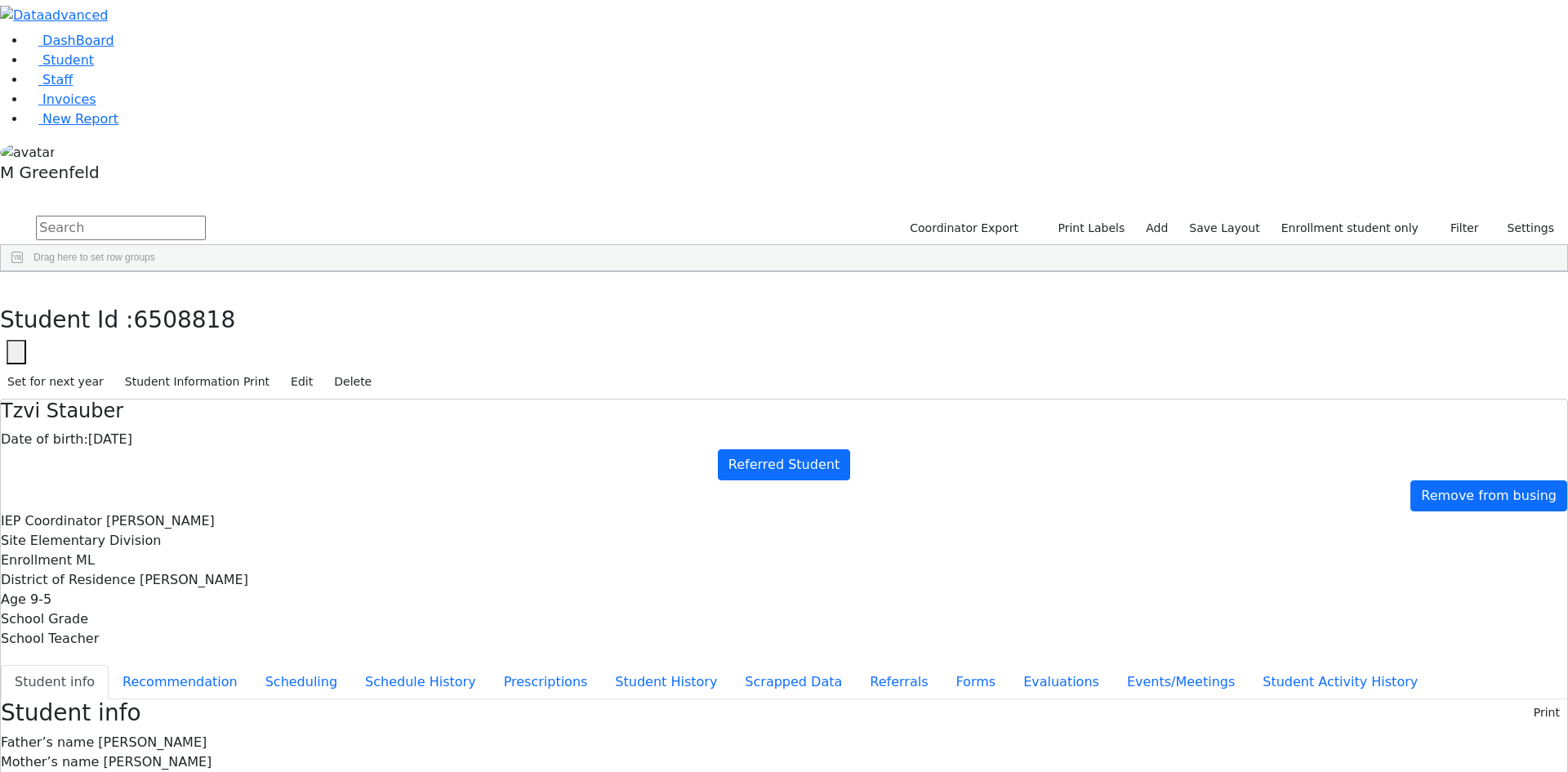
copy div "[EMAIL_ADDRESS][DOMAIN_NAME]"
drag, startPoint x: 313, startPoint y: 26, endPoint x: 144, endPoint y: 86, distance: 179.3
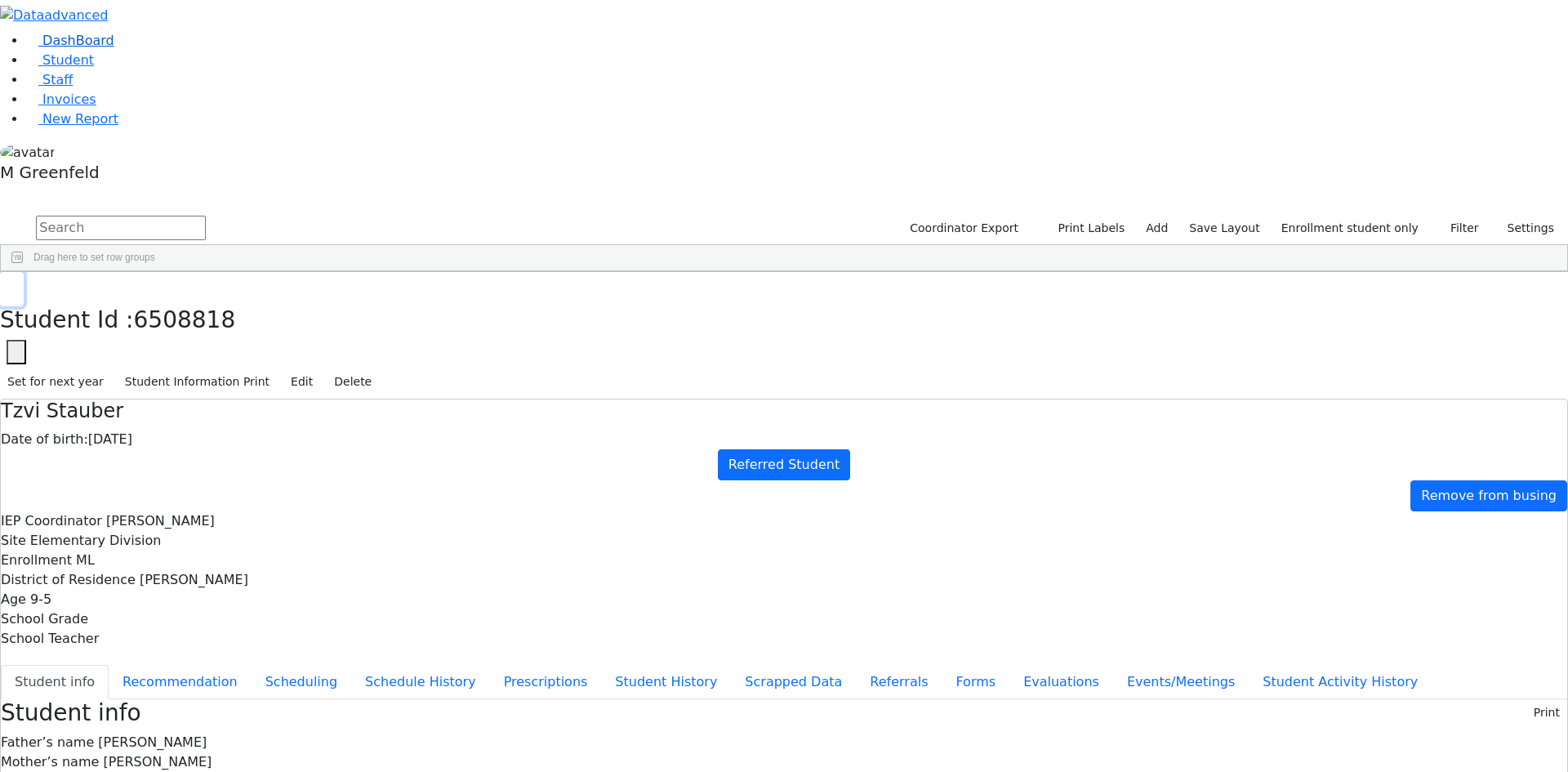
click at [16, 284] on icon "button" at bounding box center [12, 289] width 9 height 9
click at [62, 67] on span "Student" at bounding box center [68, 60] width 51 height 15
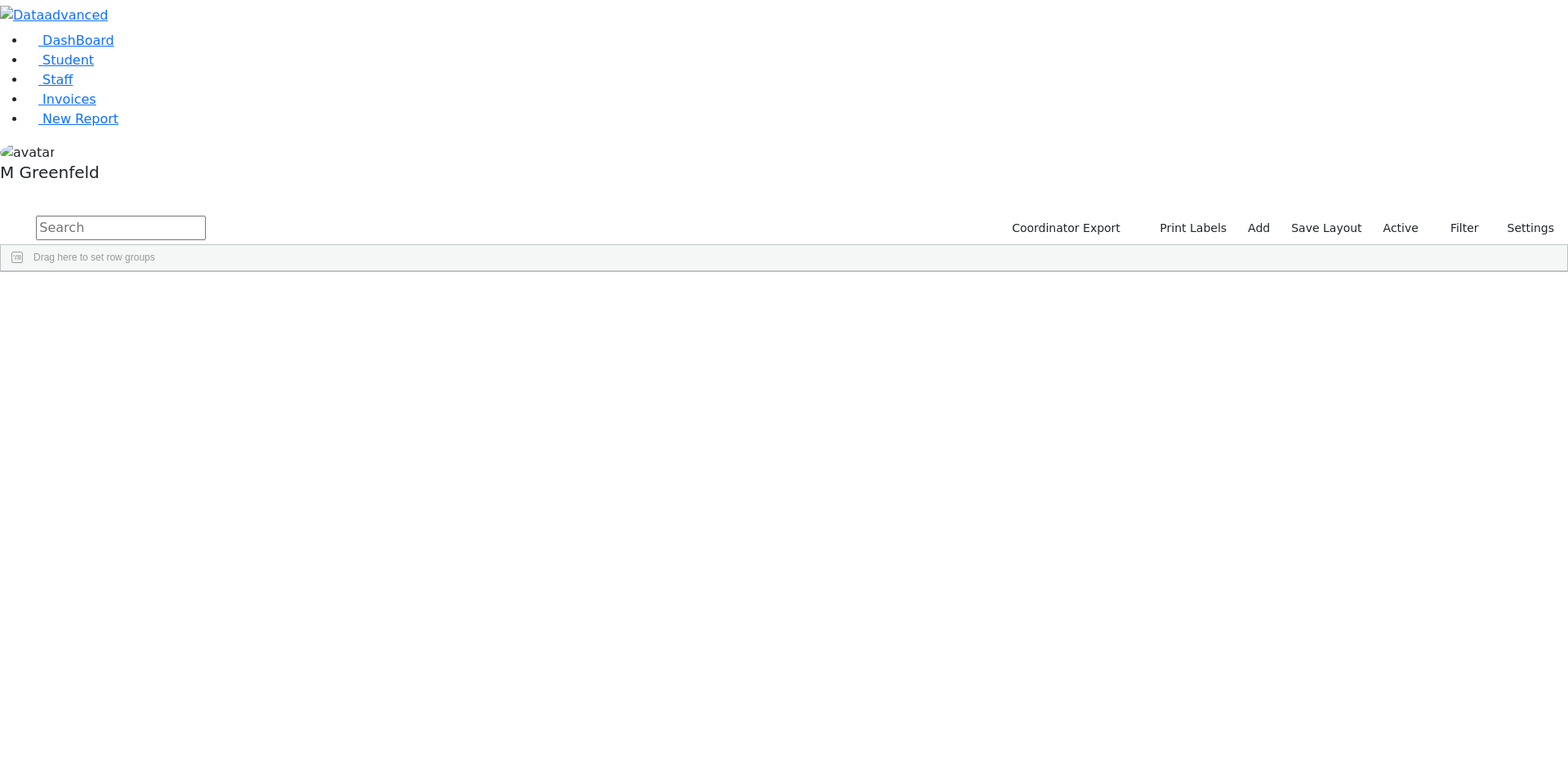
click at [206, 216] on input "text" at bounding box center [120, 228] width 170 height 25
type input "[PERSON_NAME]"
click at [242, 573] on div "[PERSON_NAME]" at bounding box center [203, 584] width 79 height 23
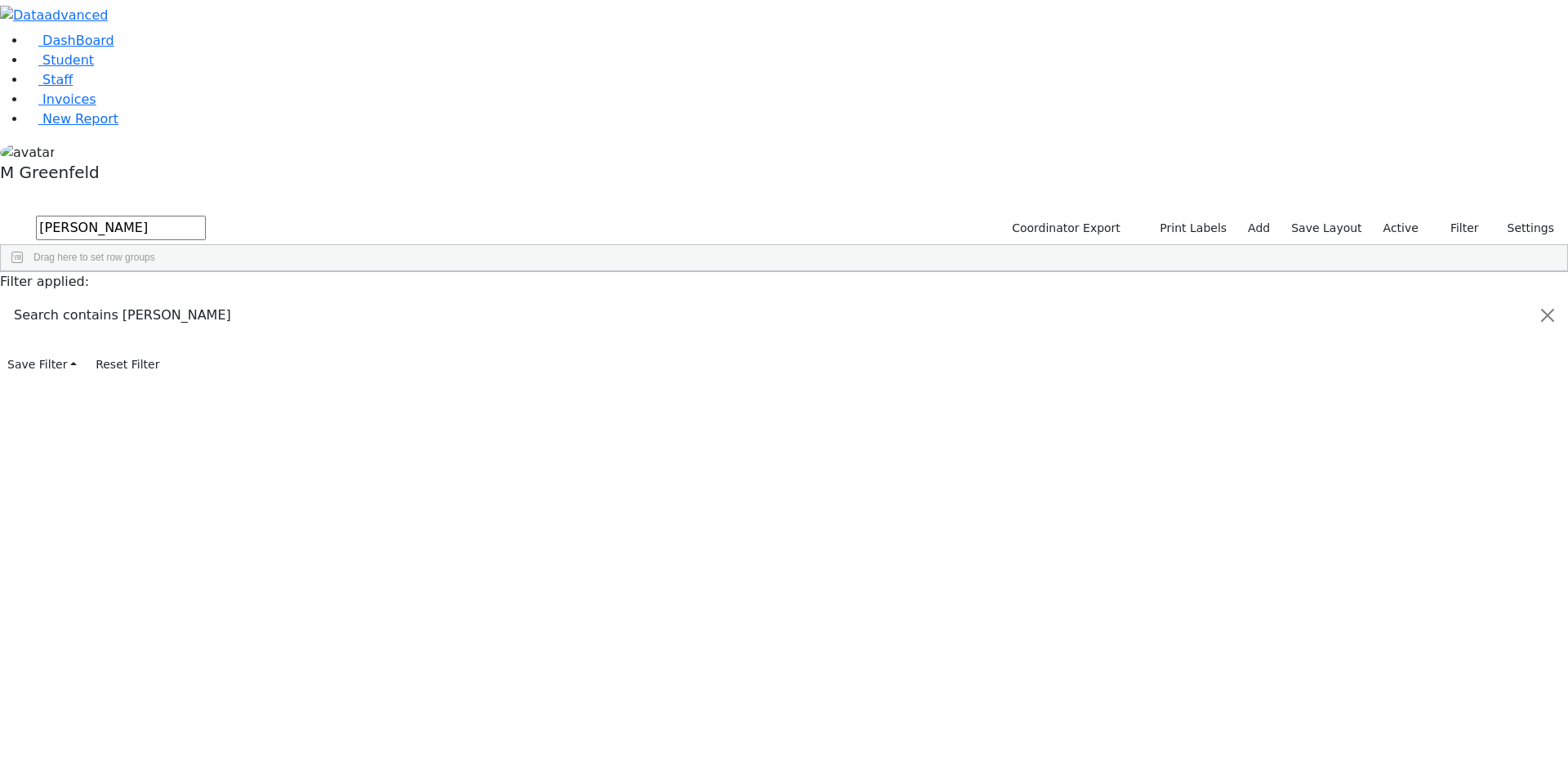
click at [242, 573] on div "[PERSON_NAME]" at bounding box center [203, 584] width 79 height 23
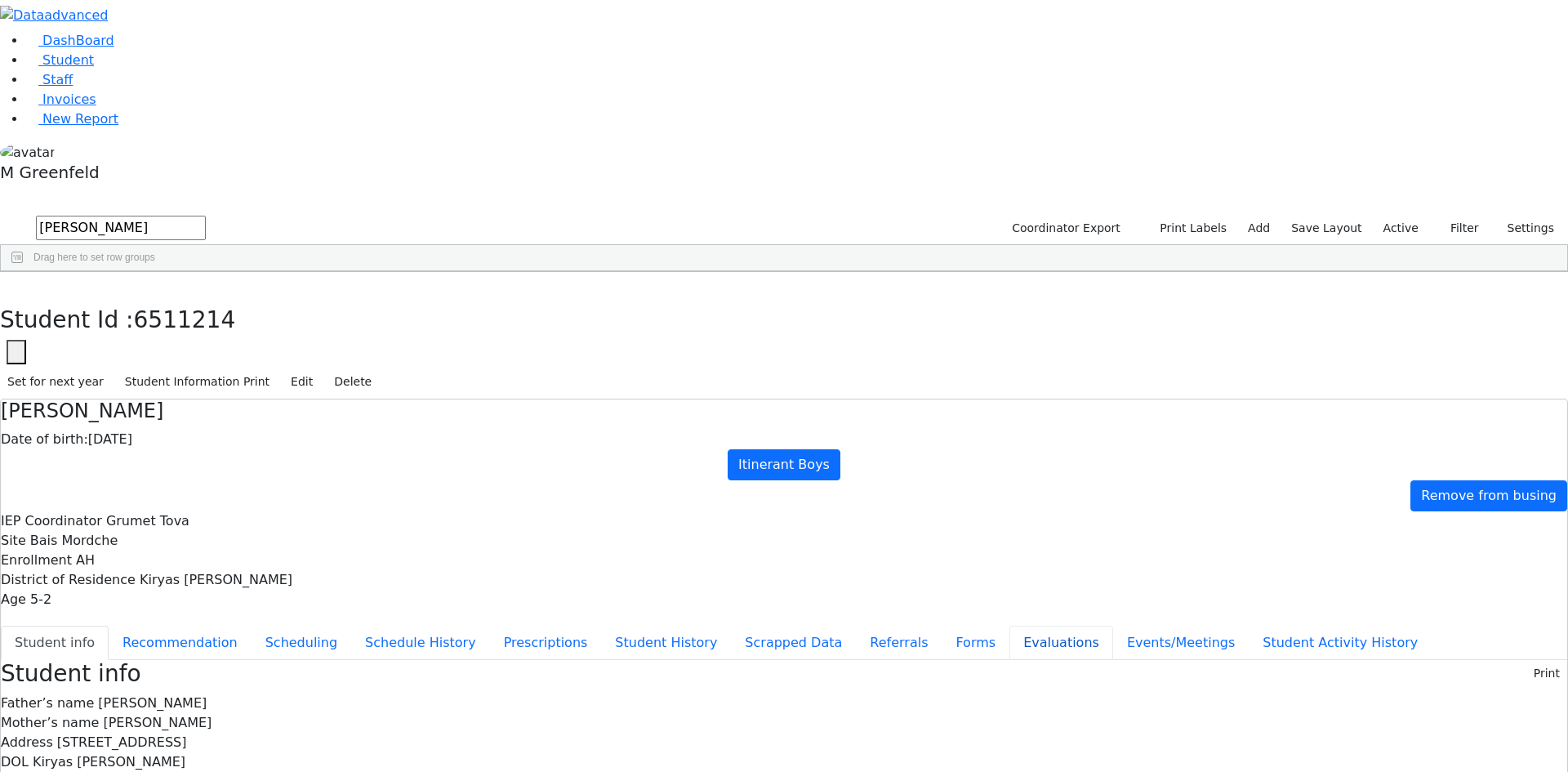
click at [1010, 626] on button "Evaluations" at bounding box center [1062, 643] width 104 height 34
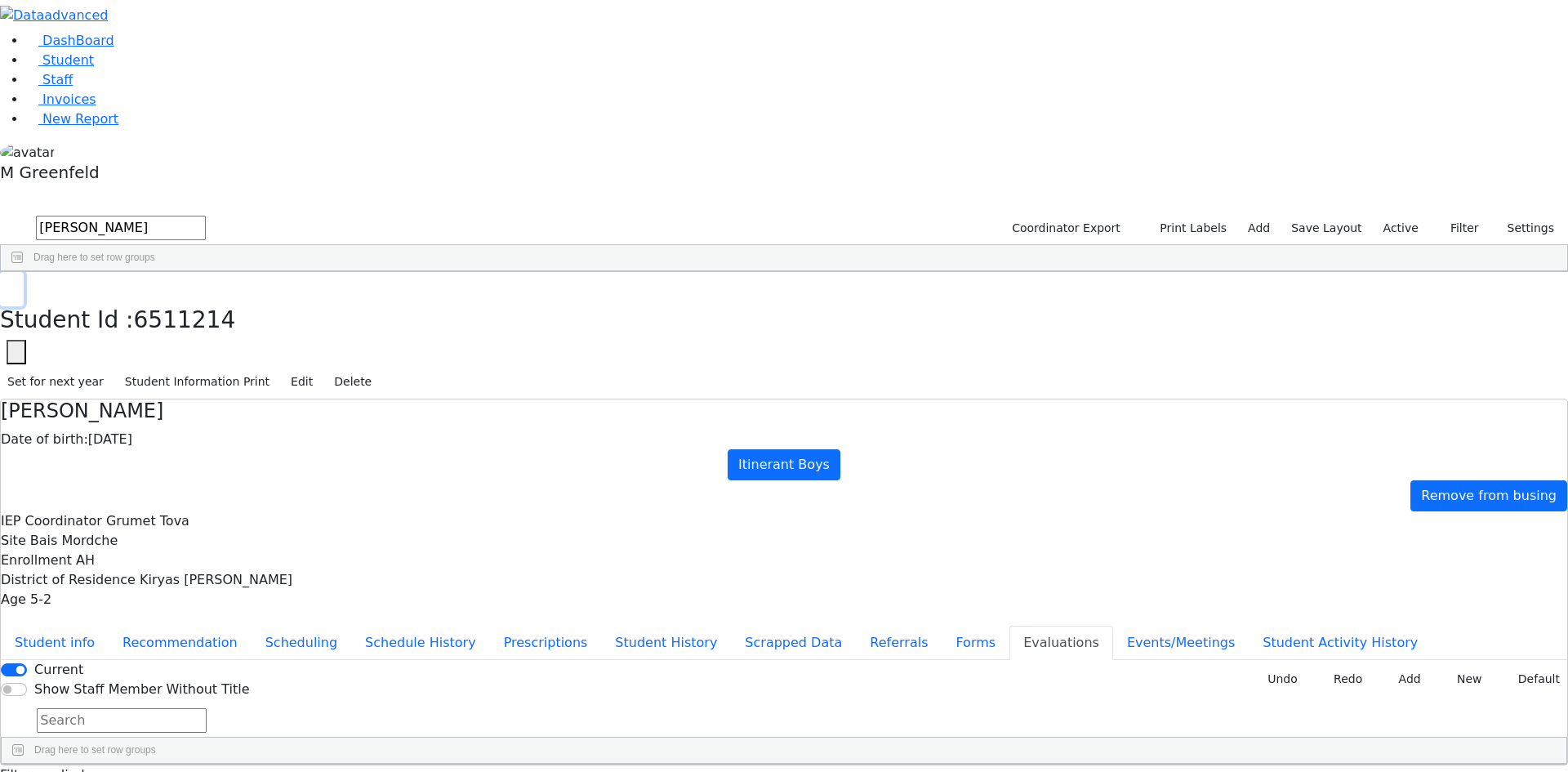
click at [8, 284] on use "button" at bounding box center [8, 284] width 0 height 0
click at [236, 596] on div "[PERSON_NAME]" at bounding box center [196, 607] width 79 height 23
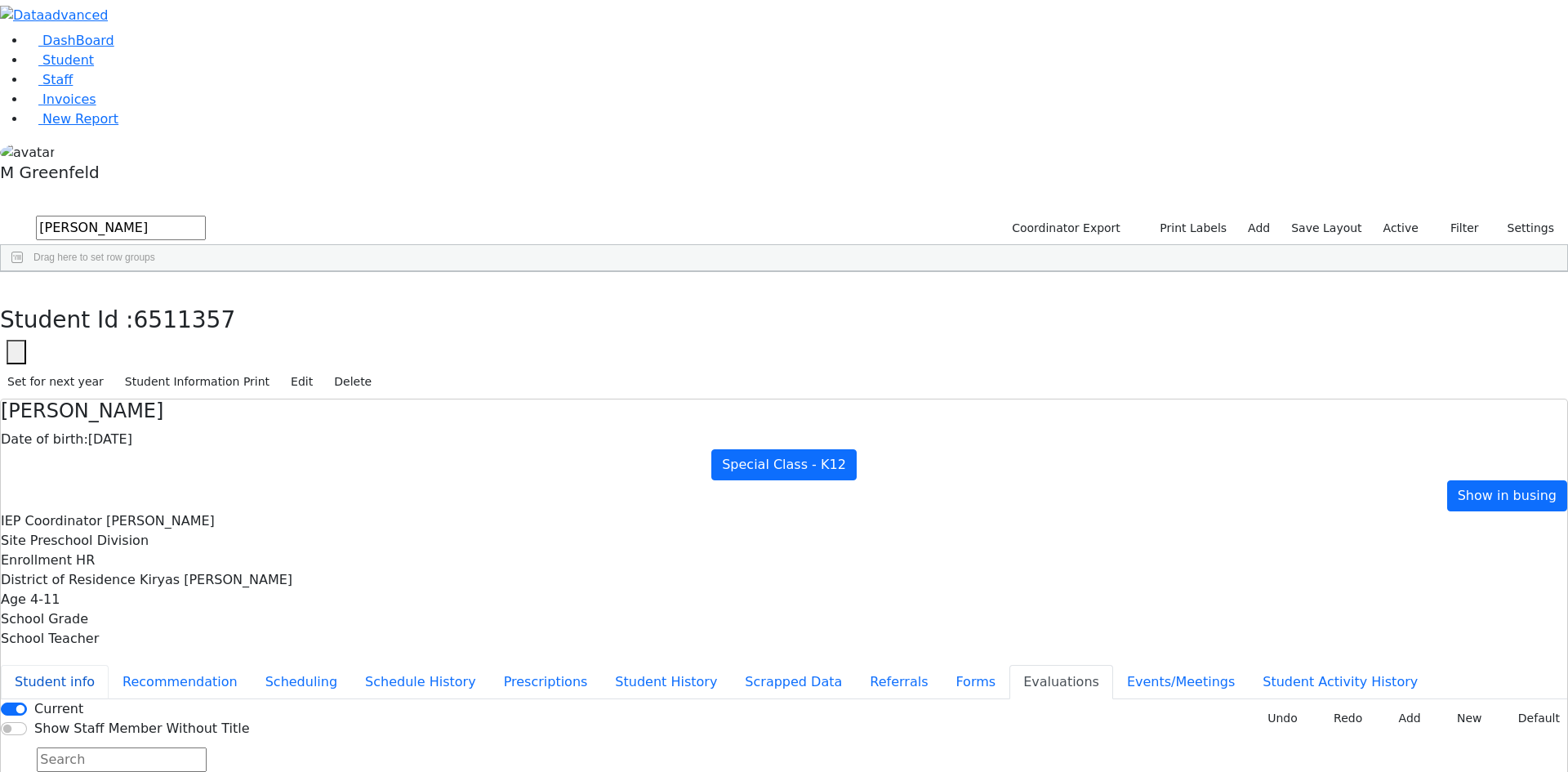
click at [108, 665] on button "Student info" at bounding box center [55, 682] width 108 height 34
